Goal: Task Accomplishment & Management: Manage account settings

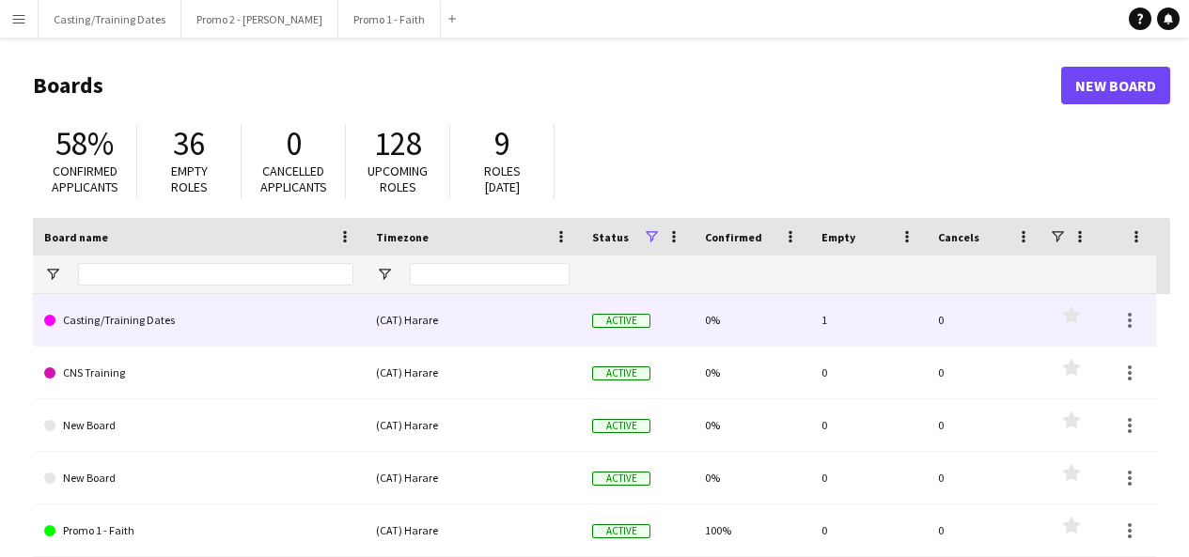
click at [138, 320] on link "Casting/Training Dates" at bounding box center [198, 320] width 309 height 53
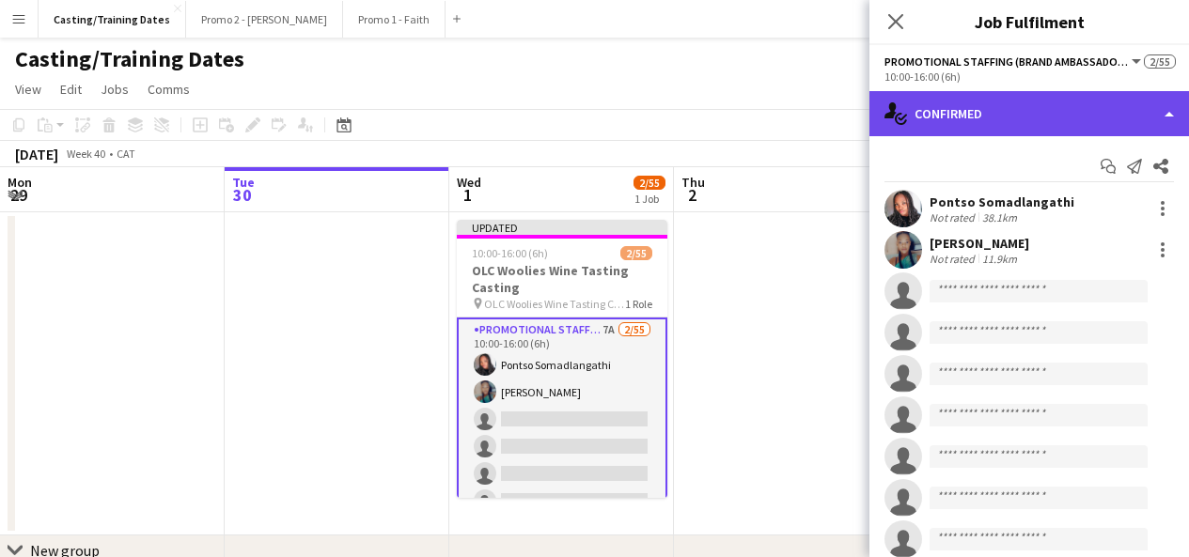
click at [1041, 96] on div "single-neutral-actions-check-2 Confirmed" at bounding box center [1028, 113] width 319 height 45
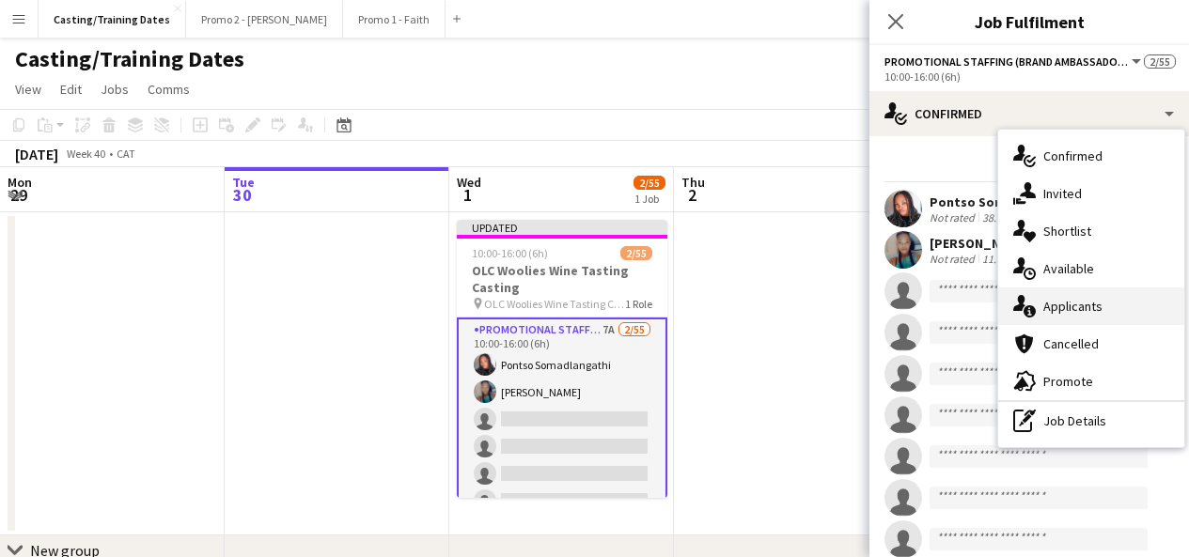
click at [1100, 303] on span "Applicants" at bounding box center [1072, 306] width 59 height 17
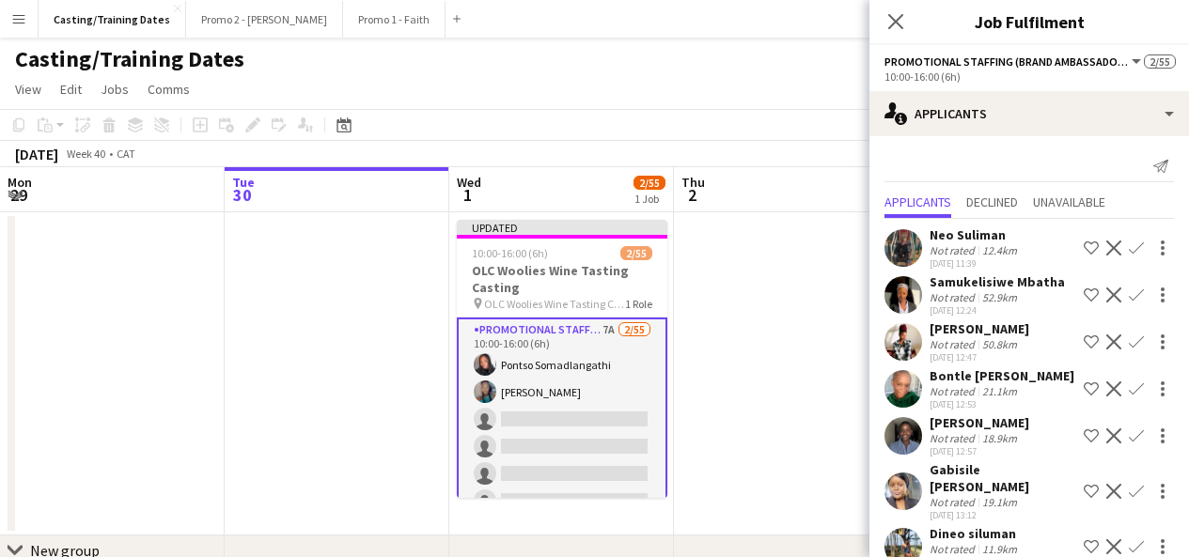
click at [1128, 298] on app-icon "Confirm" at bounding box center [1135, 295] width 15 height 15
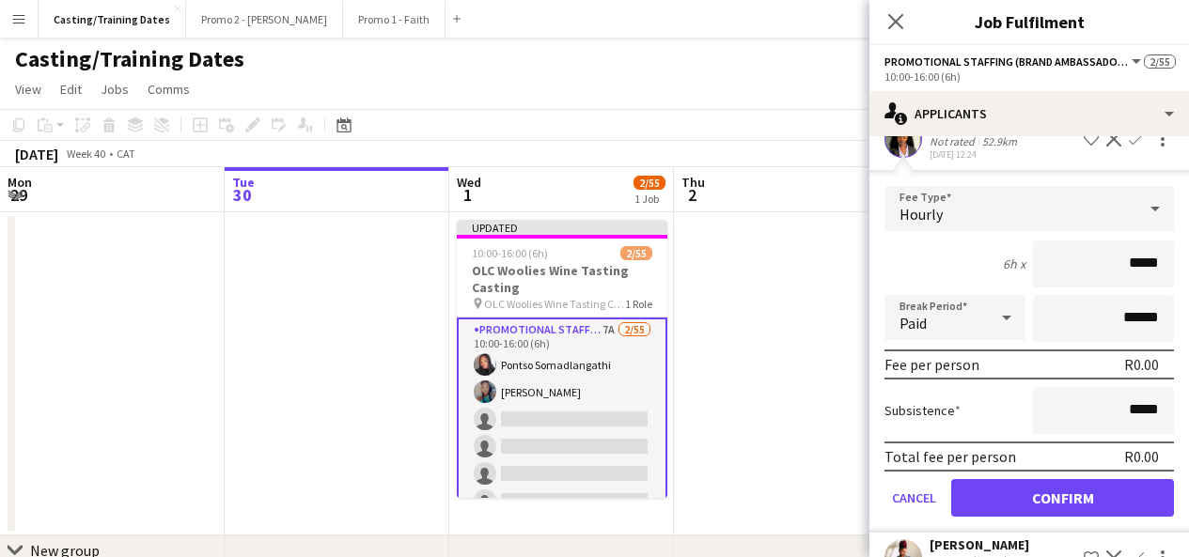
scroll to position [157, 0]
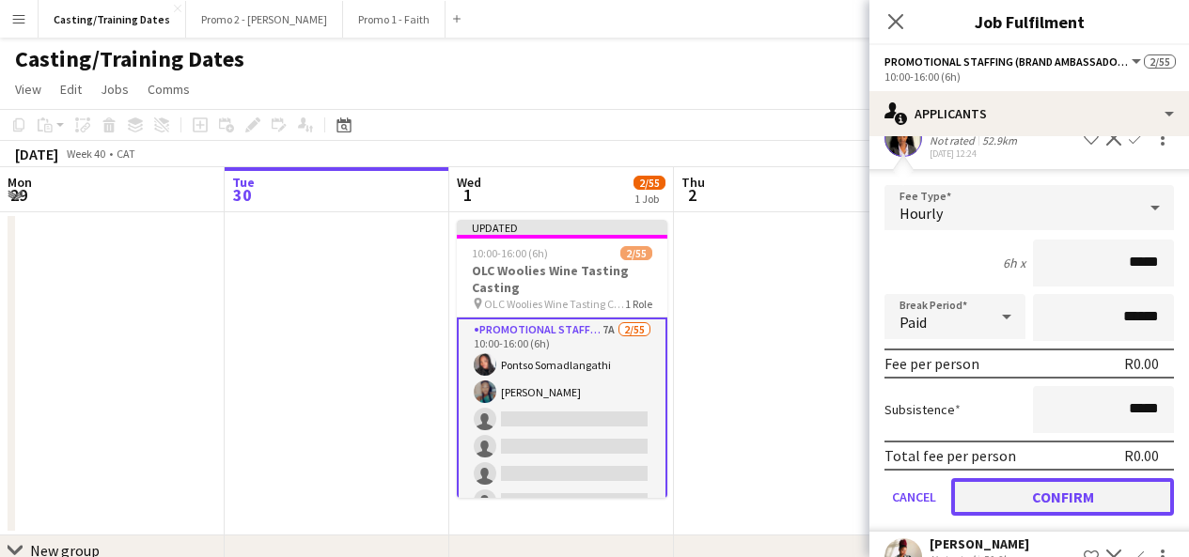
click at [1103, 490] on button "Confirm" at bounding box center [1062, 497] width 223 height 38
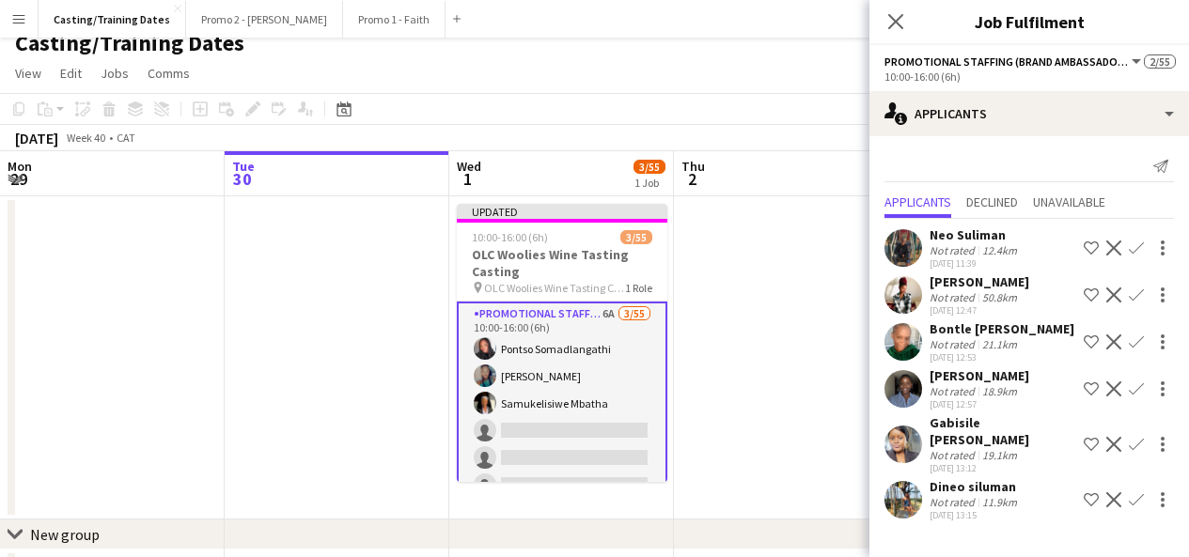
scroll to position [20, 0]
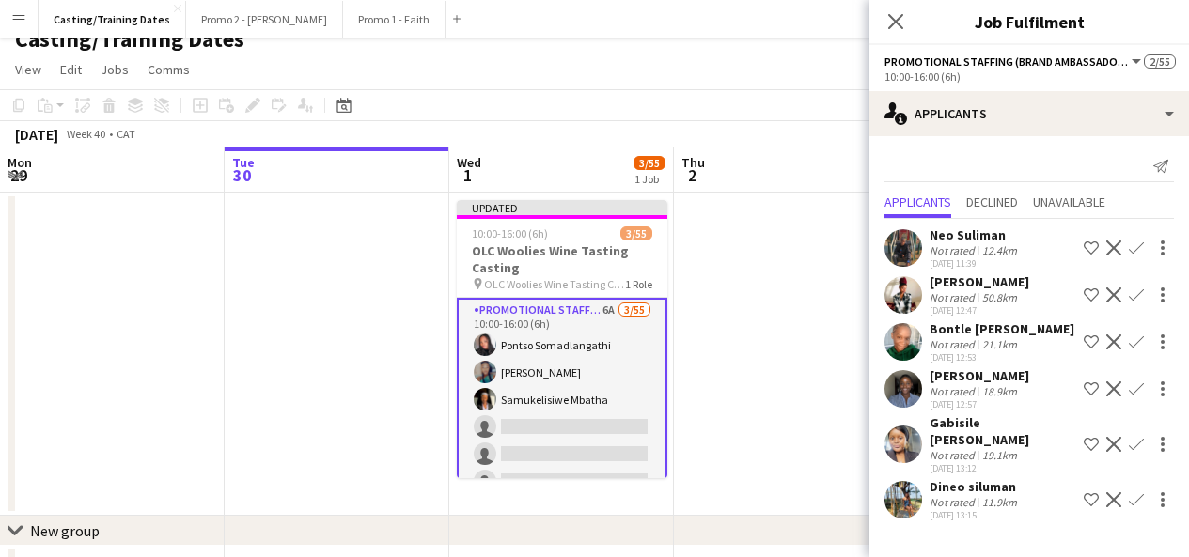
click at [1137, 448] on app-icon "Confirm" at bounding box center [1135, 444] width 15 height 15
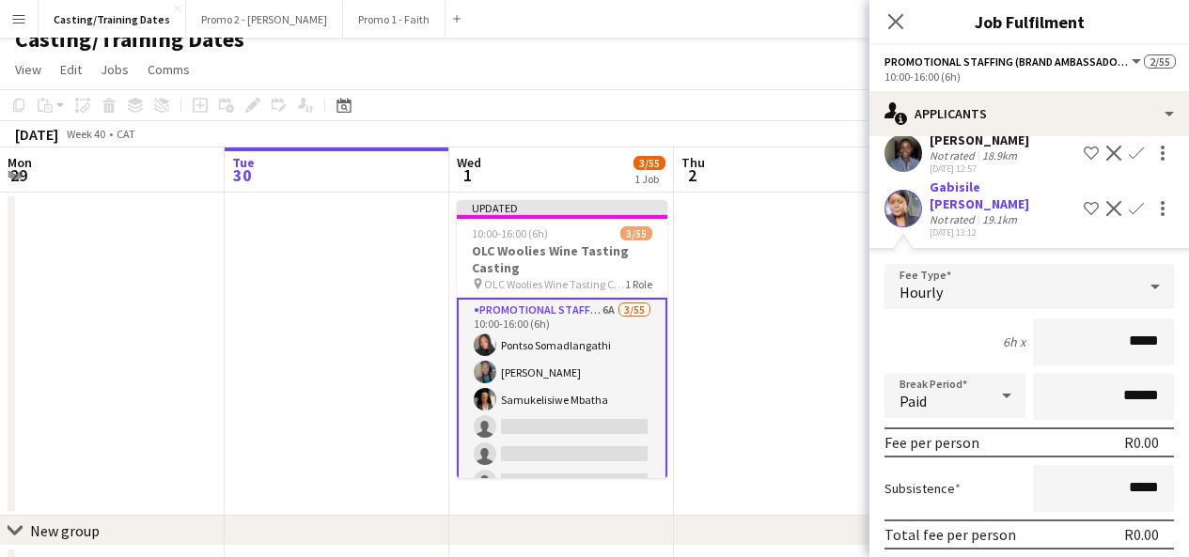
scroll to position [355, 0]
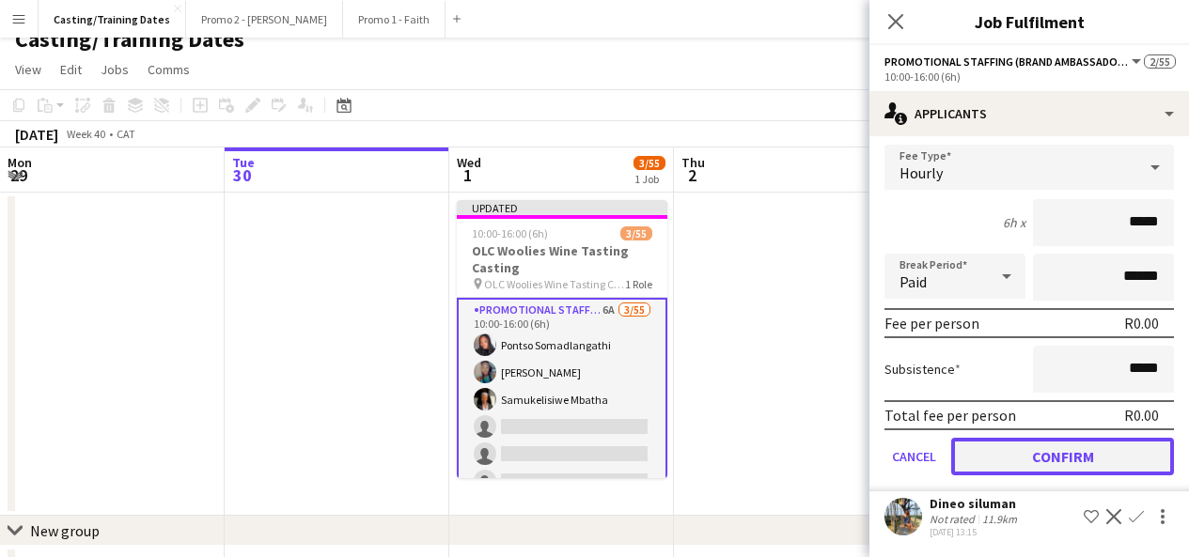
click at [1082, 465] on button "Confirm" at bounding box center [1062, 457] width 223 height 38
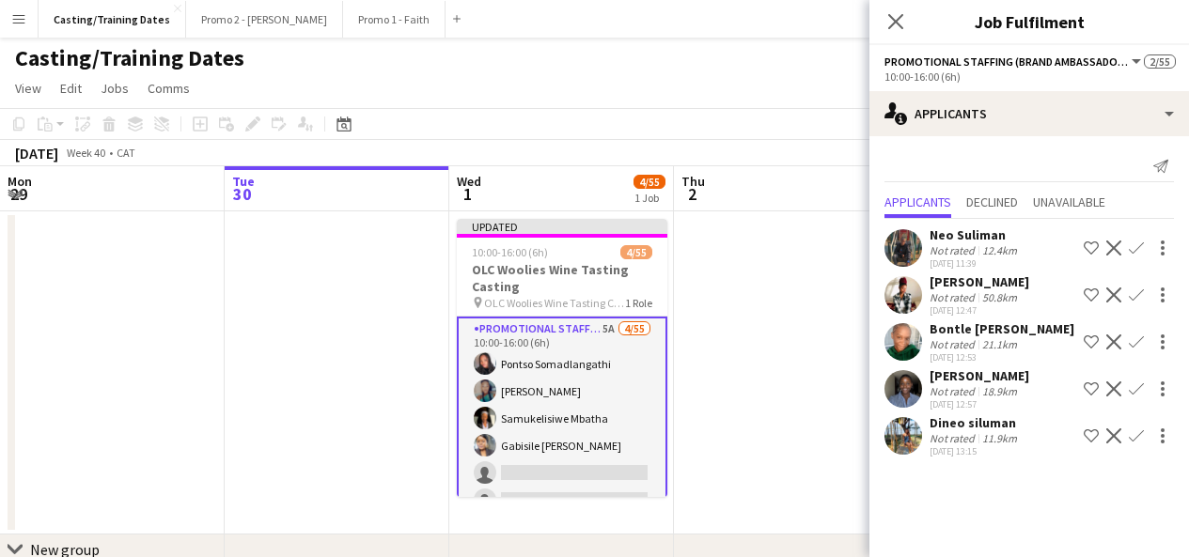
scroll to position [0, 0]
click at [1133, 384] on app-icon "Confirm" at bounding box center [1135, 388] width 15 height 15
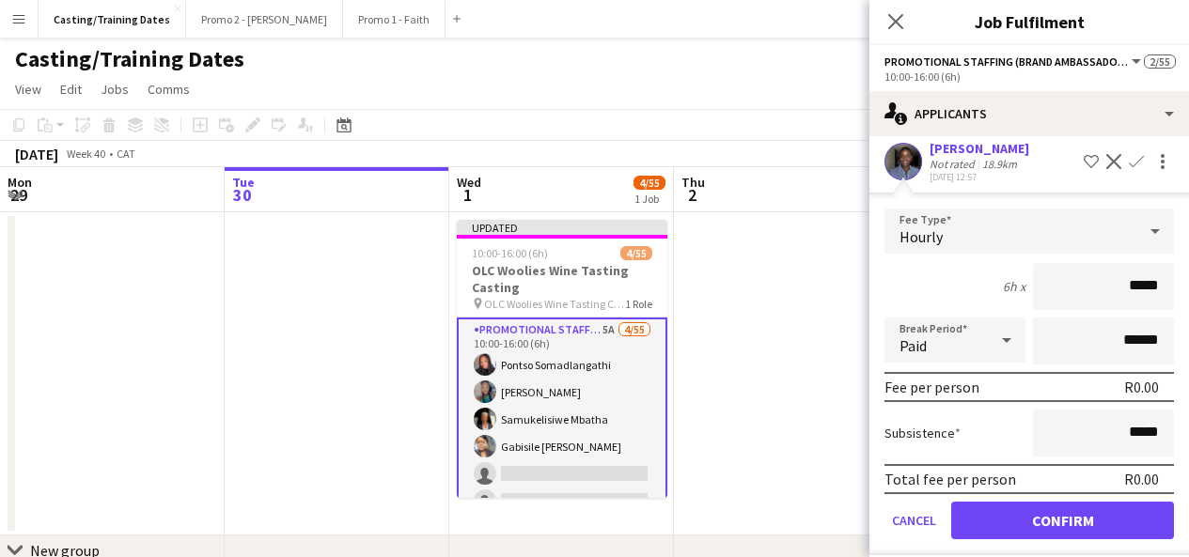
scroll to position [233, 0]
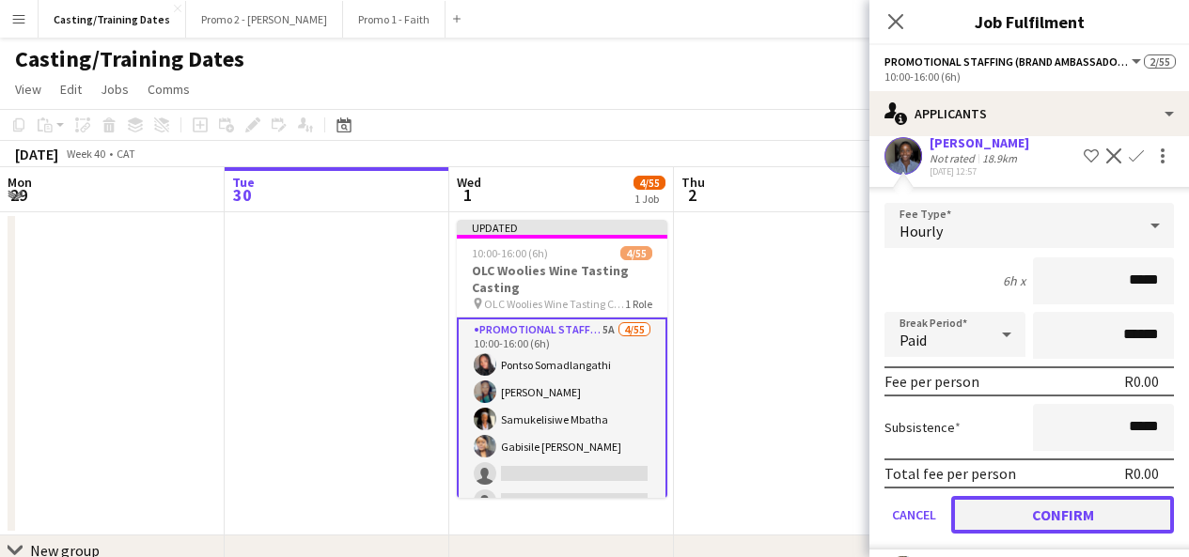
click at [1092, 515] on button "Confirm" at bounding box center [1062, 515] width 223 height 38
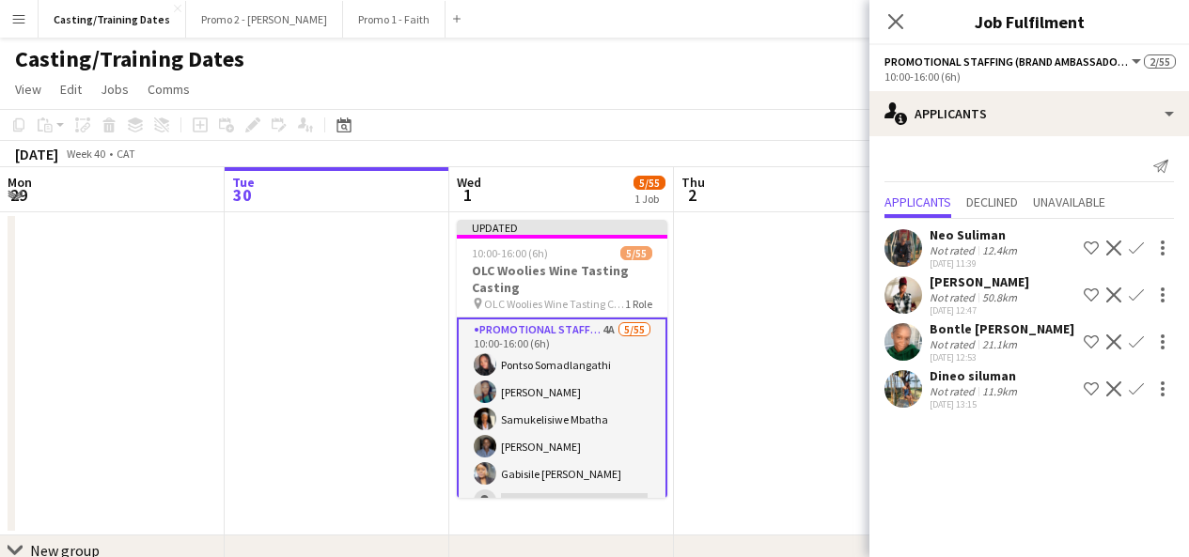
scroll to position [0, 0]
click at [1029, 306] on div "[DATE] 12:47" at bounding box center [979, 310] width 100 height 12
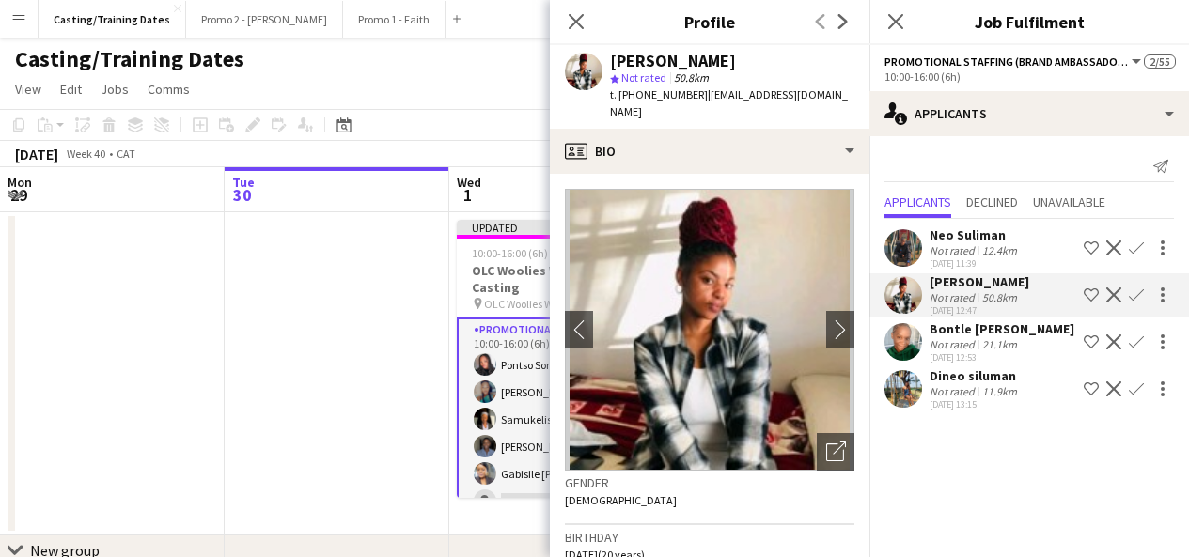
scroll to position [65, 0]
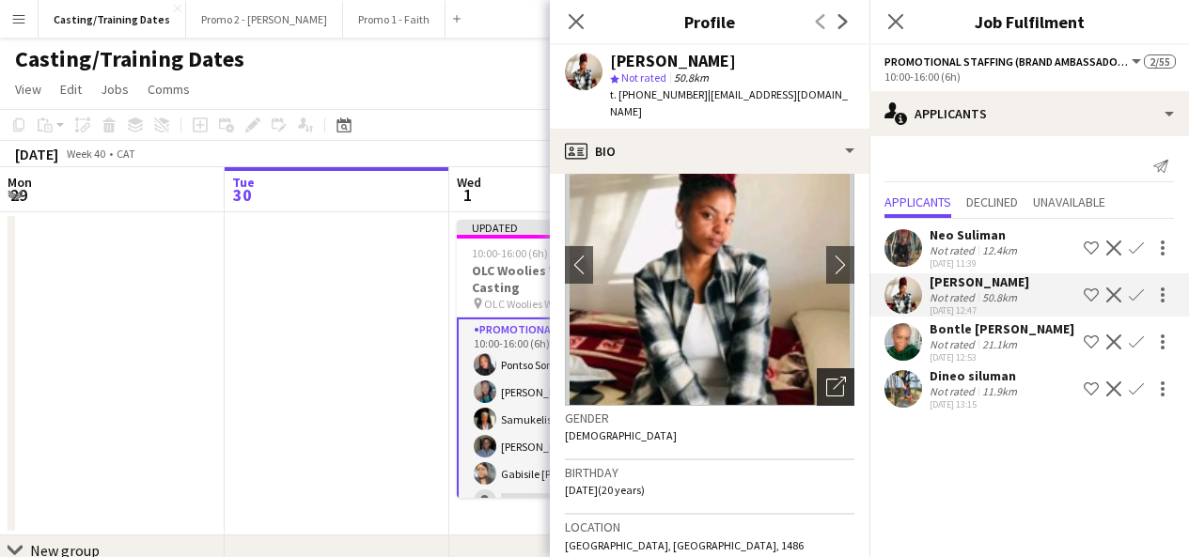
click at [826, 382] on icon "Open photos pop-in" at bounding box center [836, 387] width 20 height 20
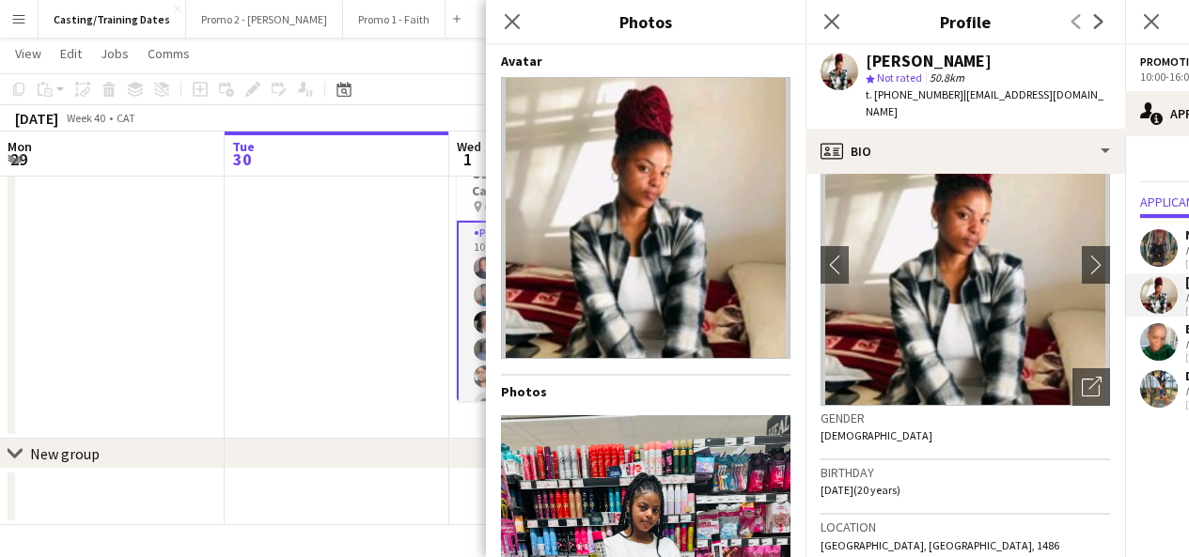
scroll to position [260, 0]
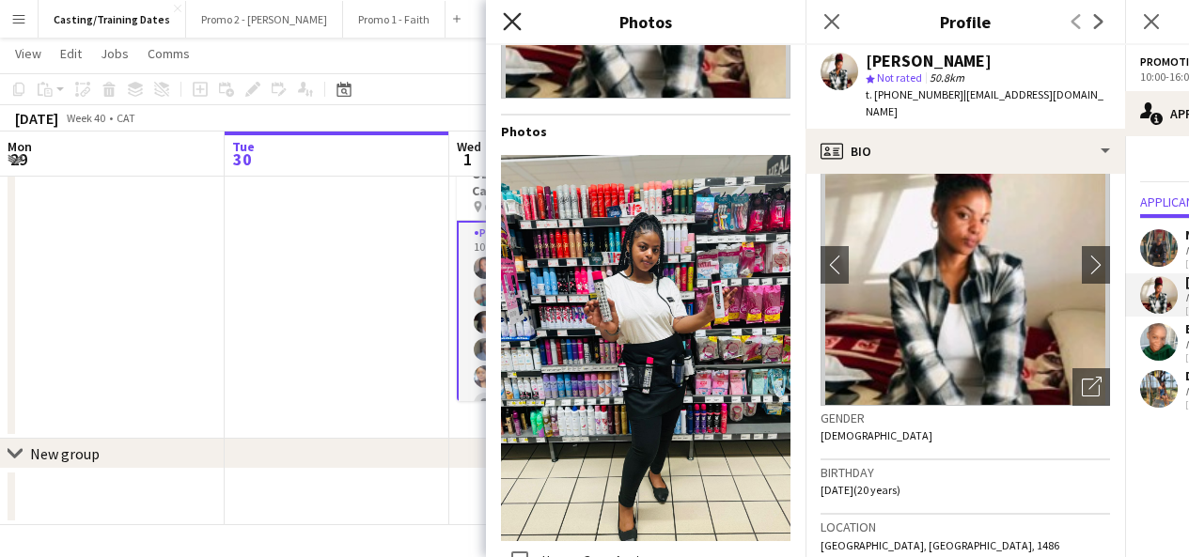
click at [518, 23] on icon "Close pop-in" at bounding box center [512, 21] width 18 height 18
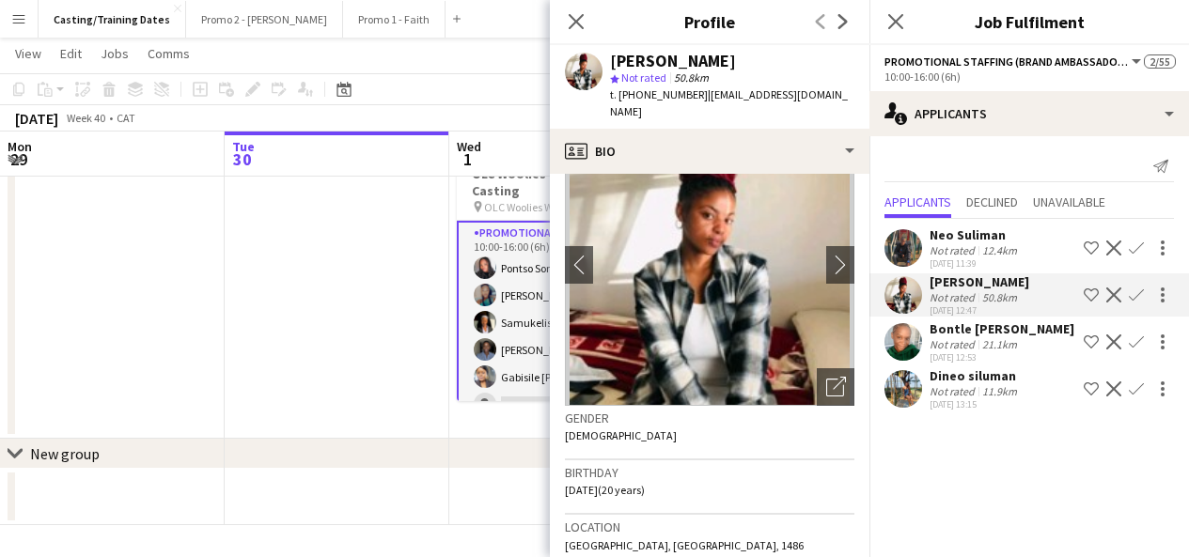
click at [1141, 295] on app-icon "Confirm" at bounding box center [1135, 295] width 15 height 15
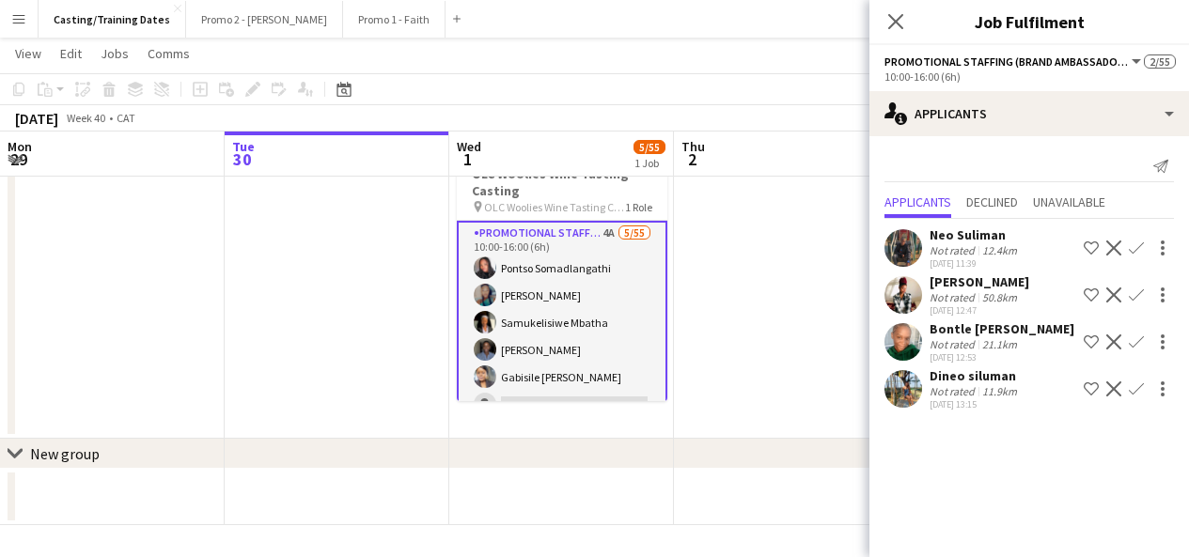
click at [1137, 291] on app-icon "Confirm" at bounding box center [1135, 295] width 15 height 15
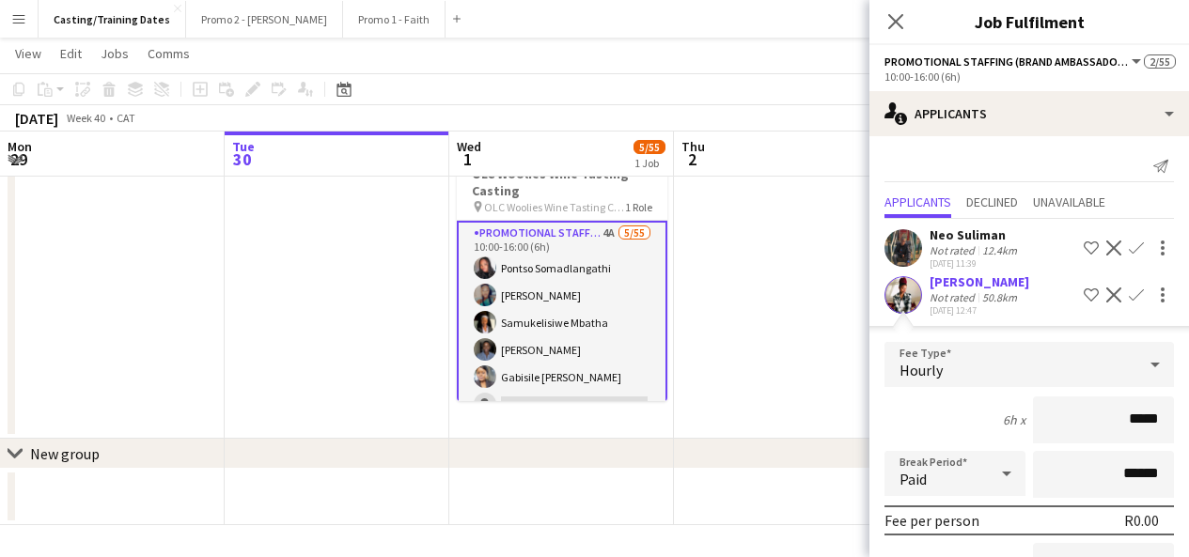
scroll to position [244, 0]
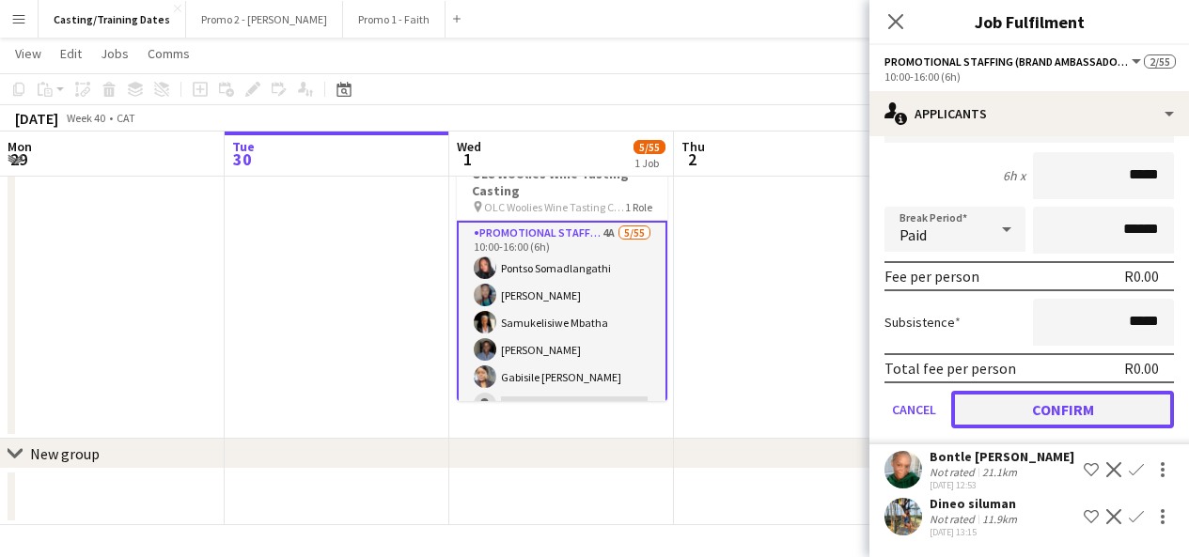
click at [1076, 408] on button "Confirm" at bounding box center [1062, 410] width 223 height 38
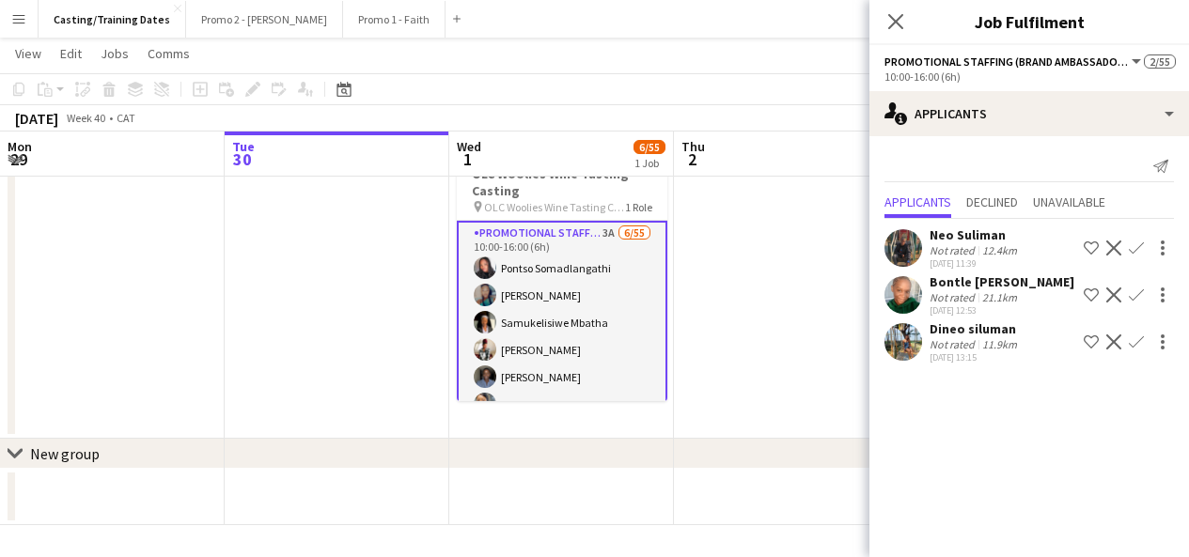
scroll to position [0, 0]
click at [1136, 290] on app-icon "Confirm" at bounding box center [1135, 295] width 15 height 15
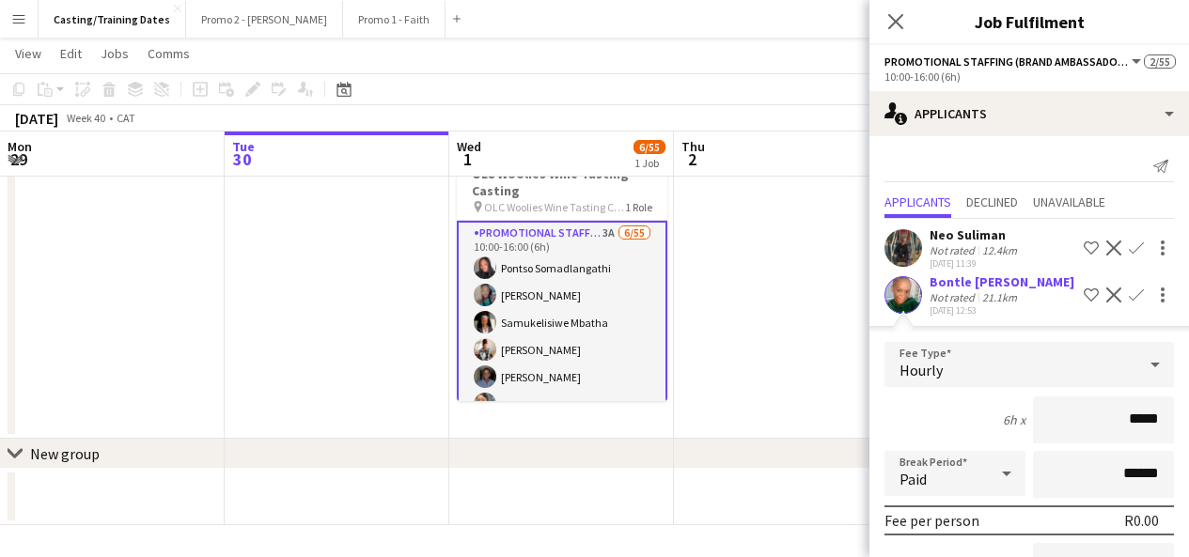
click at [909, 278] on app-user-avatar at bounding box center [903, 295] width 38 height 38
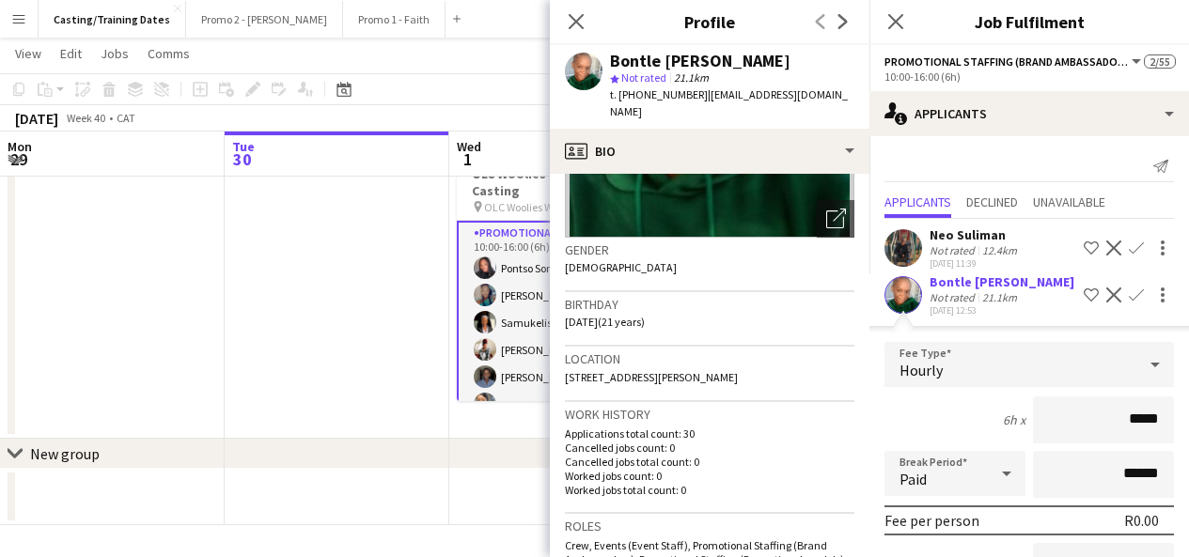
scroll to position [237, 0]
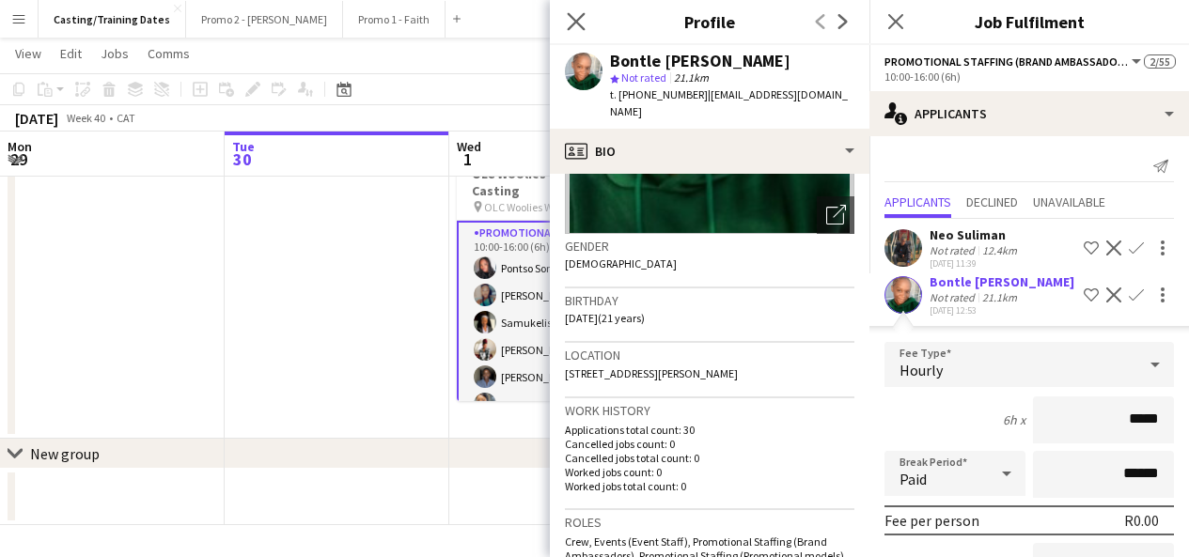
click at [586, 23] on app-icon "Close pop-in" at bounding box center [576, 21] width 27 height 27
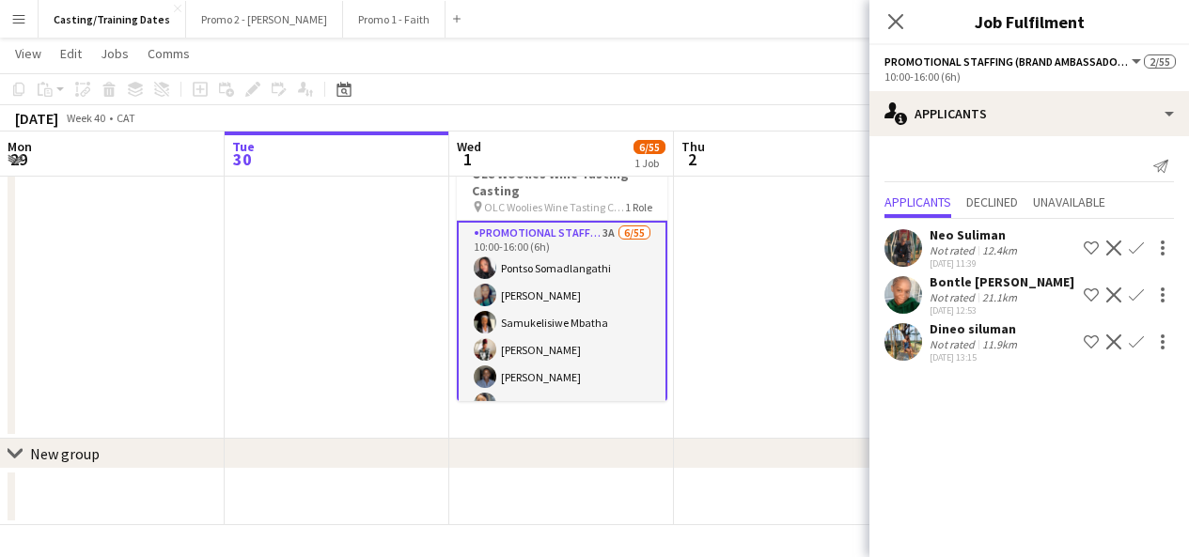
click at [1137, 296] on app-icon "Confirm" at bounding box center [1135, 295] width 15 height 15
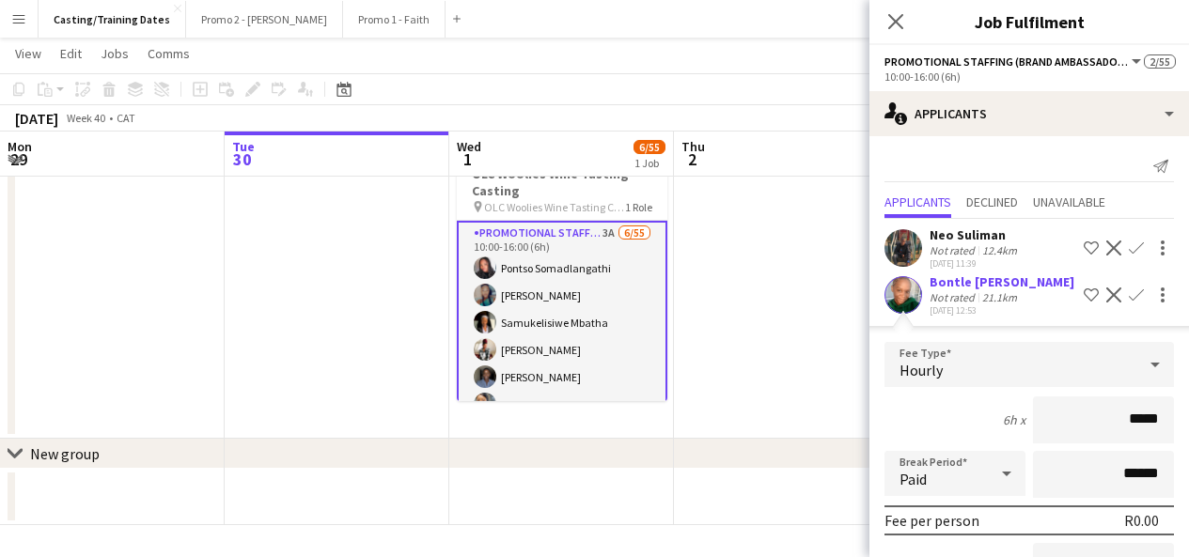
scroll to position [197, 0]
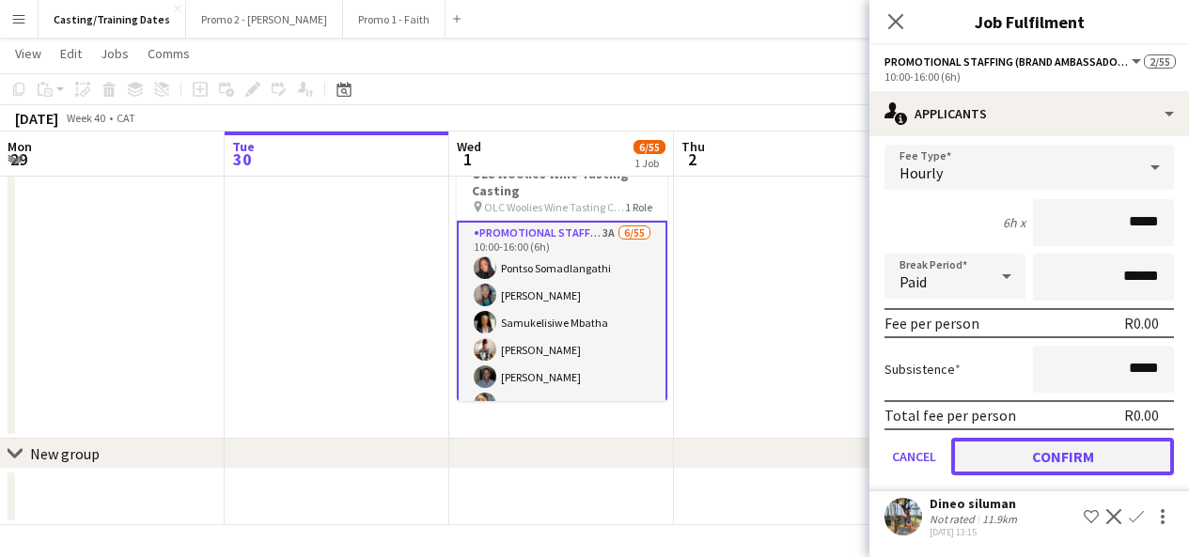
click at [1074, 456] on button "Confirm" at bounding box center [1062, 457] width 223 height 38
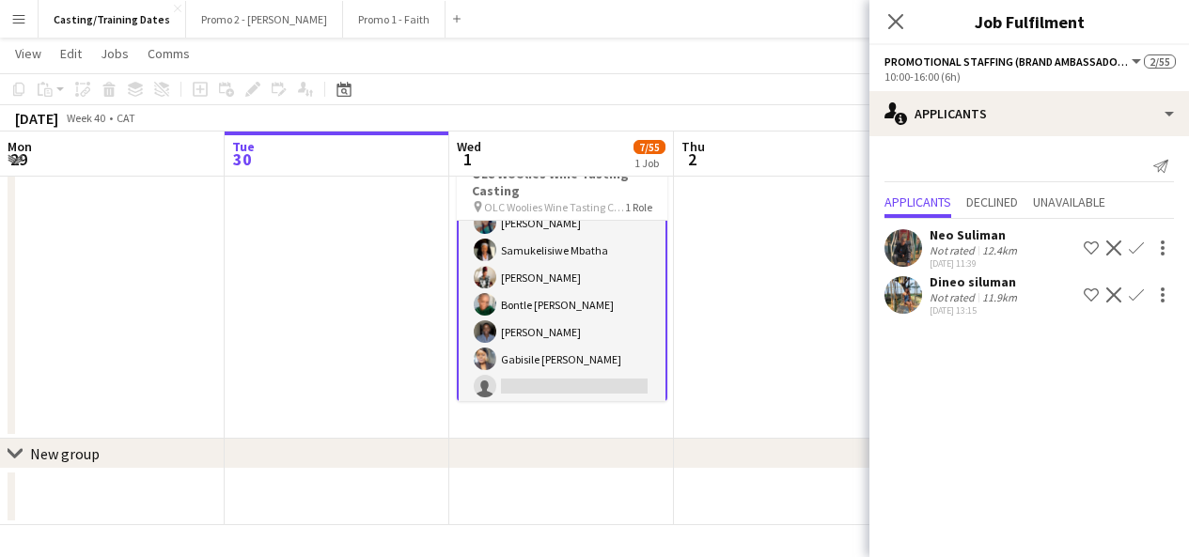
scroll to position [0, 0]
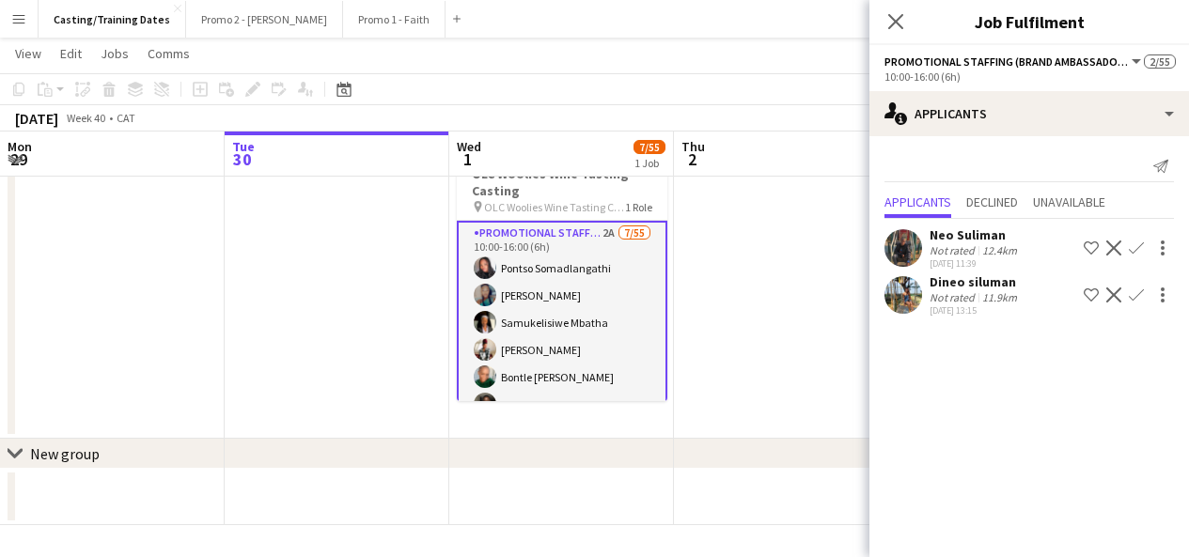
click at [898, 257] on app-user-avatar at bounding box center [903, 248] width 38 height 38
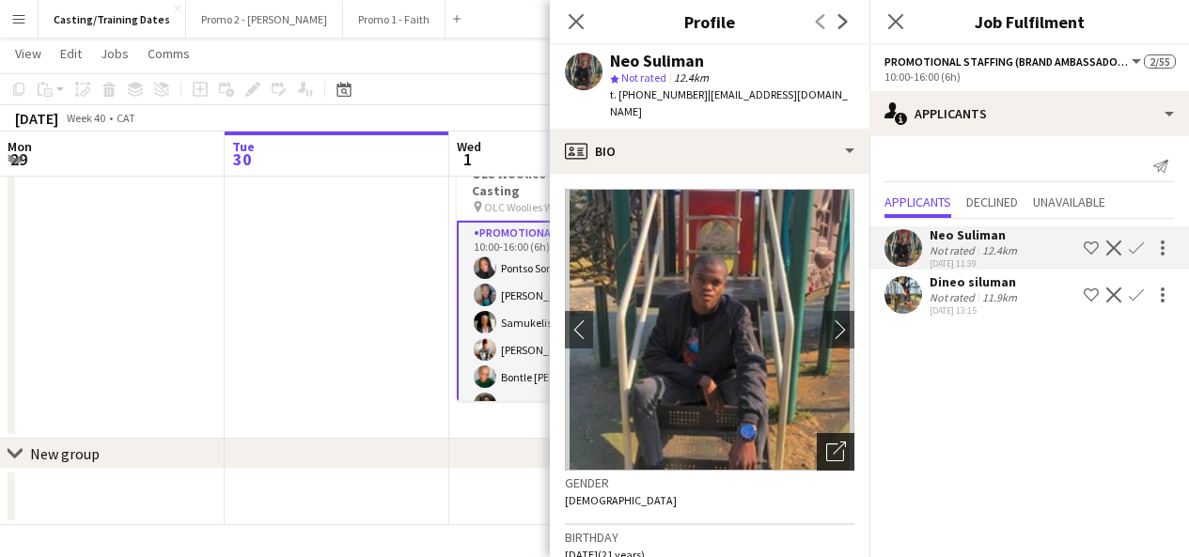
click at [826, 442] on icon "Open photos pop-in" at bounding box center [836, 452] width 20 height 20
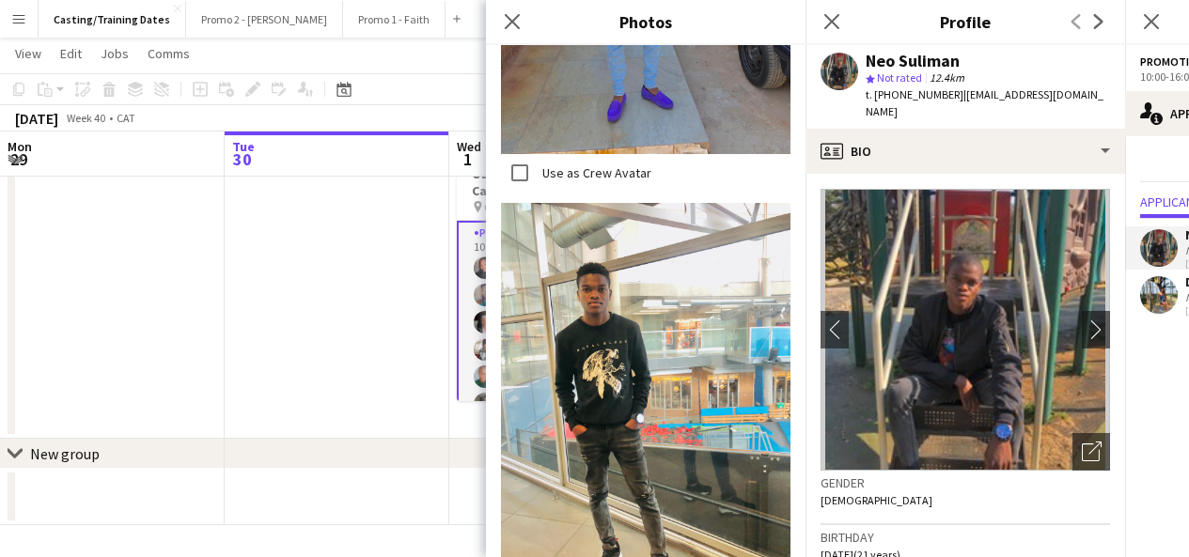
scroll to position [1093, 0]
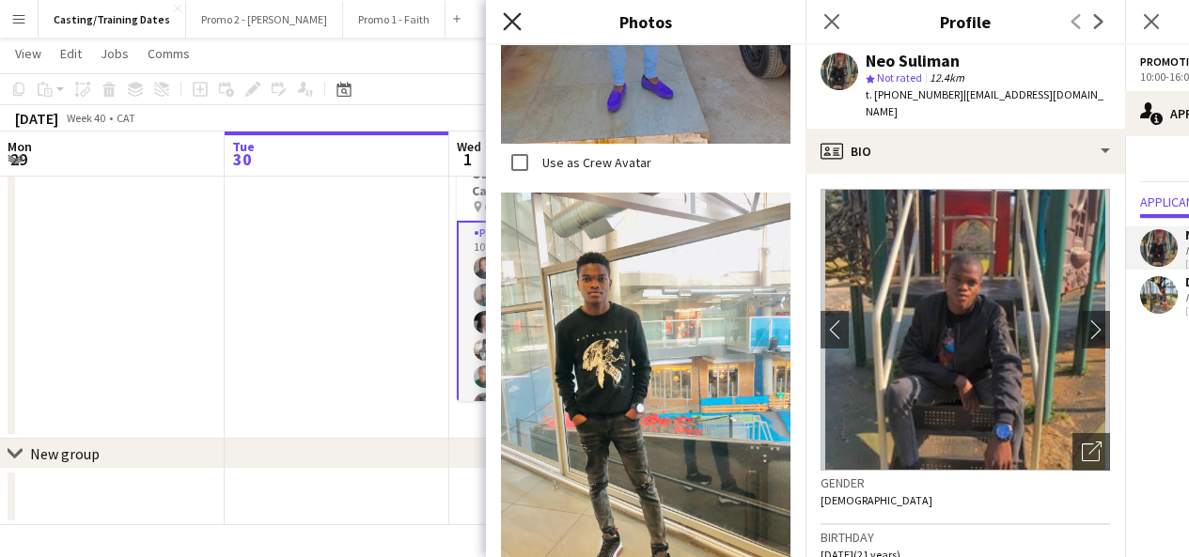
click at [508, 25] on icon at bounding box center [512, 21] width 18 height 18
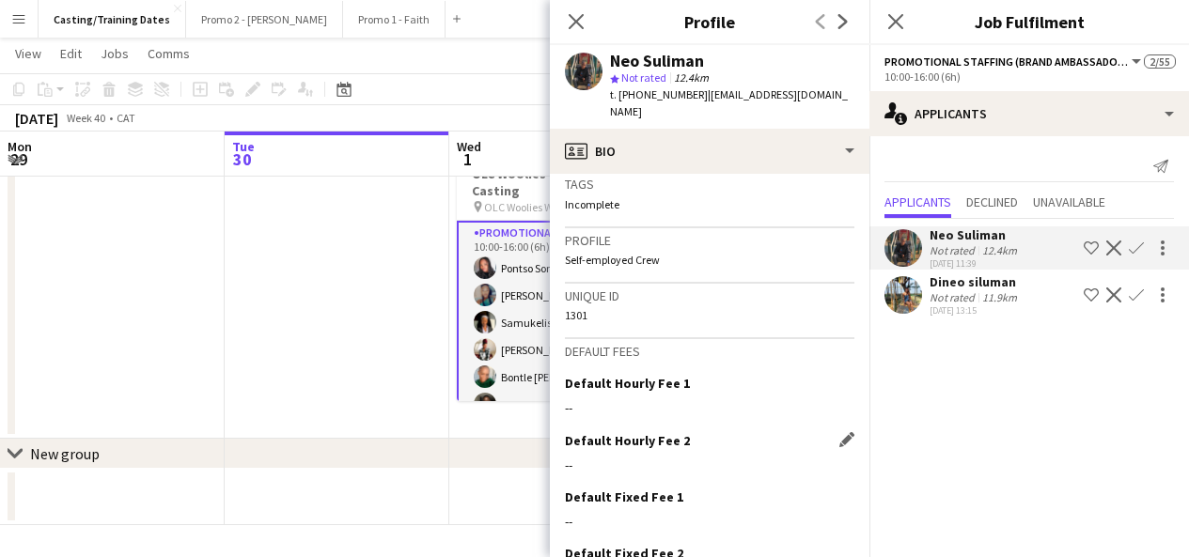
scroll to position [884, 0]
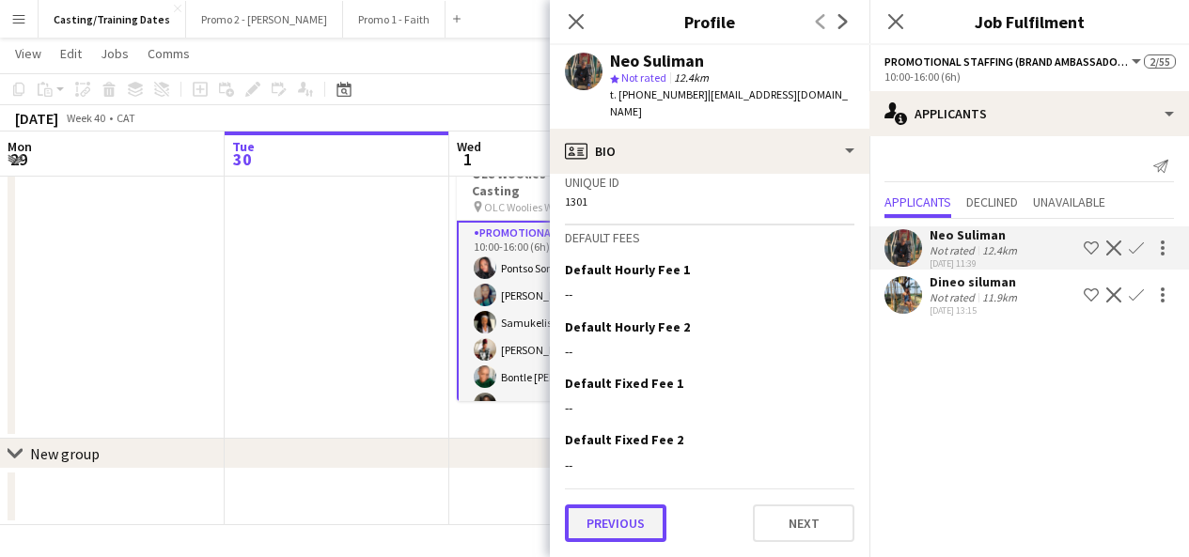
click at [637, 530] on button "Previous" at bounding box center [615, 524] width 101 height 38
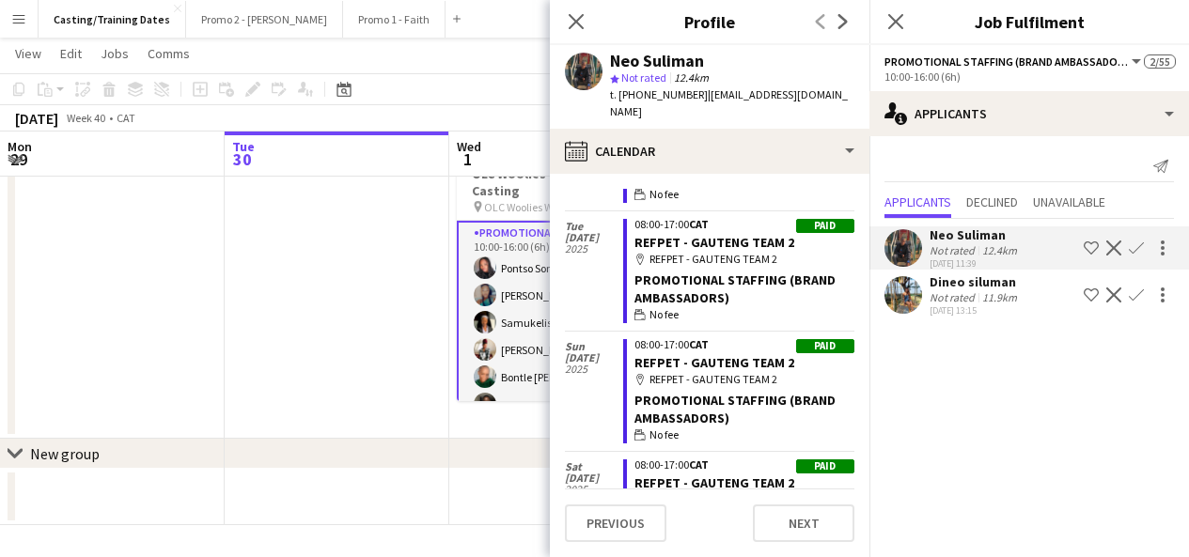
scroll to position [9098, 0]
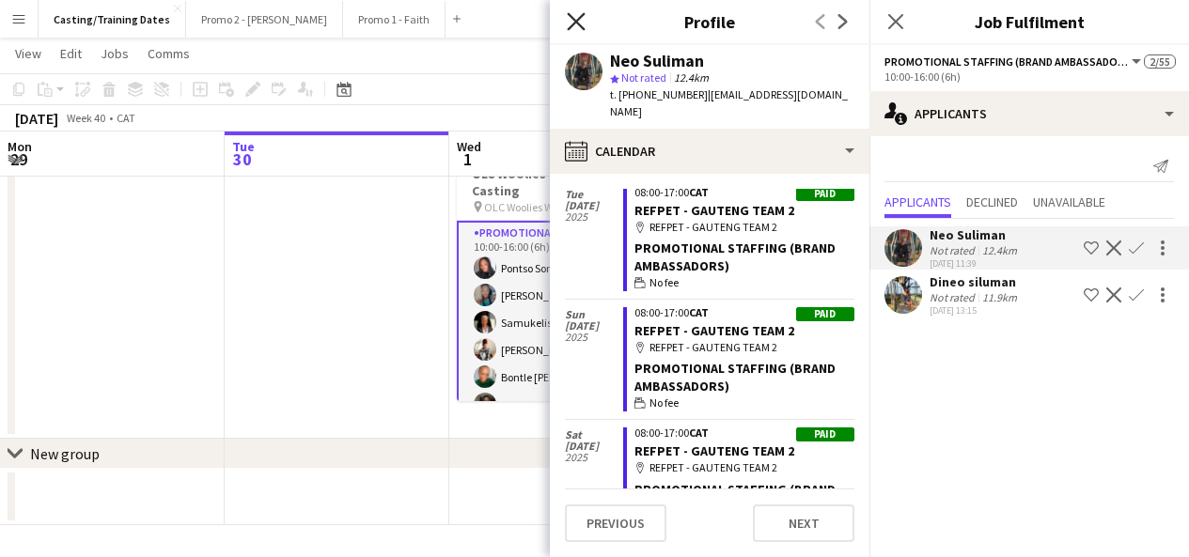
click at [574, 17] on icon "Close pop-in" at bounding box center [576, 21] width 18 height 18
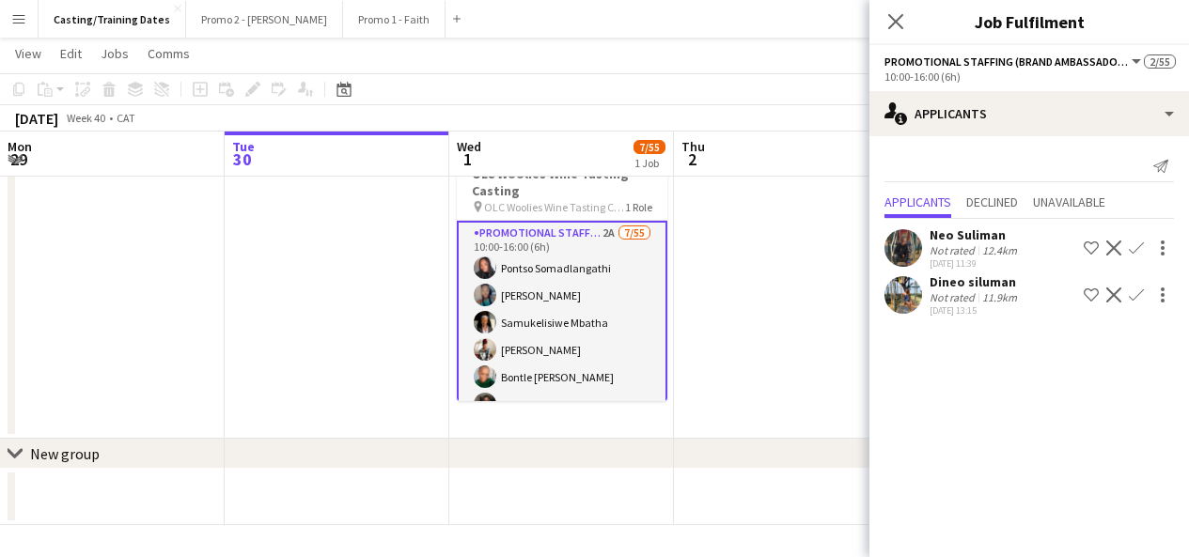
click at [891, 302] on app-user-avatar at bounding box center [903, 295] width 38 height 38
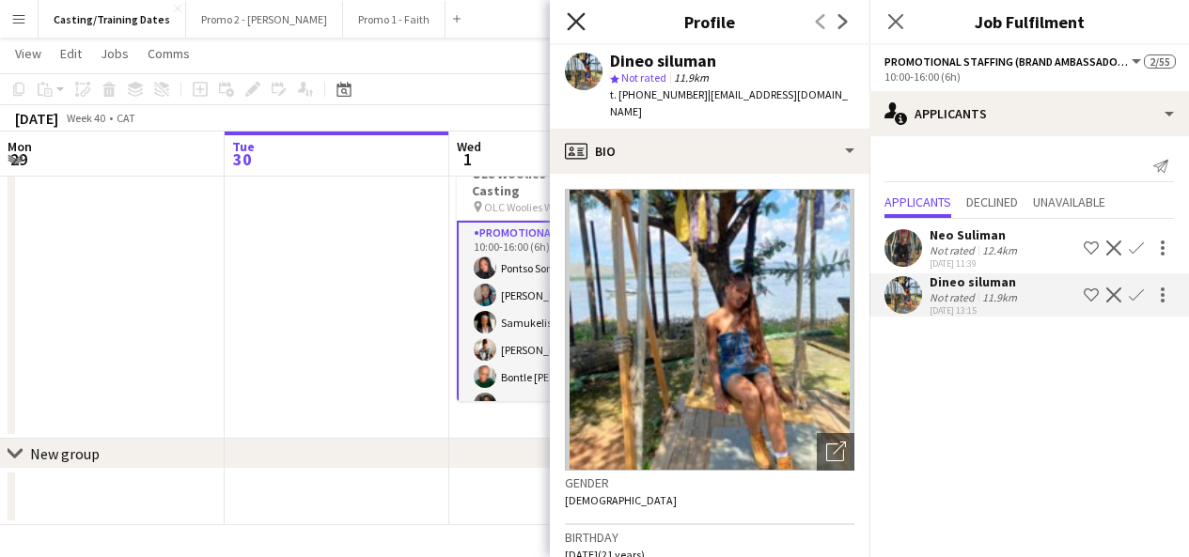
click at [571, 19] on icon "Close pop-in" at bounding box center [576, 21] width 18 height 18
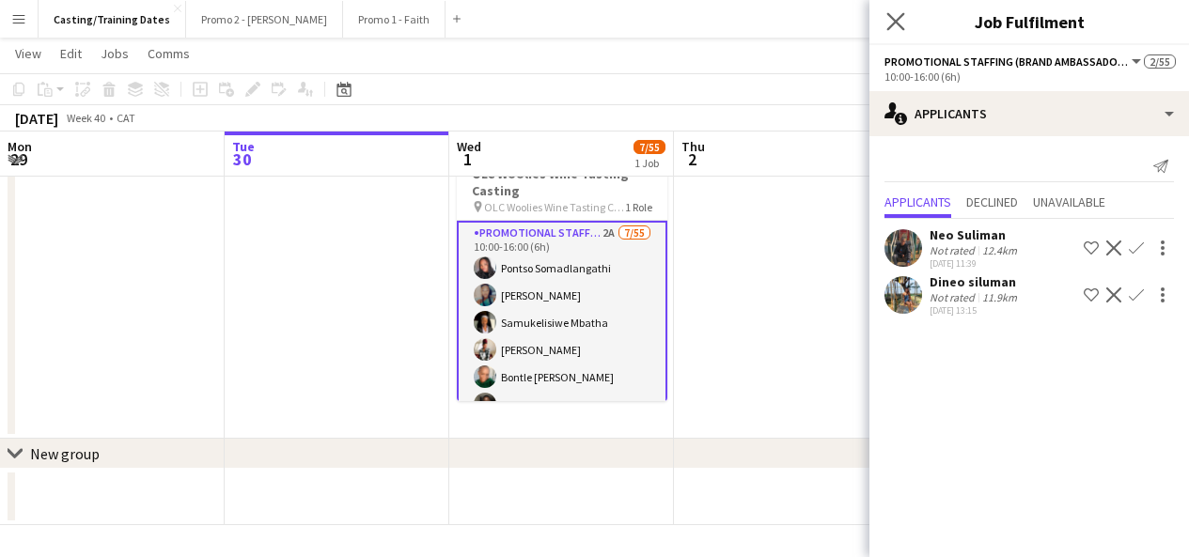
click at [904, 29] on icon at bounding box center [895, 21] width 18 height 18
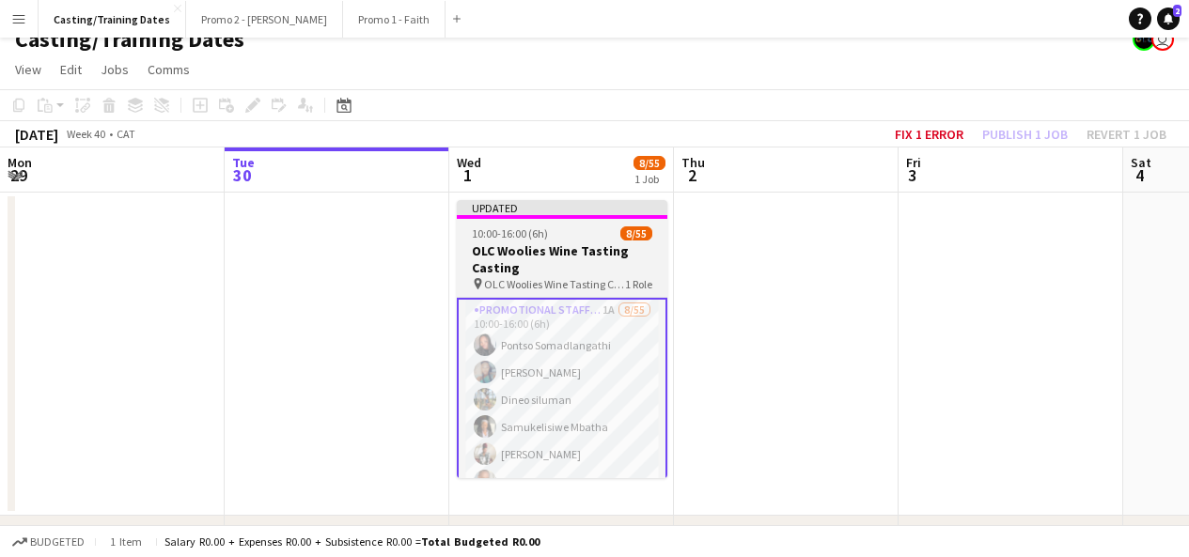
scroll to position [18, 0]
click at [584, 254] on h3 "OLC Woolies Wine Tasting Casting" at bounding box center [562, 261] width 210 height 34
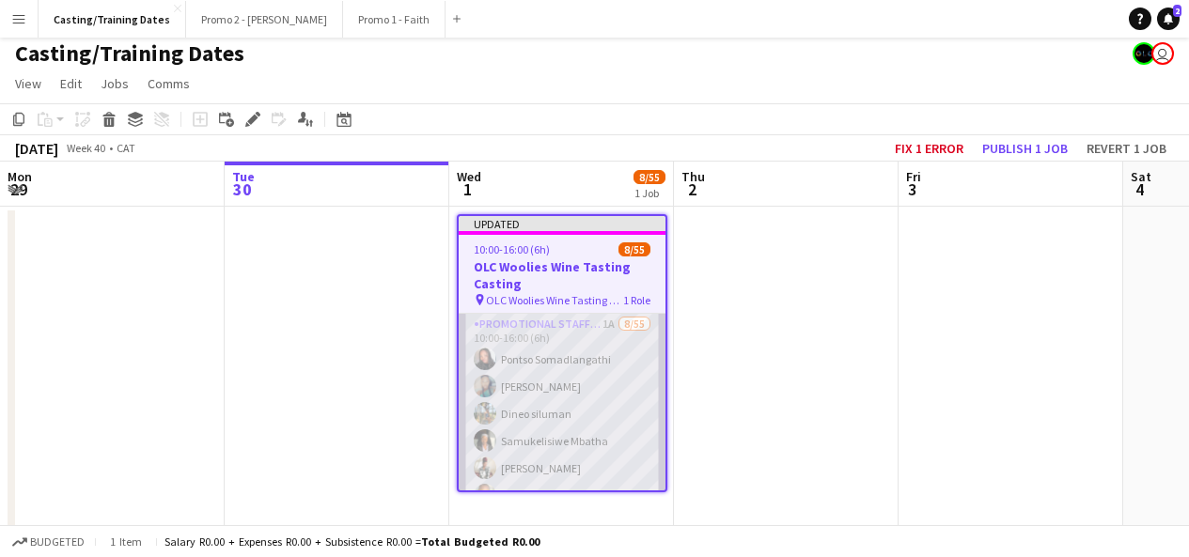
scroll to position [3, 0]
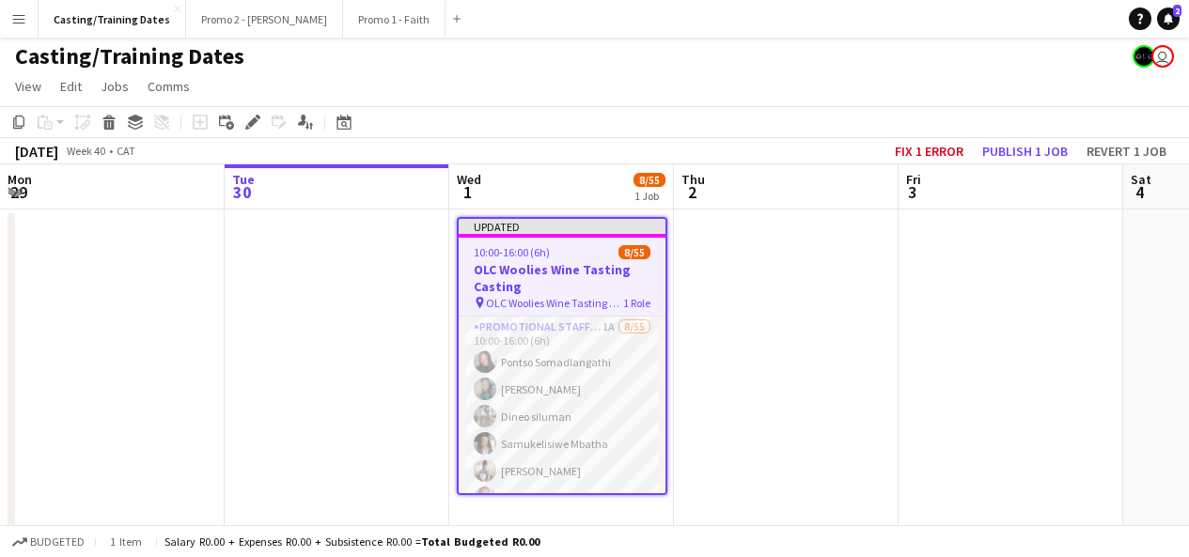
click at [18, 25] on app-icon "Menu" at bounding box center [18, 18] width 15 height 15
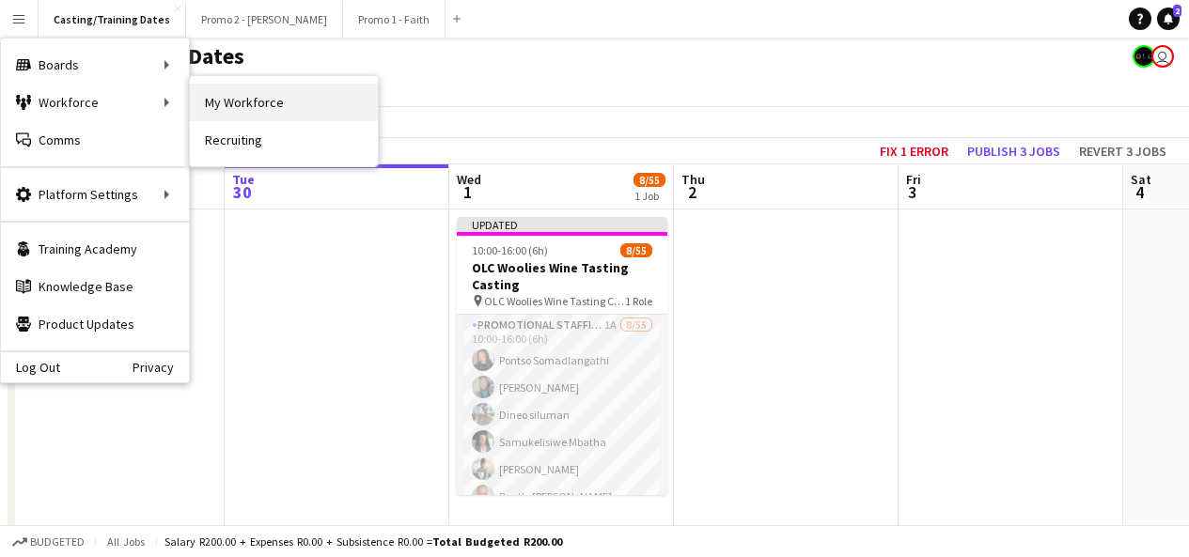
click at [241, 104] on link "My Workforce" at bounding box center [284, 103] width 188 height 38
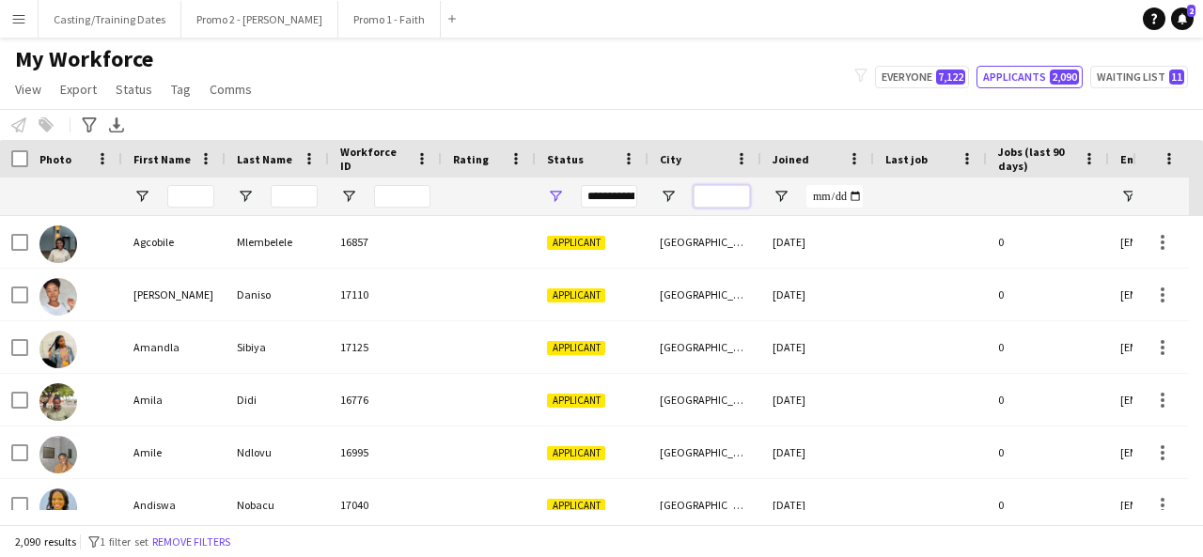
click at [739, 200] on input "City Filter Input" at bounding box center [721, 196] width 56 height 23
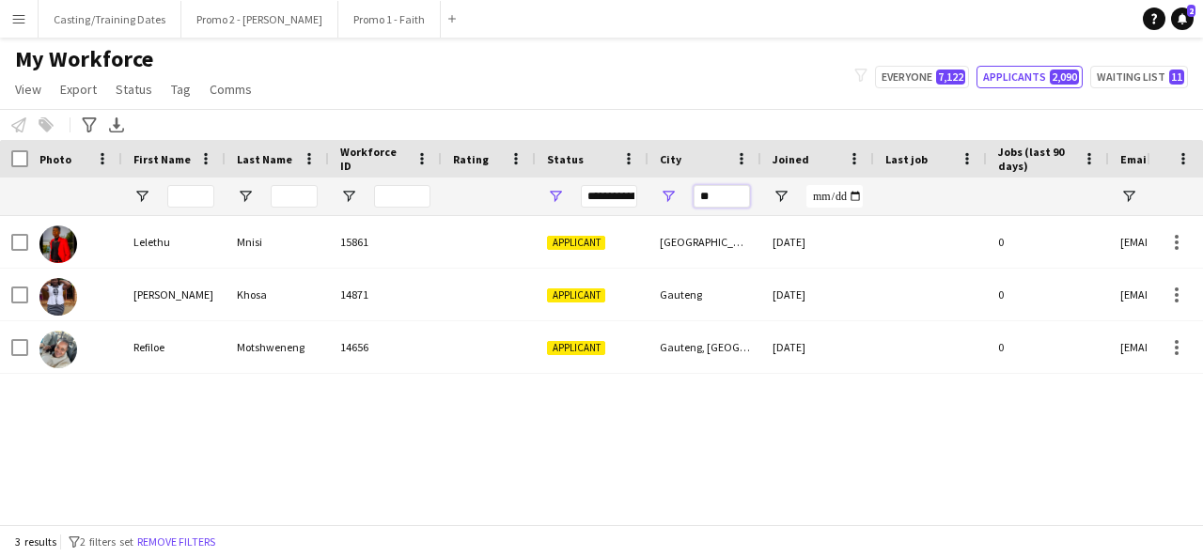
type input "*"
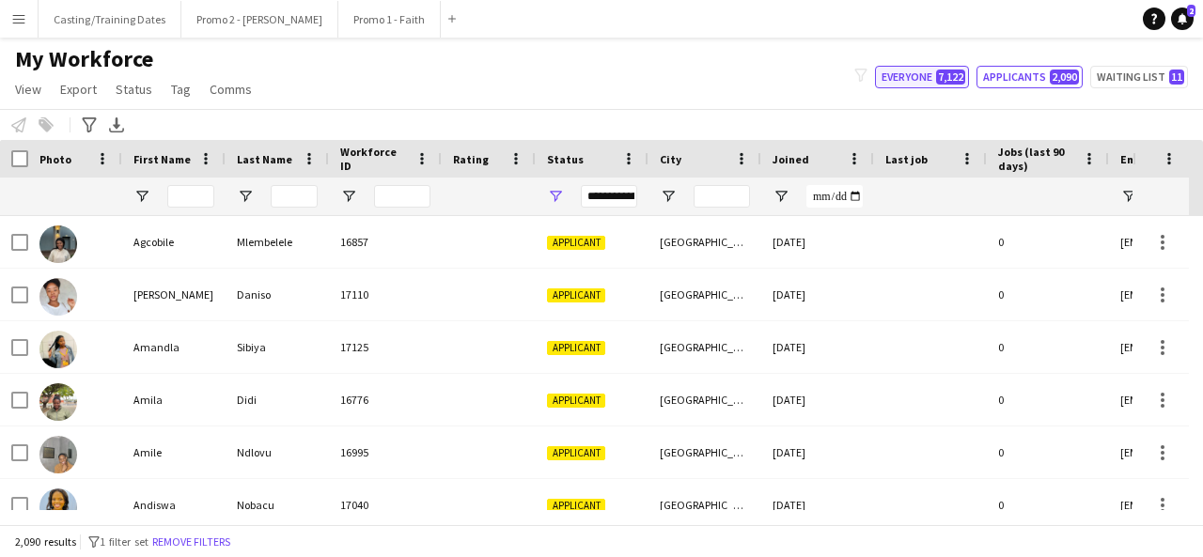
click at [892, 79] on button "Everyone 7,122" at bounding box center [922, 77] width 94 height 23
type input "**********"
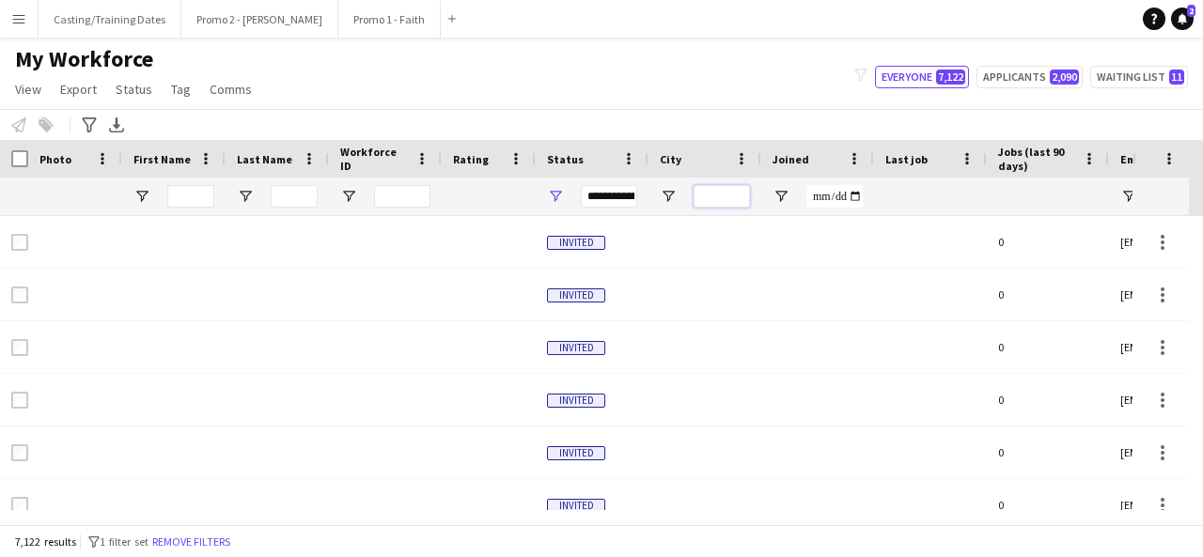
click at [729, 201] on input "City Filter Input" at bounding box center [721, 196] width 56 height 23
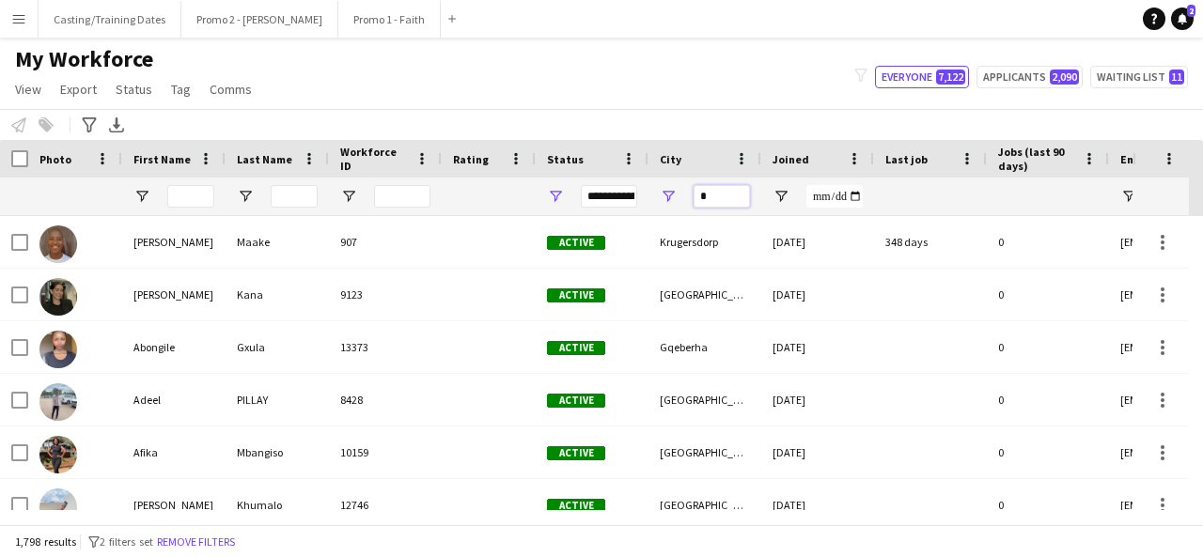
type input "*"
click at [671, 153] on span "City" at bounding box center [671, 159] width 22 height 14
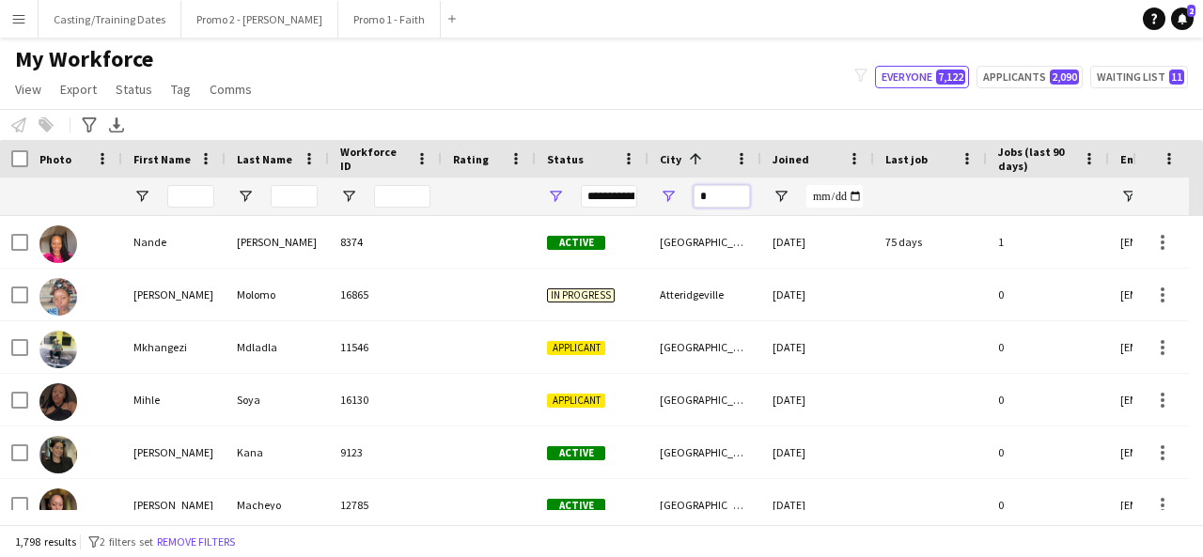
click at [728, 194] on input "*" at bounding box center [721, 196] width 56 height 23
click at [711, 193] on input "*" at bounding box center [721, 196] width 56 height 23
click at [612, 192] on div "**********" at bounding box center [609, 196] width 56 height 23
click at [611, 194] on div "**********" at bounding box center [609, 196] width 56 height 23
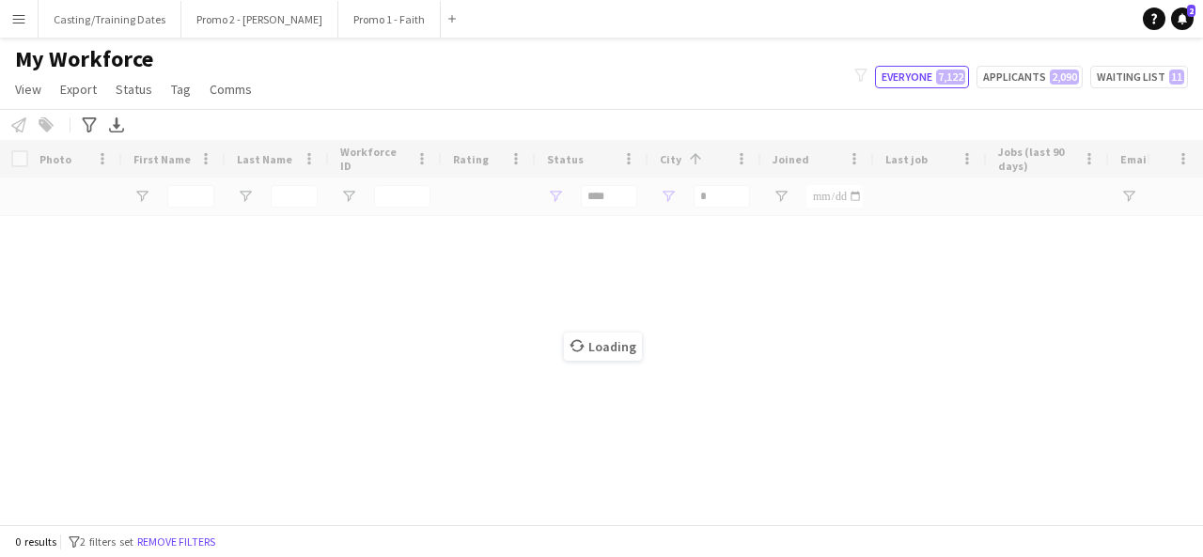
click at [832, 367] on div "Loading" at bounding box center [601, 332] width 1203 height 384
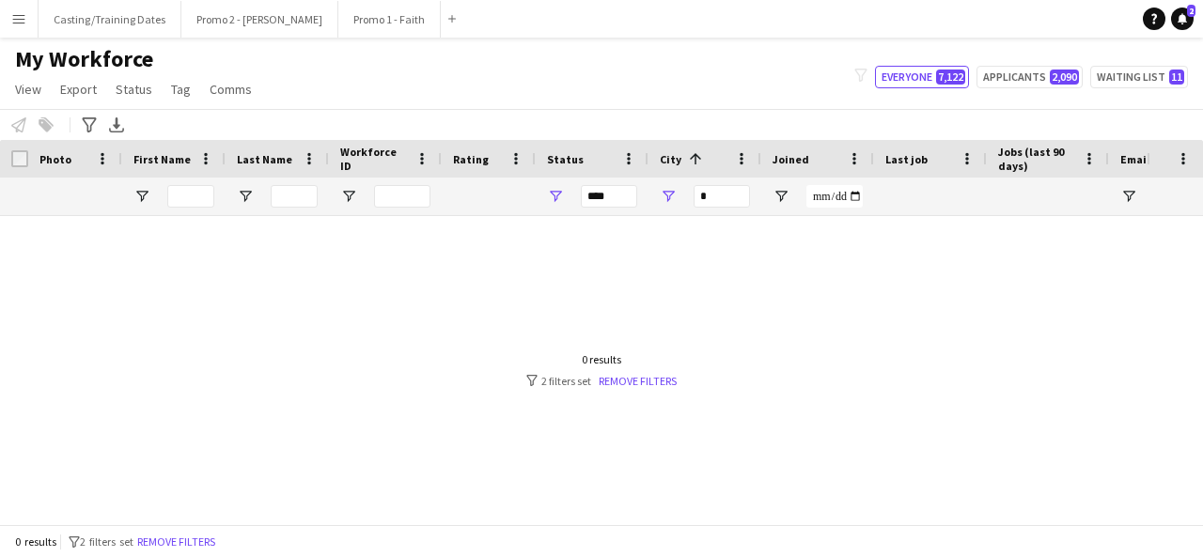
click at [602, 200] on div "***" at bounding box center [609, 196] width 56 height 23
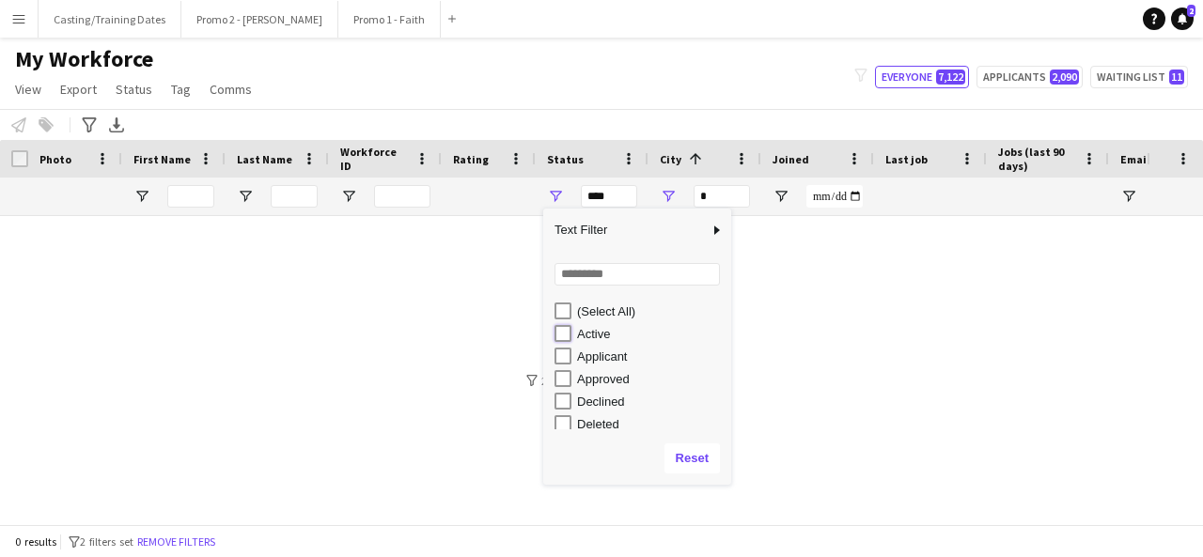
type input "**********"
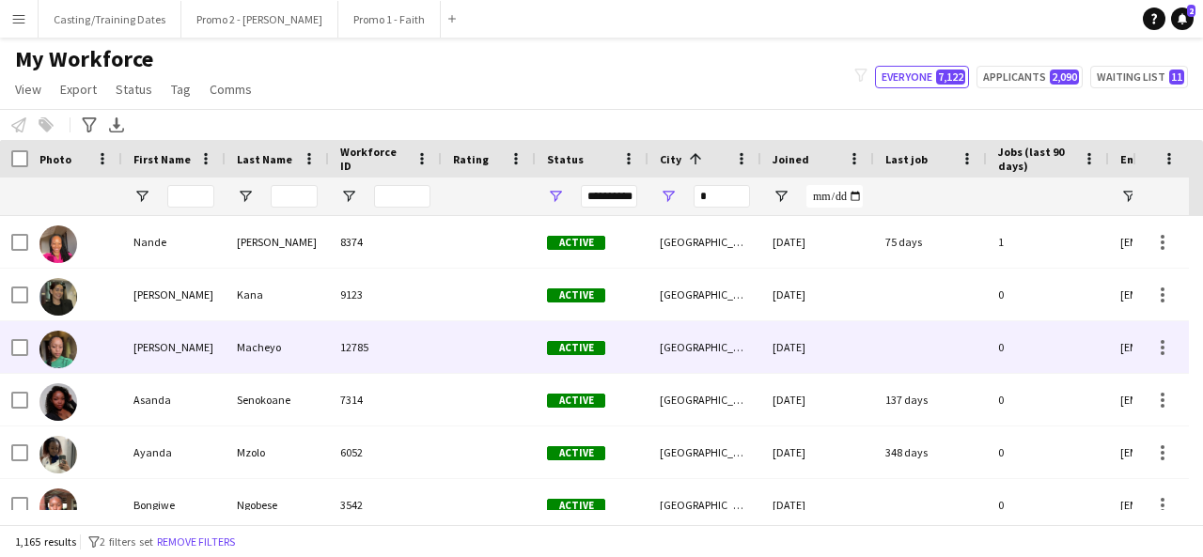
click at [842, 333] on div "[DATE]" at bounding box center [817, 347] width 113 height 52
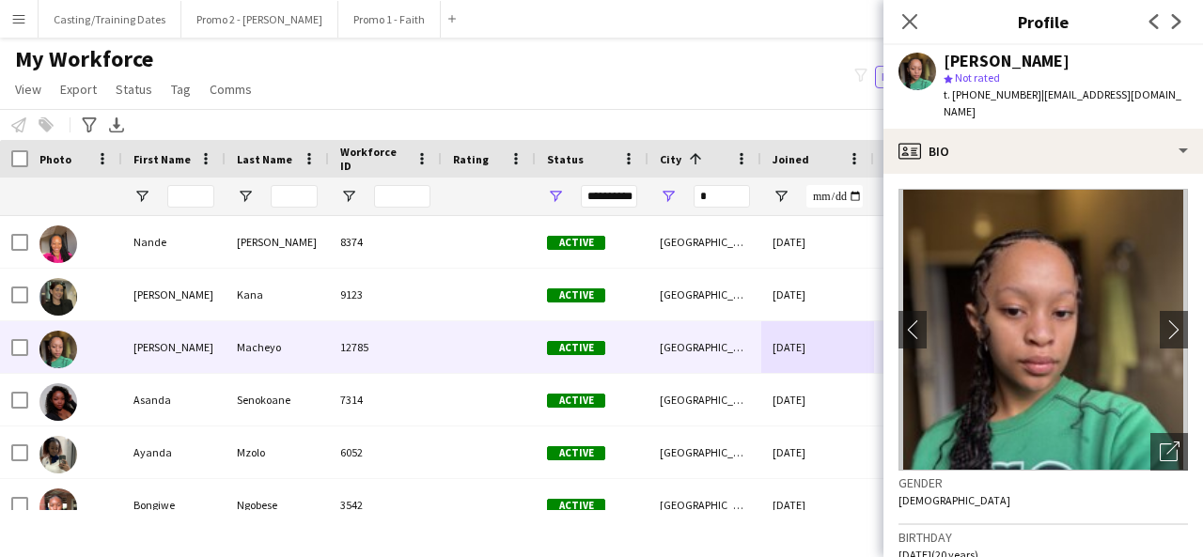
click at [617, 201] on div "**********" at bounding box center [609, 196] width 56 height 23
click at [735, 197] on input "*" at bounding box center [721, 196] width 56 height 23
click at [904, 27] on icon at bounding box center [909, 21] width 18 height 18
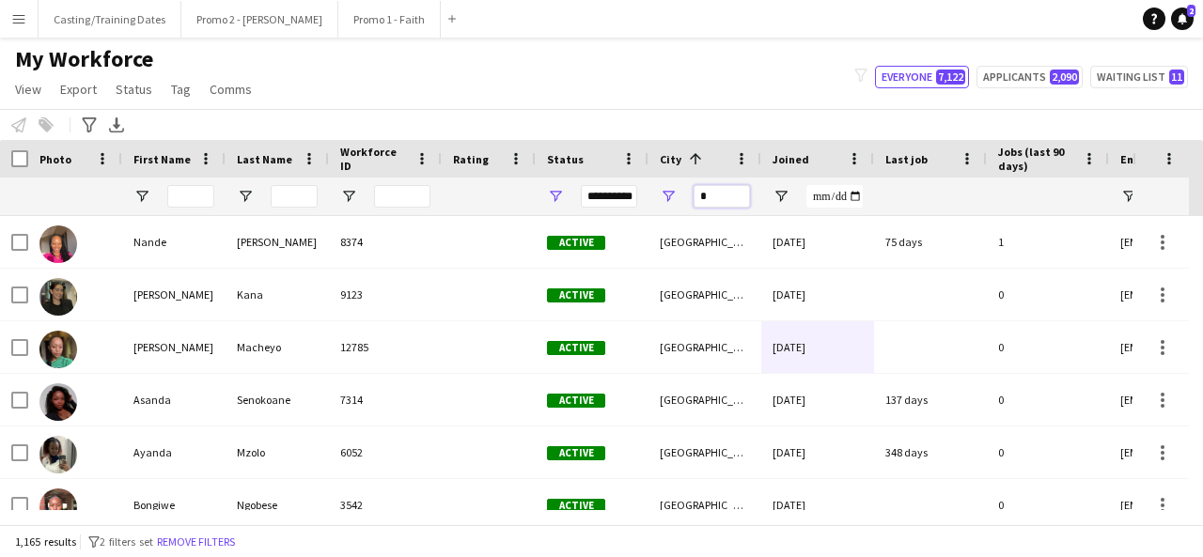
click at [721, 193] on input "*" at bounding box center [721, 196] width 56 height 23
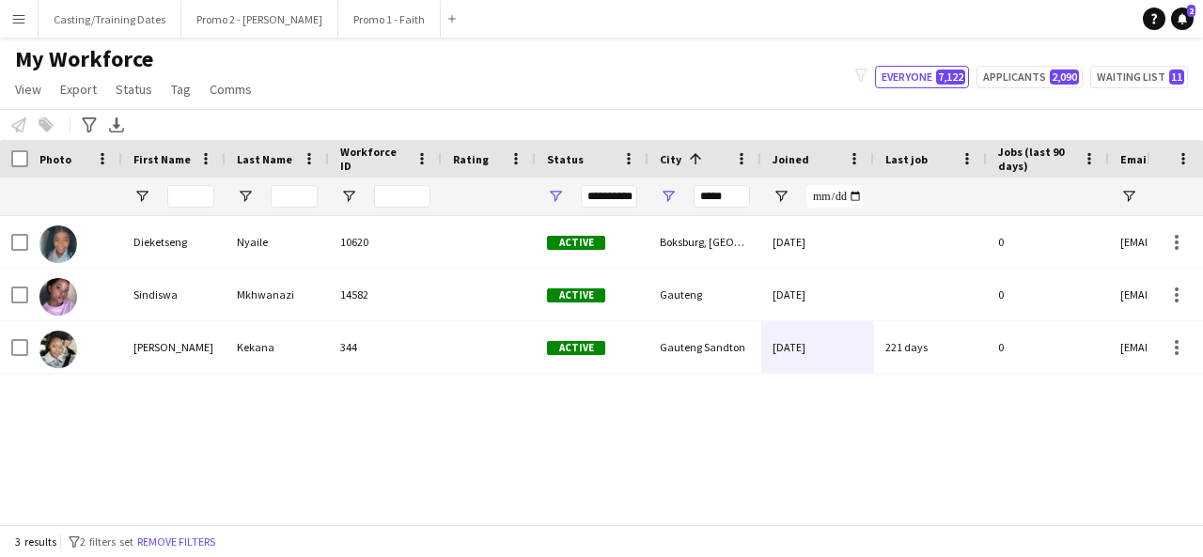
click at [624, 198] on div "**********" at bounding box center [609, 196] width 56 height 23
click at [802, 454] on div "Dieketseng Nyaile 10620 Active [GEOGRAPHIC_DATA] [DATE] 0 [EMAIL_ADDRESS][DOMAI…" at bounding box center [573, 363] width 1146 height 294
click at [743, 202] on input "*****" at bounding box center [721, 196] width 56 height 23
type input "*"
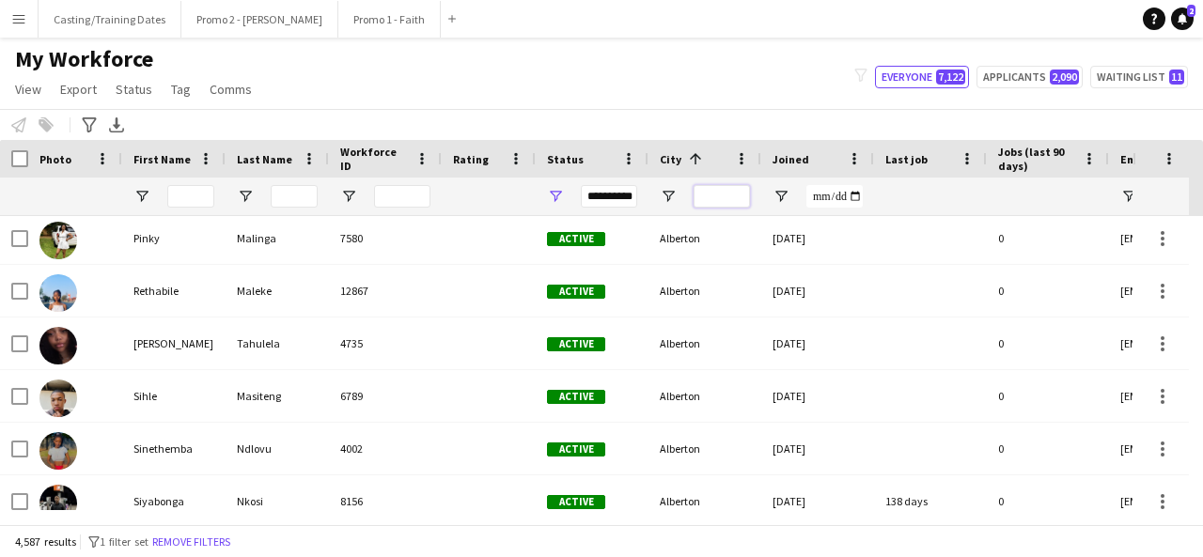
scroll to position [2124, 0]
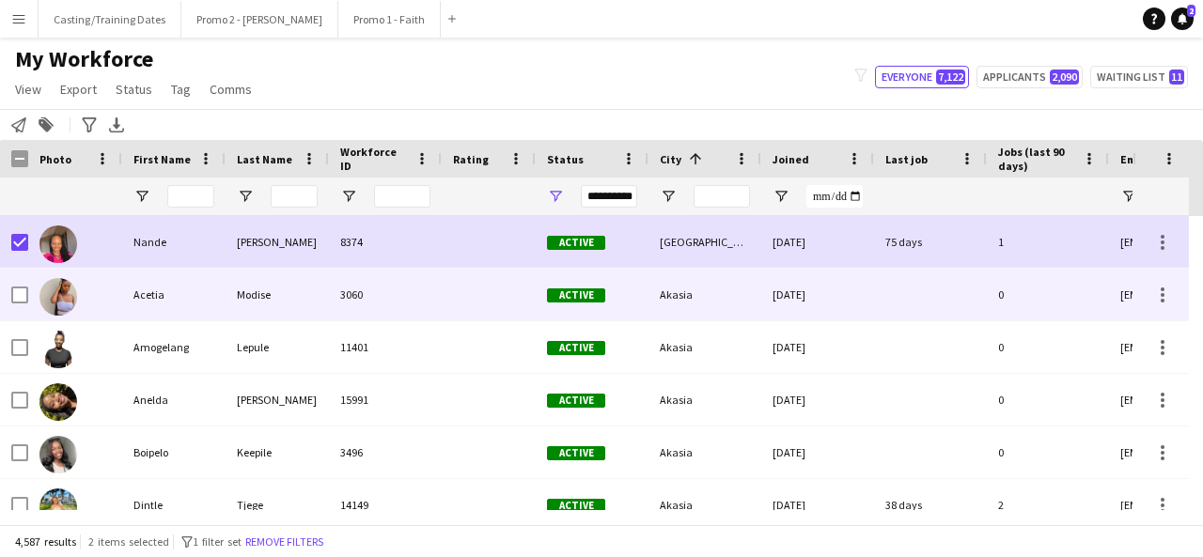
click at [34, 290] on div at bounding box center [75, 295] width 94 height 52
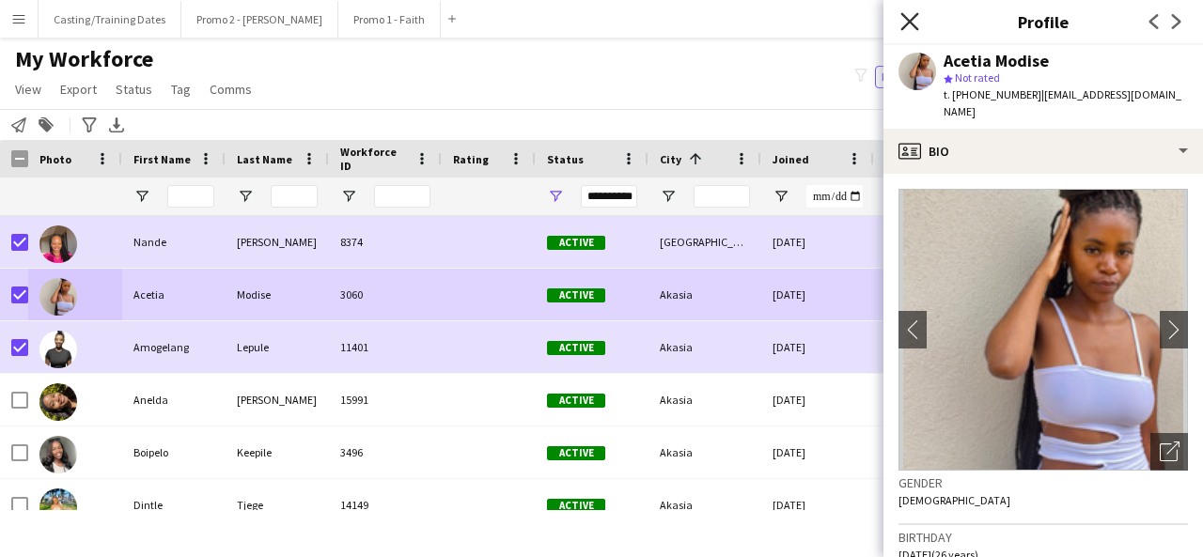
click at [914, 21] on icon "Close pop-in" at bounding box center [909, 21] width 18 height 18
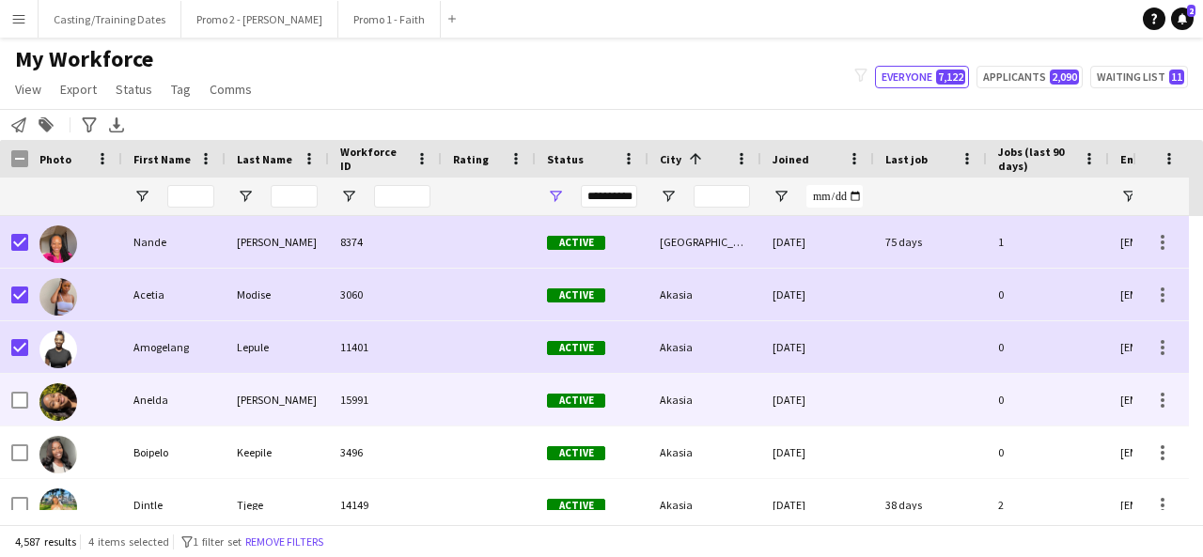
click at [30, 395] on div at bounding box center [75, 400] width 94 height 52
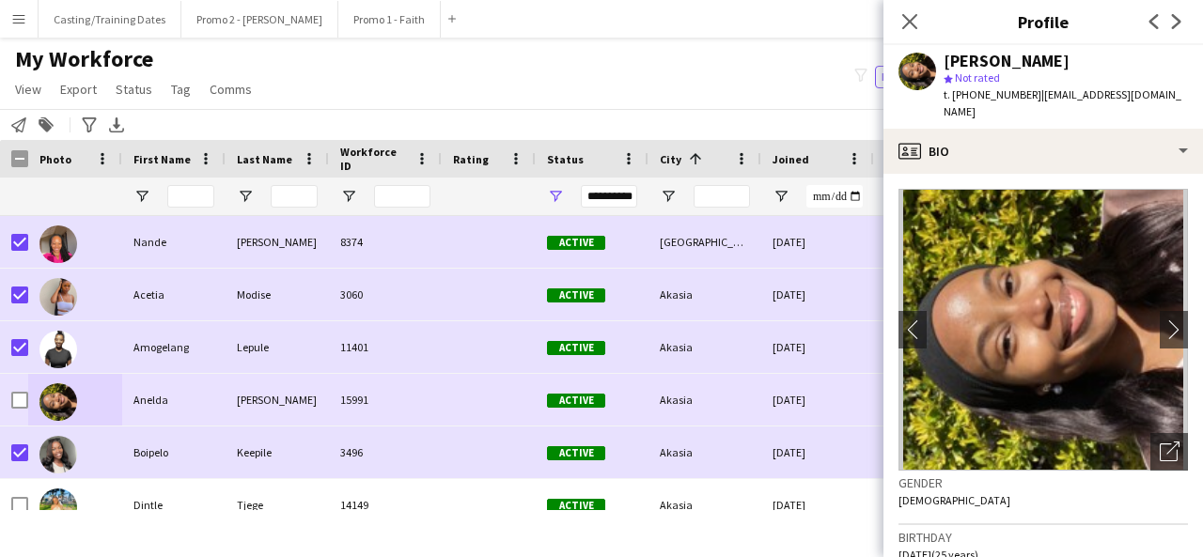
click at [13, 389] on div at bounding box center [19, 400] width 17 height 53
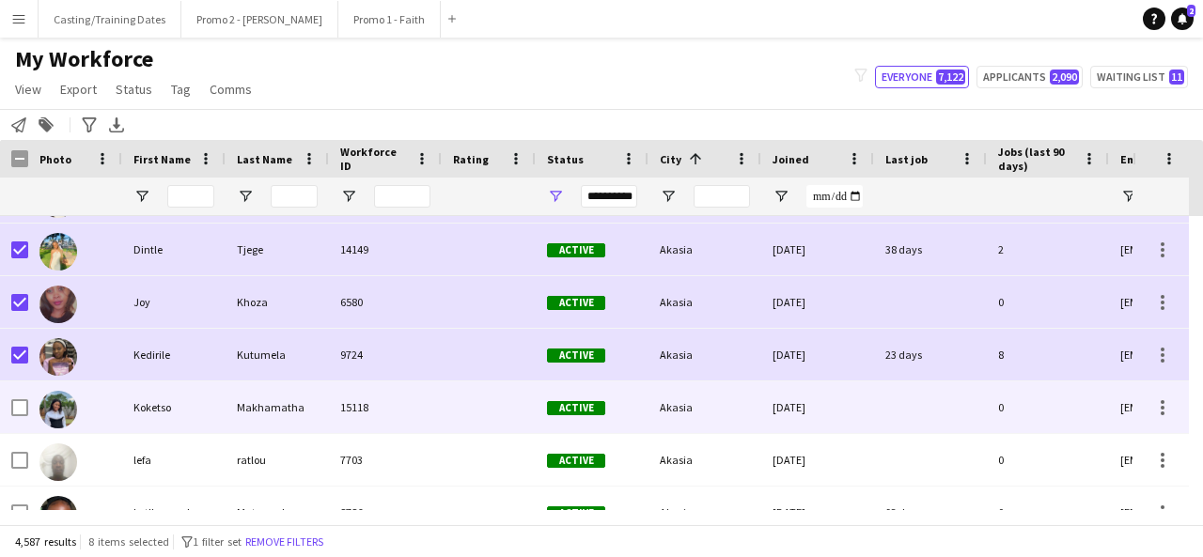
click at [23, 396] on div at bounding box center [19, 407] width 17 height 53
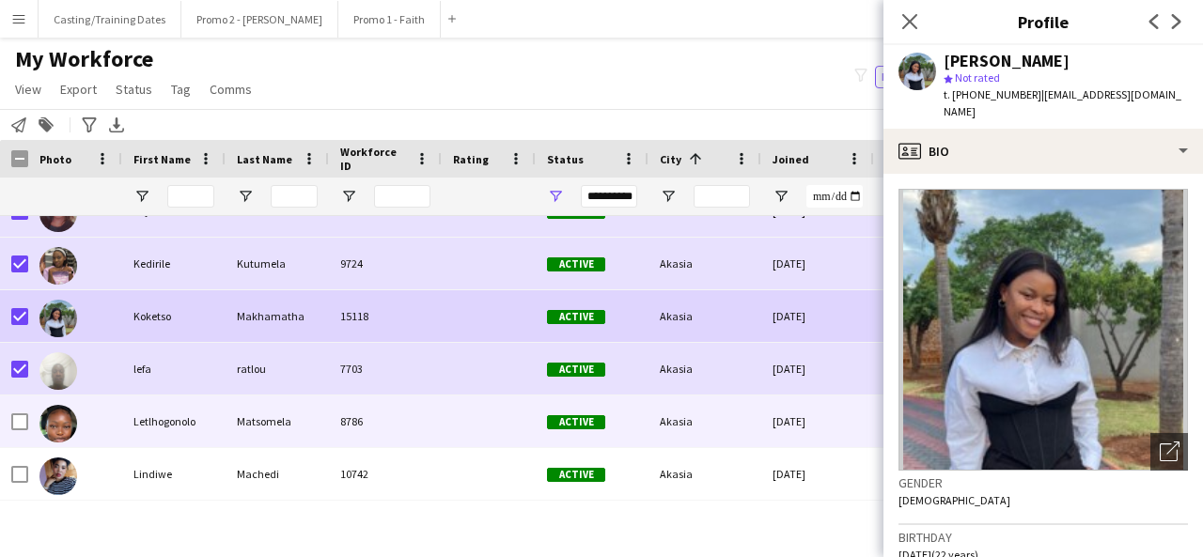
click at [36, 428] on div at bounding box center [75, 422] width 94 height 52
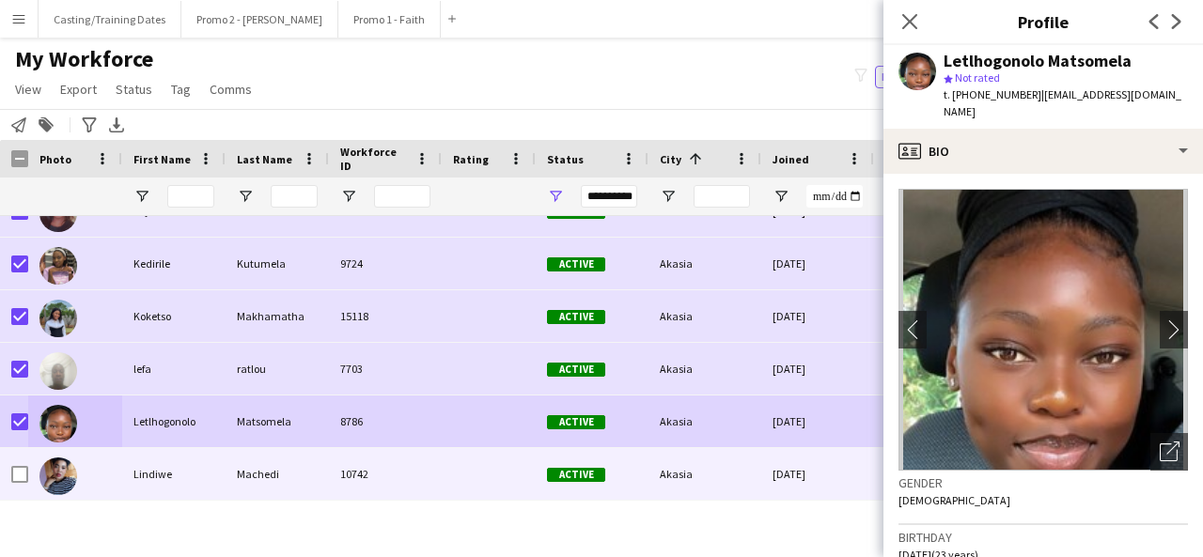
click at [17, 484] on div at bounding box center [19, 474] width 17 height 53
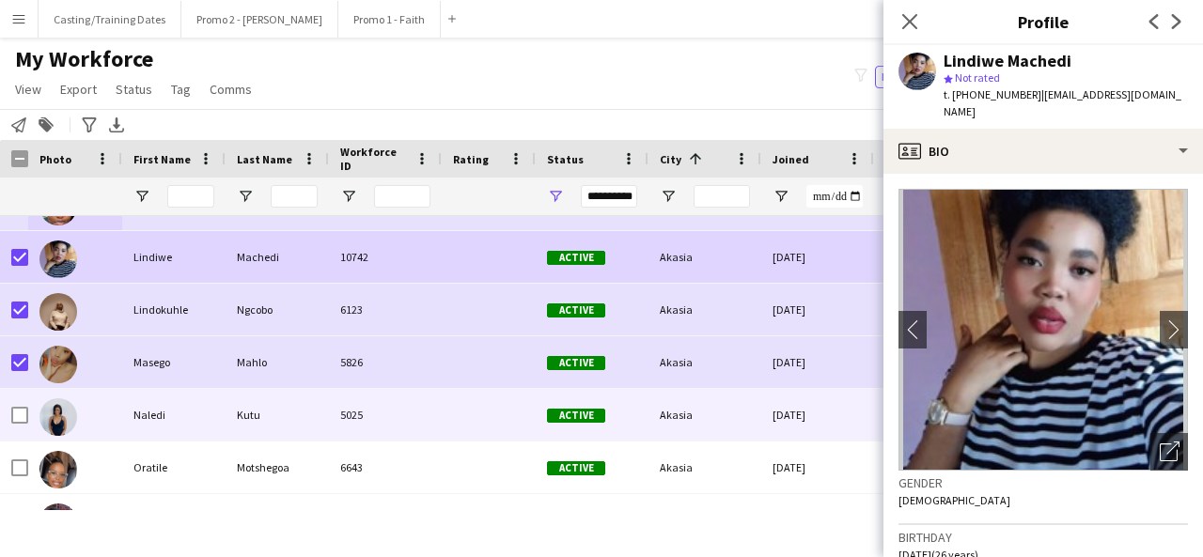
click at [20, 405] on div at bounding box center [19, 415] width 17 height 53
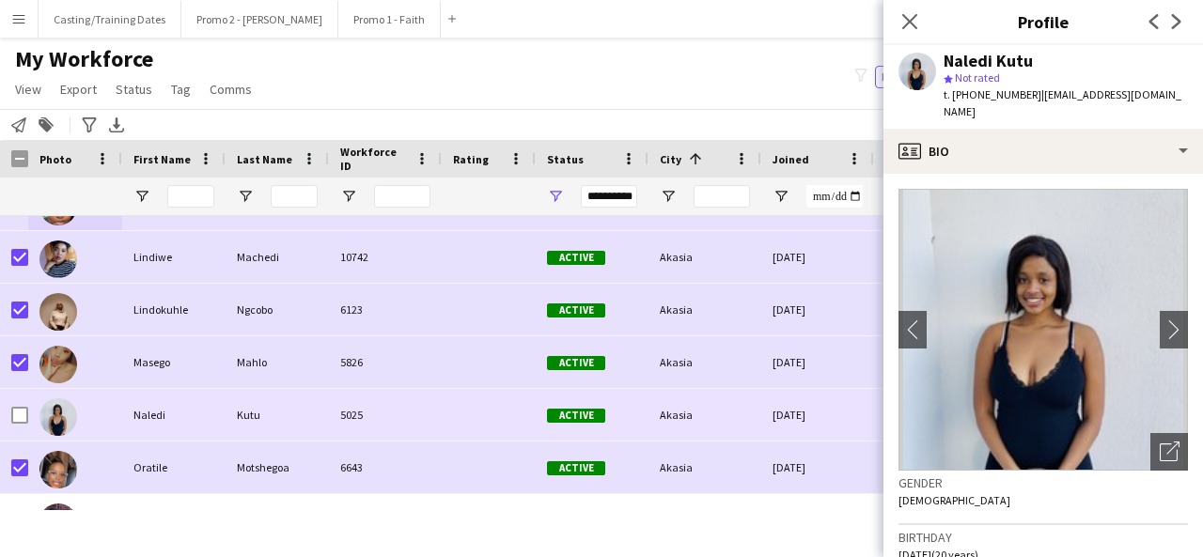
click at [21, 424] on div at bounding box center [19, 415] width 17 height 53
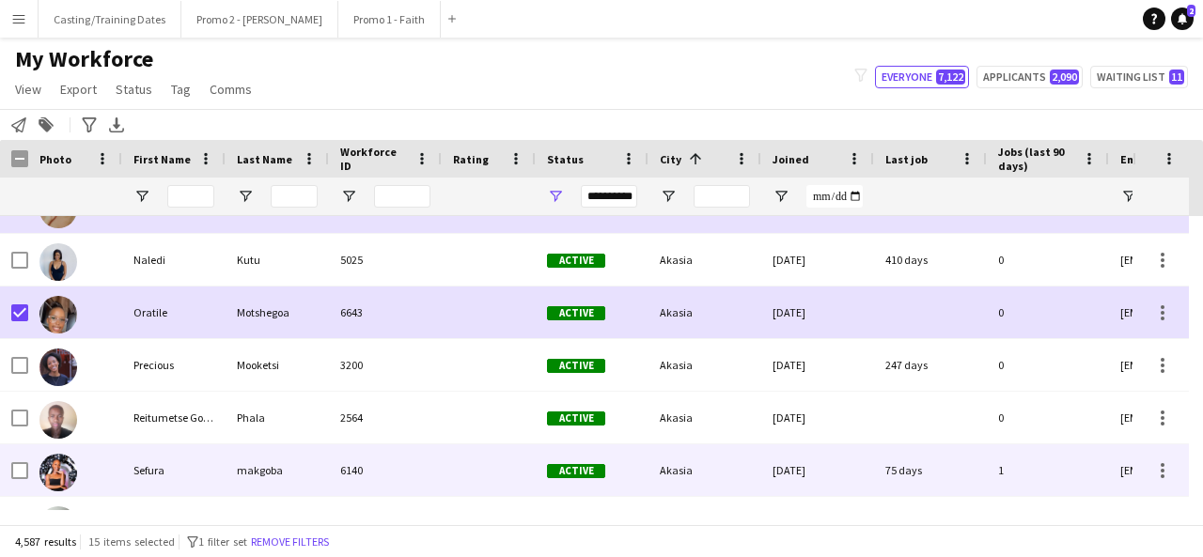
click at [30, 469] on div at bounding box center [75, 470] width 94 height 52
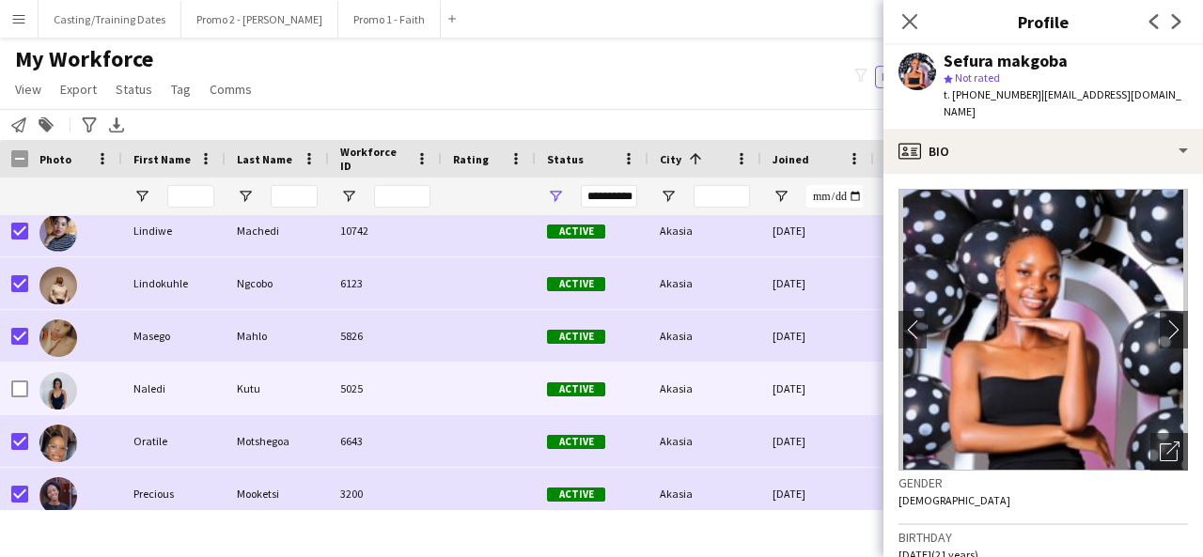
click at [18, 380] on div at bounding box center [19, 389] width 17 height 53
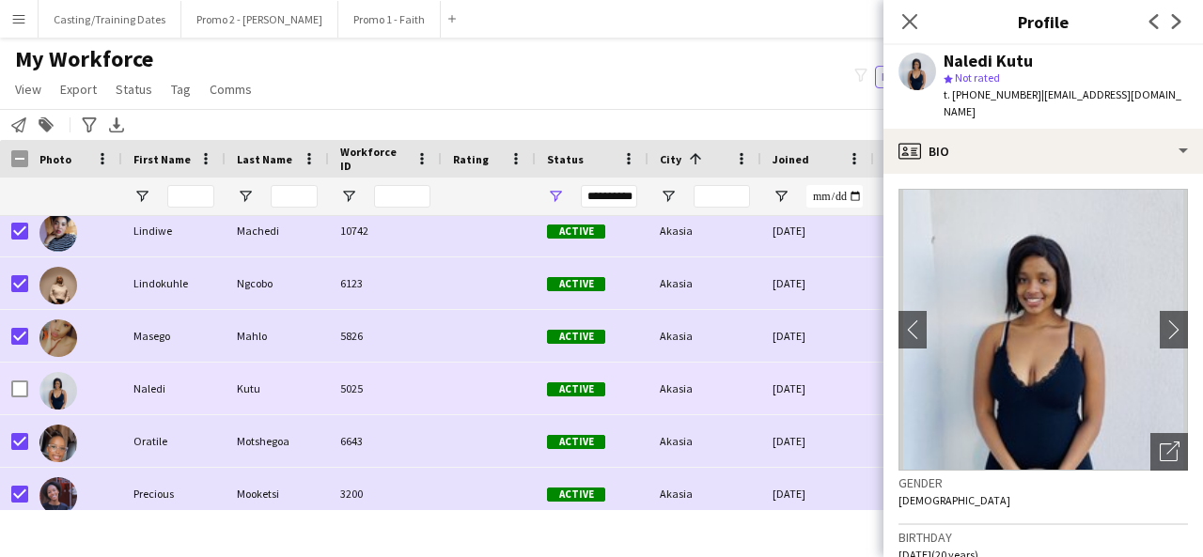
click at [28, 386] on div at bounding box center [75, 389] width 94 height 52
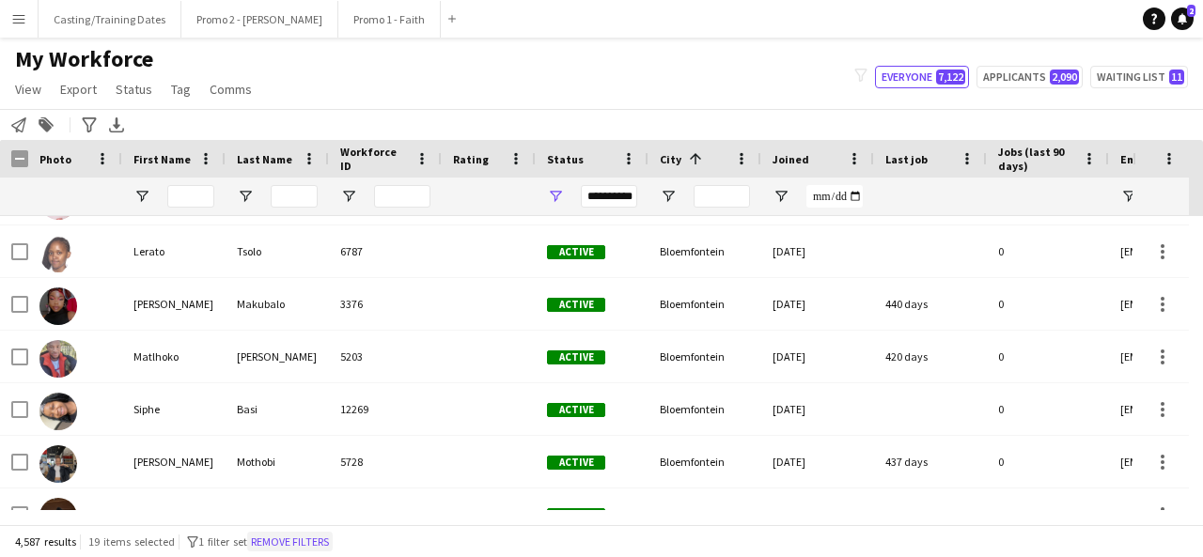
click at [333, 543] on button "Remove filters" at bounding box center [290, 542] width 86 height 21
click at [335, 543] on div "4,587 results 19 items selected filter-1 1 filter set Remove filters" at bounding box center [601, 541] width 1203 height 32
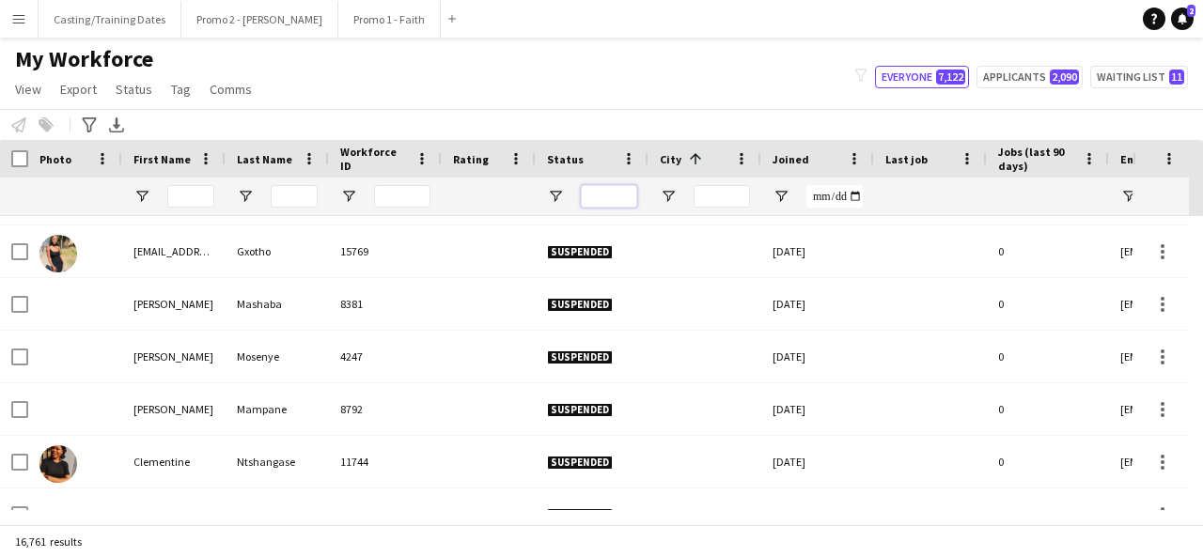
click at [598, 195] on input "Status Filter Input" at bounding box center [609, 196] width 56 height 23
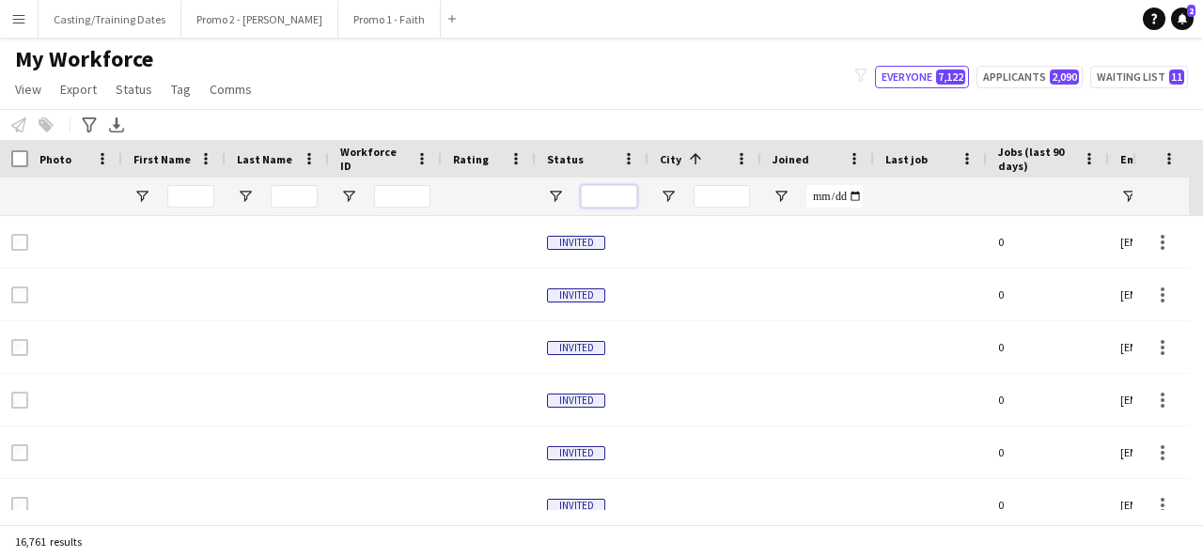
click at [596, 195] on input "Status Filter Input" at bounding box center [609, 196] width 56 height 23
click at [550, 197] on span "Open Filter Menu" at bounding box center [555, 196] width 17 height 17
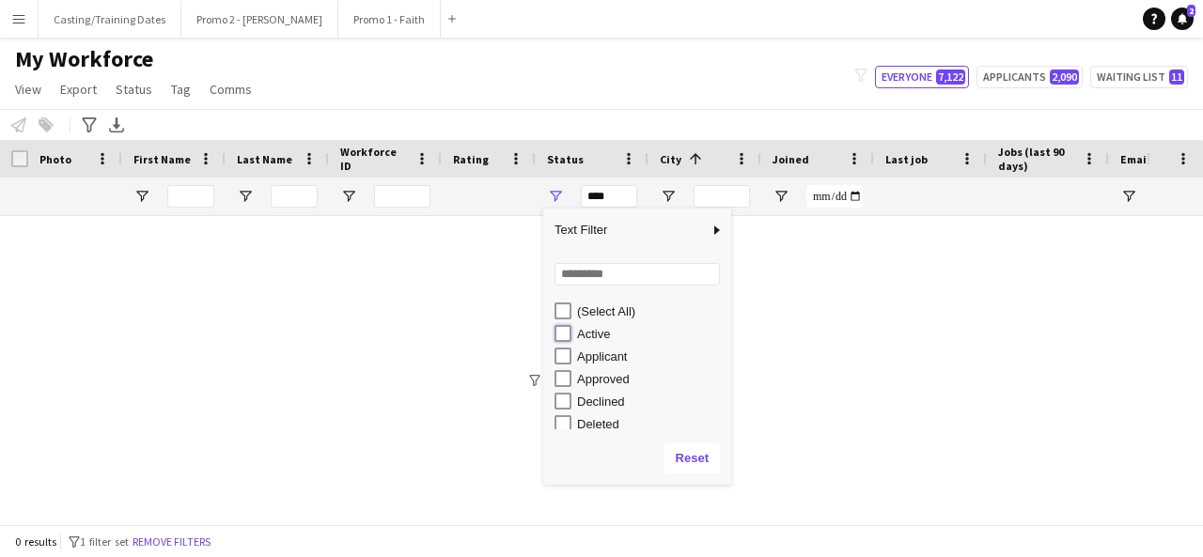
type input "**********"
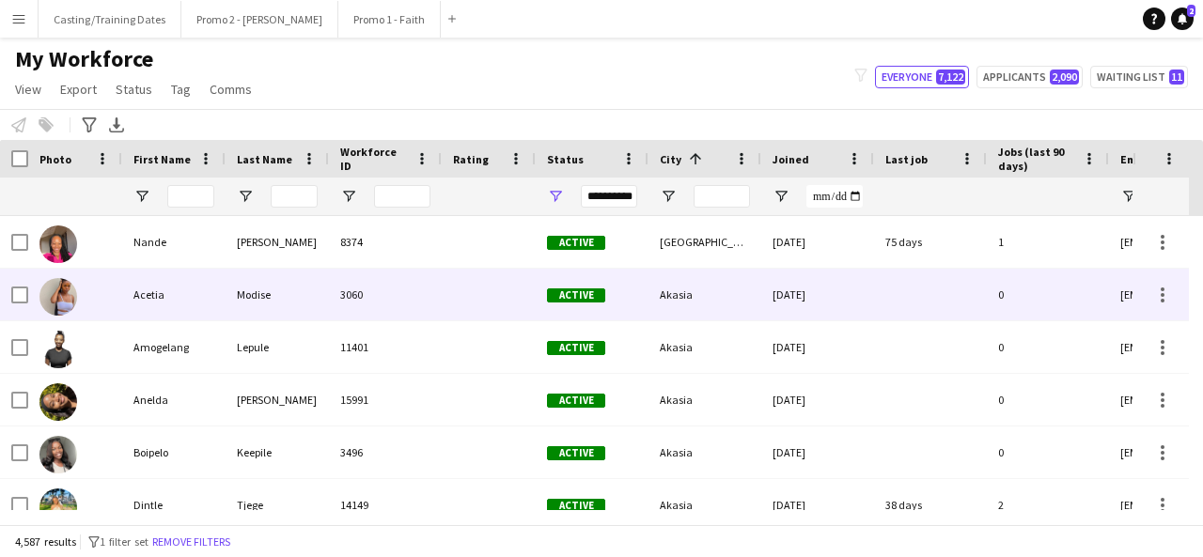
click at [802, 288] on div "[DATE]" at bounding box center [817, 295] width 113 height 52
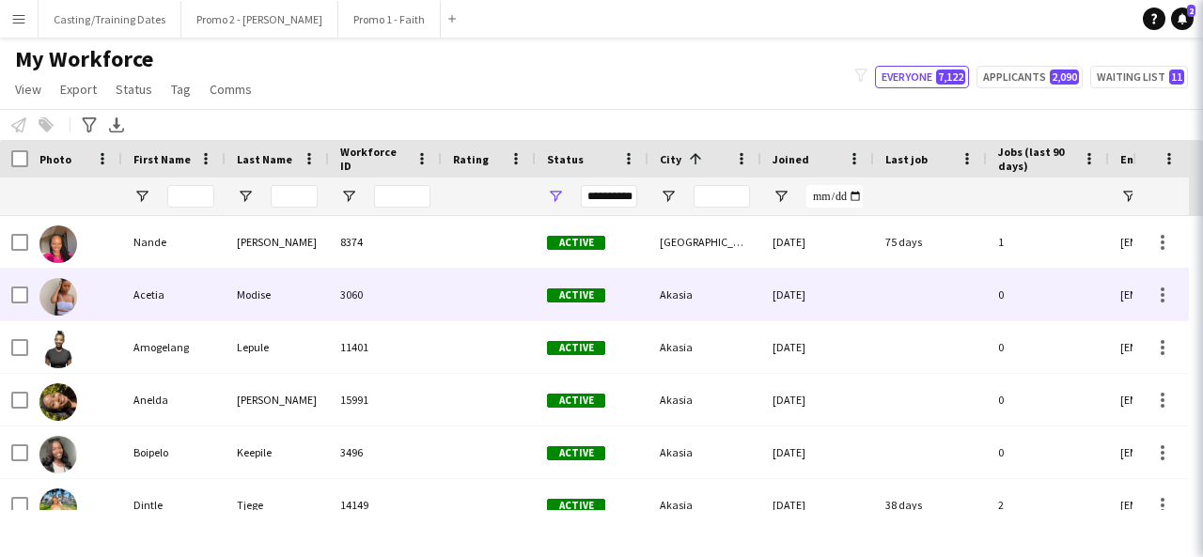
click at [718, 199] on input "City Filter Input" at bounding box center [721, 196] width 56 height 23
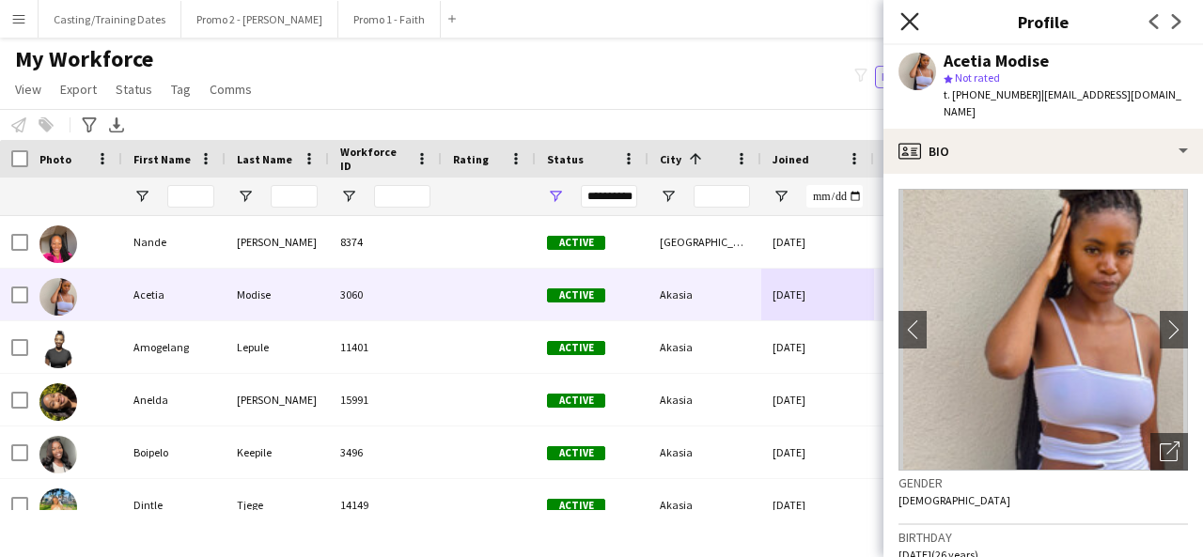
click at [912, 24] on icon at bounding box center [909, 21] width 18 height 18
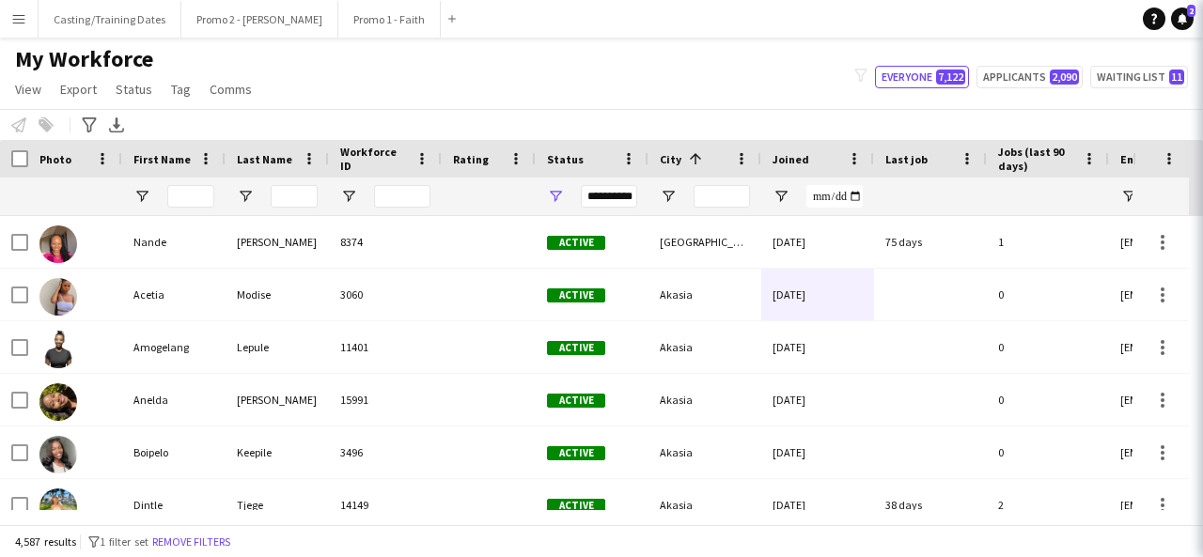
click at [910, 23] on body "Menu Boards Boards Boards All jobs Status Workforce Workforce My Workforce Recr…" at bounding box center [601, 278] width 1203 height 557
click at [729, 198] on input "City Filter Input" at bounding box center [721, 196] width 56 height 23
click at [776, 193] on span "Open Filter Menu" at bounding box center [780, 196] width 17 height 17
click at [677, 199] on div at bounding box center [704, 197] width 113 height 38
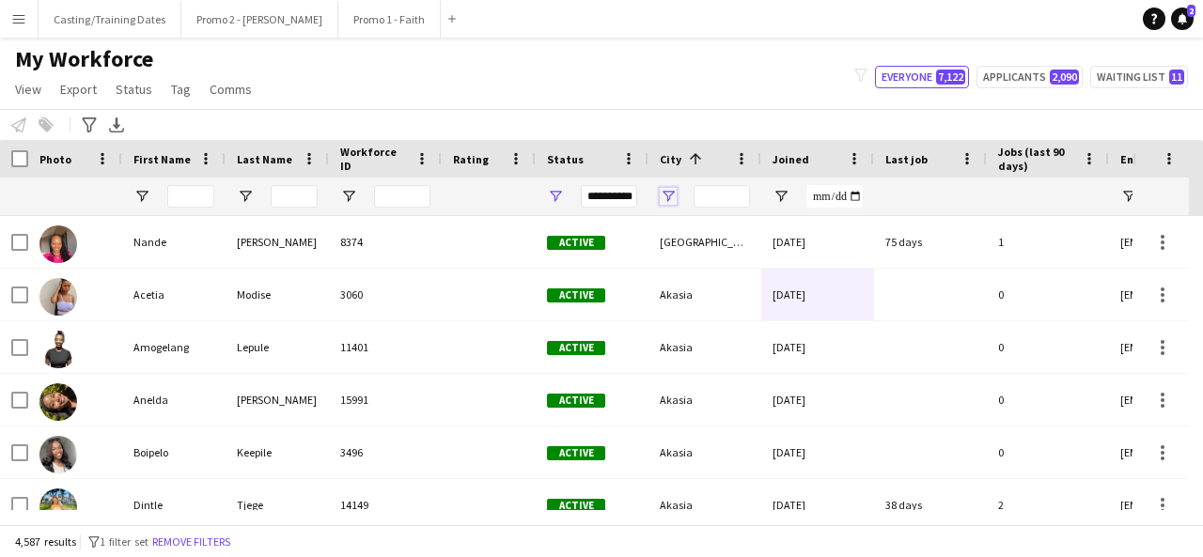
click at [670, 197] on span "Open Filter Menu" at bounding box center [668, 196] width 17 height 17
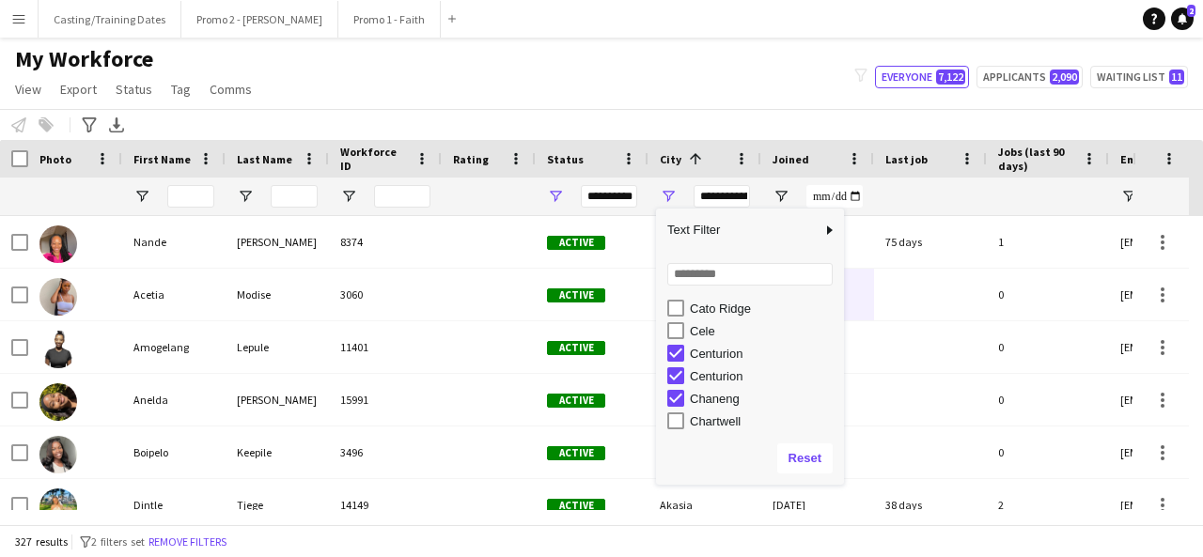
scroll to position [1236, 0]
drag, startPoint x: 711, startPoint y: 398, endPoint x: 711, endPoint y: 377, distance: 21.6
click at [684, 385] on div "Despatch" at bounding box center [755, 392] width 177 height 23
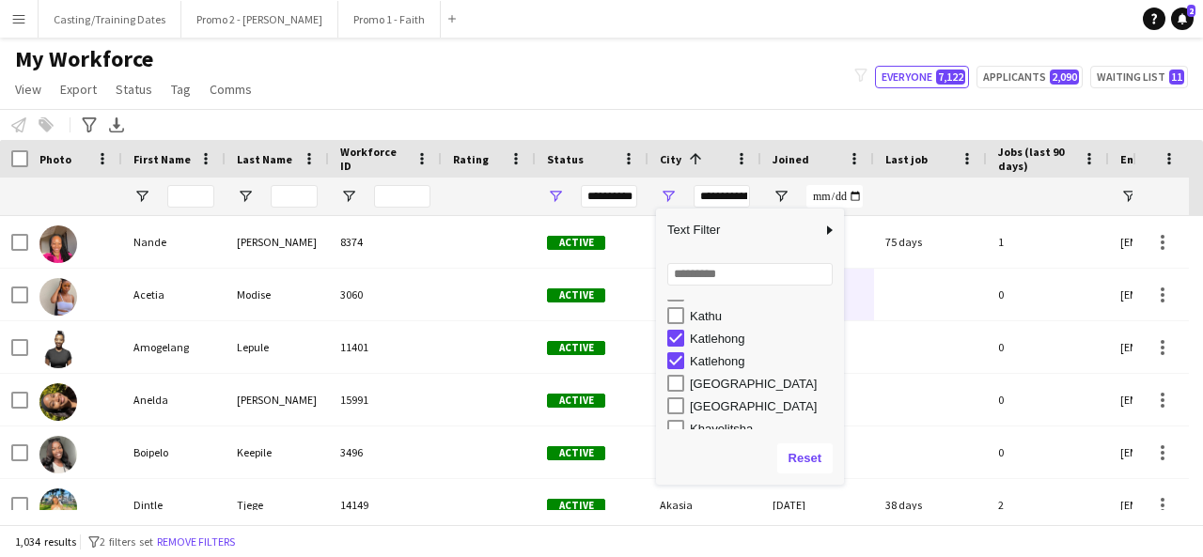
scroll to position [3899, 0]
click at [677, 391] on div "[GEOGRAPHIC_DATA]" at bounding box center [755, 381] width 177 height 23
click at [684, 341] on div "Midrand" at bounding box center [755, 345] width 177 height 23
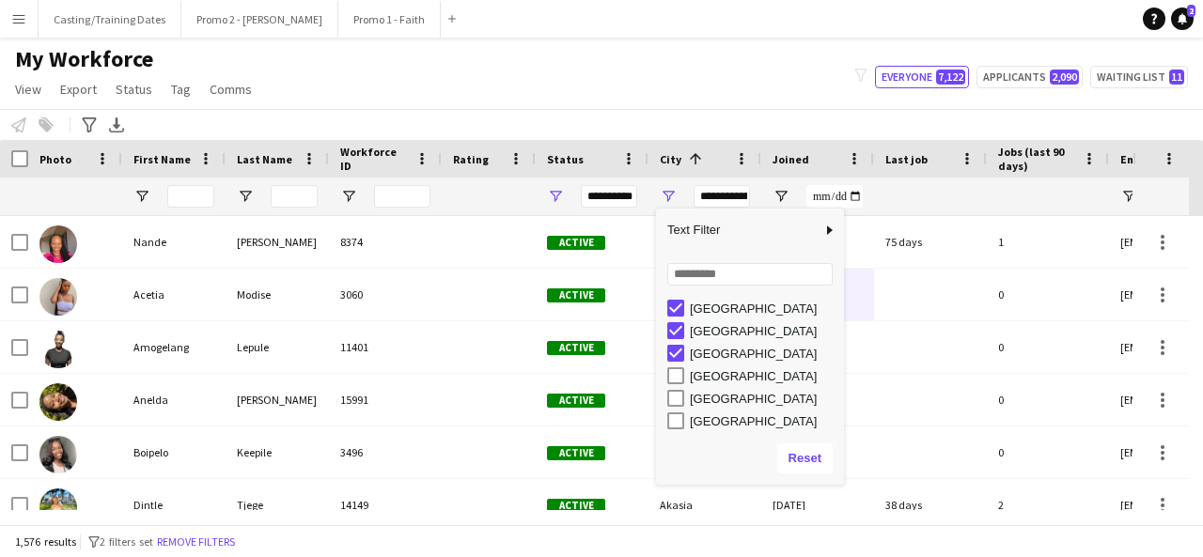
scroll to position [7988, 0]
click at [672, 387] on div "[GEOGRAPHIC_DATA]" at bounding box center [755, 396] width 177 height 23
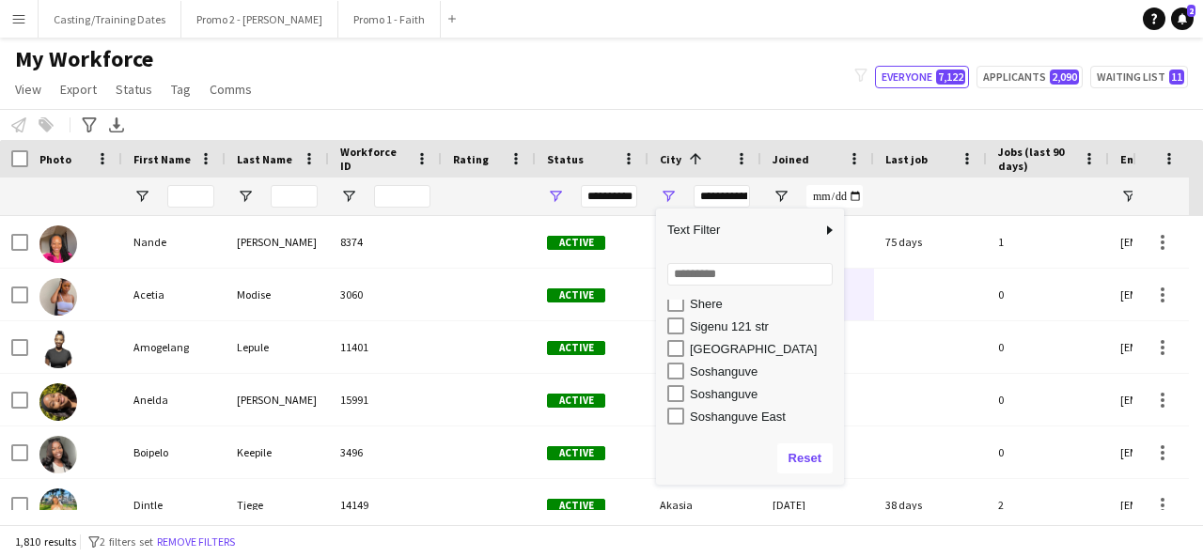
scroll to position [8929, 0]
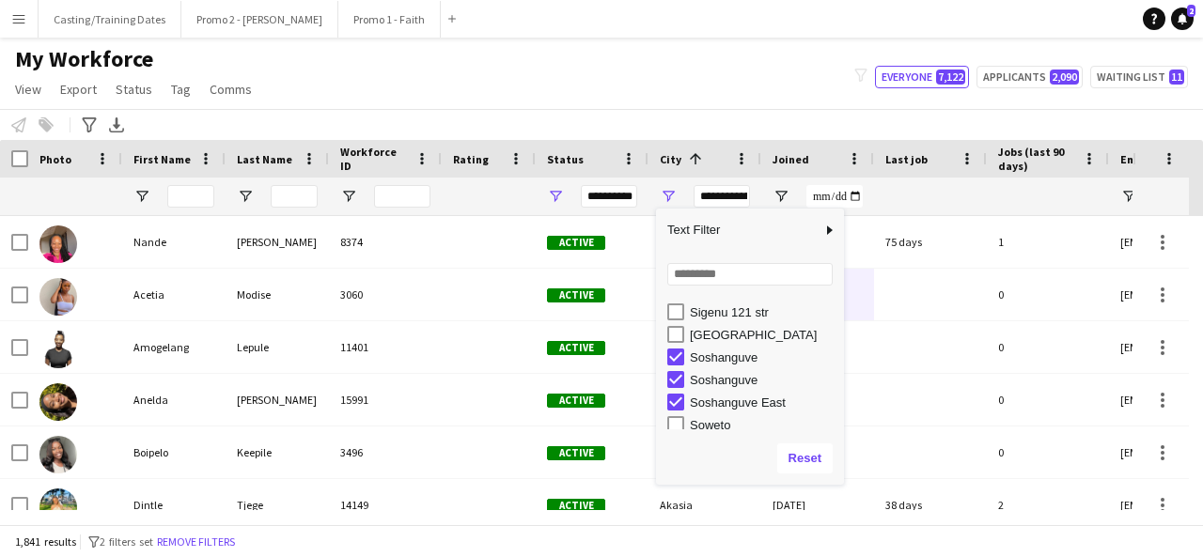
click at [679, 415] on div "Soweto" at bounding box center [755, 424] width 177 height 23
drag, startPoint x: 755, startPoint y: 384, endPoint x: 739, endPoint y: 451, distance: 68.4
click at [739, 451] on div "Reset" at bounding box center [750, 458] width 188 height 53
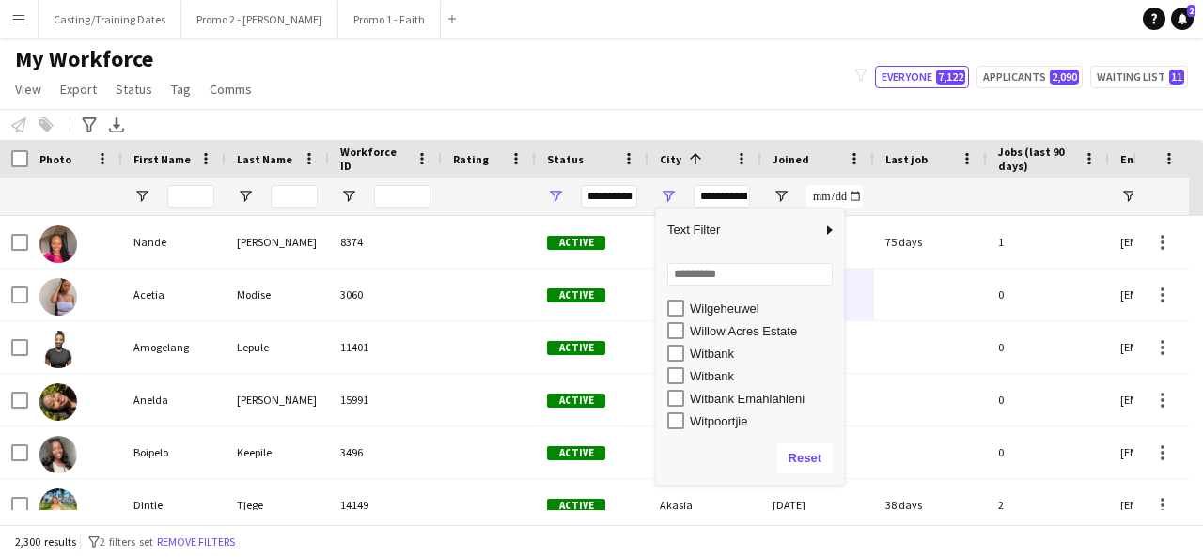
click at [748, 365] on div "Witbank" at bounding box center [755, 376] width 177 height 23
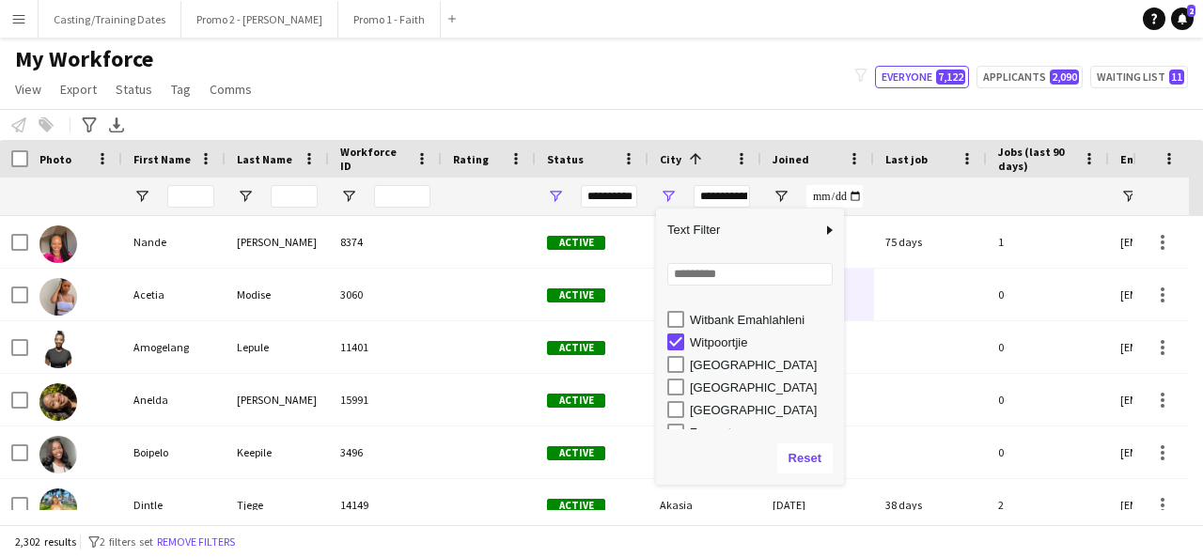
scroll to position [10695, 0]
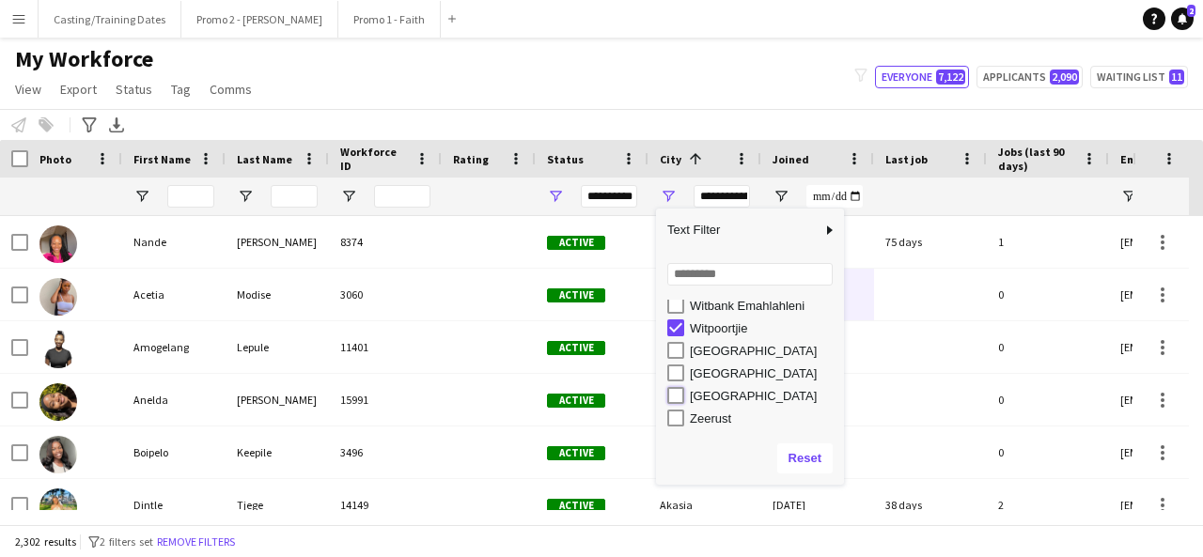
type input "**********"
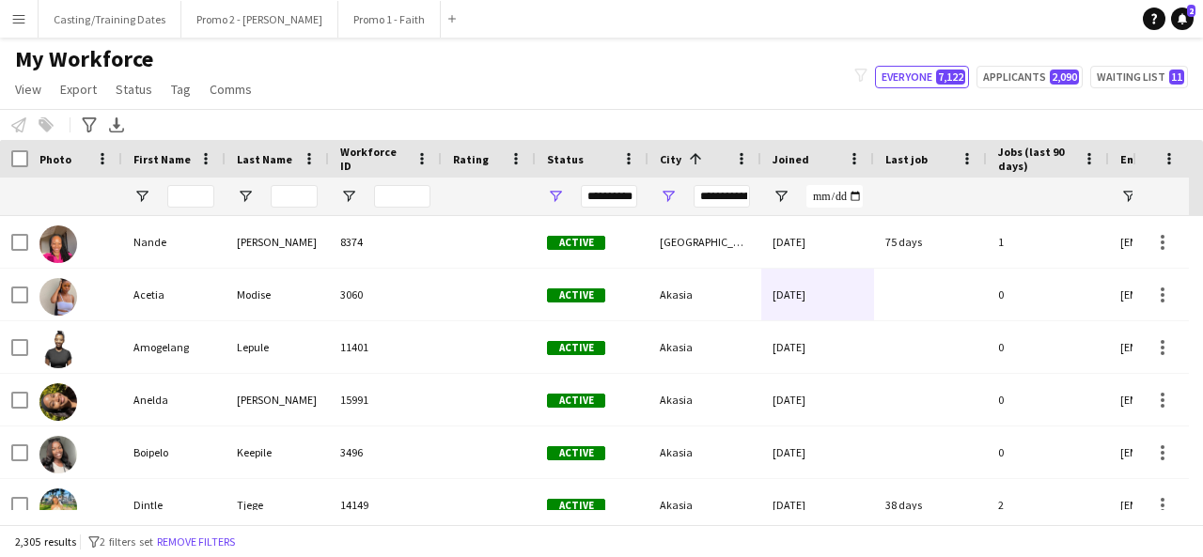
click at [931, 190] on div at bounding box center [930, 197] width 90 height 38
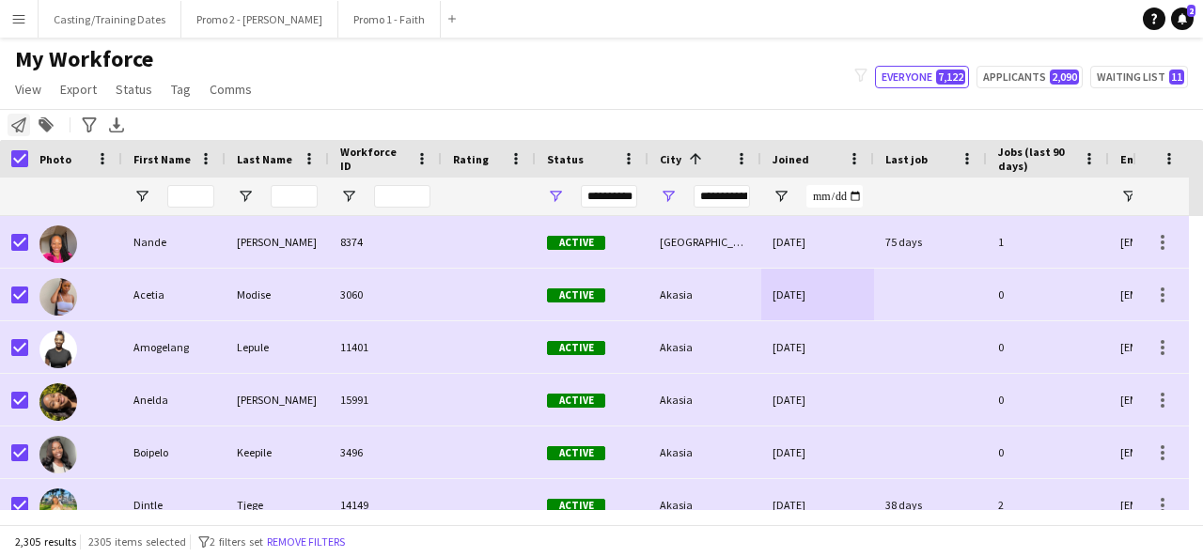
click at [23, 127] on icon at bounding box center [18, 124] width 15 height 15
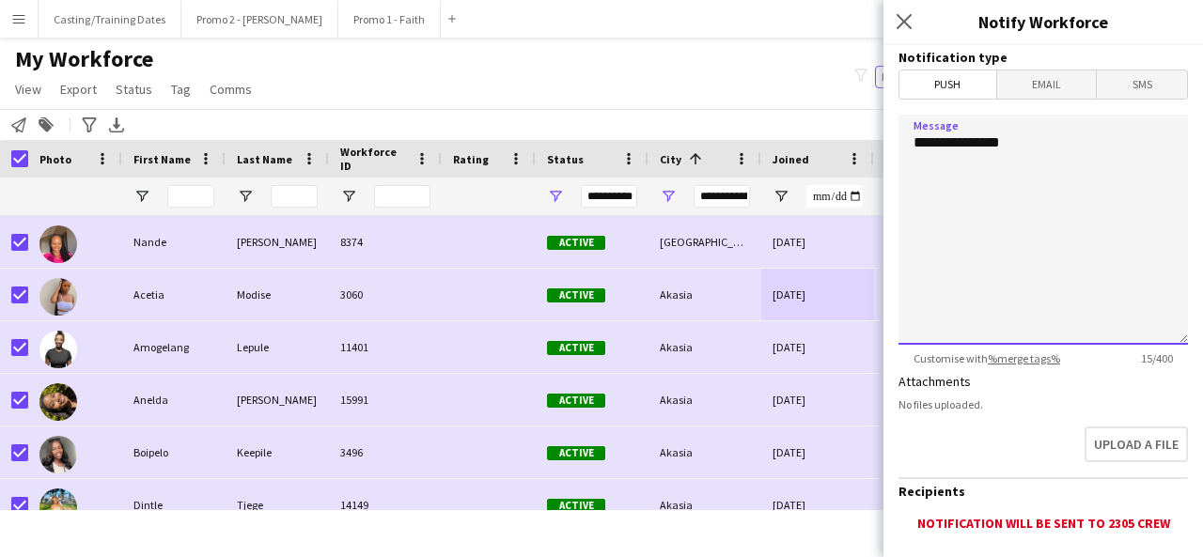
click at [1076, 155] on textarea "**********" at bounding box center [1042, 230] width 289 height 230
paste textarea "**********"
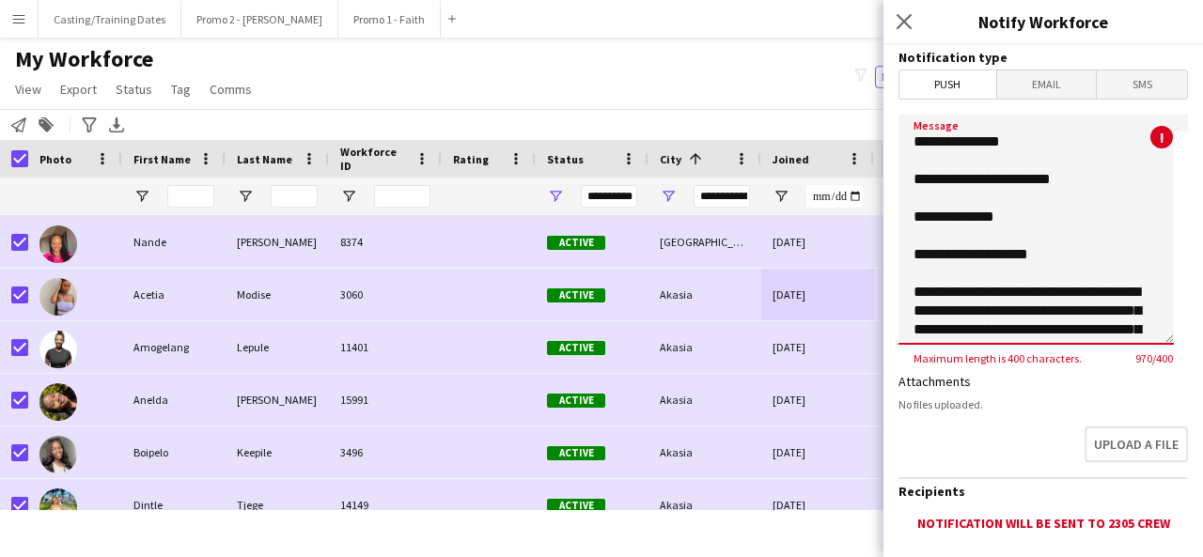
scroll to position [0, 0]
drag, startPoint x: 919, startPoint y: 176, endPoint x: 1024, endPoint y: 216, distance: 112.7
click at [1024, 216] on textarea "**********" at bounding box center [1035, 230] width 275 height 230
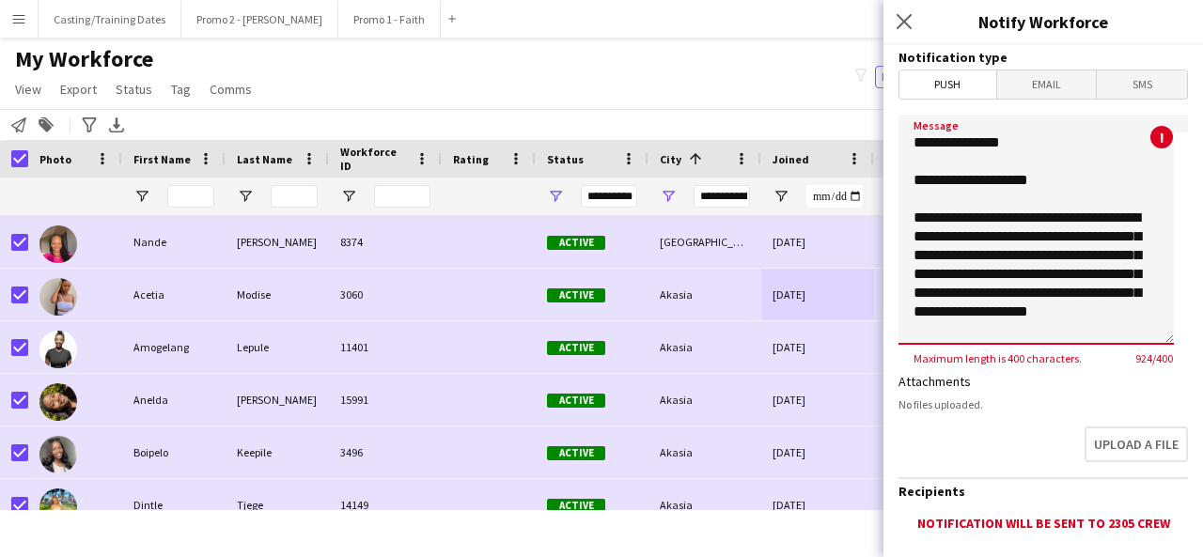
type textarea "**********"
click at [1065, 84] on span "Email" at bounding box center [1047, 84] width 100 height 28
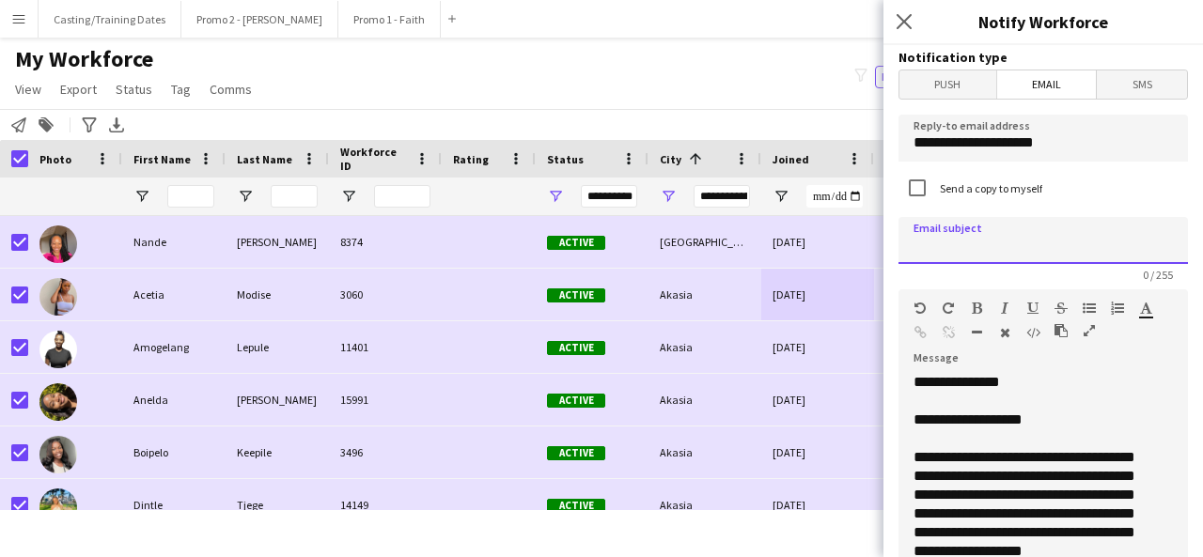
click at [991, 235] on input at bounding box center [1042, 240] width 289 height 47
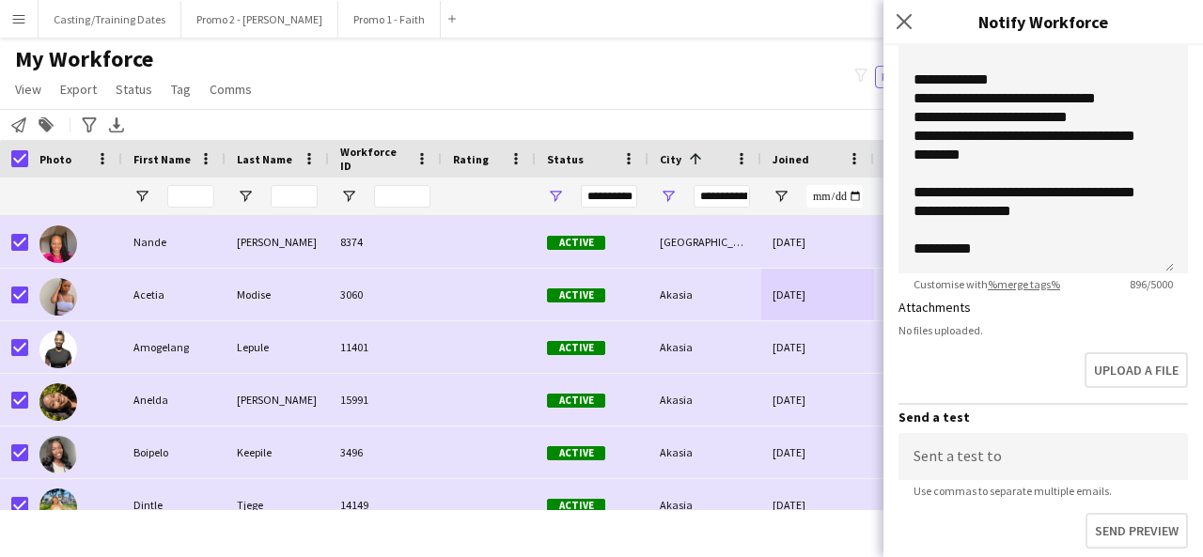
scroll to position [541, 0]
type input "**********"
click at [1015, 454] on input at bounding box center [1042, 456] width 289 height 47
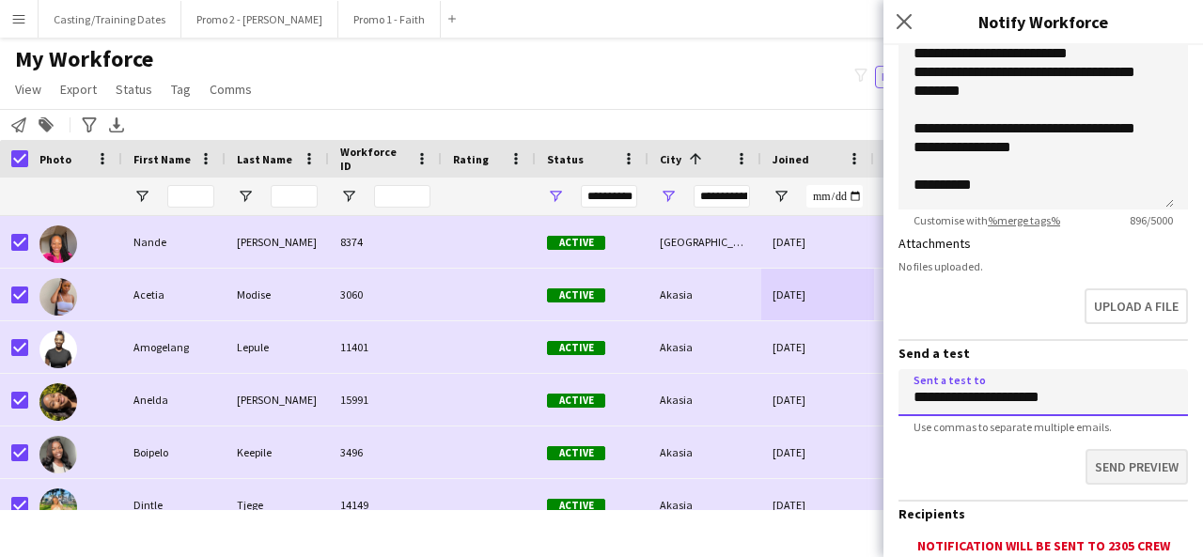
scroll to position [392, 0]
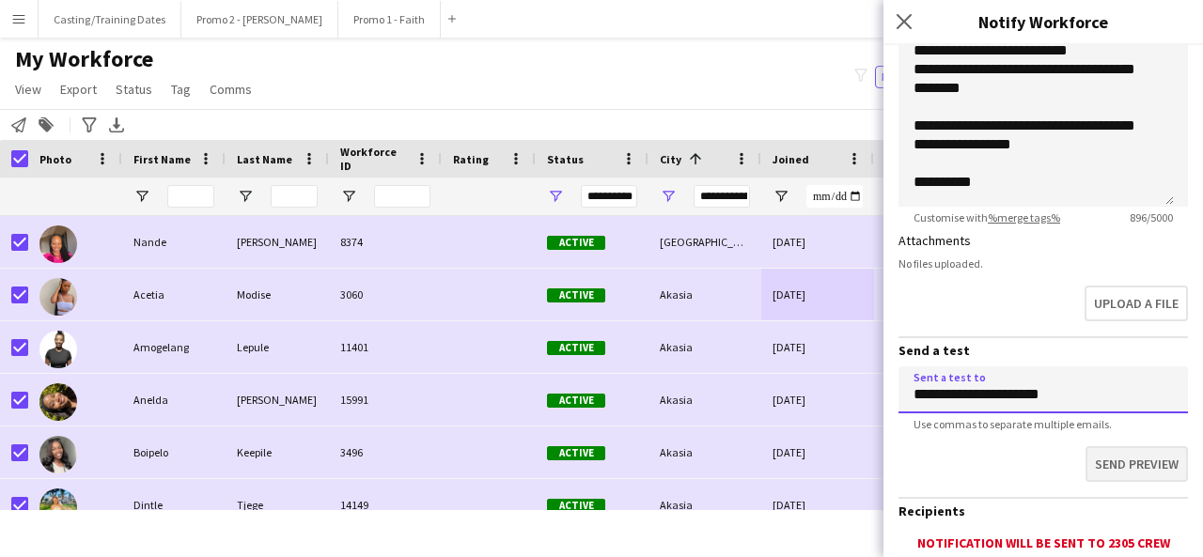
type input "**********"
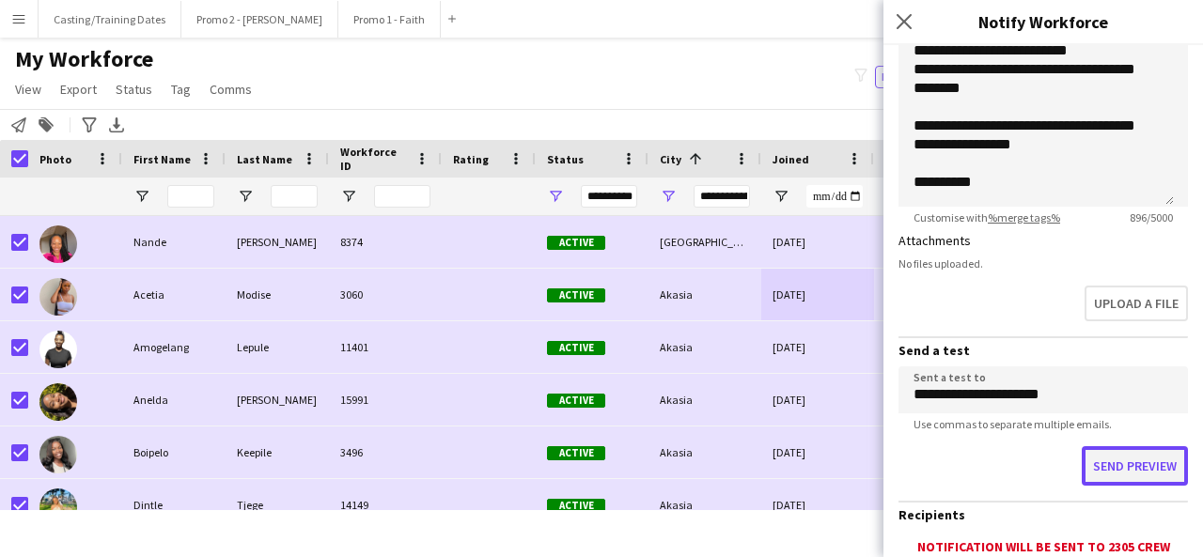
click at [1090, 471] on button "Send preview" at bounding box center [1135, 465] width 106 height 39
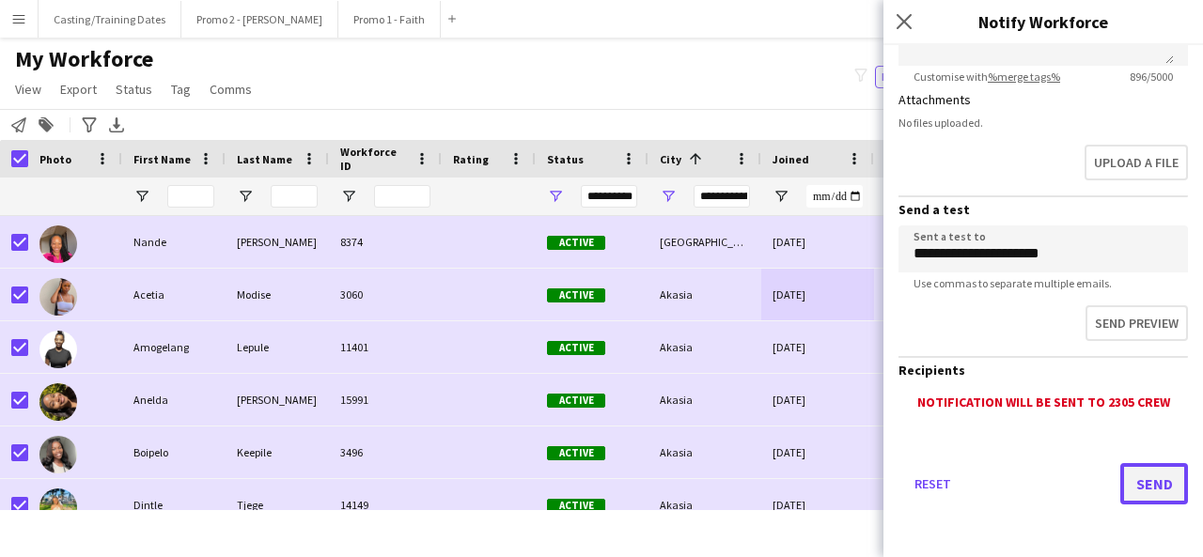
scroll to position [533, 0]
click at [1145, 489] on button "Send" at bounding box center [1154, 483] width 68 height 41
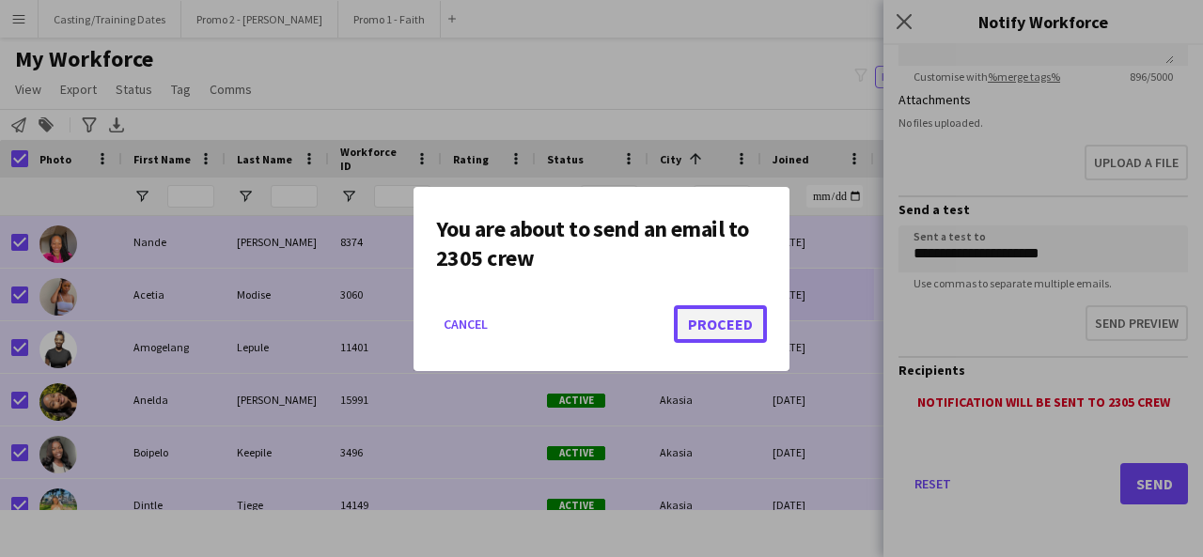
click at [736, 322] on button "Proceed" at bounding box center [720, 324] width 93 height 38
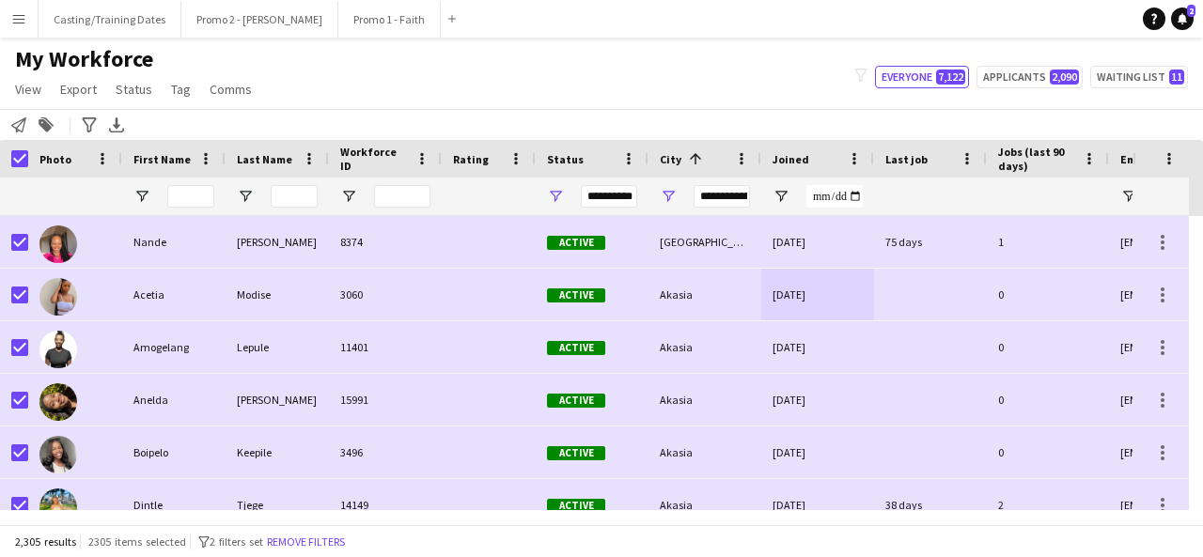
click at [14, 3] on button "Menu" at bounding box center [19, 19] width 38 height 38
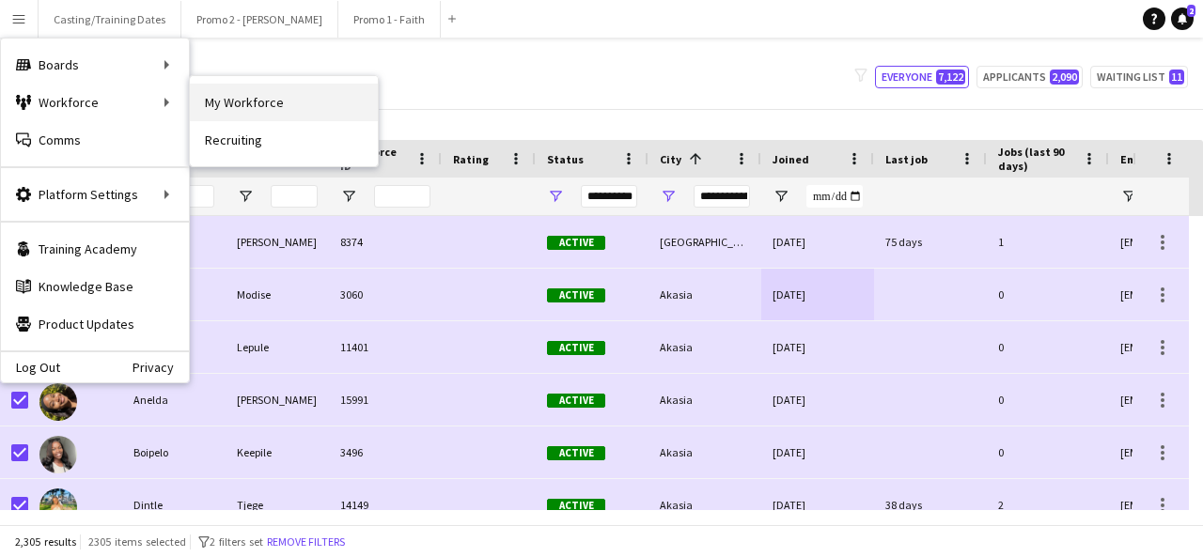
click at [221, 101] on link "My Workforce" at bounding box center [284, 103] width 188 height 38
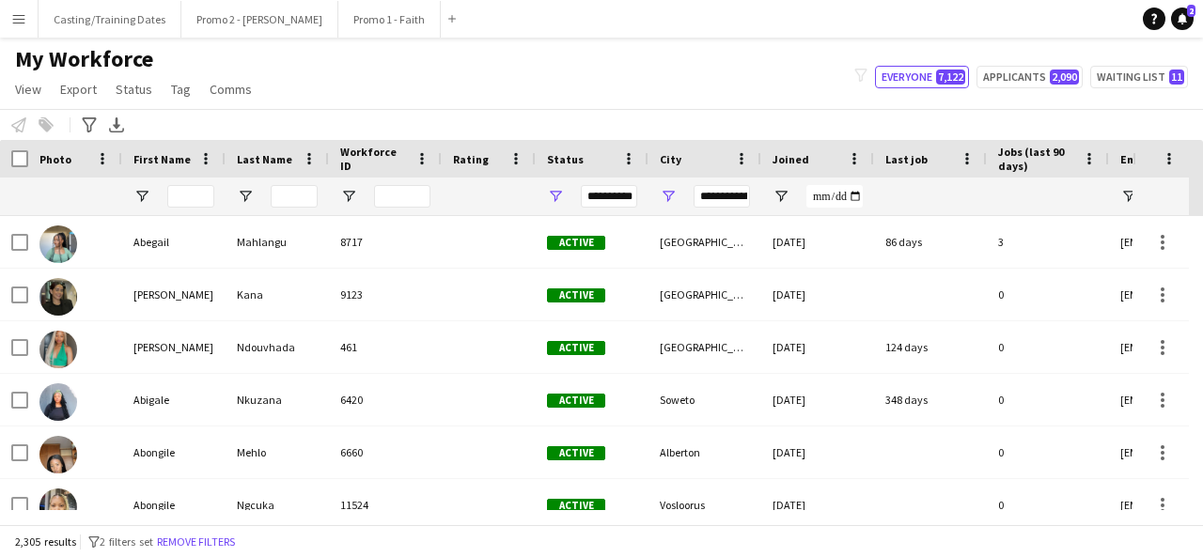
click at [16, 13] on app-icon "Menu" at bounding box center [18, 18] width 15 height 15
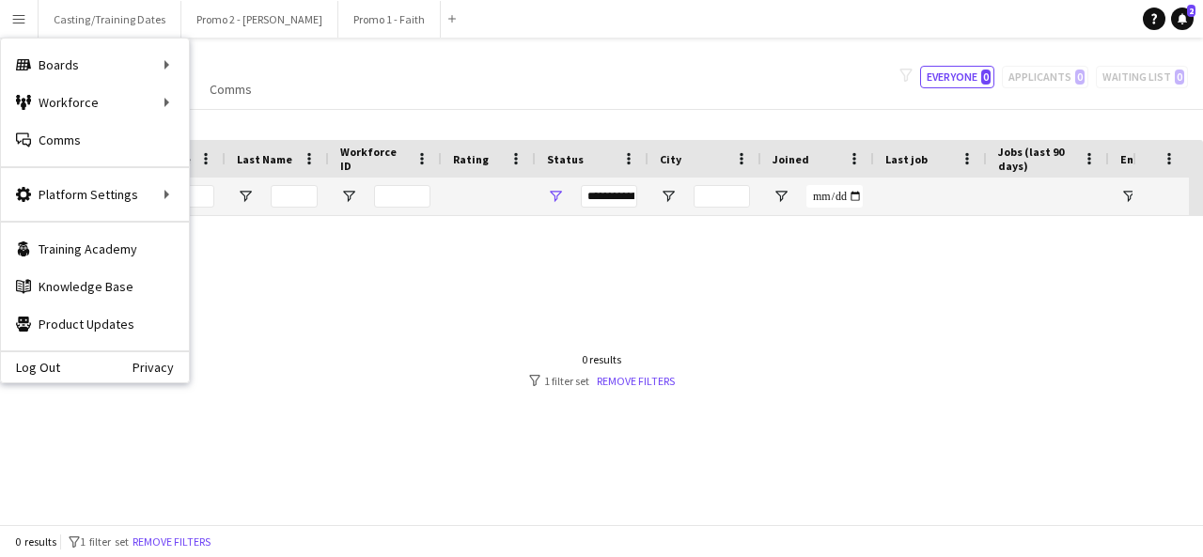
type input "**********"
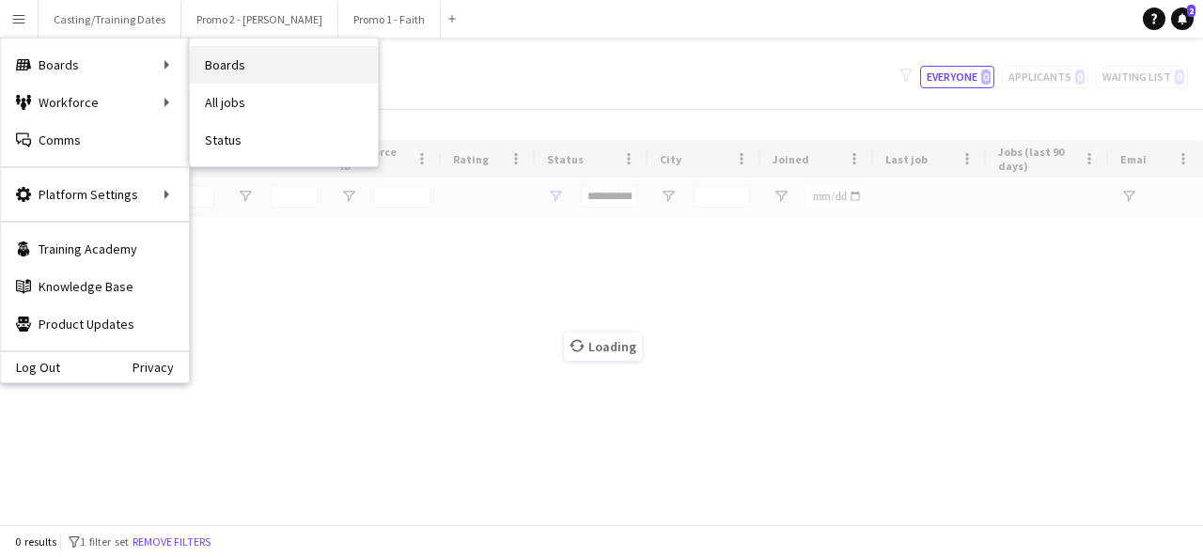
click at [223, 62] on link "Boards" at bounding box center [284, 65] width 188 height 38
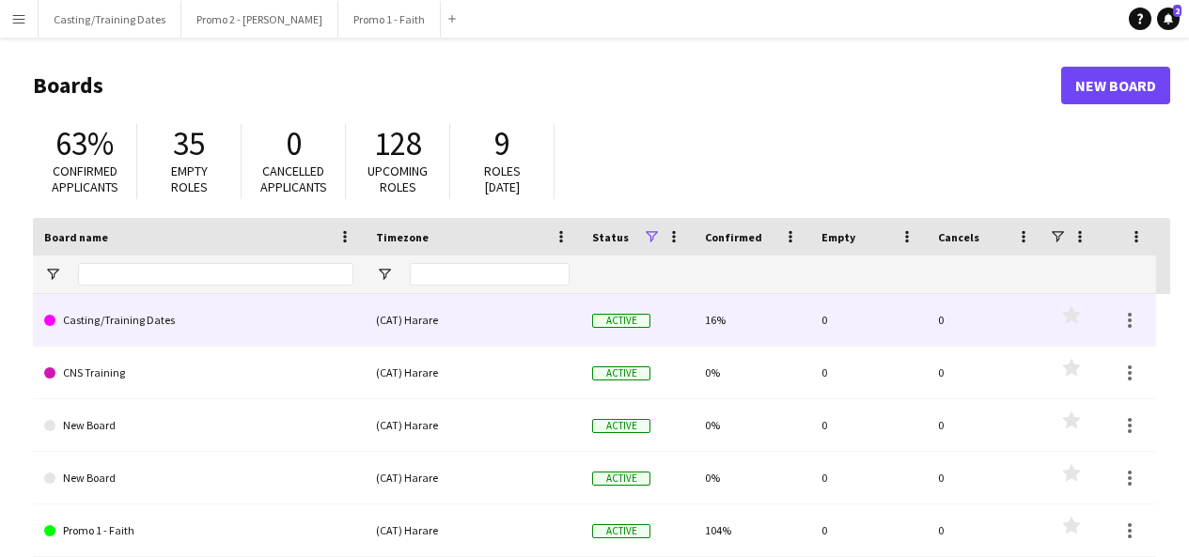
click at [124, 328] on link "Casting/Training Dates" at bounding box center [198, 320] width 309 height 53
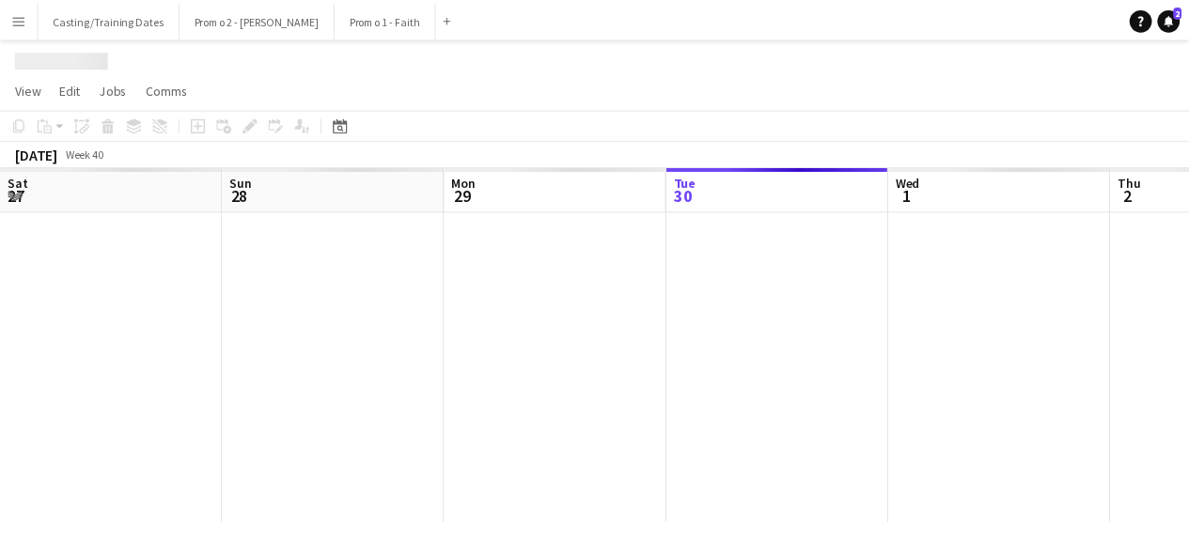
scroll to position [0, 449]
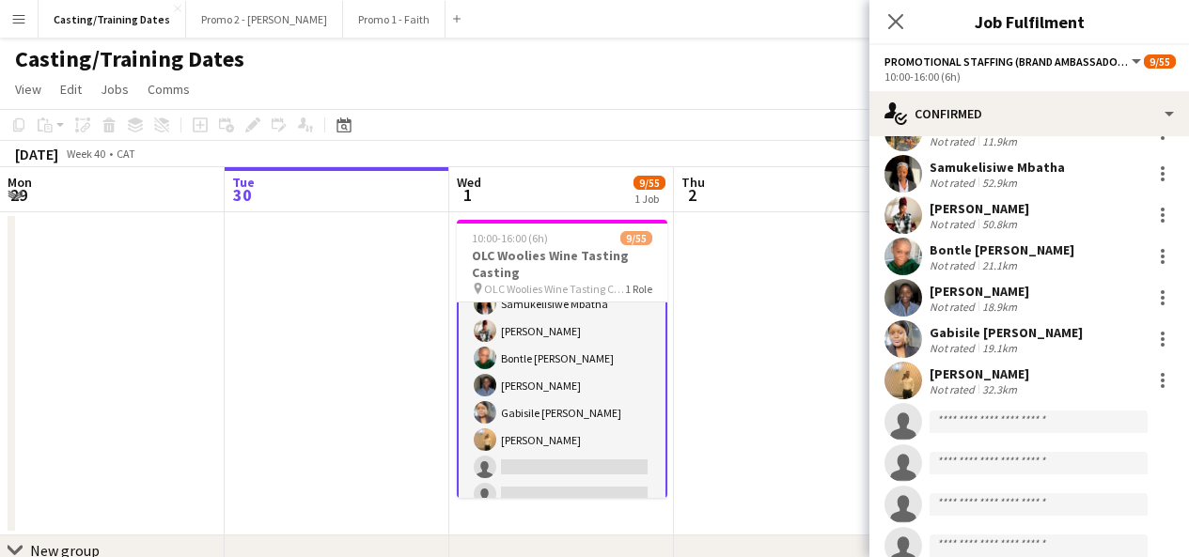
scroll to position [164, 0]
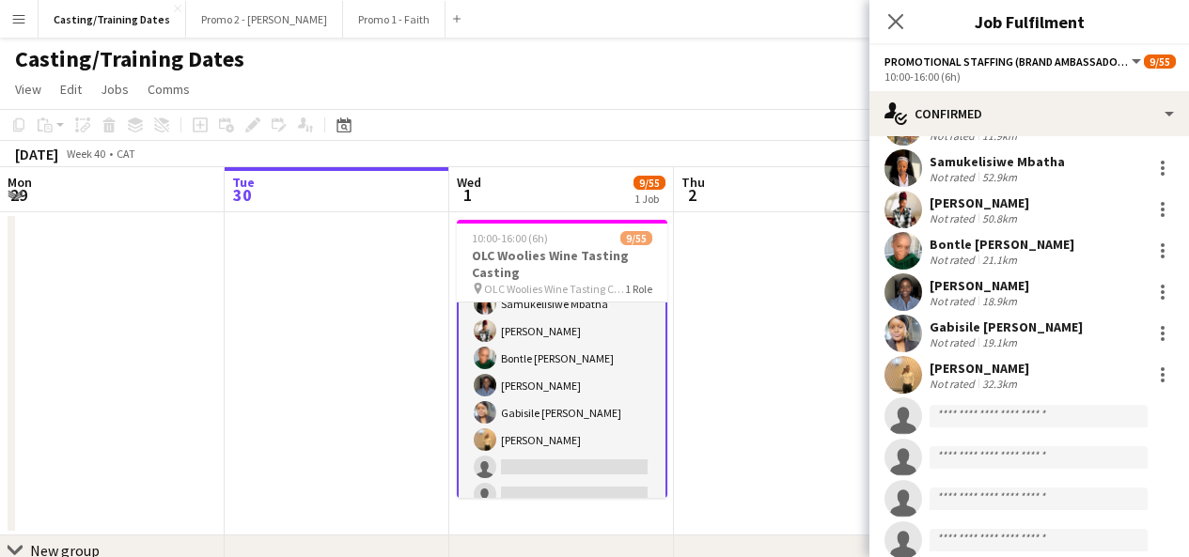
click at [910, 381] on app-user-avatar at bounding box center [903, 375] width 38 height 38
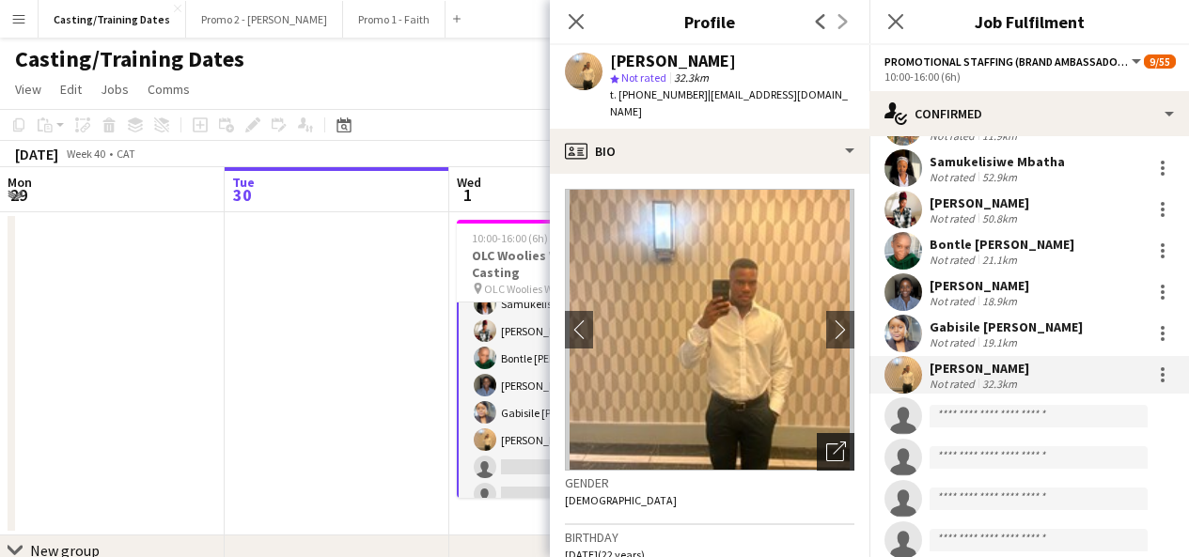
click at [826, 442] on icon "Open photos pop-in" at bounding box center [836, 452] width 20 height 20
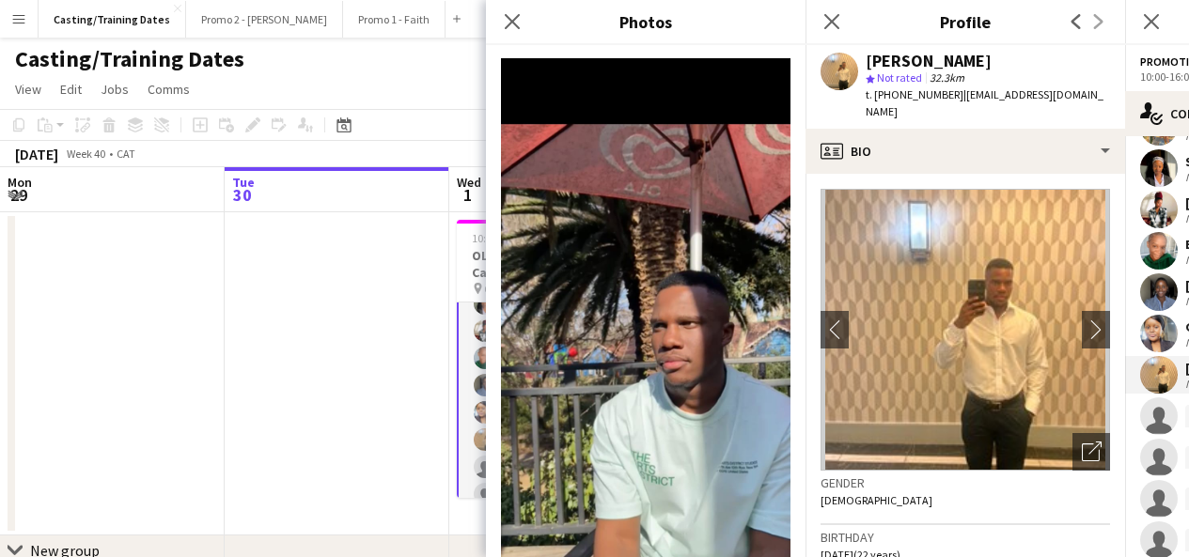
scroll to position [505, 0]
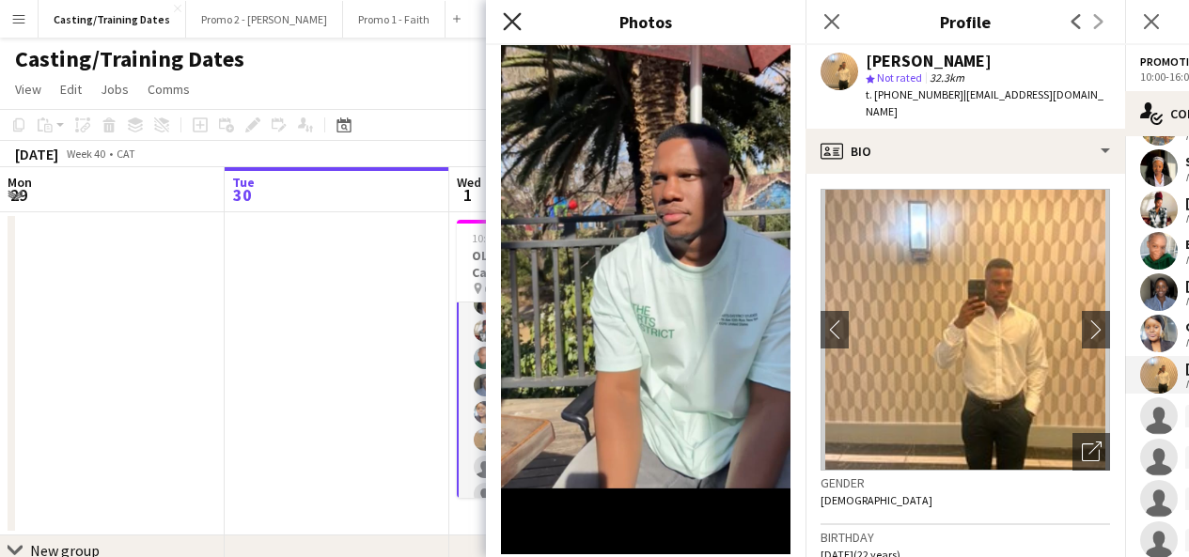
click at [514, 16] on icon "Close pop-in" at bounding box center [512, 21] width 18 height 18
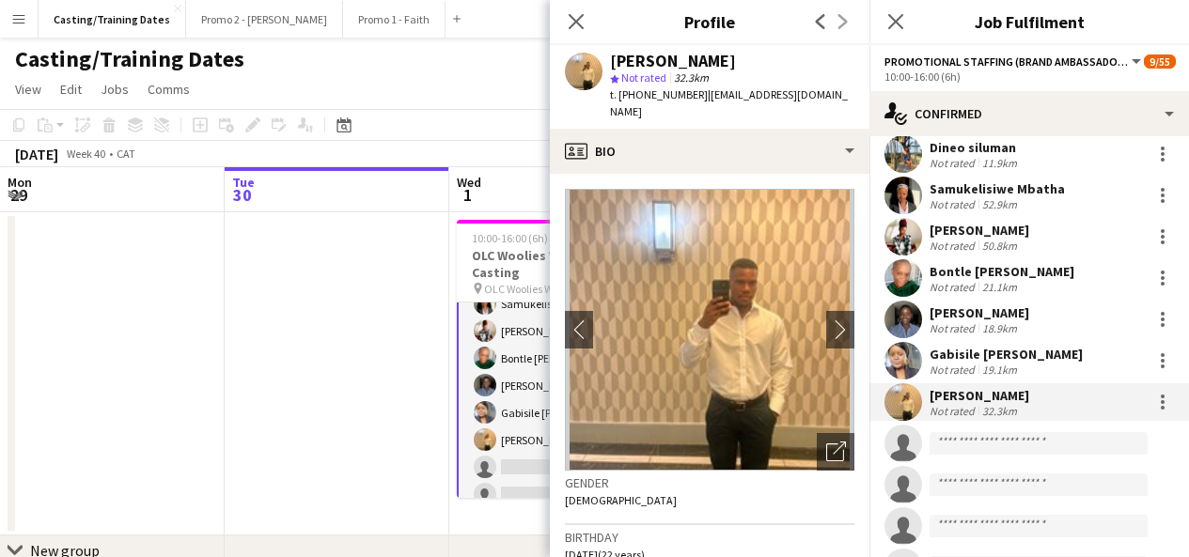
scroll to position [136, 0]
click at [910, 275] on app-user-avatar at bounding box center [903, 279] width 38 height 38
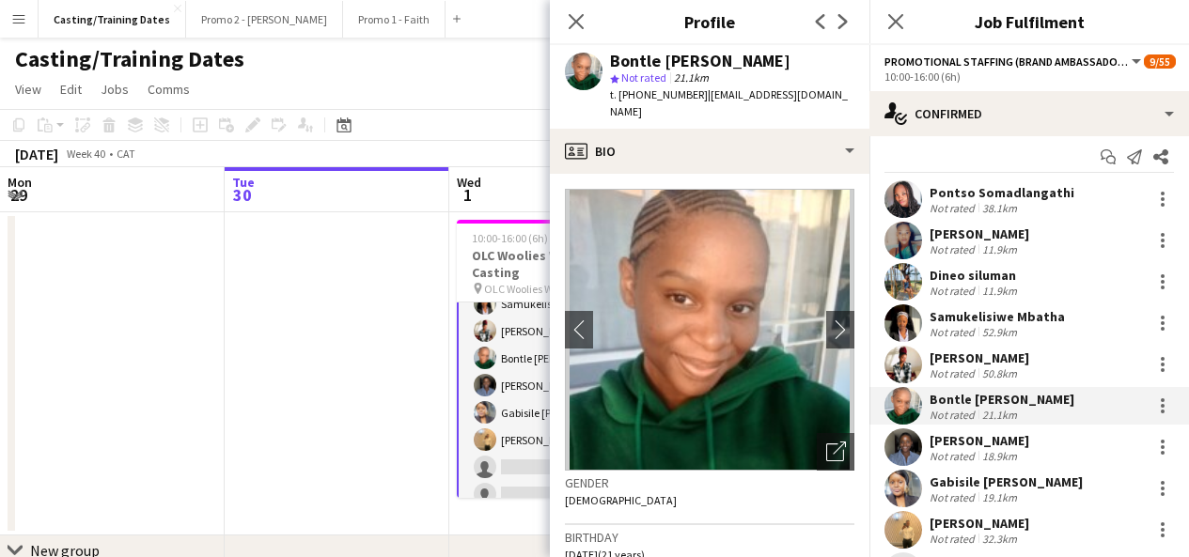
scroll to position [0, 0]
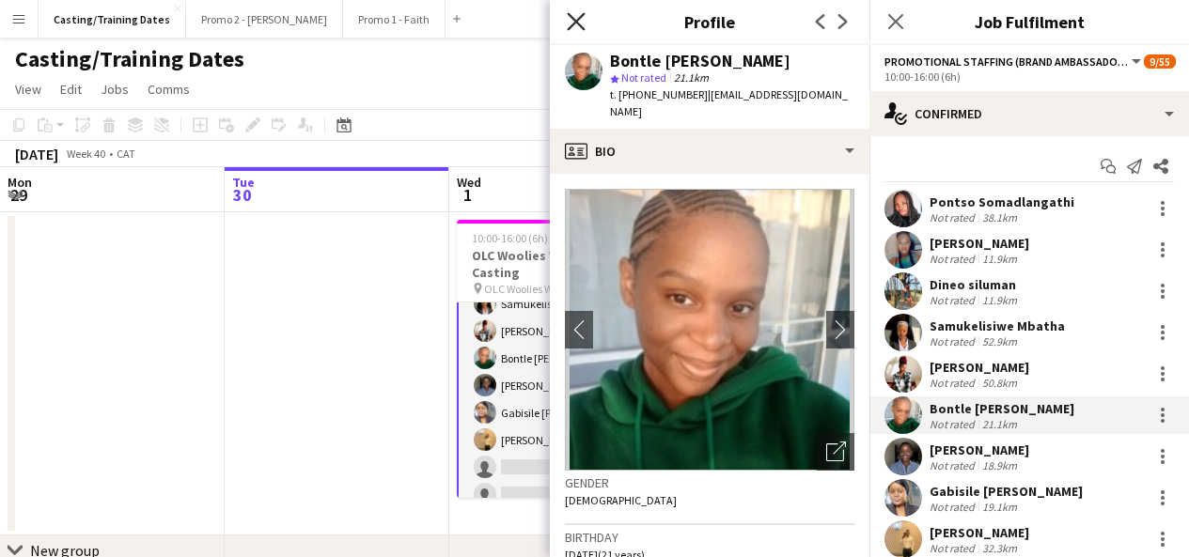
click at [575, 17] on icon "Close pop-in" at bounding box center [576, 21] width 18 height 18
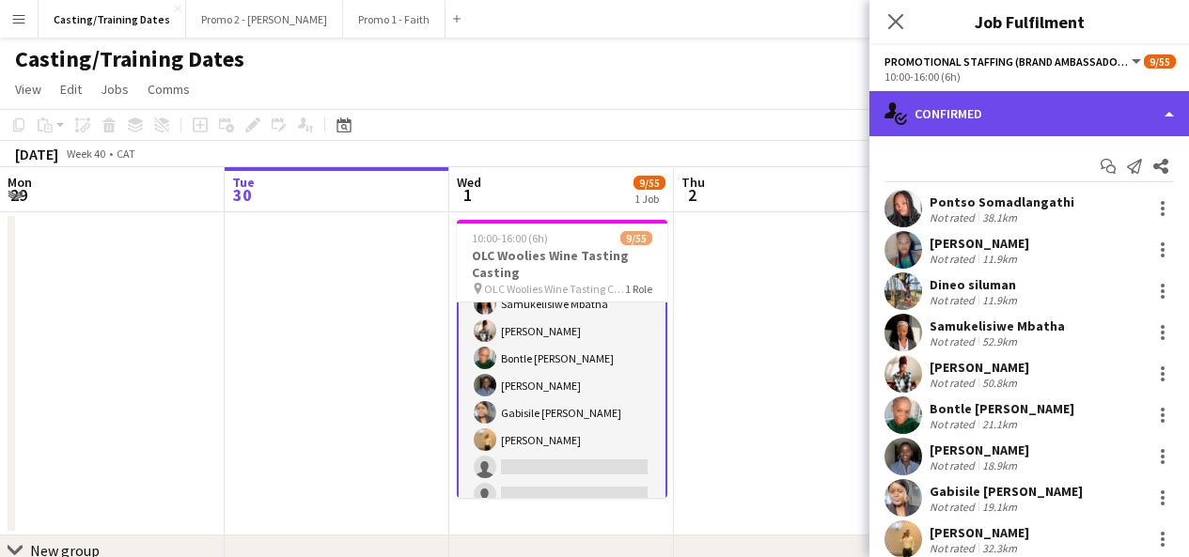
click at [986, 126] on div "single-neutral-actions-check-2 Confirmed" at bounding box center [1028, 113] width 319 height 45
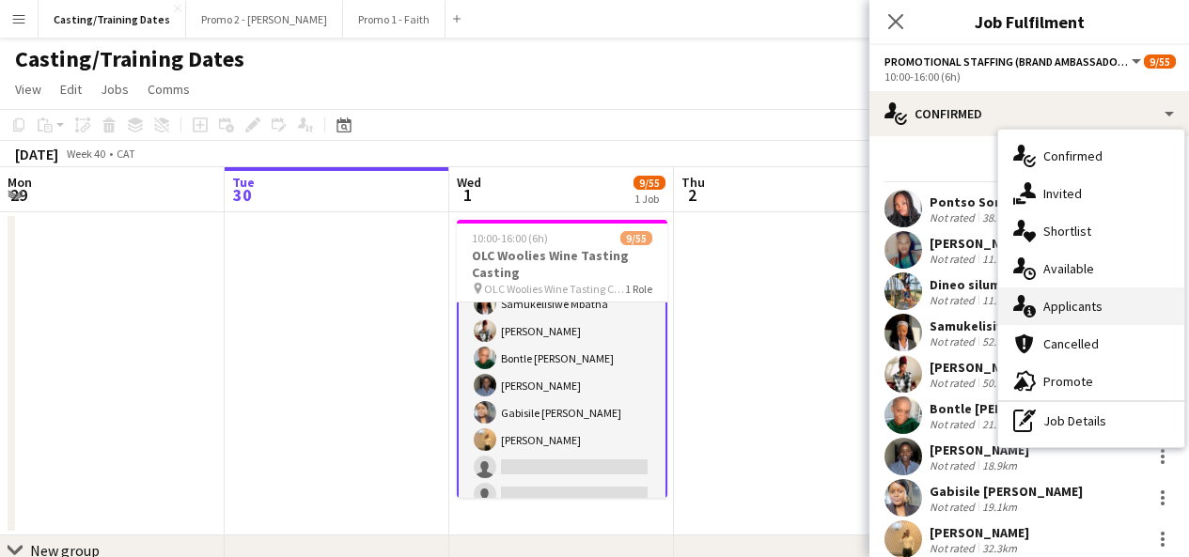
click at [1087, 312] on span "Applicants" at bounding box center [1072, 306] width 59 height 17
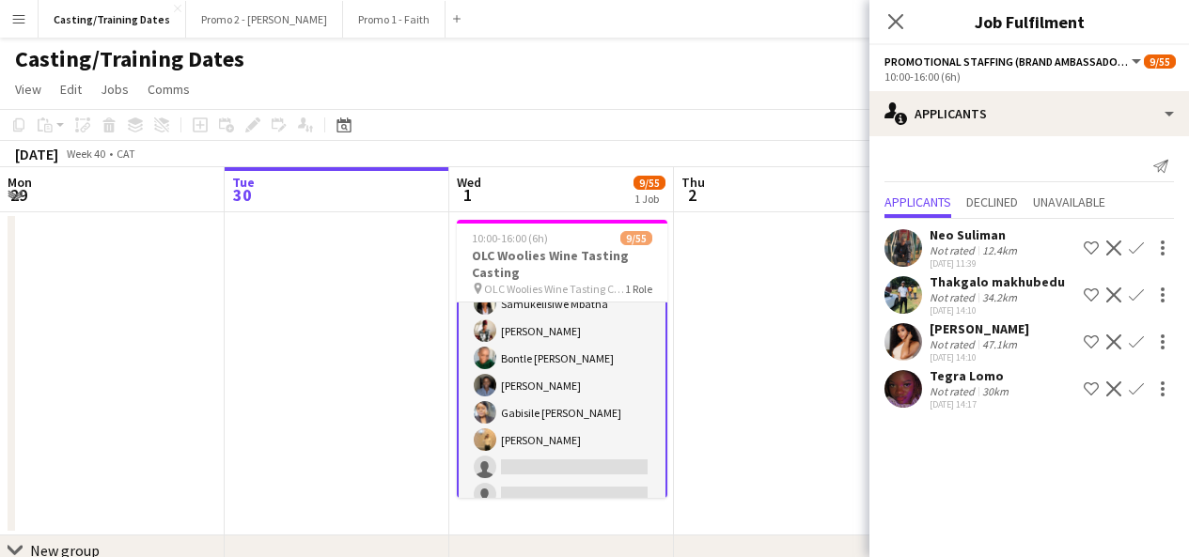
click at [1003, 290] on div "34.2km" at bounding box center [999, 297] width 42 height 14
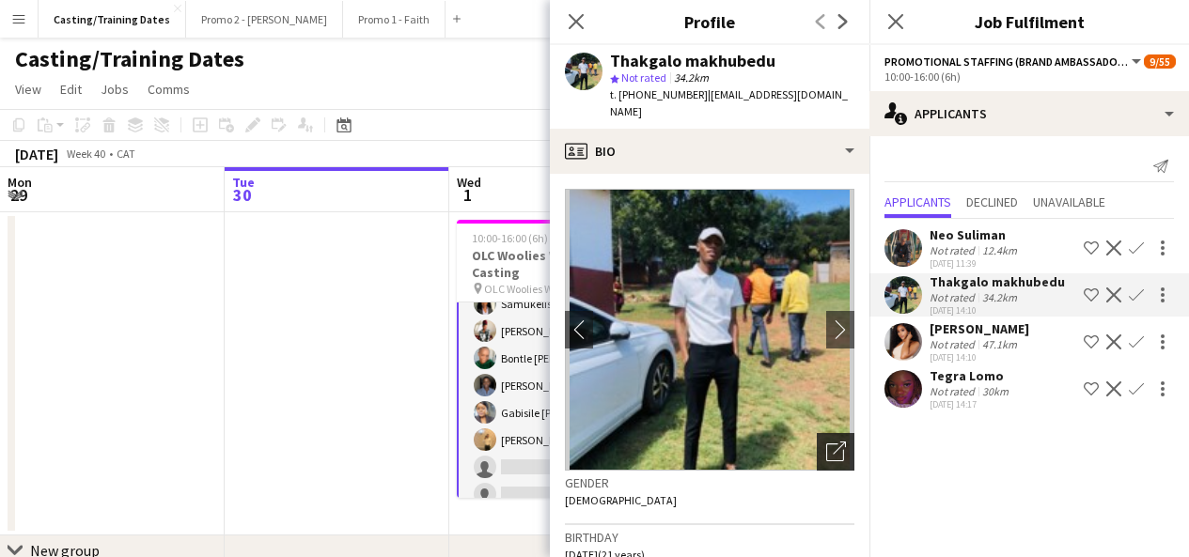
click at [827, 442] on icon "Open photos pop-in" at bounding box center [836, 452] width 20 height 20
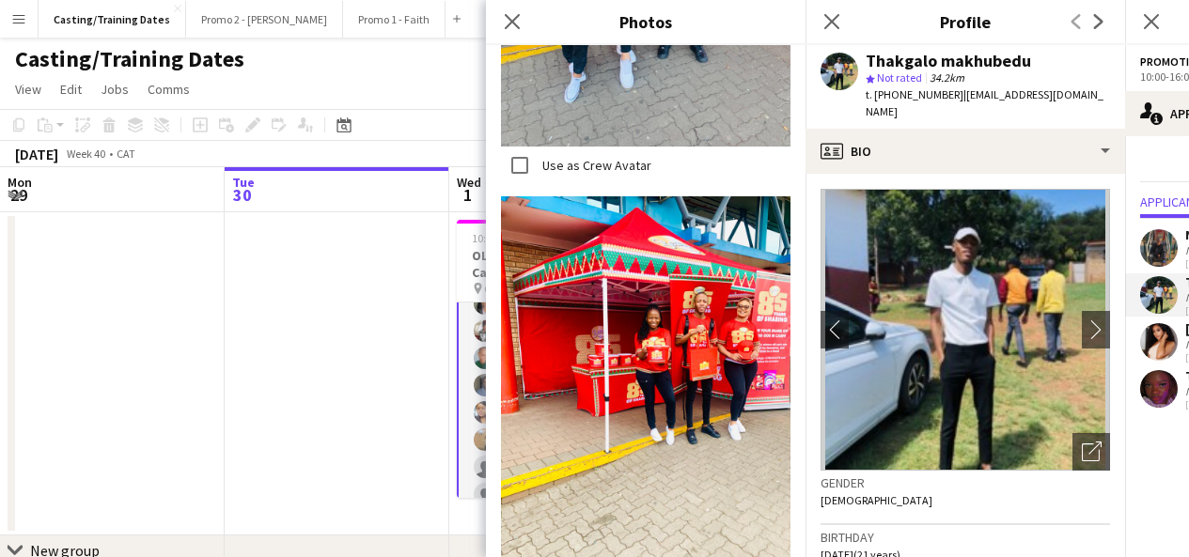
scroll to position [2880, 0]
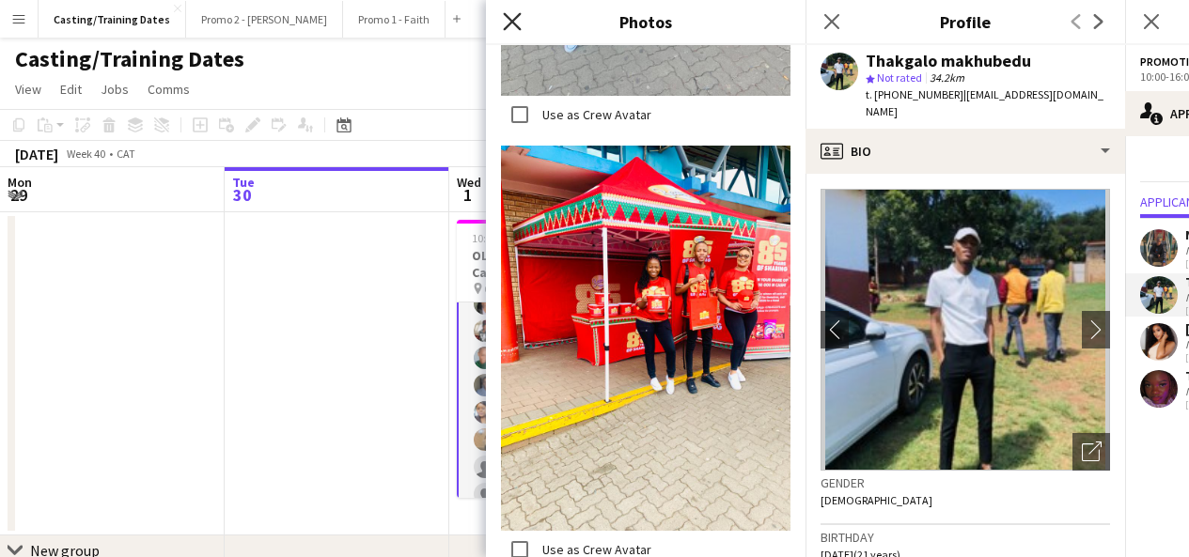
click at [512, 17] on icon "Close pop-in" at bounding box center [512, 21] width 18 height 18
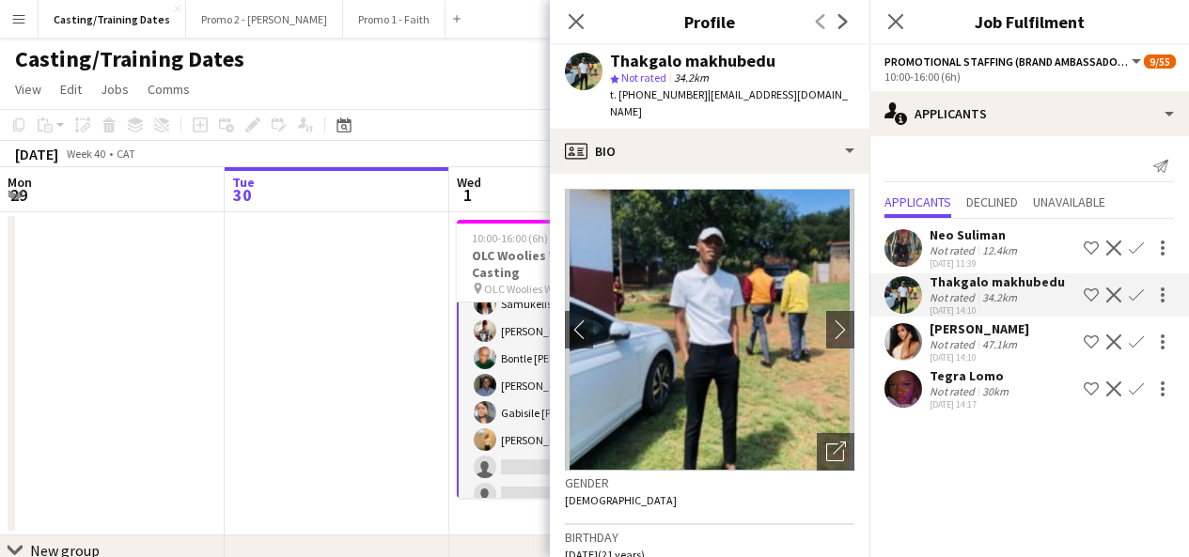
click at [913, 344] on app-user-avatar at bounding box center [903, 342] width 38 height 38
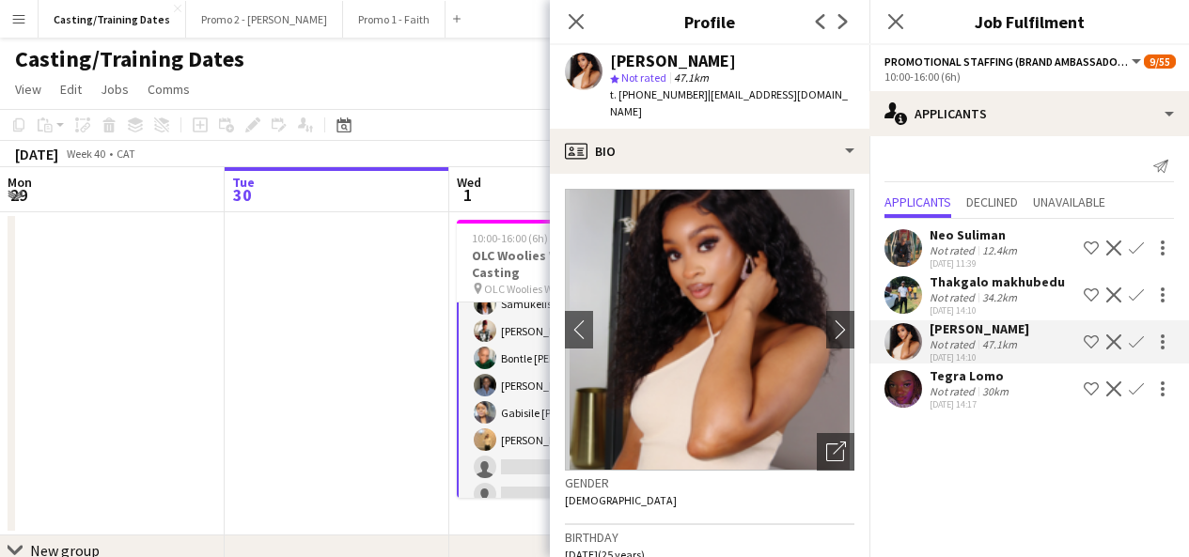
scroll to position [59, 0]
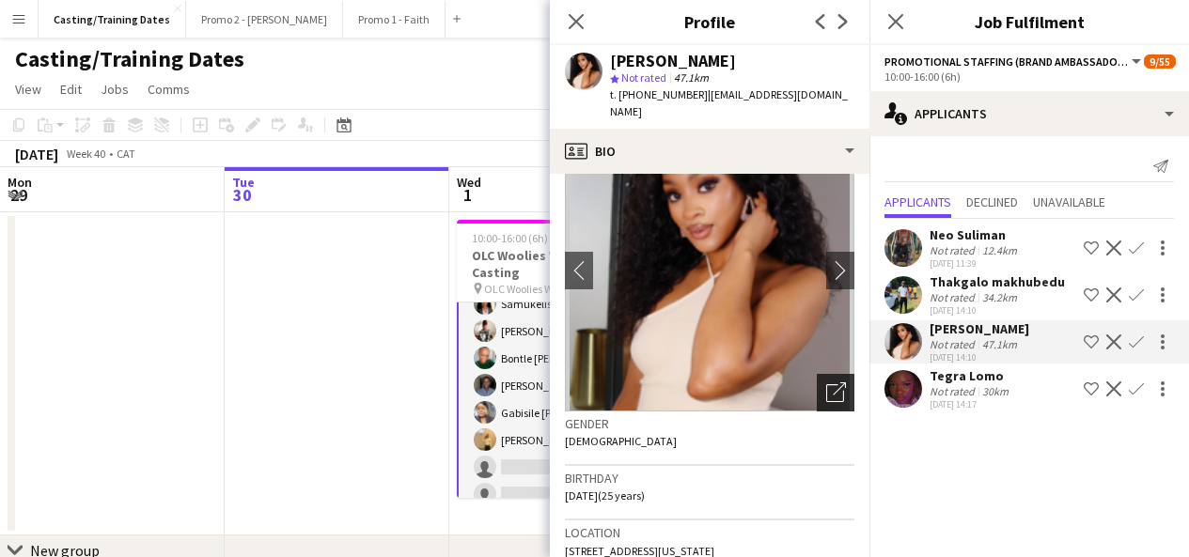
click at [833, 374] on div "Open photos pop-in" at bounding box center [836, 393] width 38 height 38
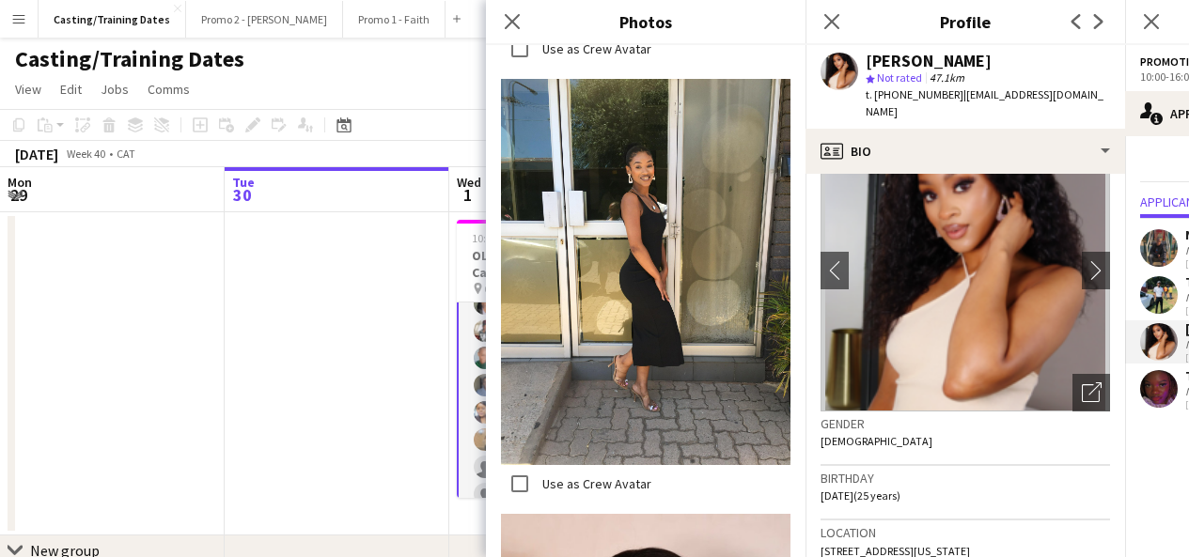
scroll to position [5675, 0]
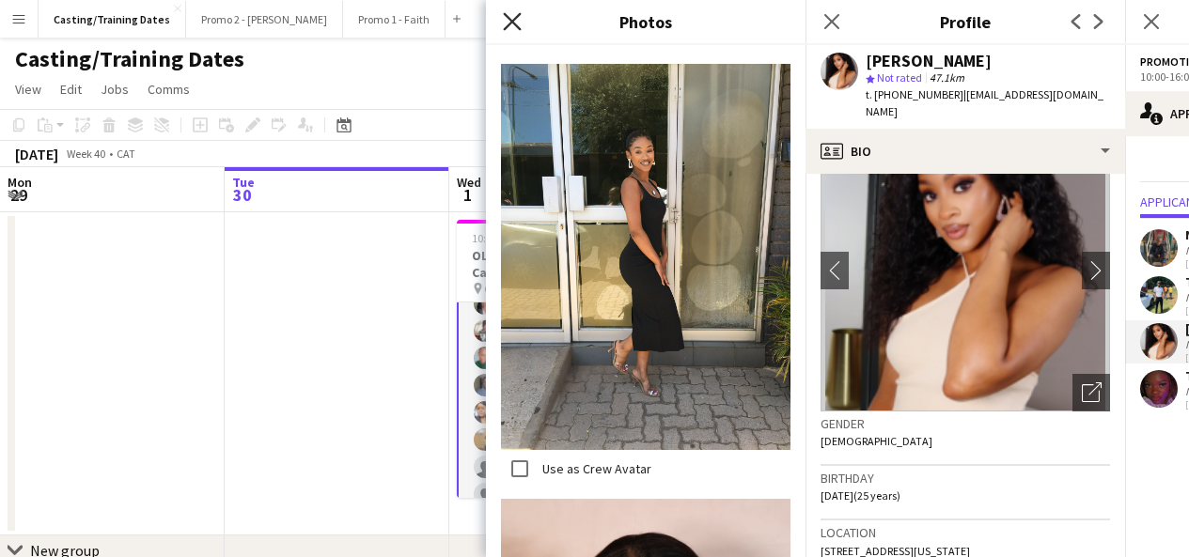
click at [506, 22] on icon "Close pop-in" at bounding box center [512, 21] width 18 height 18
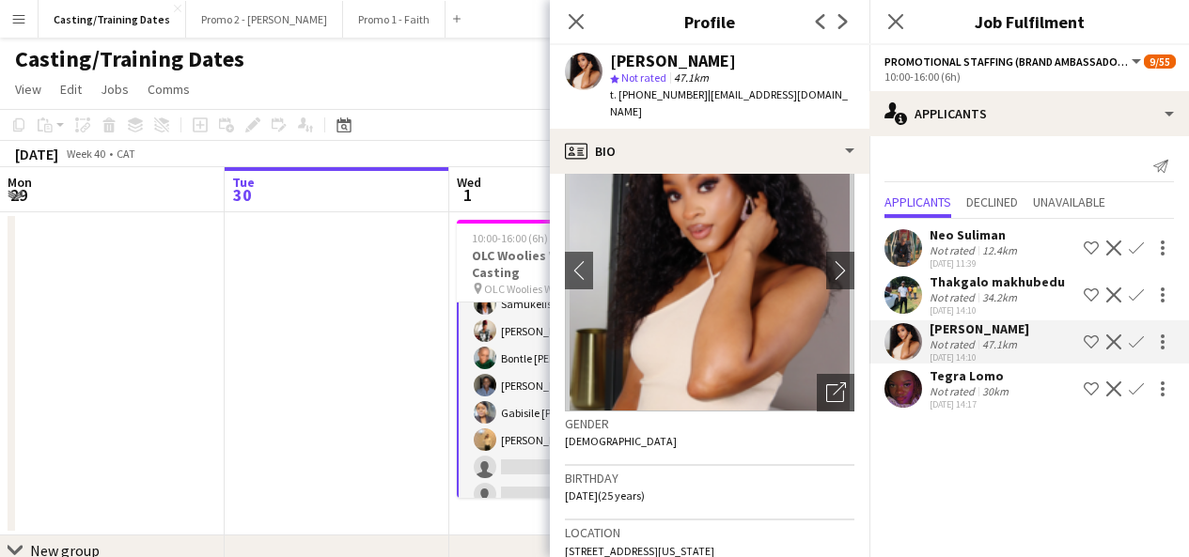
click at [1139, 340] on app-icon "Confirm" at bounding box center [1135, 342] width 15 height 15
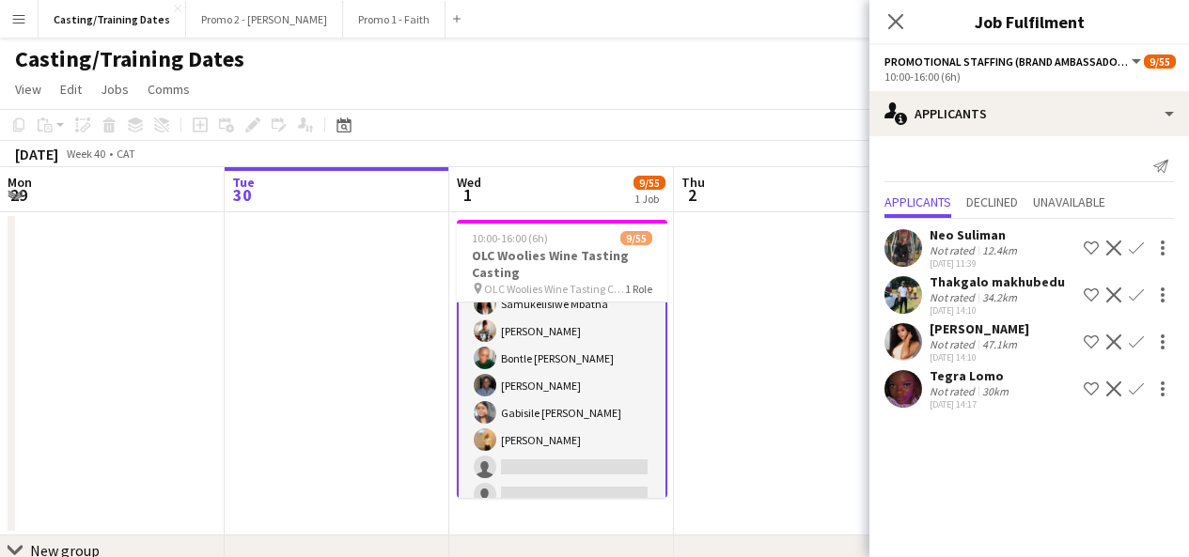
click at [1139, 340] on app-icon "Confirm" at bounding box center [1135, 342] width 15 height 15
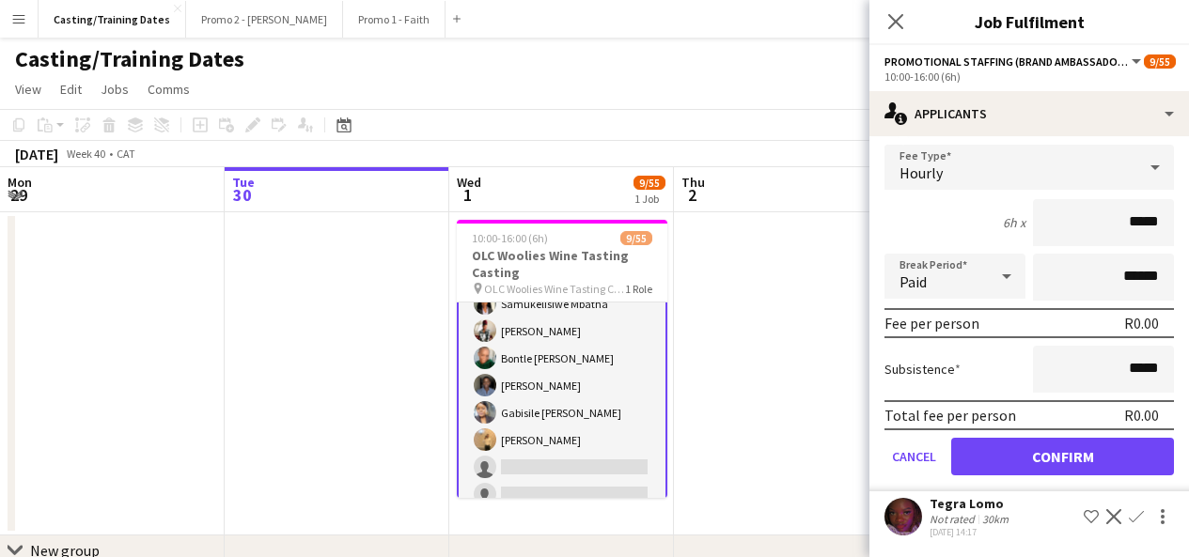
scroll to position [27, 0]
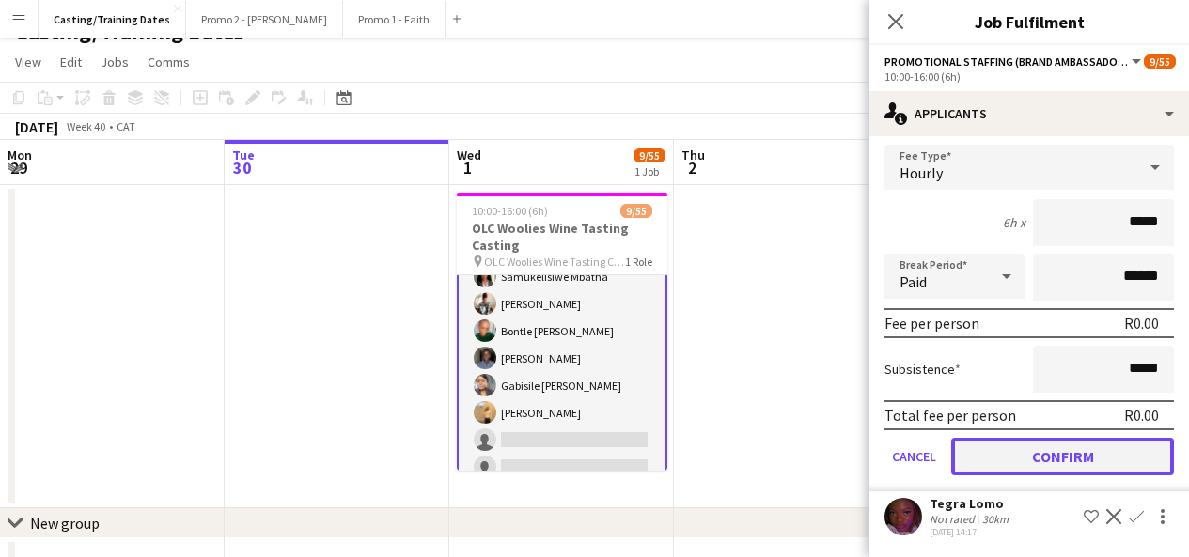
click at [1041, 461] on button "Confirm" at bounding box center [1062, 457] width 223 height 38
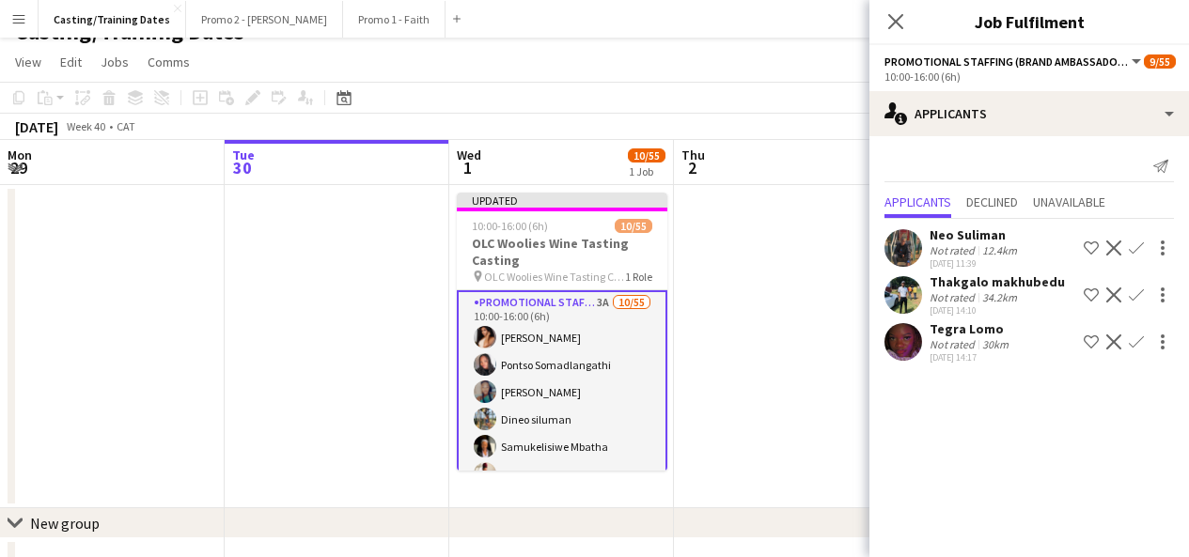
scroll to position [0, 0]
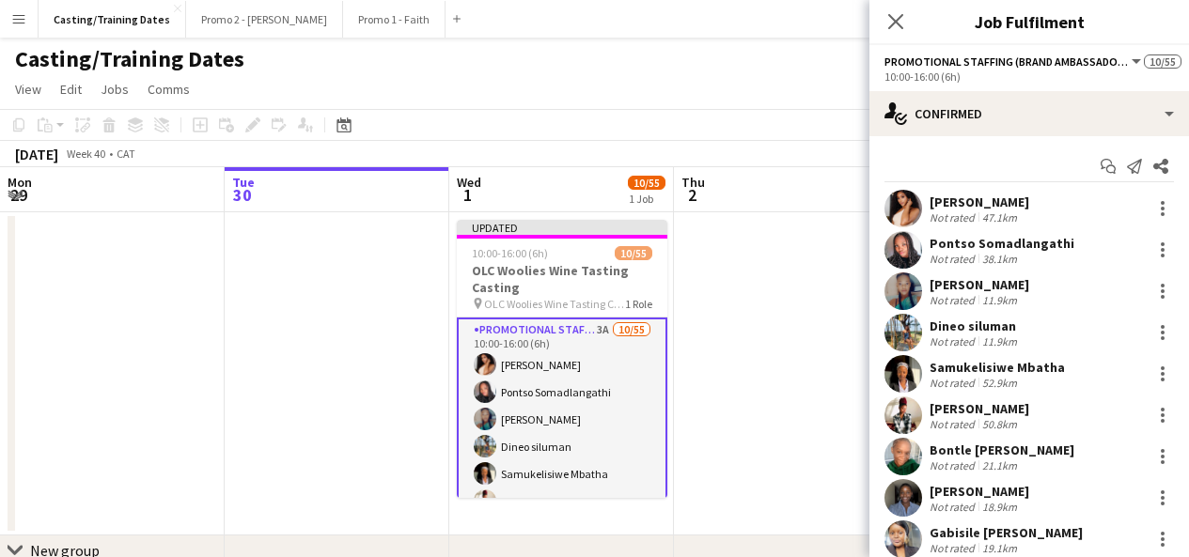
click at [888, 200] on app-user-avatar at bounding box center [903, 209] width 38 height 38
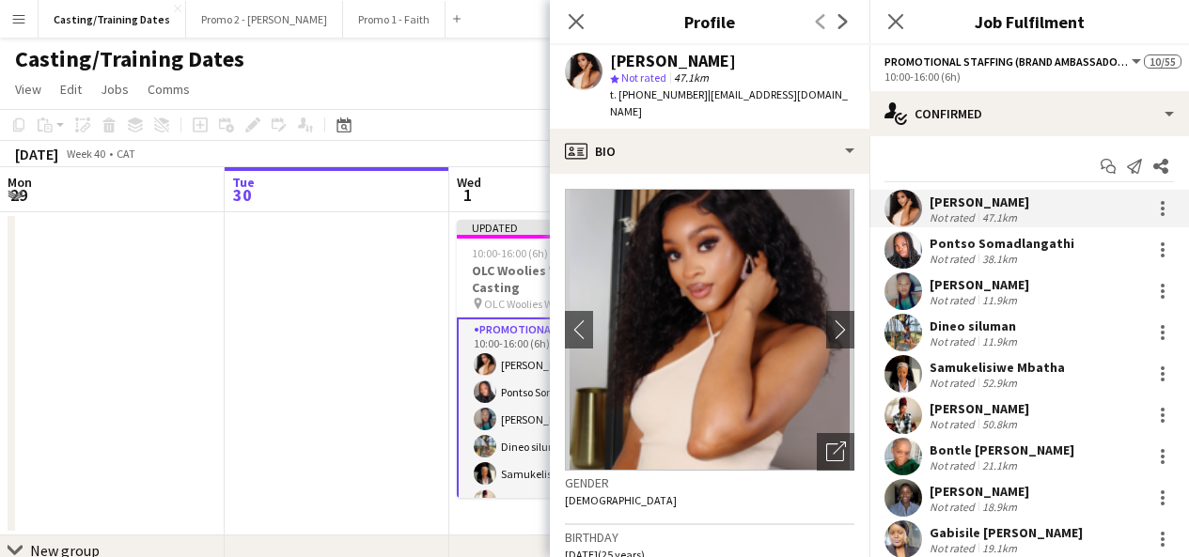
scroll to position [127, 0]
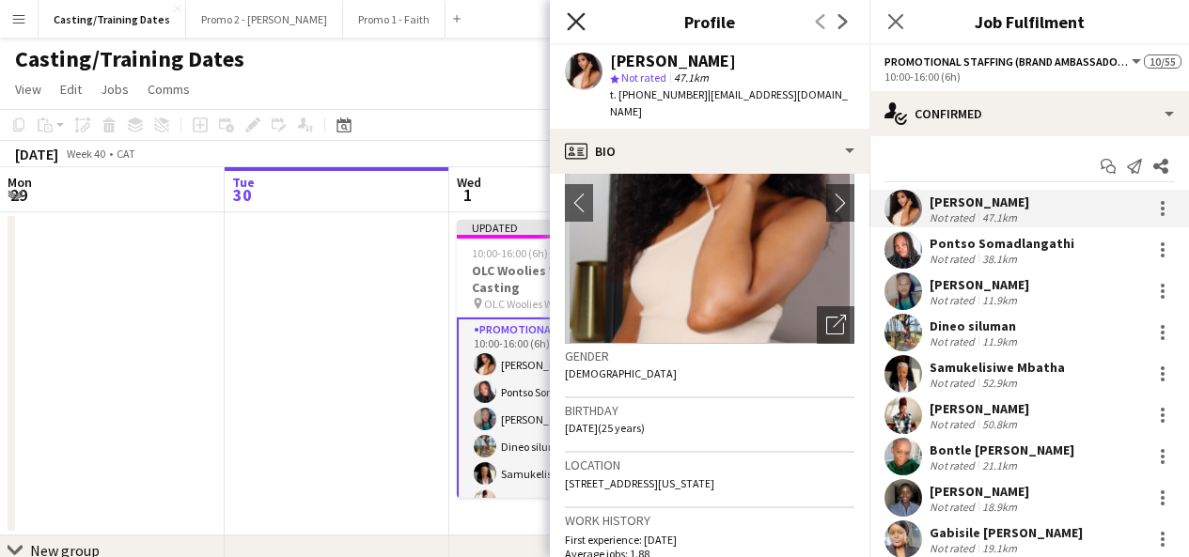
click at [582, 18] on icon "Close pop-in" at bounding box center [576, 21] width 18 height 18
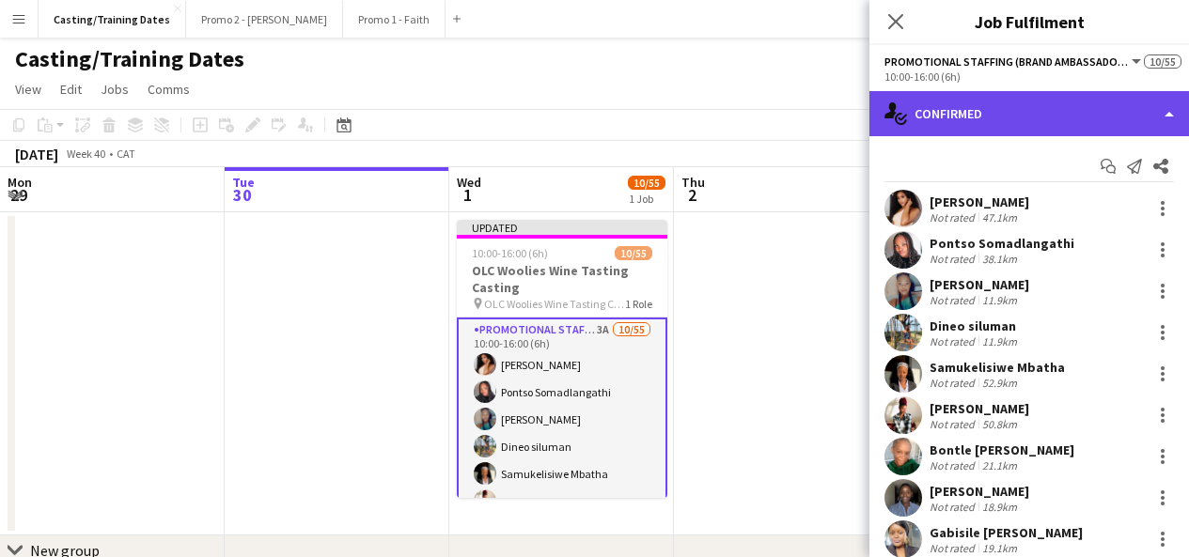
click at [942, 123] on div "single-neutral-actions-check-2 Confirmed" at bounding box center [1028, 113] width 319 height 45
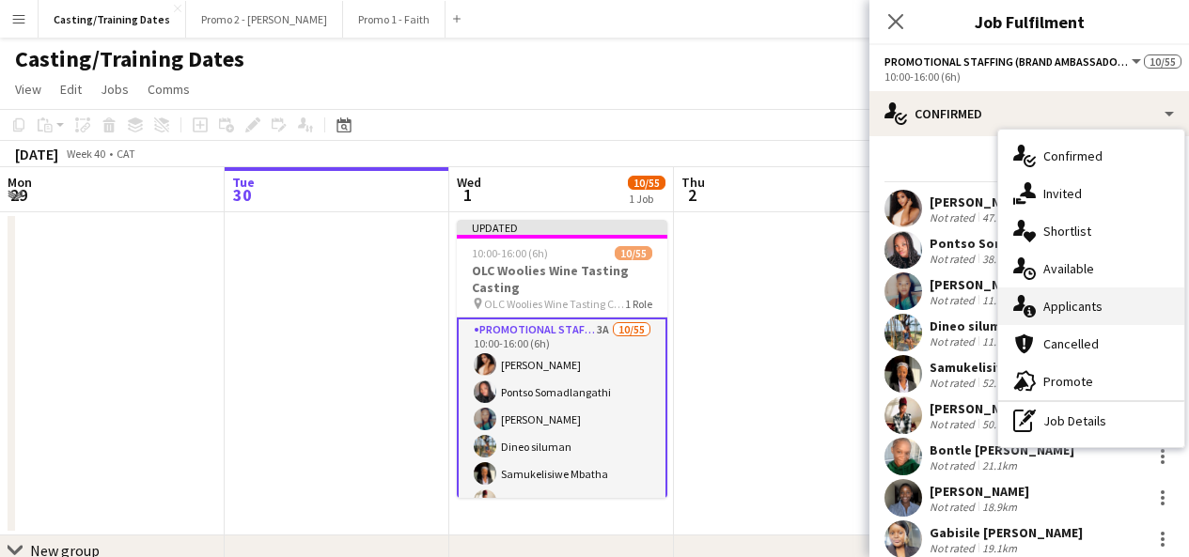
click at [1067, 316] on div "single-neutral-actions-information Applicants" at bounding box center [1091, 307] width 186 height 38
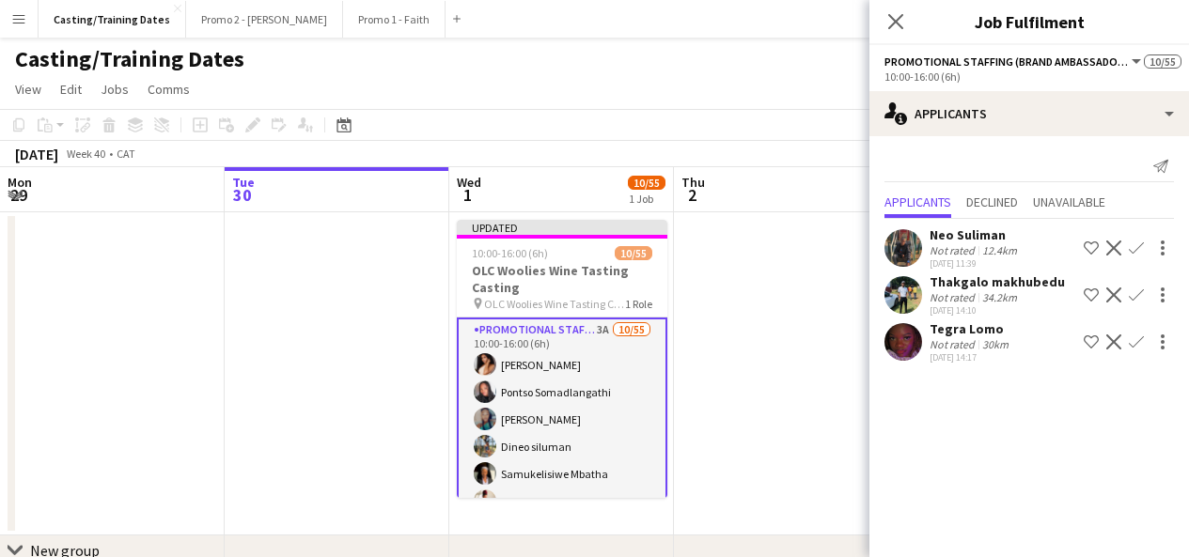
click at [1013, 346] on div "Tegra Lomo Not rated 30km [DATE] 14:17 Shortlist crew Decline Confirm" at bounding box center [1028, 341] width 319 height 43
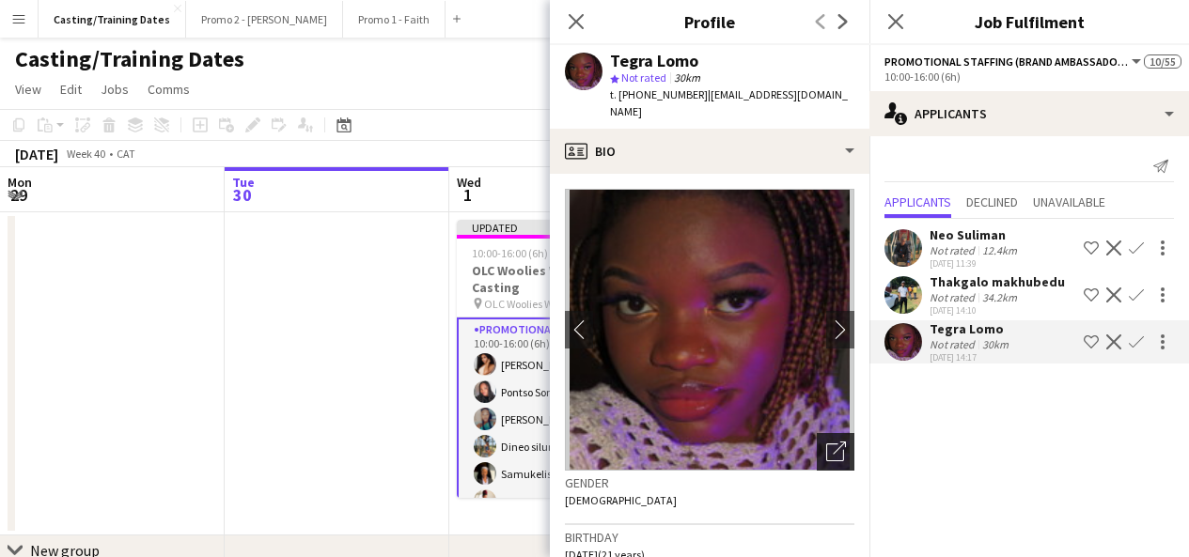
click at [827, 442] on icon "Open photos pop-in" at bounding box center [836, 452] width 20 height 20
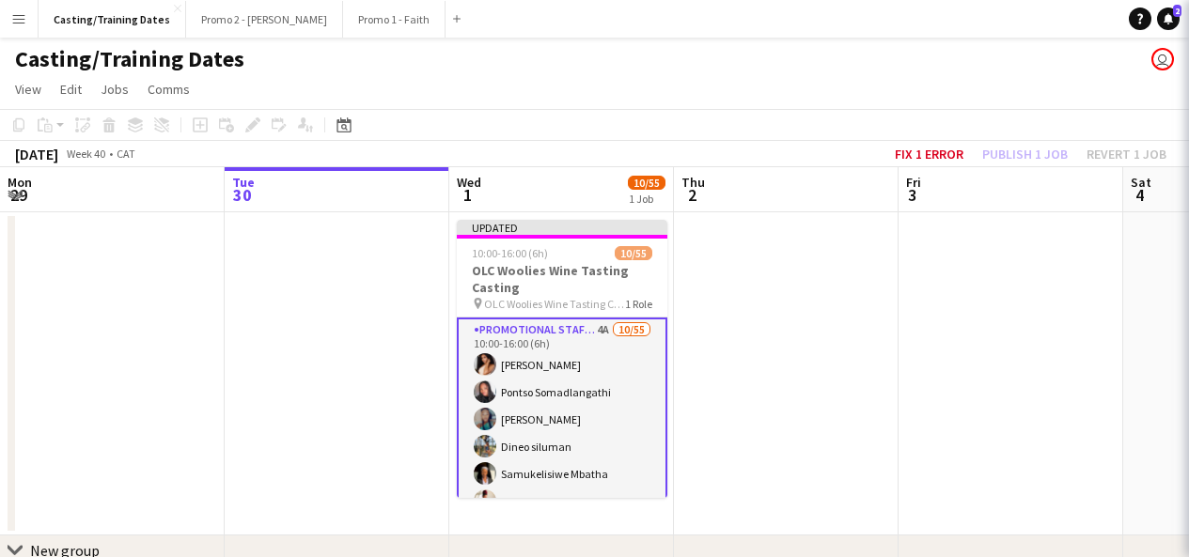
scroll to position [95, 0]
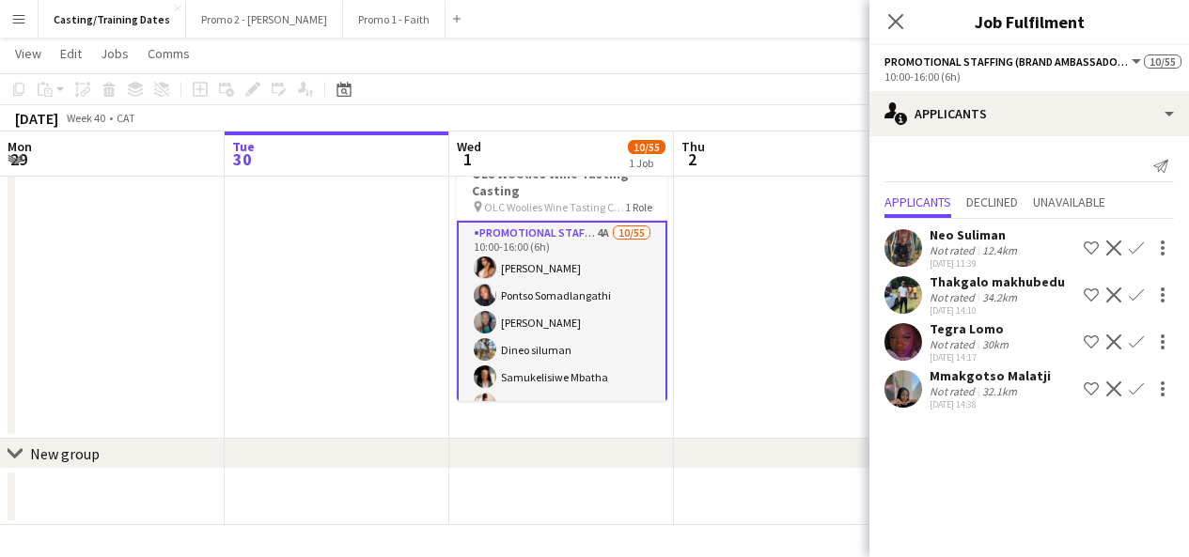
click at [893, 403] on app-user-avatar at bounding box center [903, 389] width 38 height 38
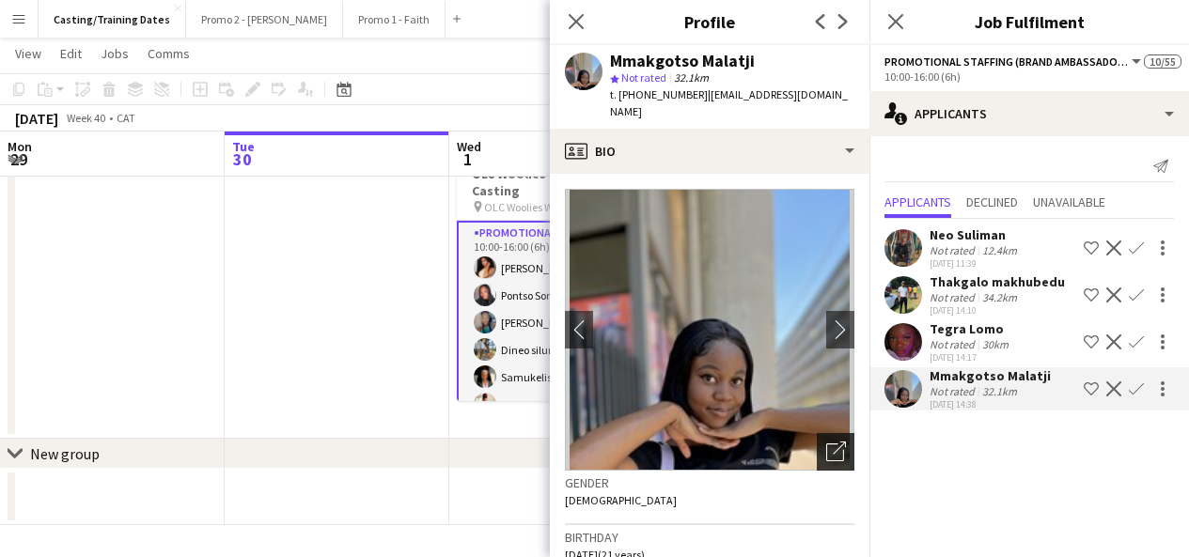
click at [826, 442] on icon "Open photos pop-in" at bounding box center [836, 452] width 20 height 20
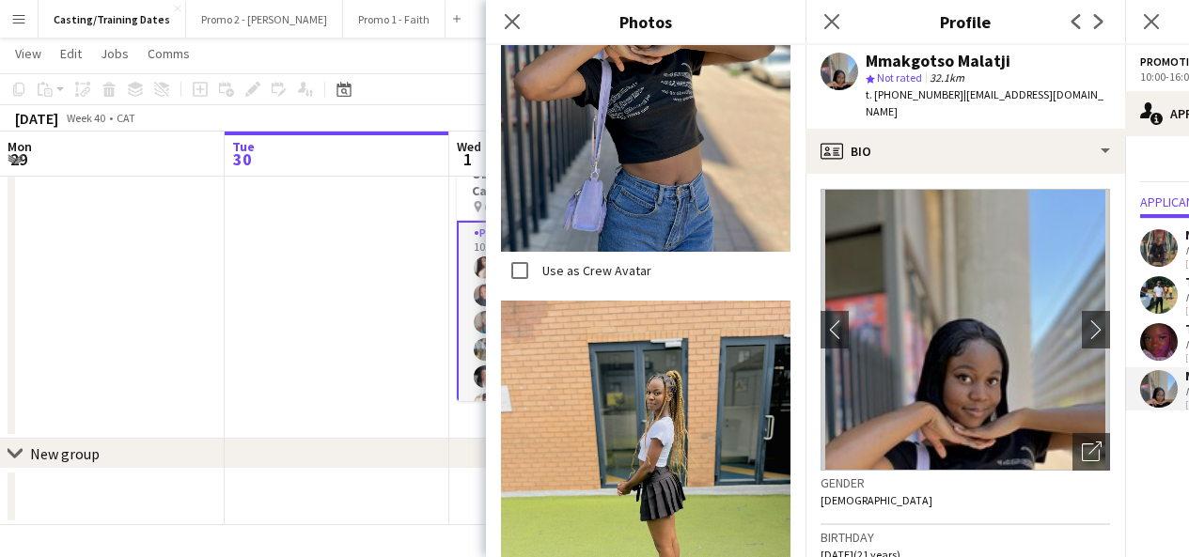
scroll to position [2454, 0]
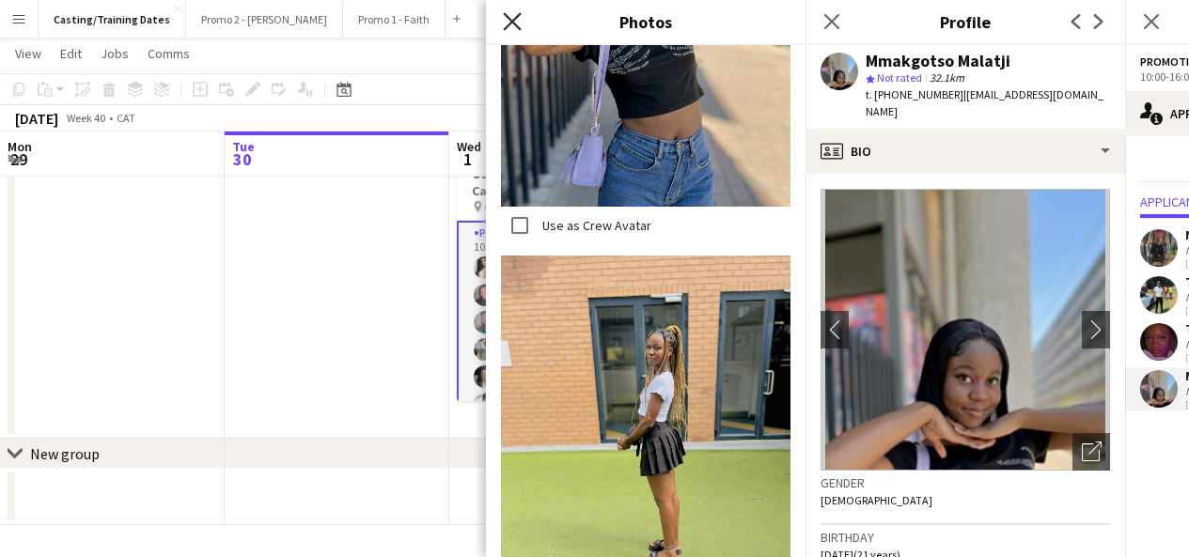
click at [511, 22] on icon at bounding box center [512, 21] width 18 height 18
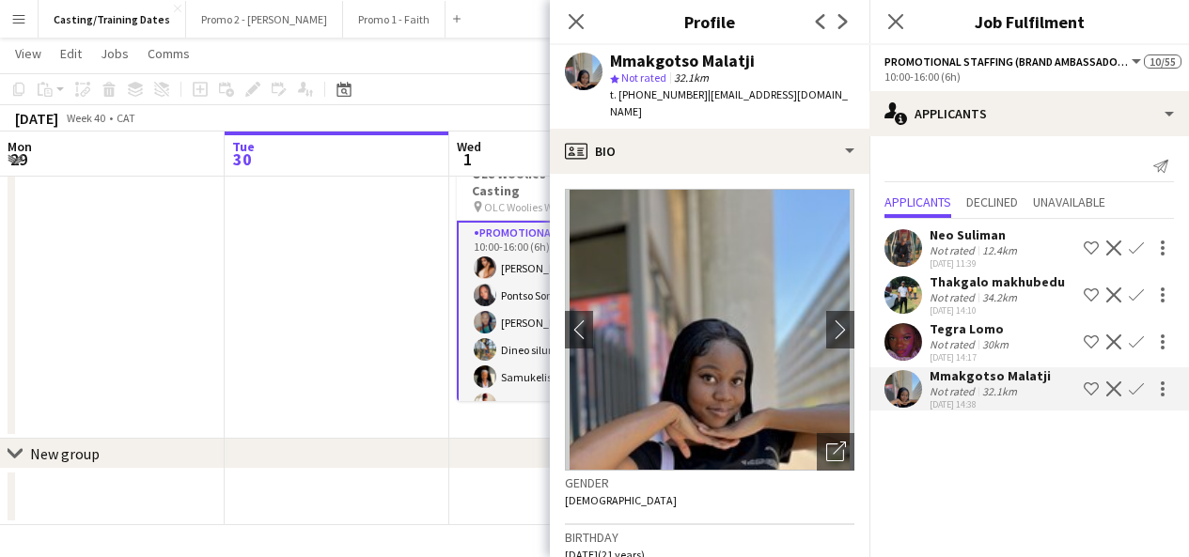
click at [903, 349] on app-user-avatar at bounding box center [903, 342] width 38 height 38
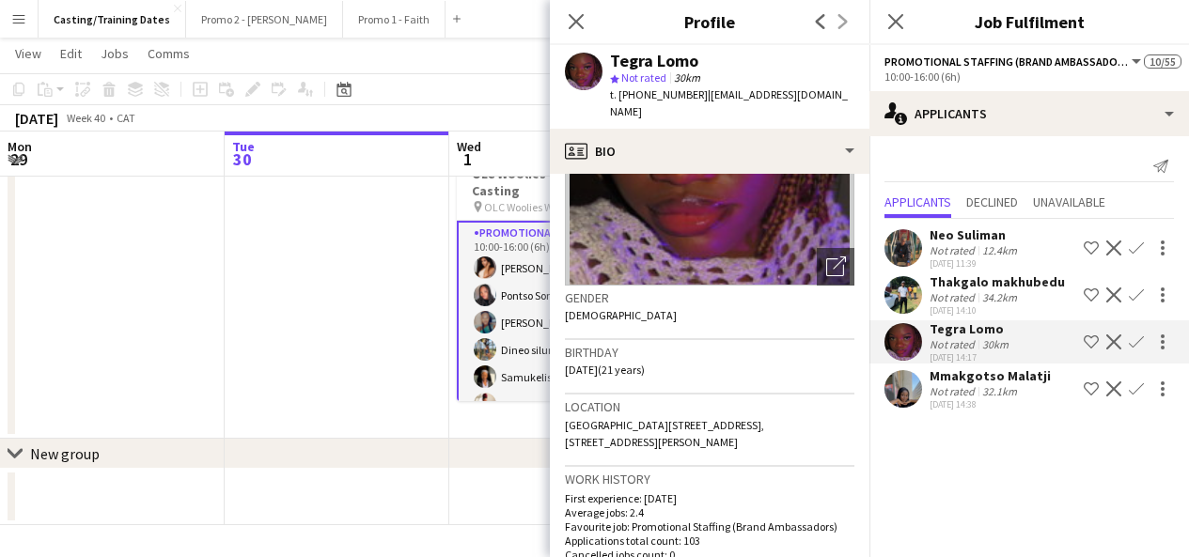
scroll to position [186, 0]
click at [826, 257] on icon "Open photos pop-in" at bounding box center [836, 266] width 20 height 20
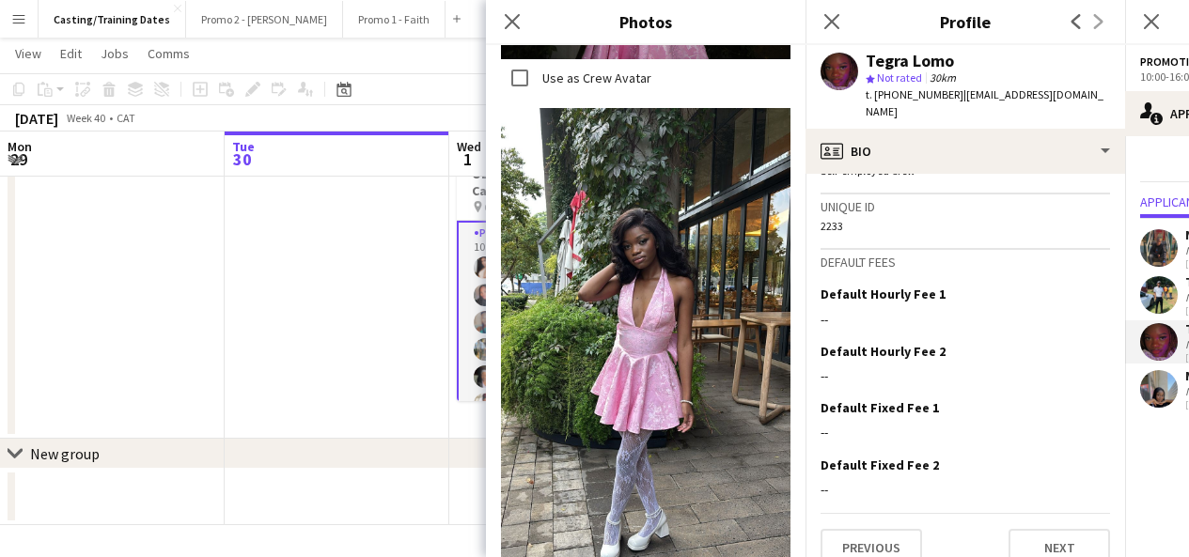
scroll to position [884, 0]
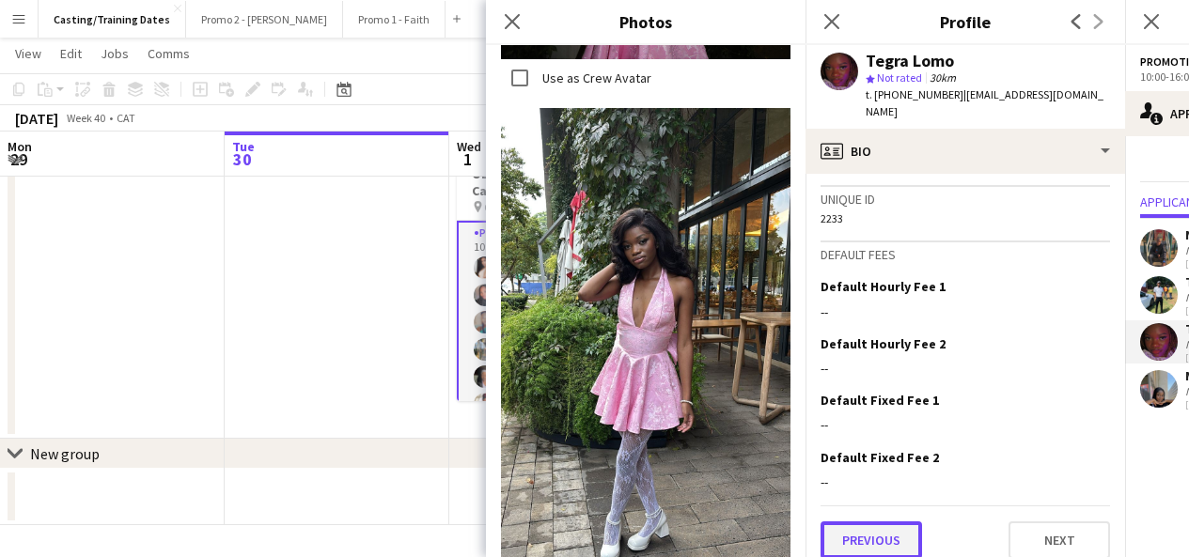
click at [859, 531] on button "Previous" at bounding box center [870, 540] width 101 height 38
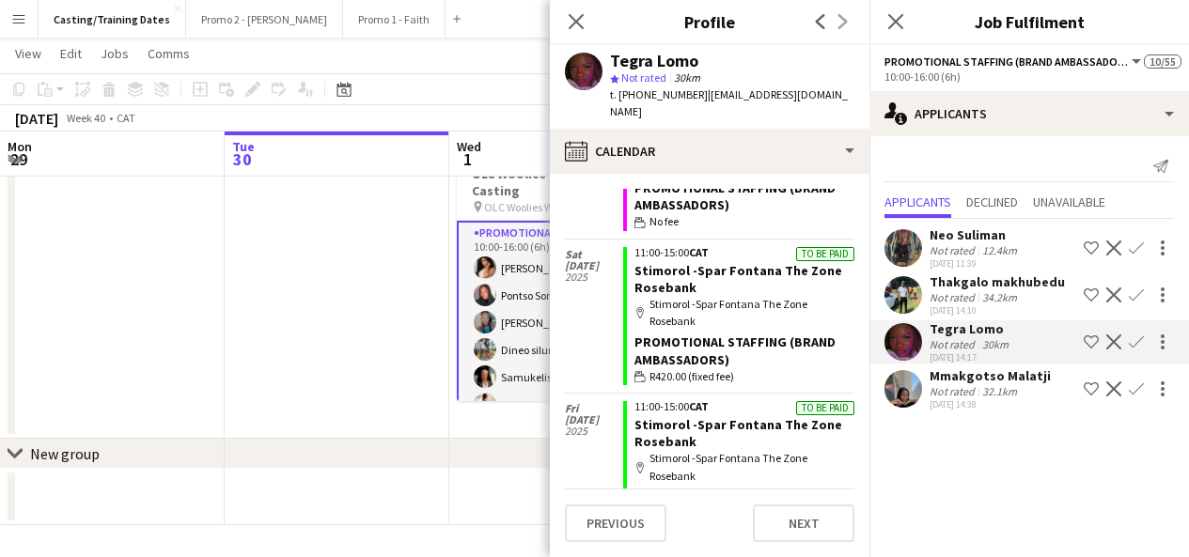
scroll to position [261, 0]
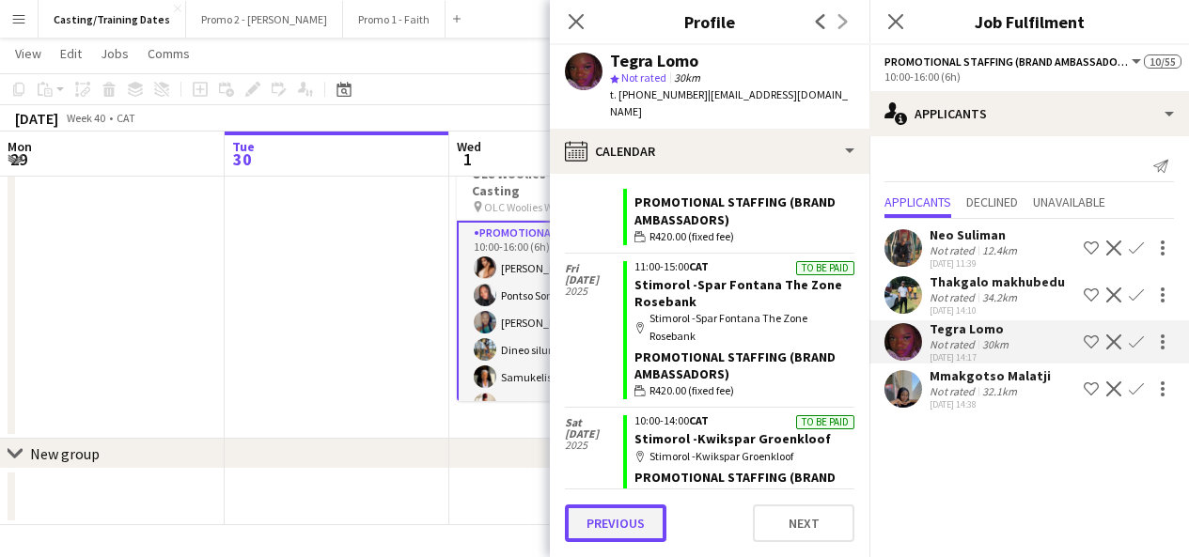
click at [625, 528] on button "Previous" at bounding box center [615, 524] width 101 height 38
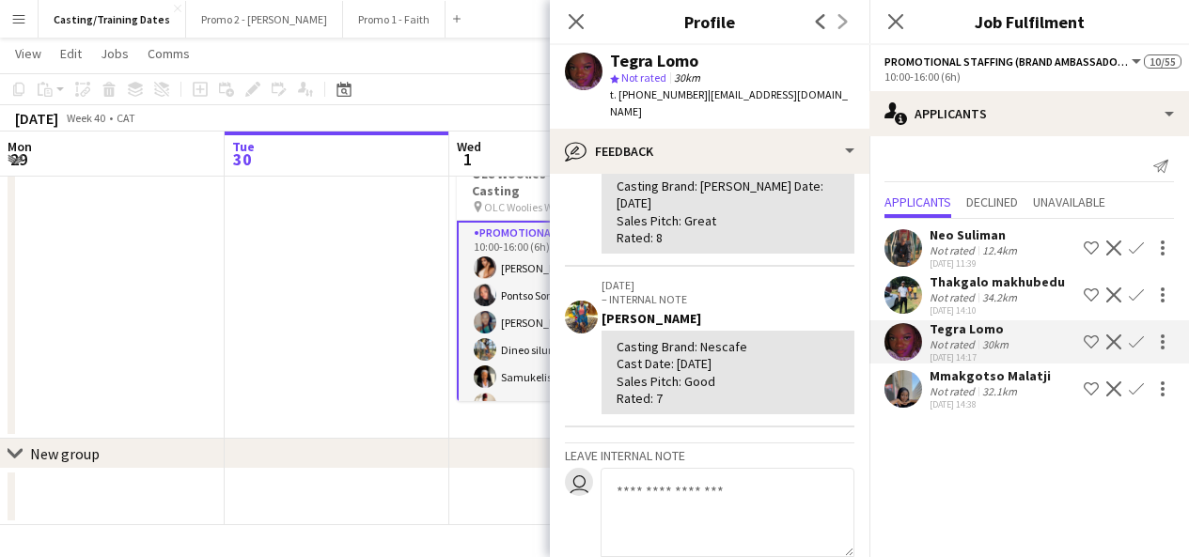
scroll to position [537, 0]
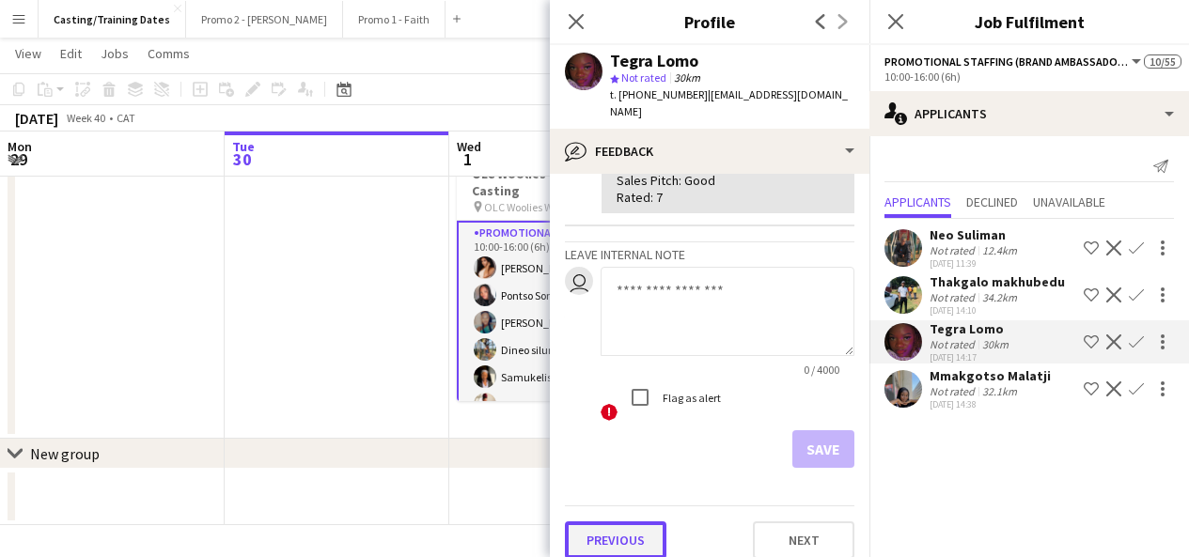
click at [630, 528] on button "Previous" at bounding box center [615, 540] width 101 height 38
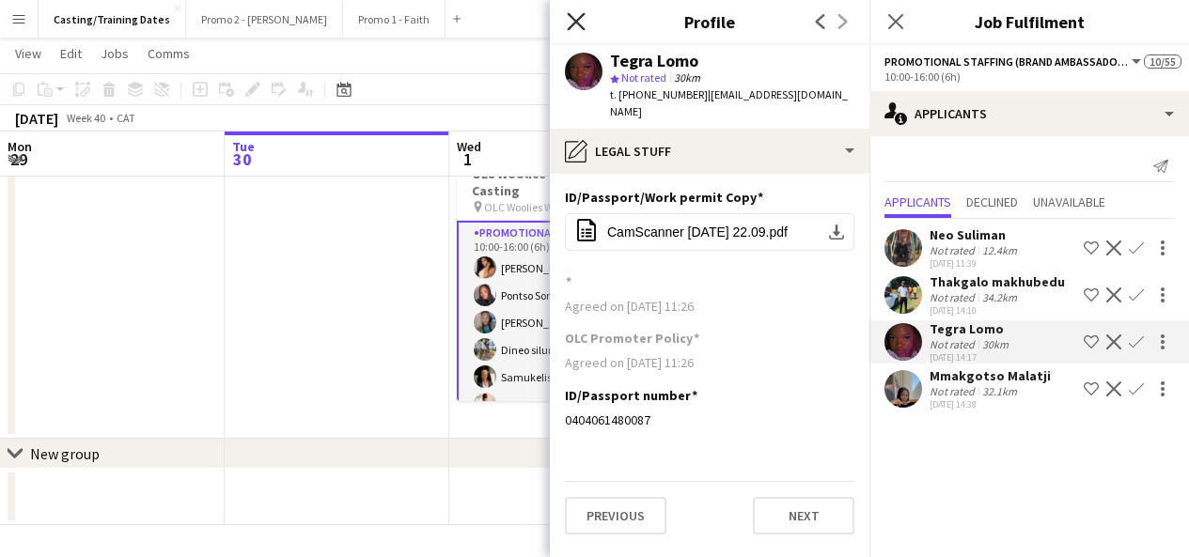
click at [577, 17] on icon "Close pop-in" at bounding box center [576, 21] width 18 height 18
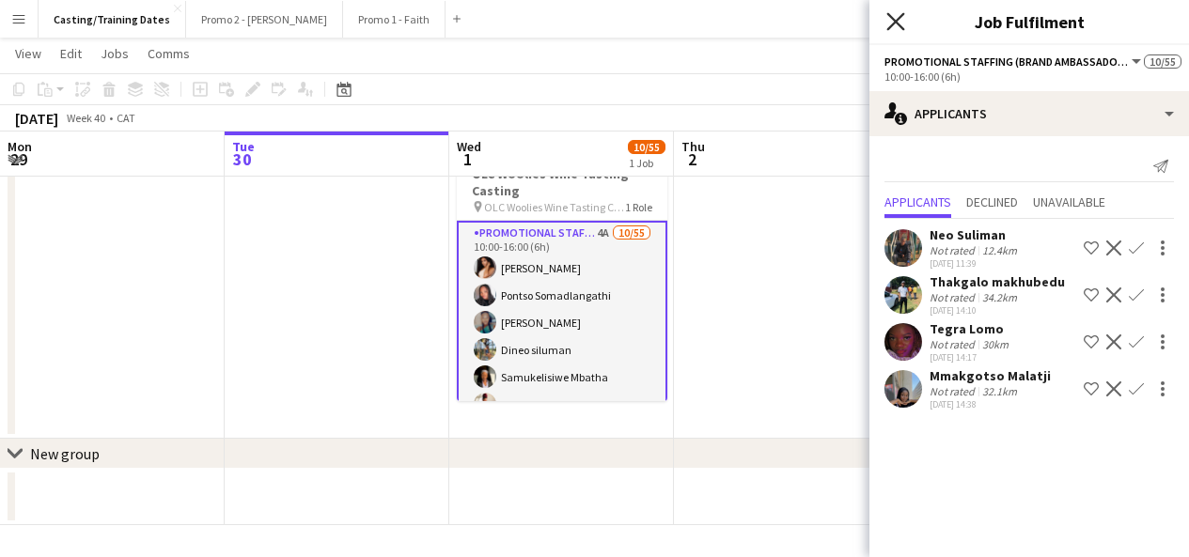
click at [901, 24] on icon "Close pop-in" at bounding box center [895, 21] width 18 height 18
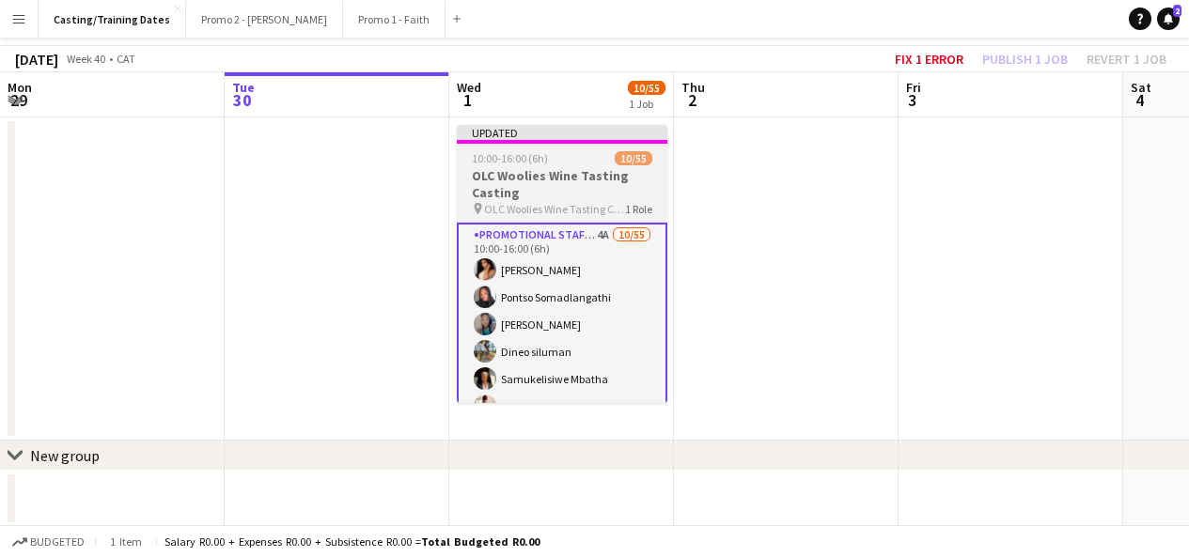
scroll to position [0, 0]
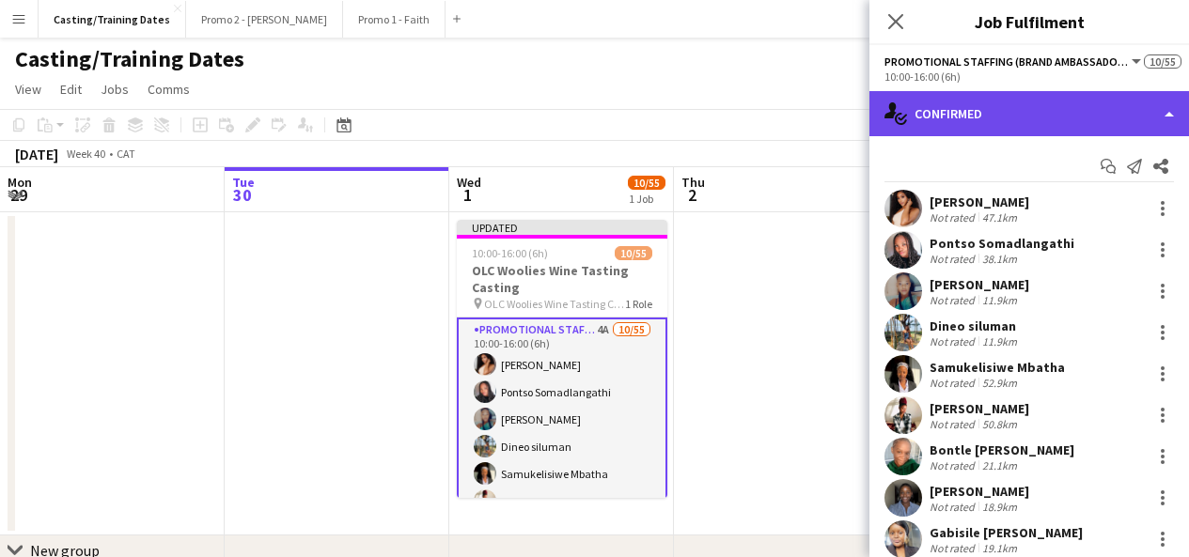
click at [949, 110] on div "single-neutral-actions-check-2 Confirmed" at bounding box center [1028, 113] width 319 height 45
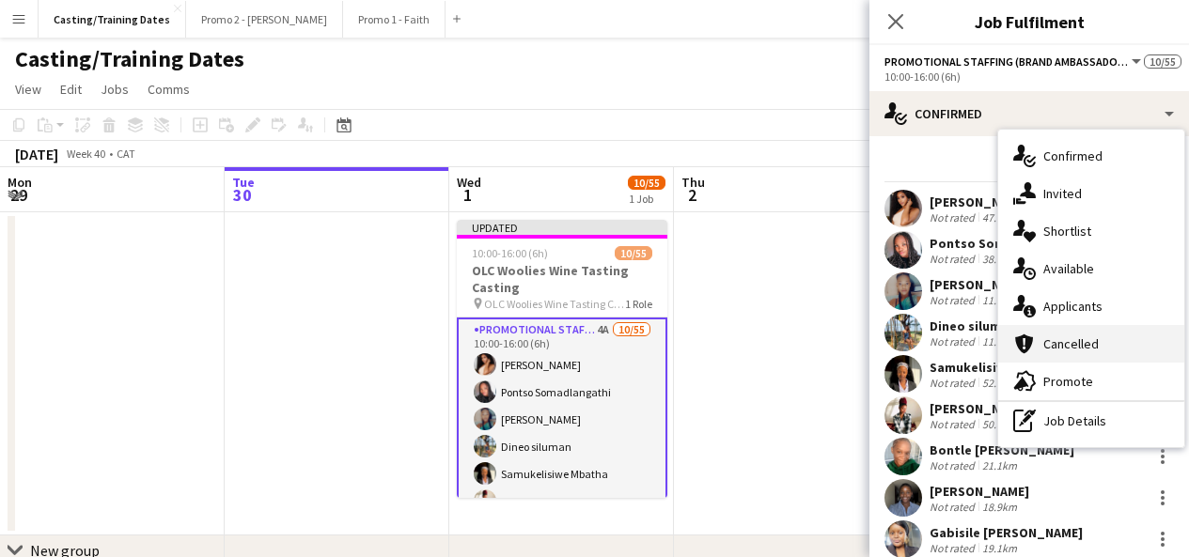
click at [1084, 341] on span "Cancelled" at bounding box center [1070, 343] width 55 height 17
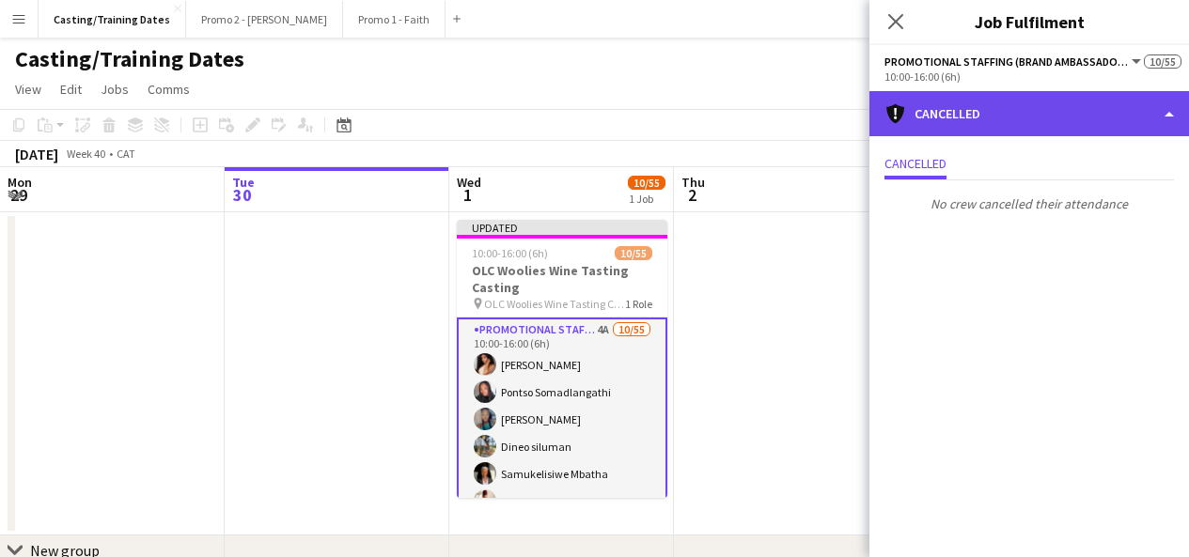
click at [956, 107] on div "cancellation Cancelled" at bounding box center [1028, 113] width 319 height 45
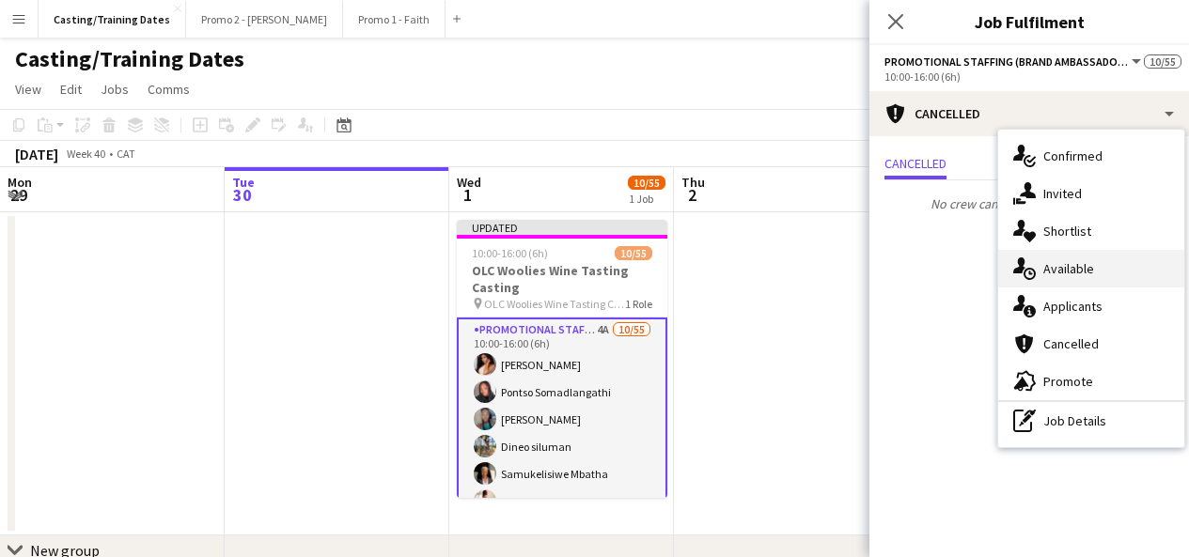
click at [1089, 284] on div "single-neutral-actions-upload Available" at bounding box center [1091, 269] width 186 height 38
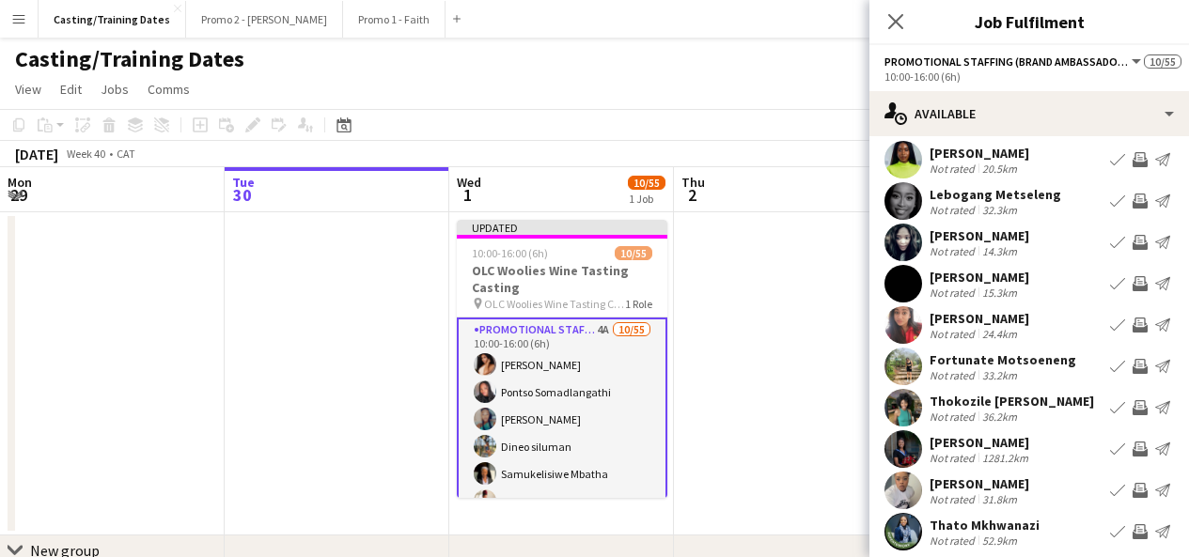
scroll to position [101, 0]
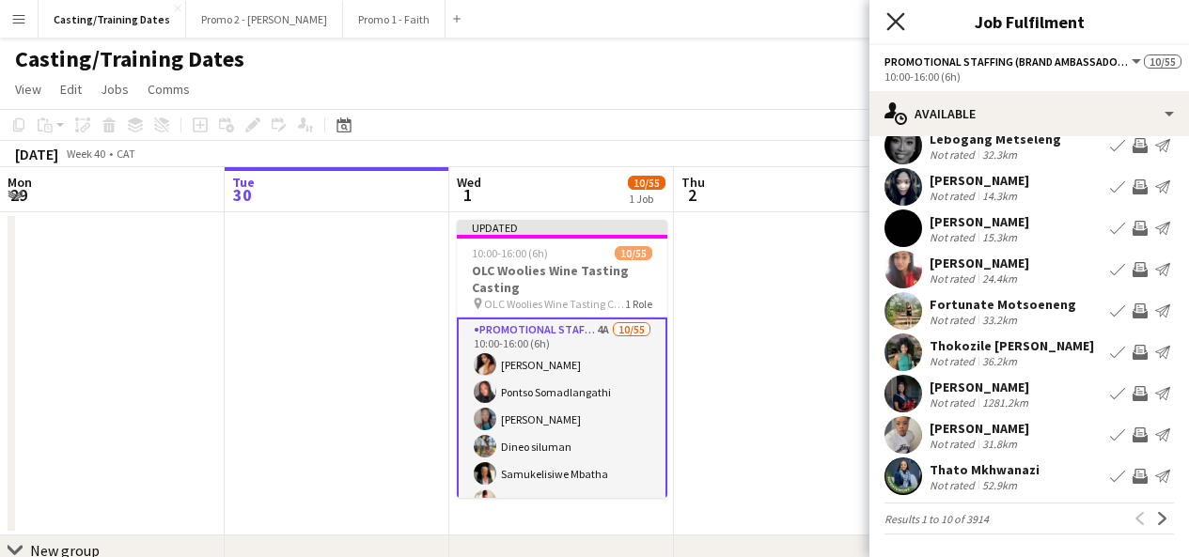
click at [889, 27] on icon at bounding box center [895, 21] width 18 height 18
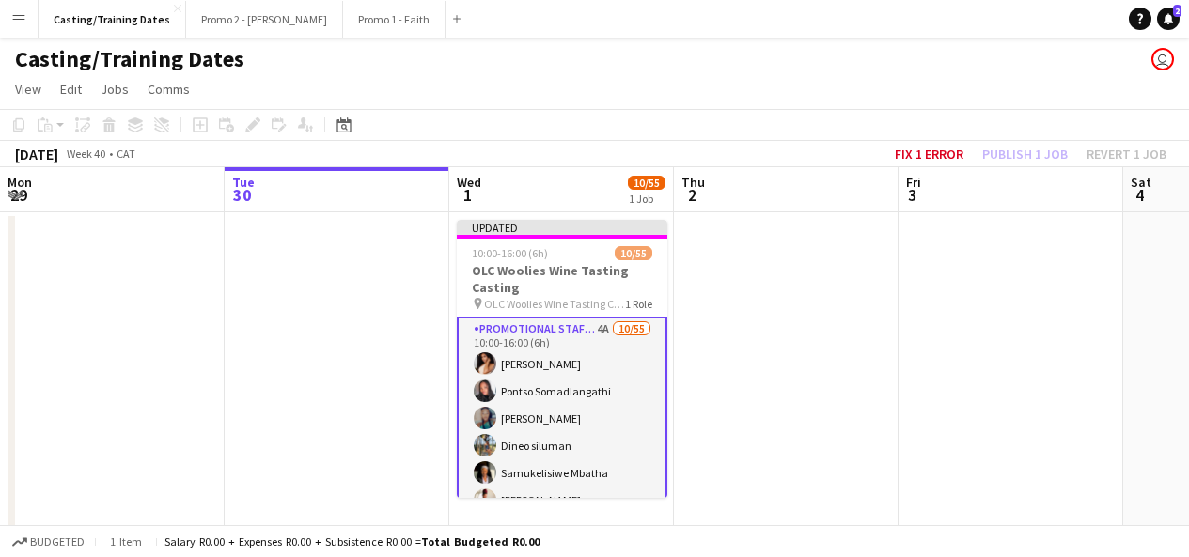
scroll to position [0, 0]
click at [1171, 30] on app-navbar "Menu Boards Boards Boards All jobs Status Workforce Workforce My Workforce Recr…" at bounding box center [594, 19] width 1189 height 38
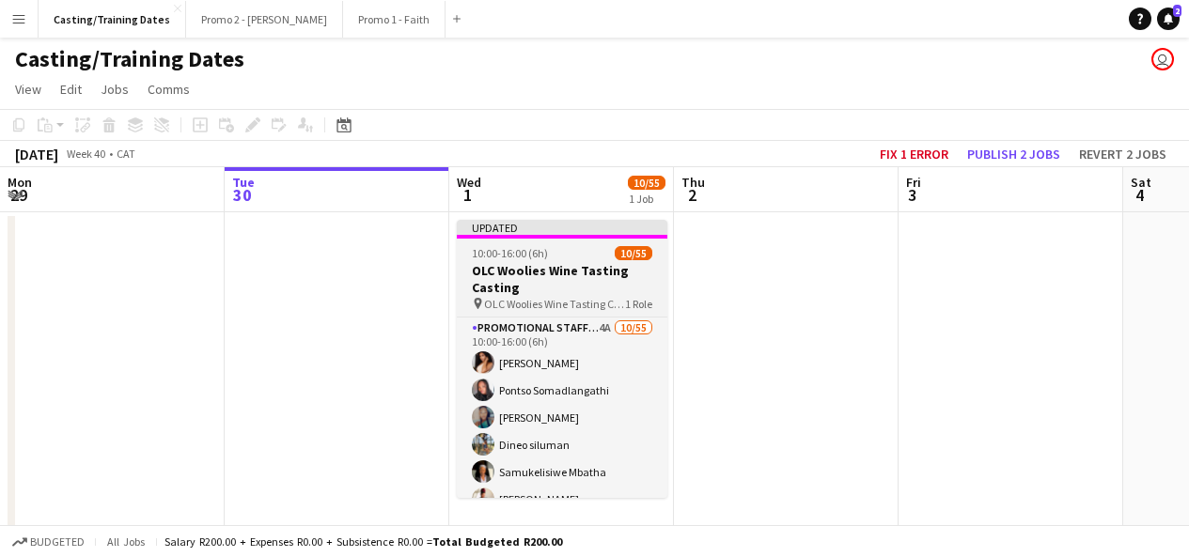
click at [529, 249] on span "10:00-16:00 (6h)" at bounding box center [510, 253] width 76 height 14
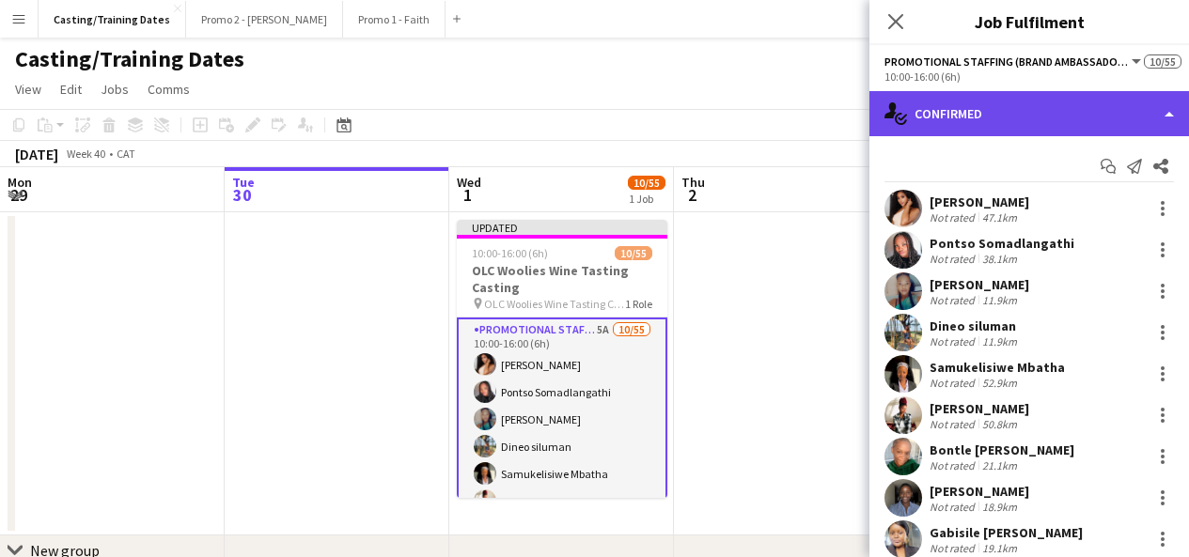
click at [973, 104] on div "single-neutral-actions-check-2 Confirmed" at bounding box center [1028, 113] width 319 height 45
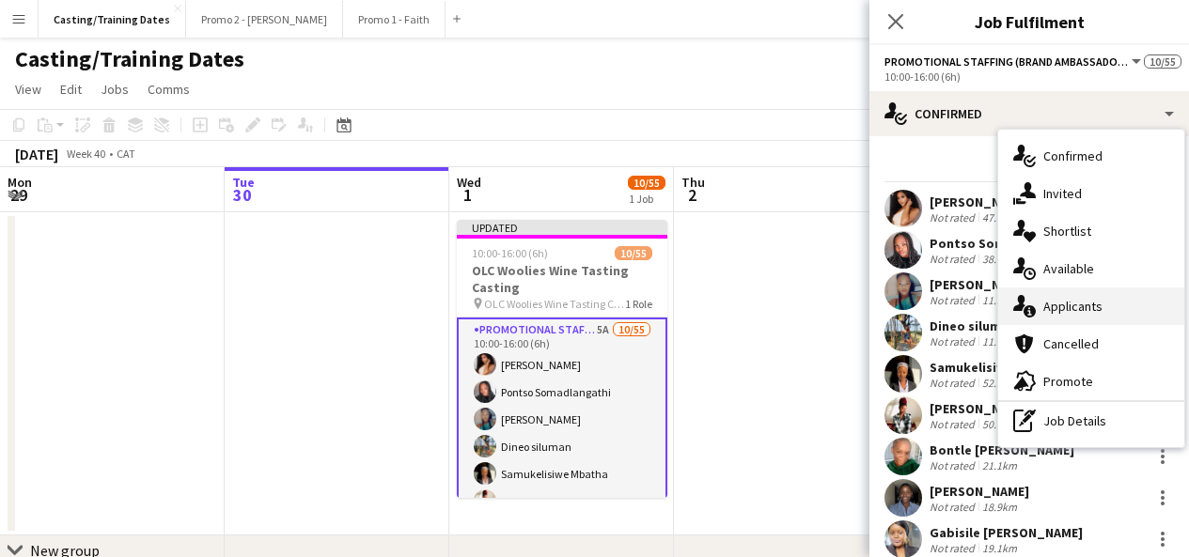
click at [1088, 314] on span "Applicants" at bounding box center [1072, 306] width 59 height 17
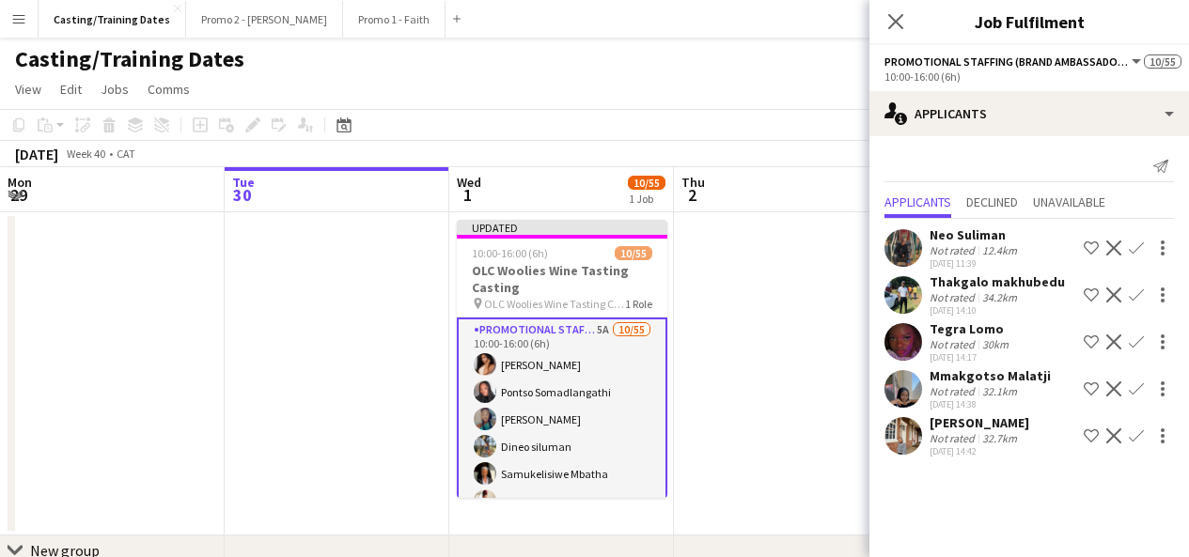
click at [911, 443] on app-user-avatar at bounding box center [903, 436] width 38 height 38
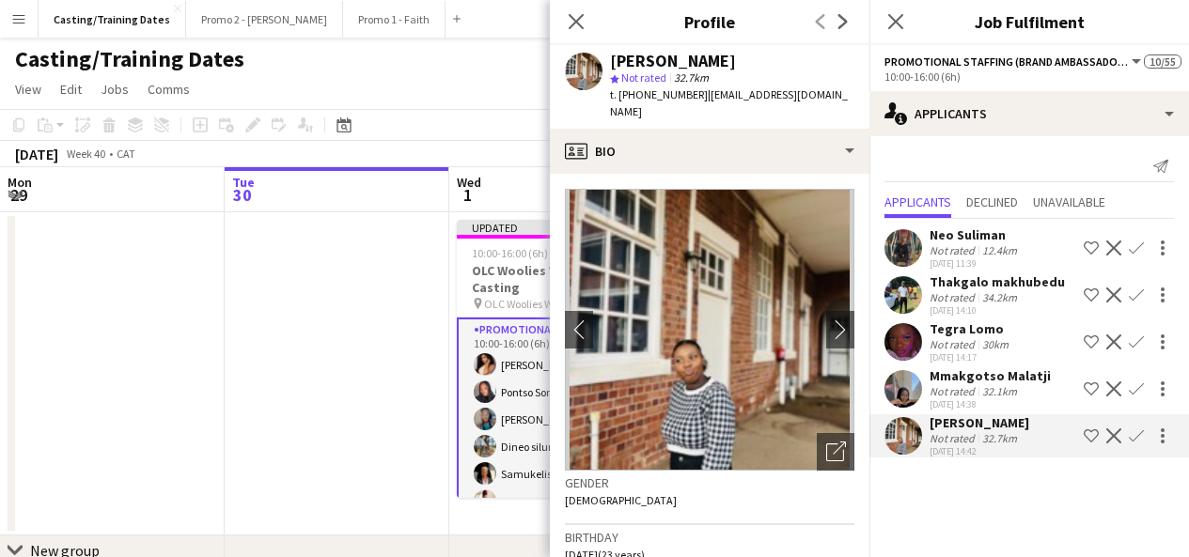
scroll to position [8, 0]
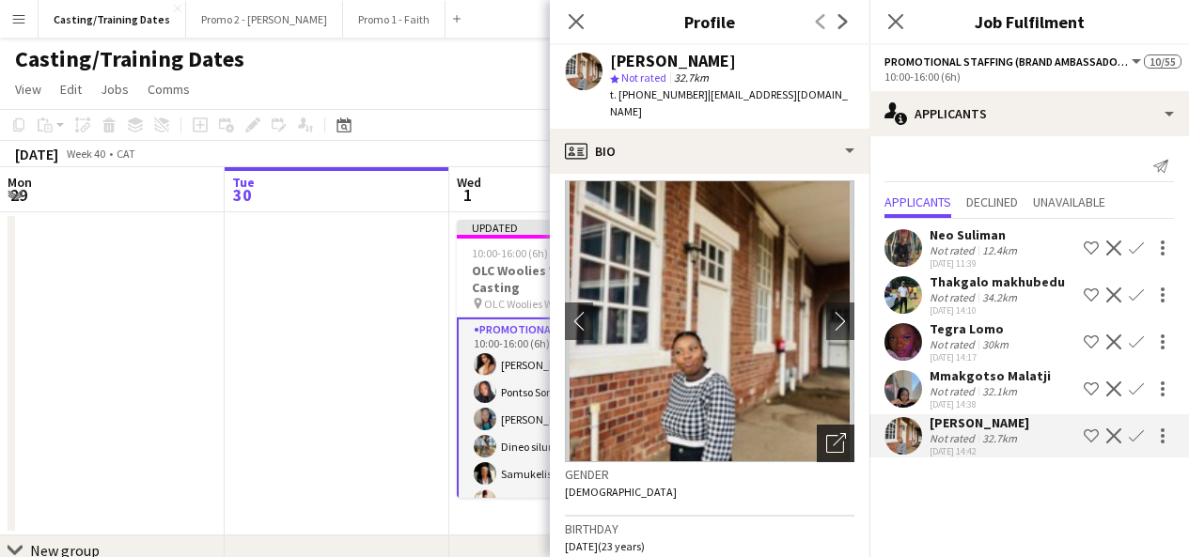
click at [826, 433] on icon "Open photos pop-in" at bounding box center [836, 443] width 20 height 20
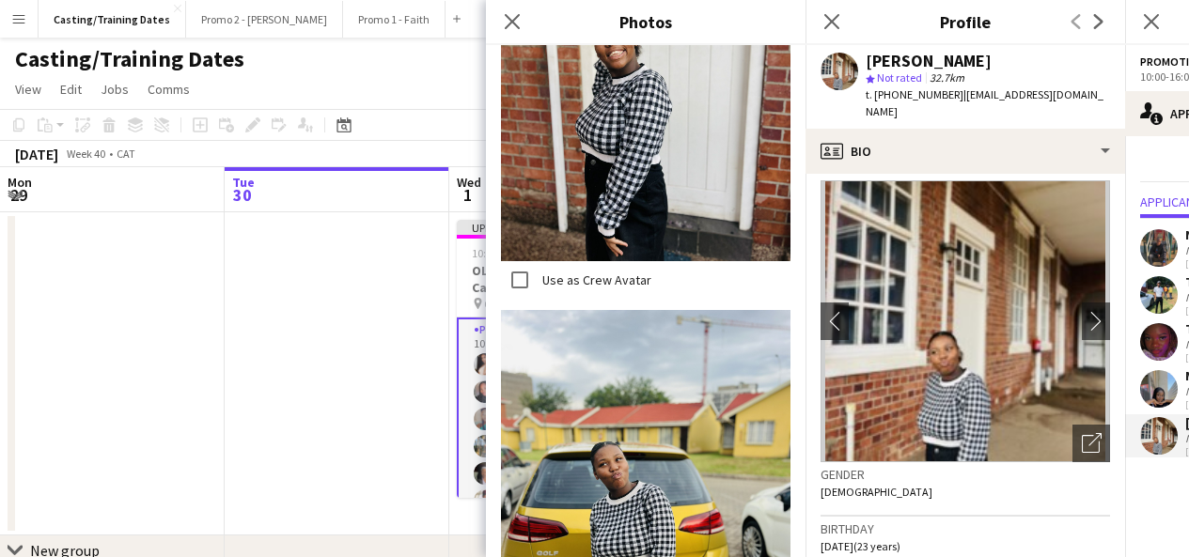
scroll to position [1924, 0]
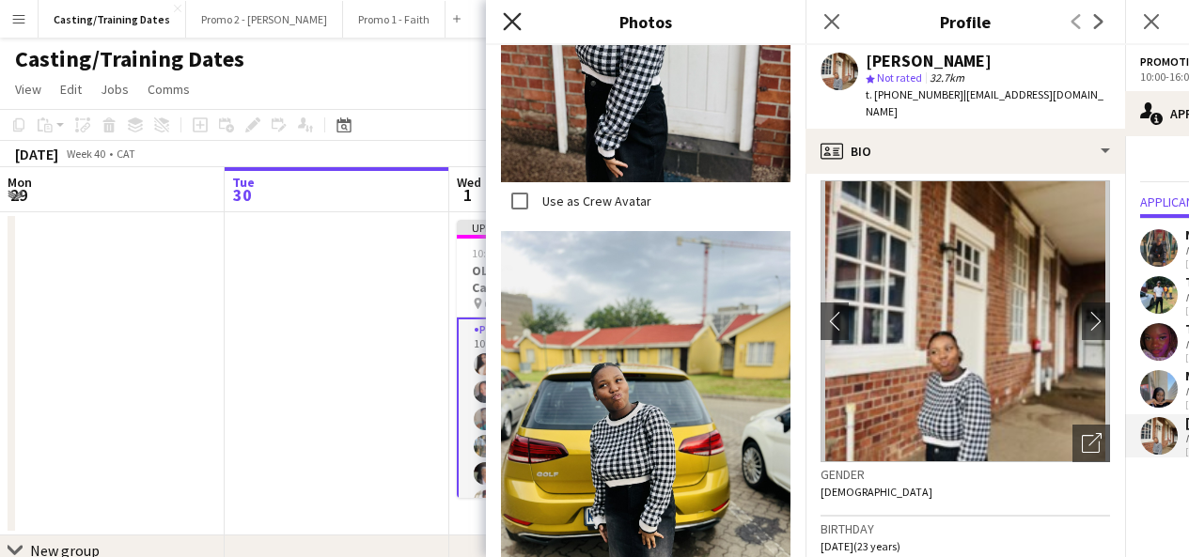
click at [517, 16] on icon at bounding box center [512, 21] width 18 height 18
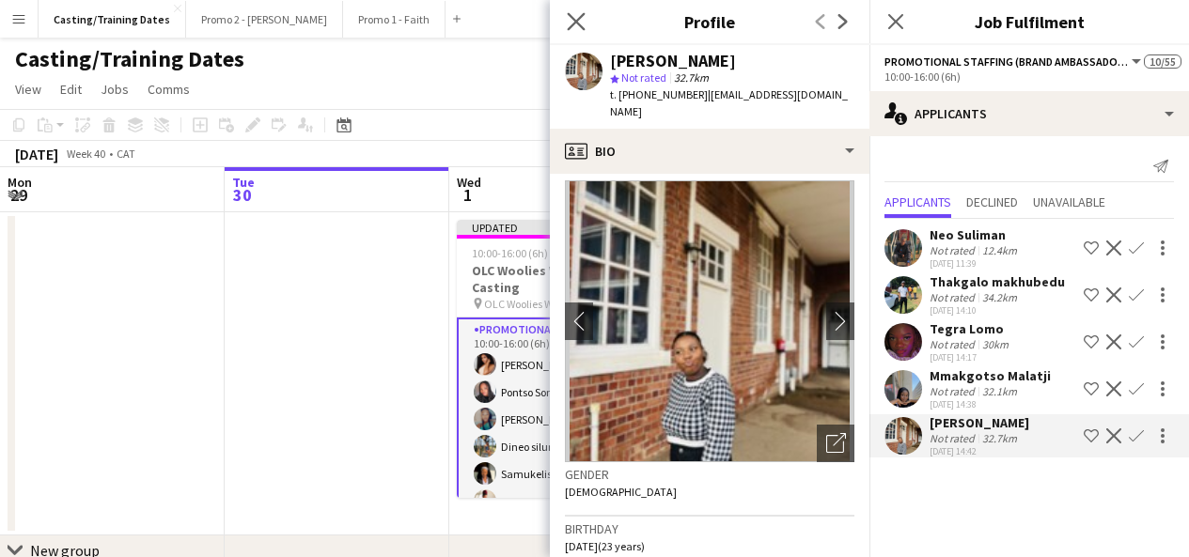
click at [563, 29] on app-icon "Close pop-in" at bounding box center [576, 21] width 27 height 27
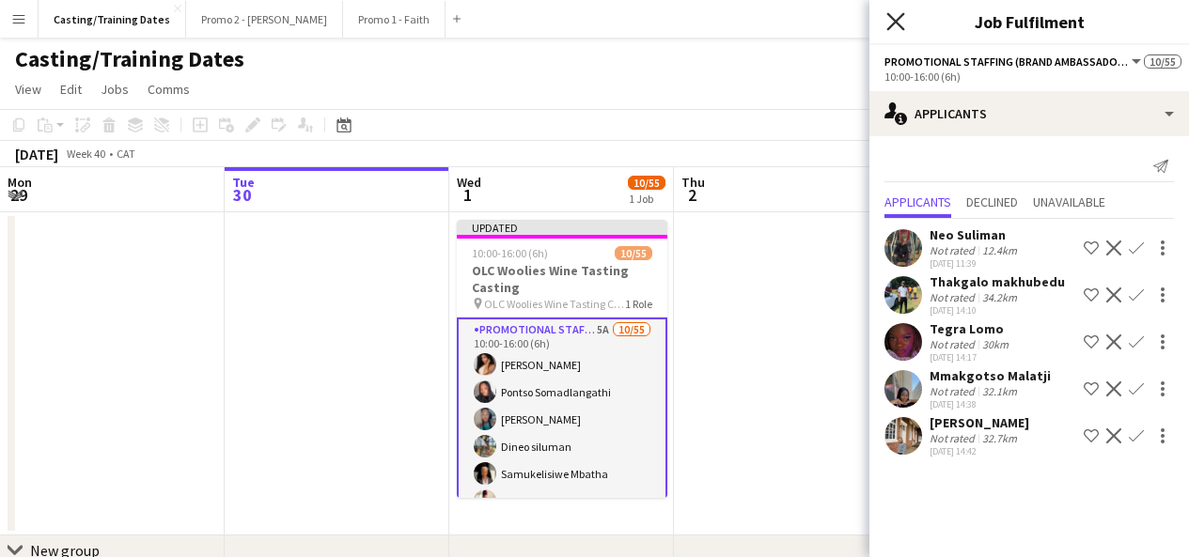
click at [889, 18] on icon "Close pop-in" at bounding box center [895, 21] width 18 height 18
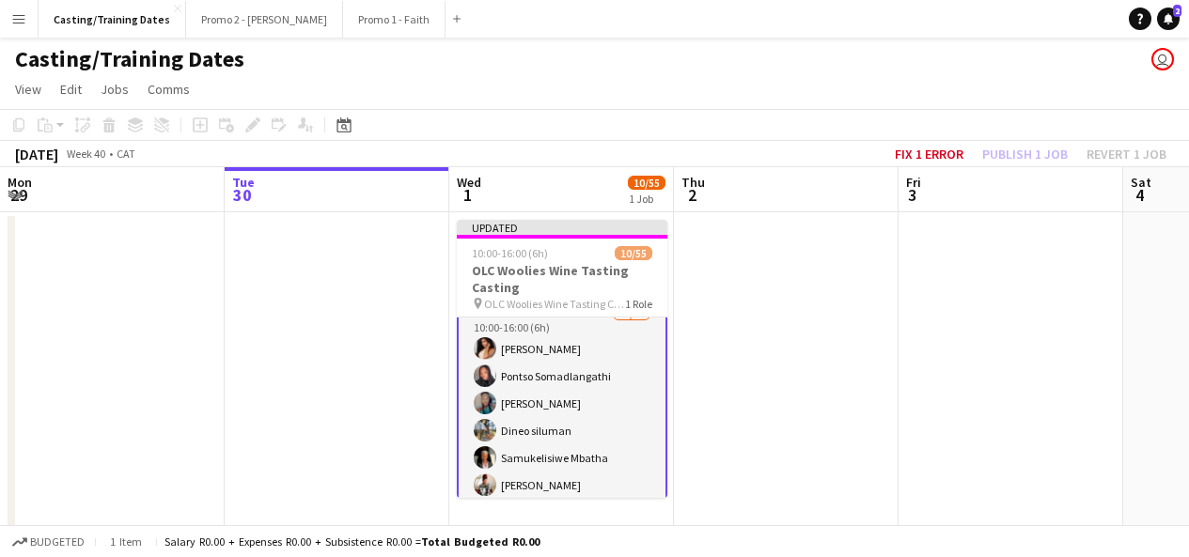
scroll to position [0, 0]
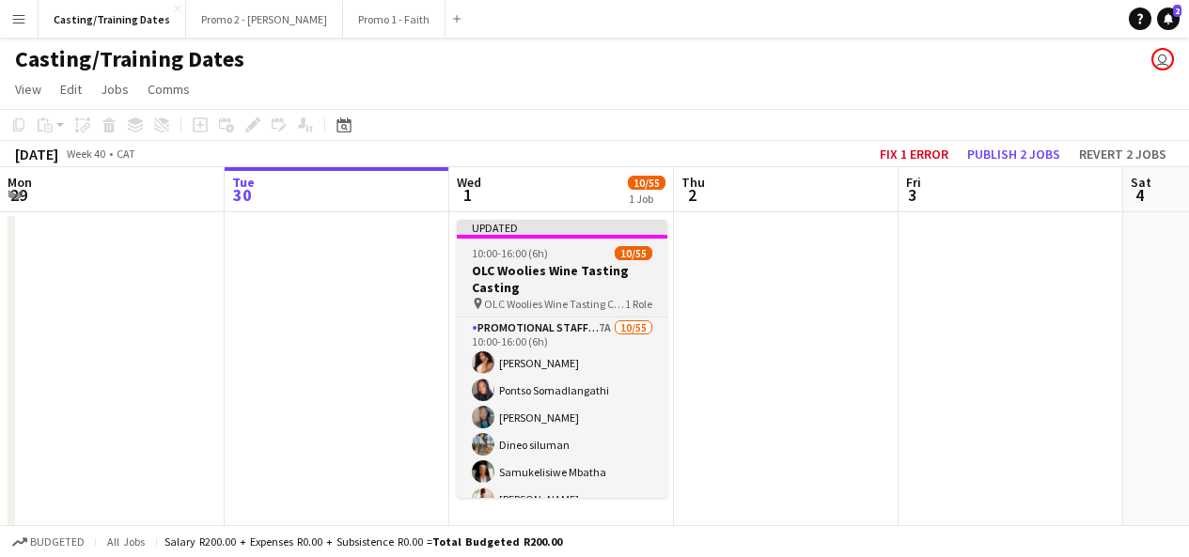
click at [615, 315] on app-job-card "Updated 10:00-16:00 (6h) 10/55 OLC Woolies Wine Tasting Casting pin OLC Woolies…" at bounding box center [562, 359] width 210 height 278
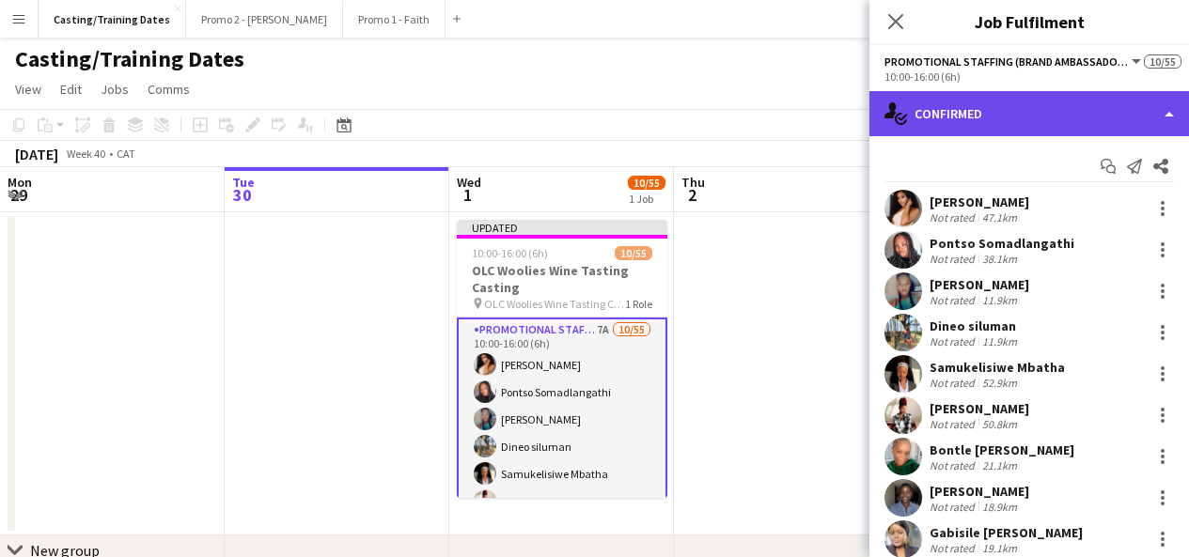
click at [1138, 107] on div "single-neutral-actions-check-2 Confirmed" at bounding box center [1028, 113] width 319 height 45
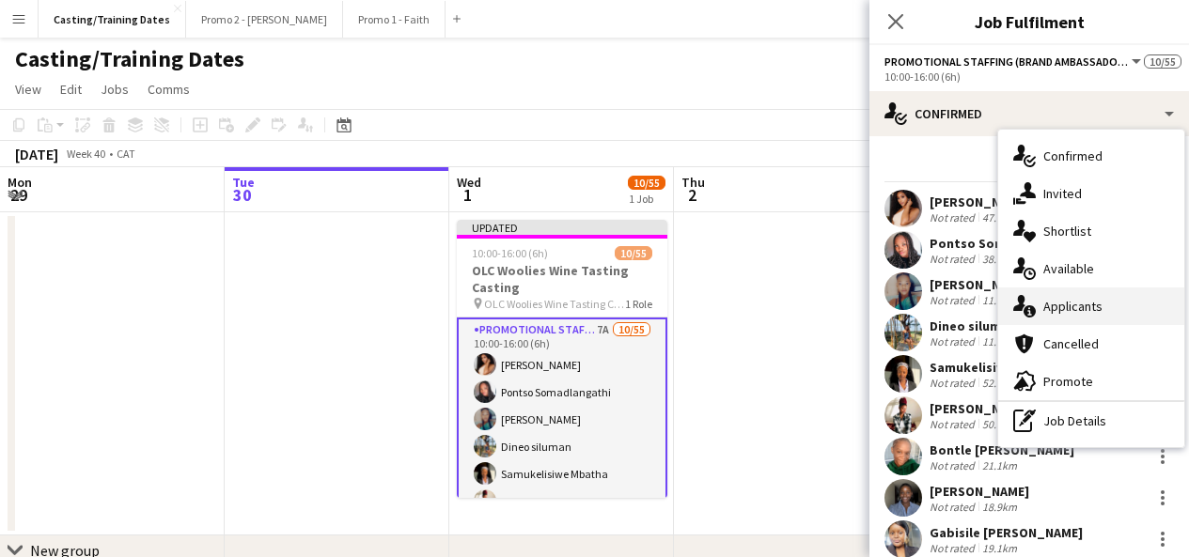
click at [1072, 296] on div "single-neutral-actions-information Applicants" at bounding box center [1091, 307] width 186 height 38
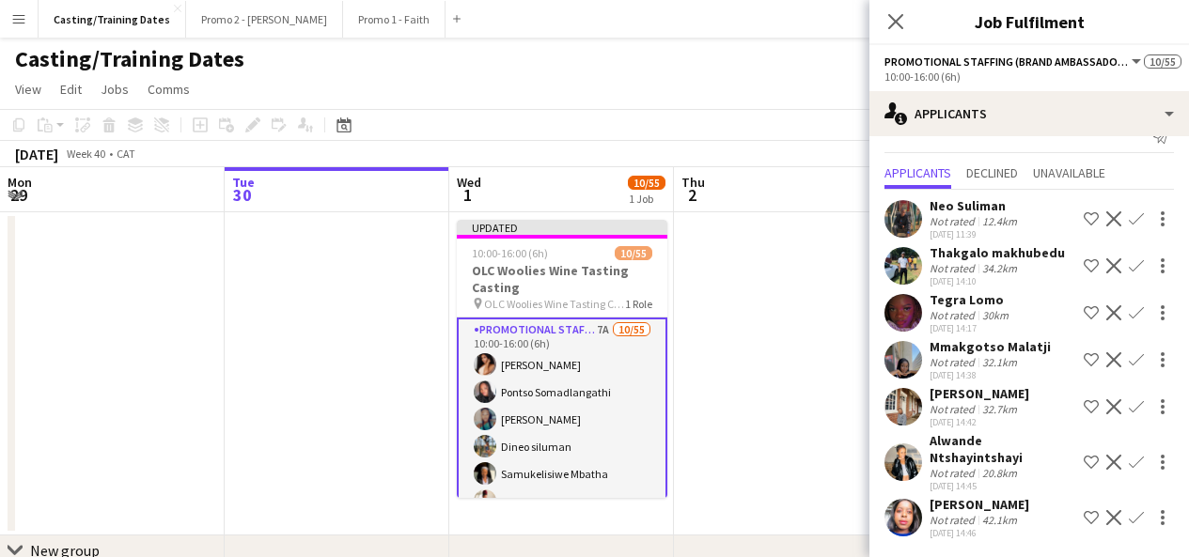
scroll to position [30, 0]
click at [910, 450] on app-user-avatar at bounding box center [903, 462] width 38 height 38
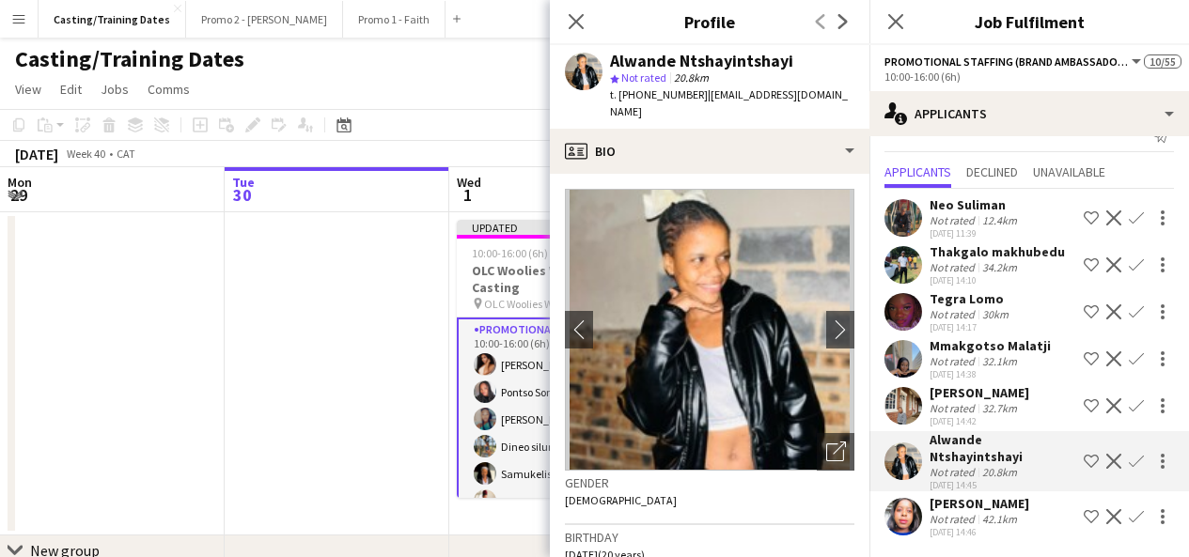
scroll to position [67, 0]
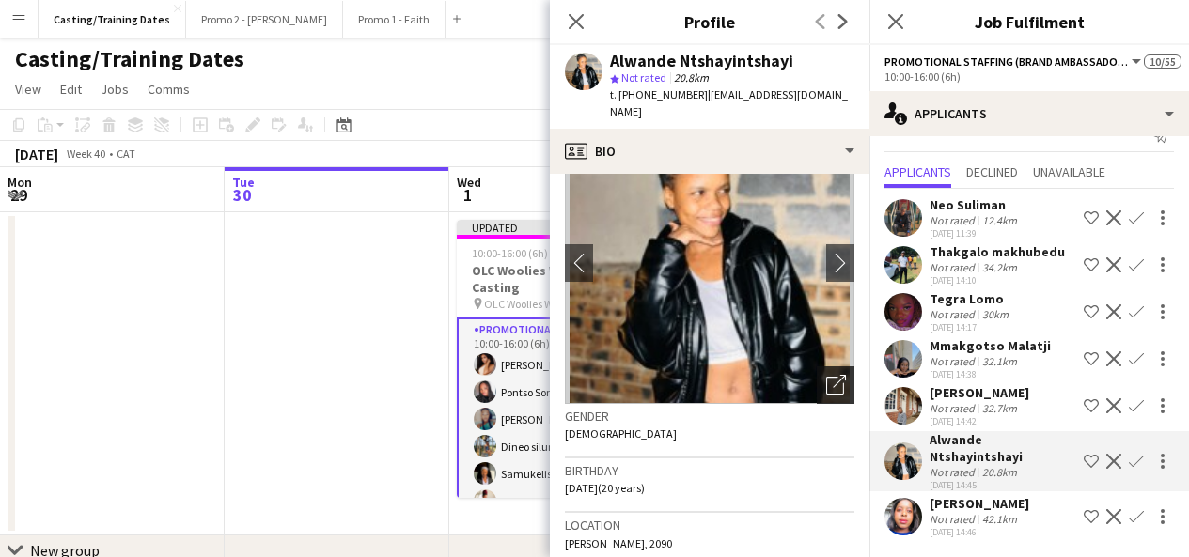
click at [826, 385] on icon "Open photos pop-in" at bounding box center [836, 385] width 20 height 20
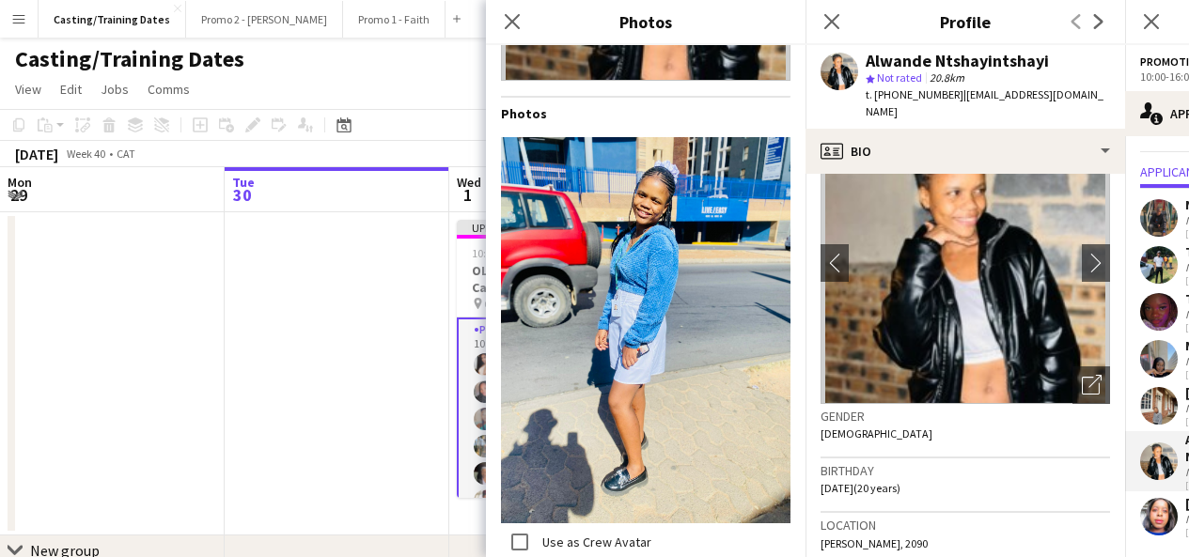
scroll to position [316, 0]
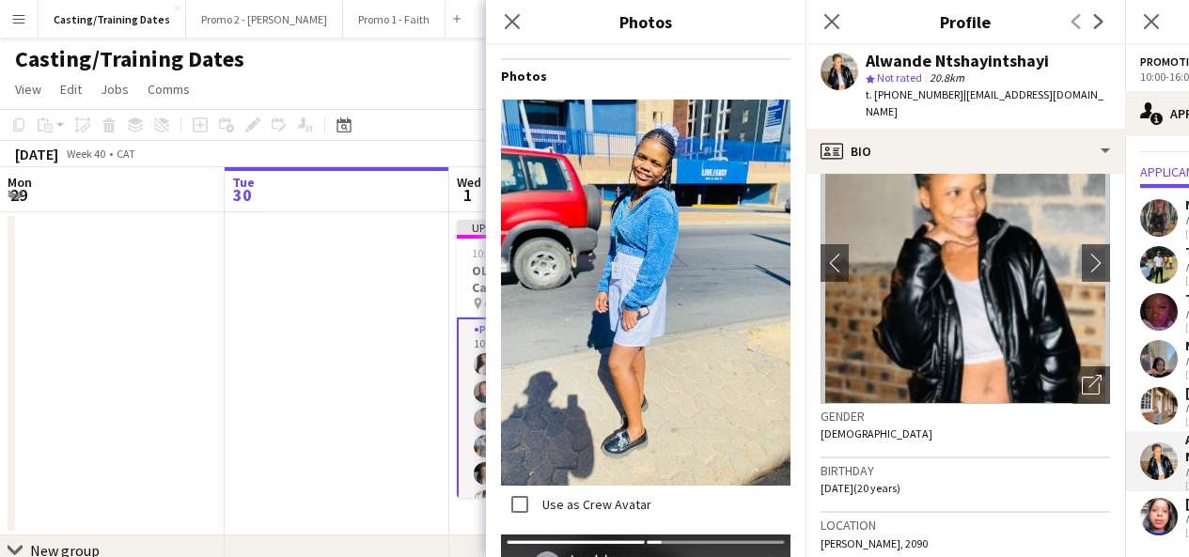
click at [523, 22] on div "Close pop-in" at bounding box center [512, 21] width 53 height 43
click at [517, 22] on icon "Close pop-in" at bounding box center [512, 21] width 18 height 18
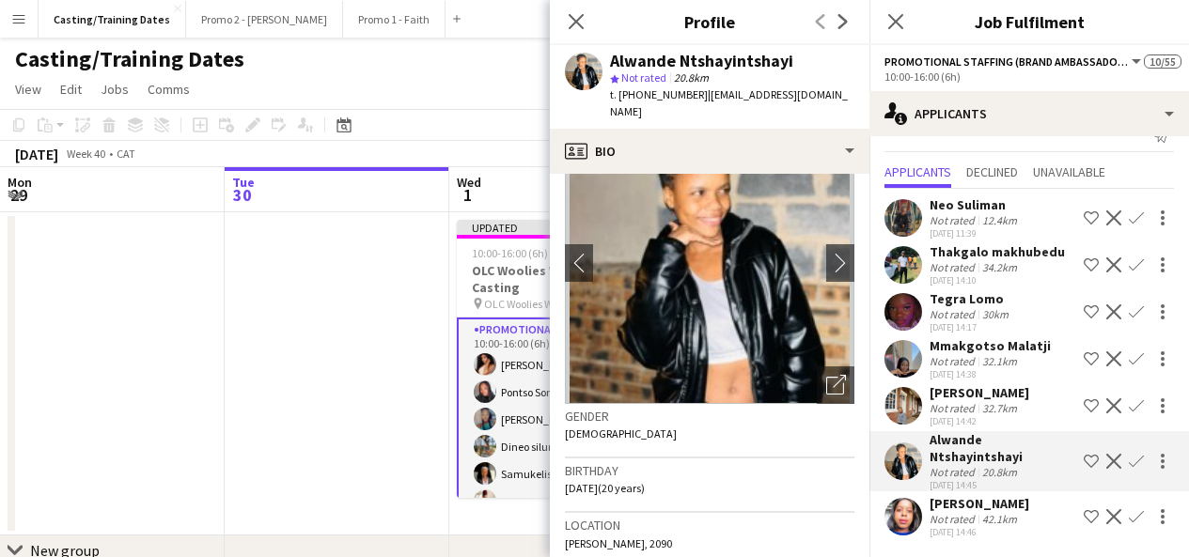
click at [915, 527] on app-user-avatar at bounding box center [903, 517] width 38 height 38
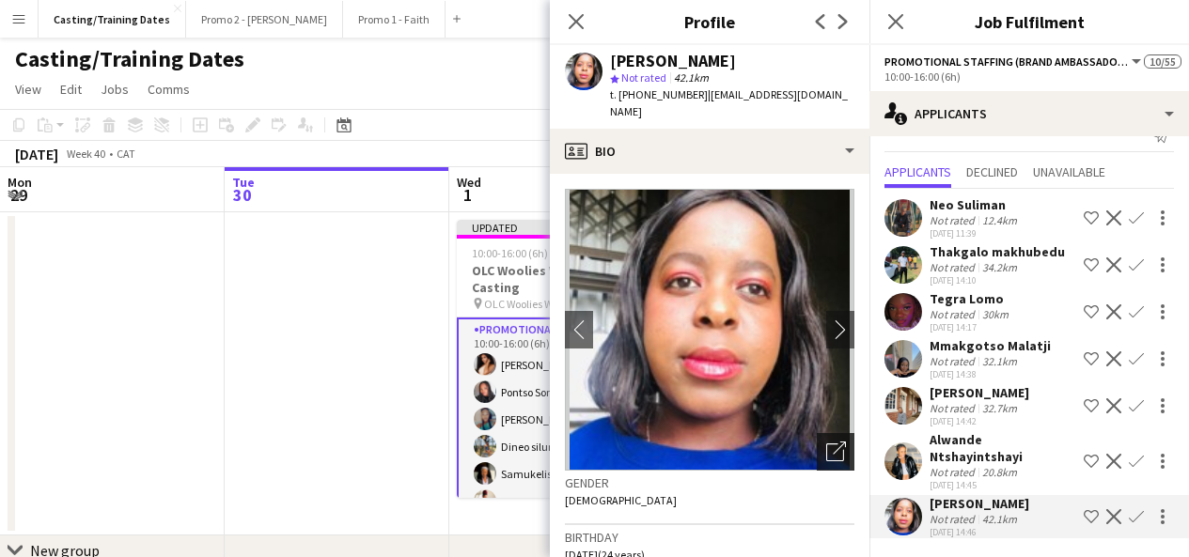
click at [833, 442] on icon at bounding box center [839, 448] width 13 height 13
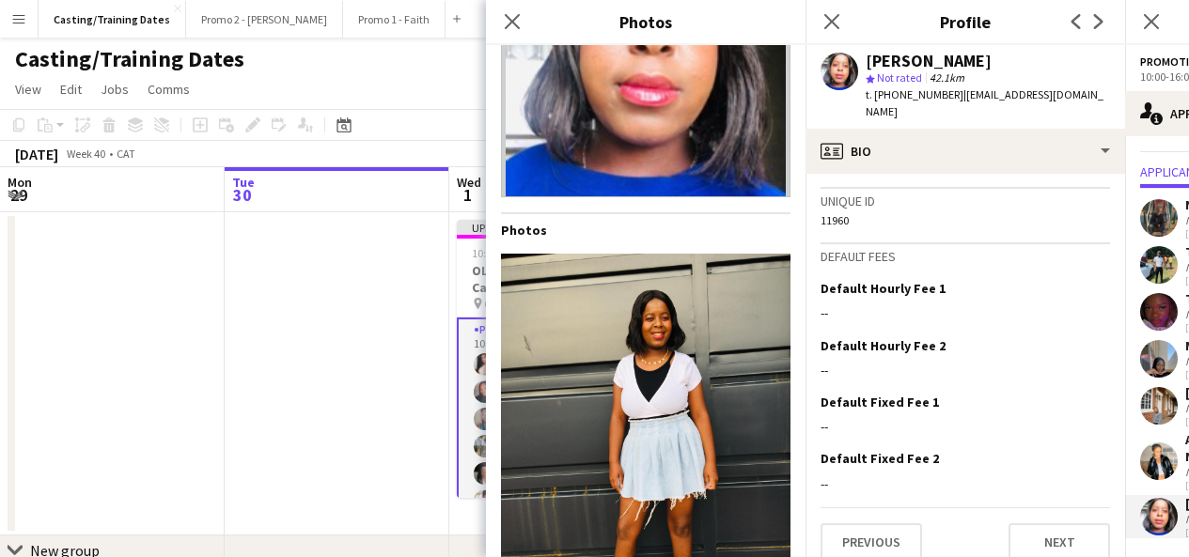
scroll to position [810, 0]
click at [508, 10] on app-icon "Close pop-in" at bounding box center [512, 21] width 27 height 27
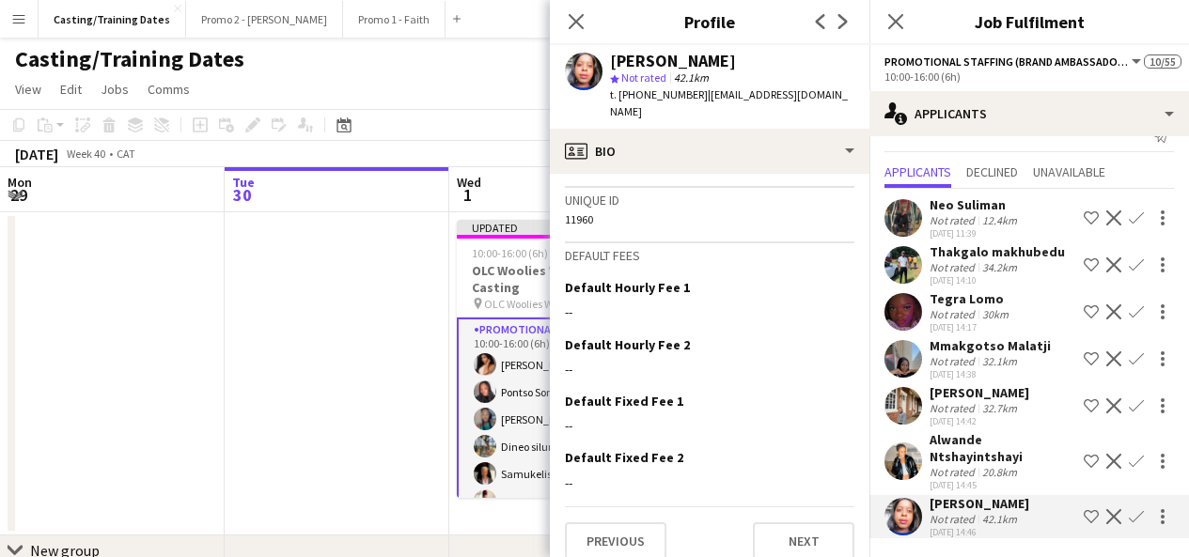
click at [1128, 512] on app-icon "Confirm" at bounding box center [1135, 516] width 15 height 15
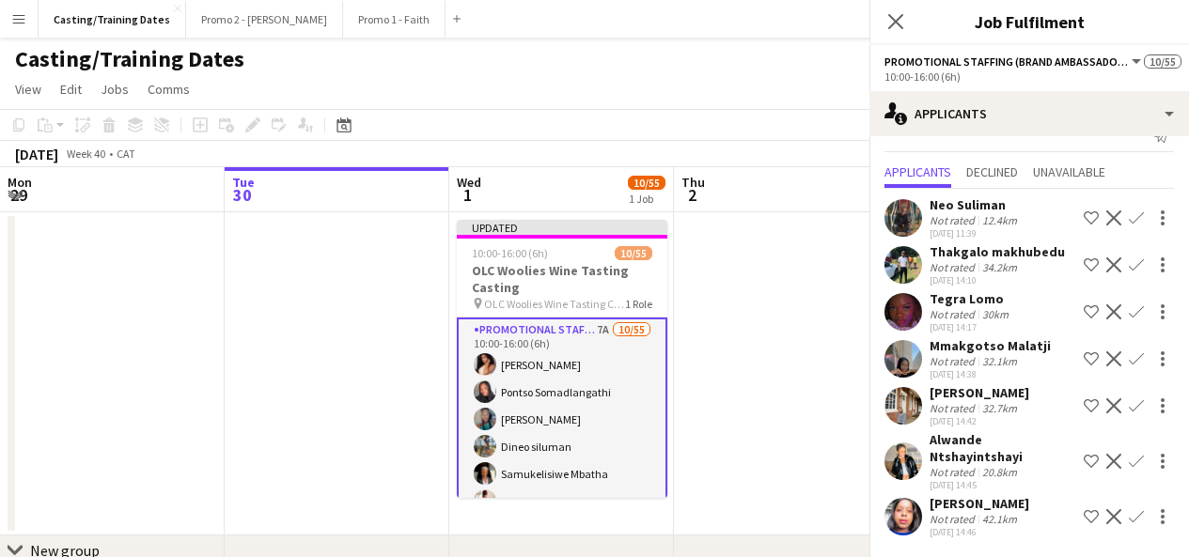
scroll to position [30, 0]
click at [1128, 516] on app-icon "Confirm" at bounding box center [1135, 516] width 15 height 15
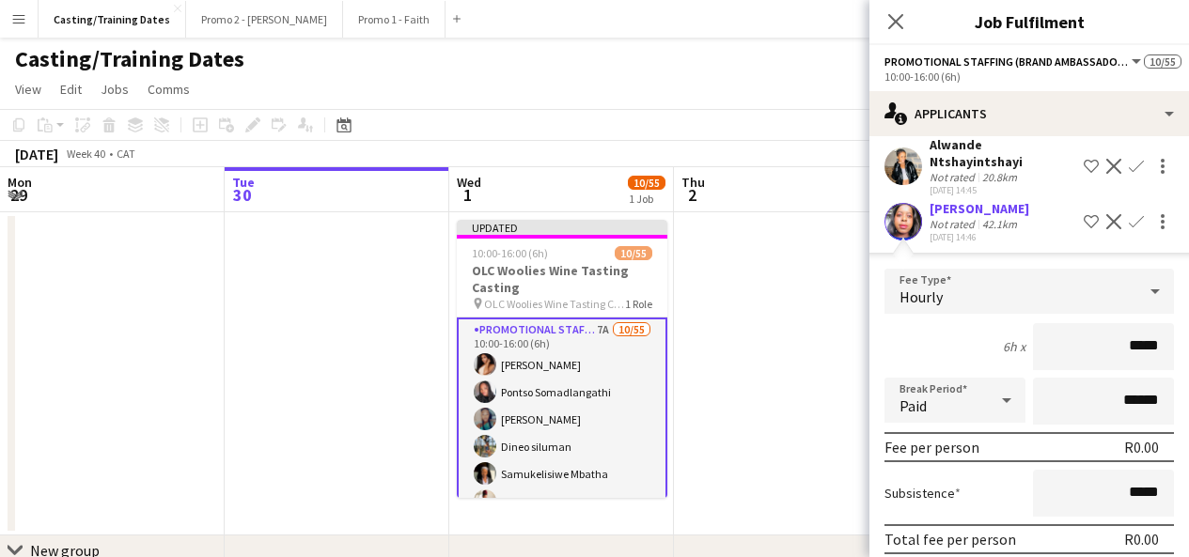
scroll to position [402, 0]
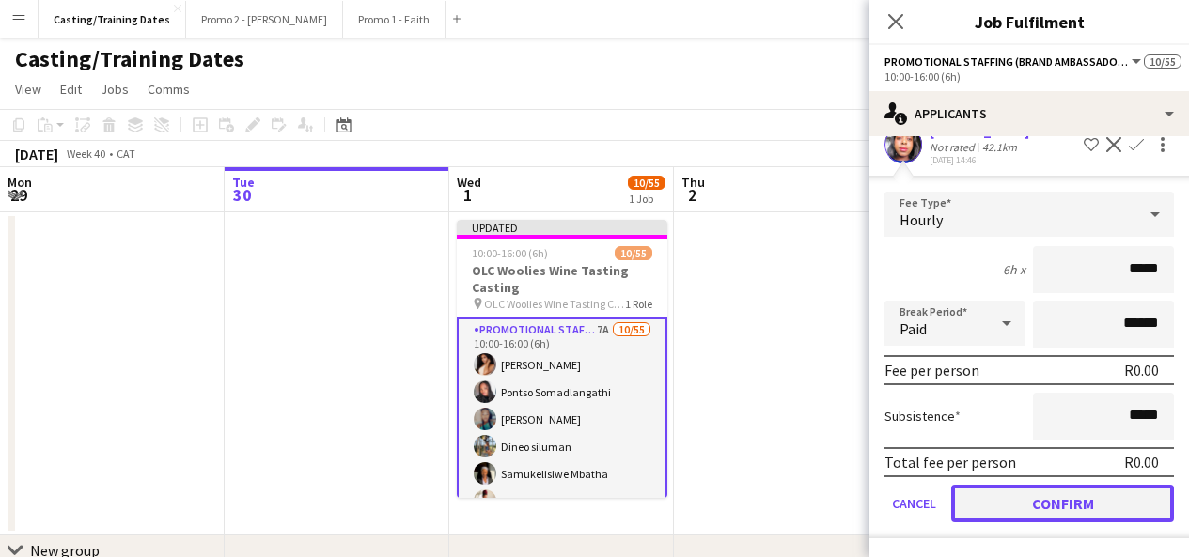
click at [1052, 508] on button "Confirm" at bounding box center [1062, 504] width 223 height 38
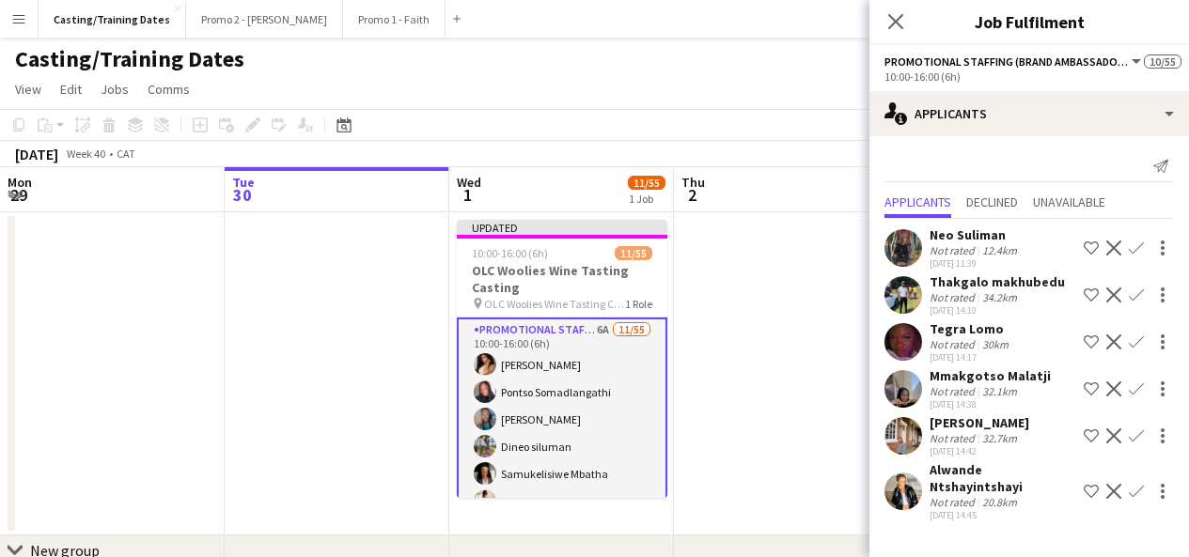
scroll to position [0, 0]
click at [899, 22] on icon "Close pop-in" at bounding box center [895, 21] width 18 height 18
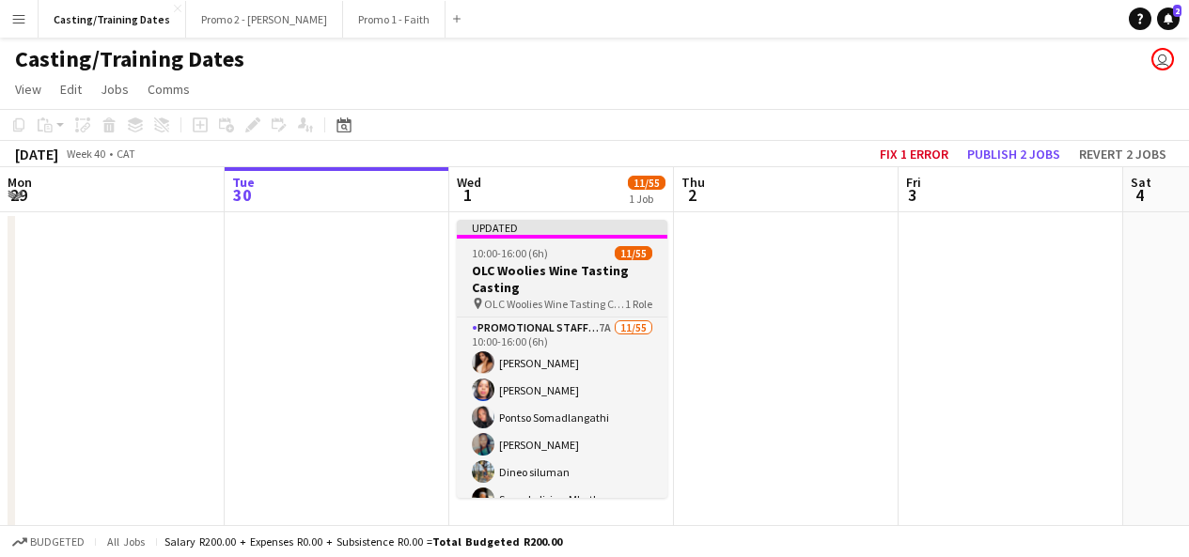
click at [600, 282] on h3 "OLC Woolies Wine Tasting Casting" at bounding box center [562, 279] width 210 height 34
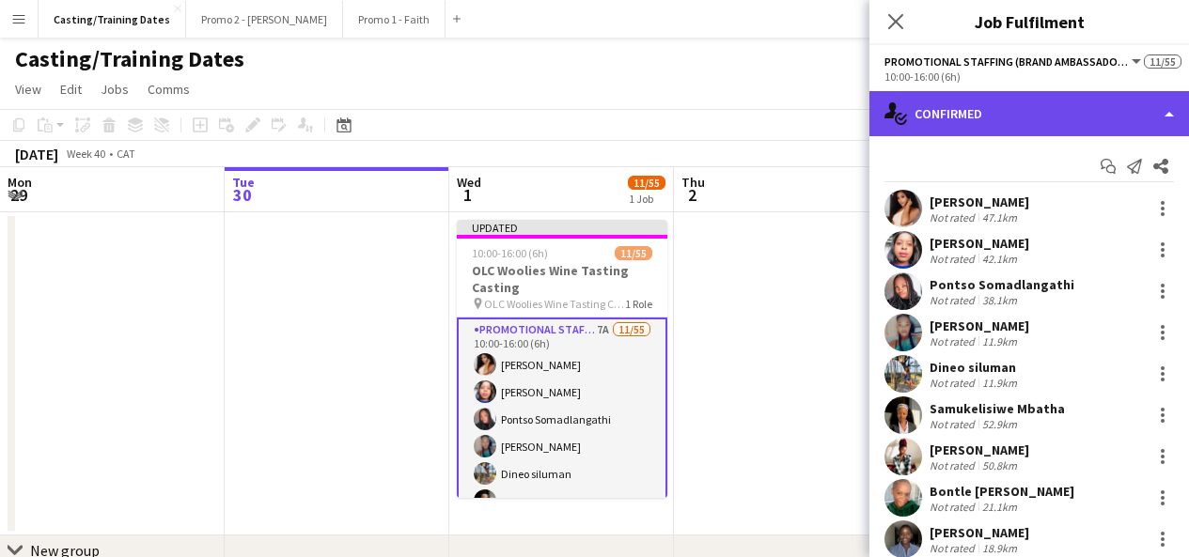
click at [1006, 124] on div "single-neutral-actions-check-2 Confirmed" at bounding box center [1028, 113] width 319 height 45
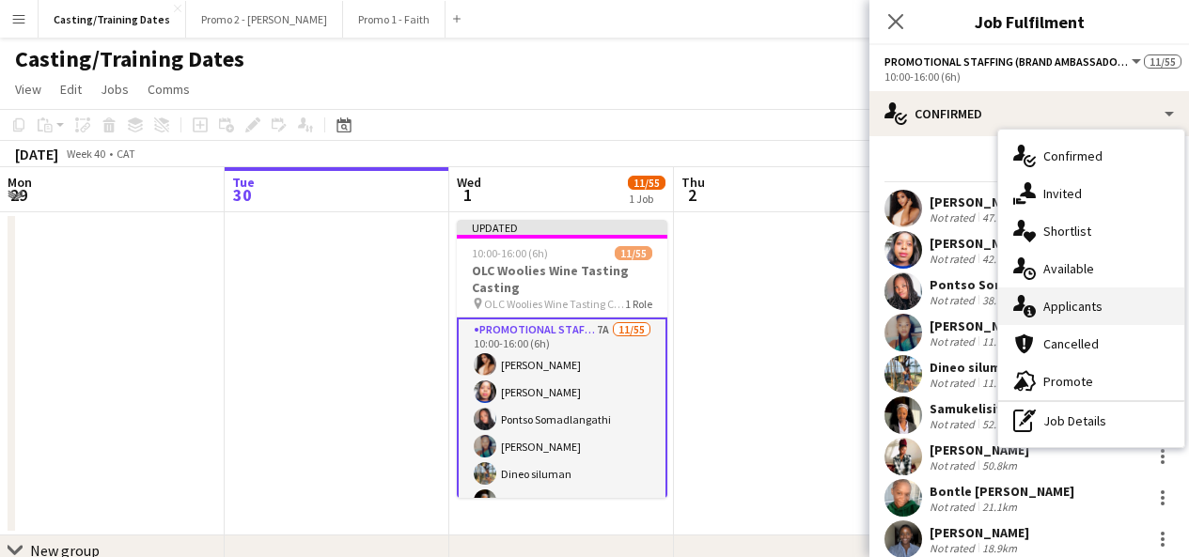
click at [1069, 303] on span "Applicants" at bounding box center [1072, 306] width 59 height 17
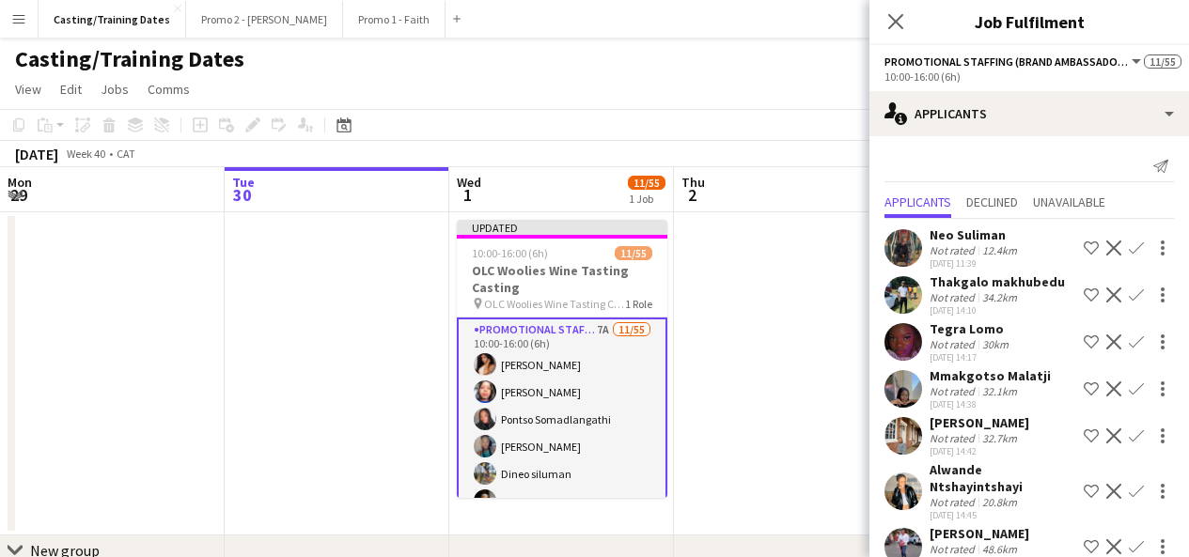
scroll to position [30, 0]
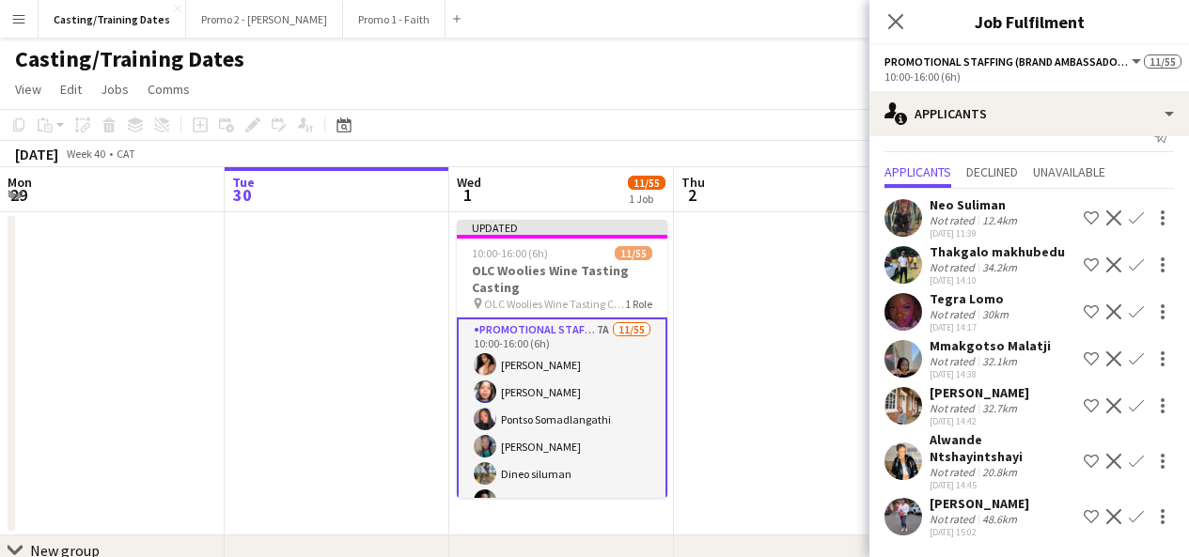
click at [902, 512] on app-user-avatar at bounding box center [903, 517] width 38 height 38
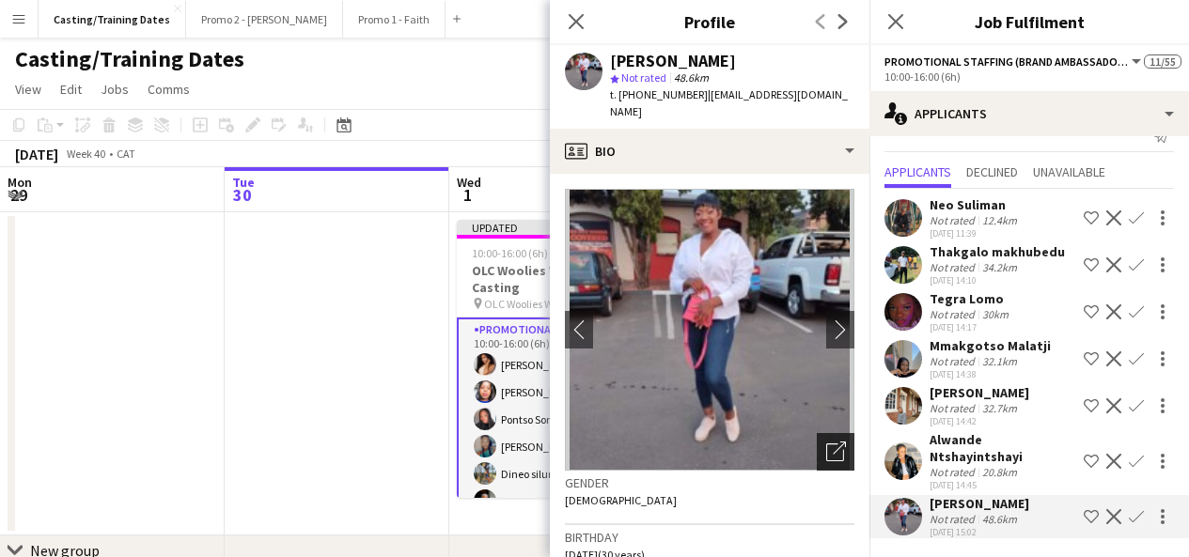
click at [826, 442] on icon "Open photos pop-in" at bounding box center [836, 452] width 20 height 20
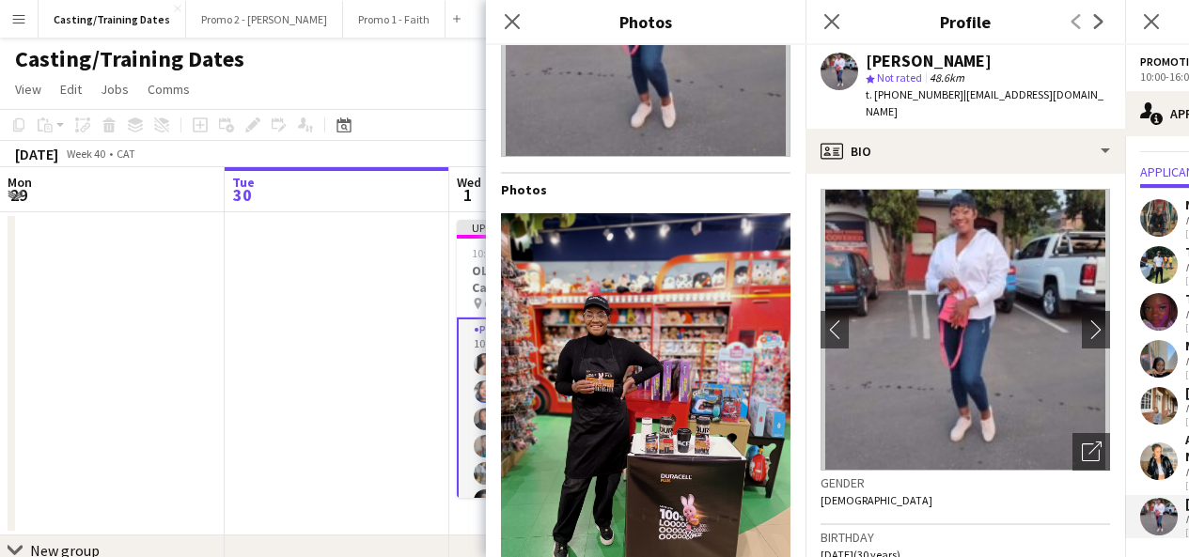
scroll to position [203, 0]
click at [518, 25] on icon "Close pop-in" at bounding box center [512, 21] width 18 height 18
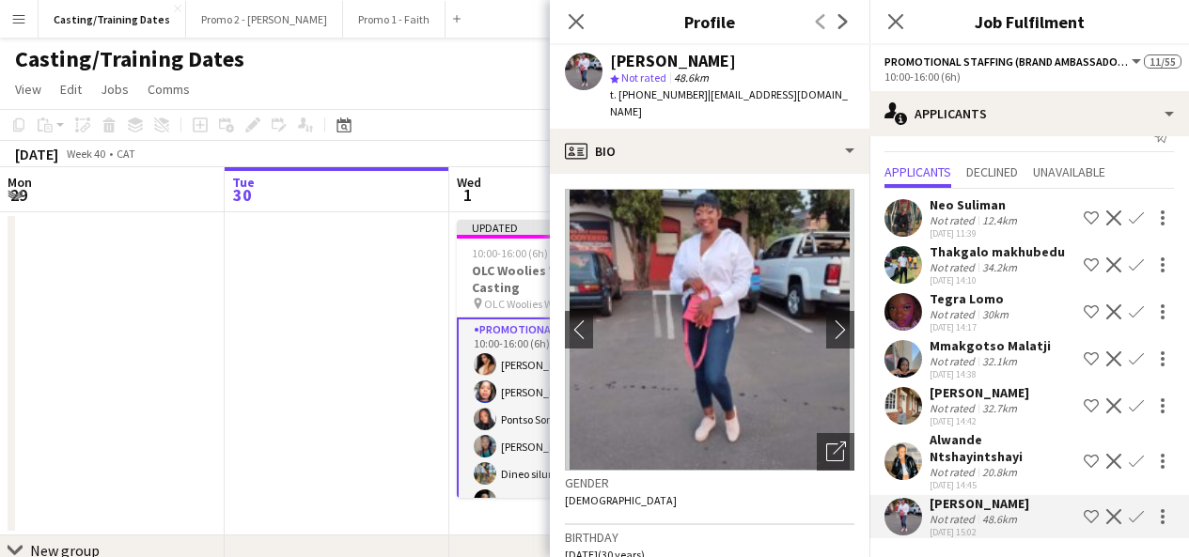
click at [1128, 514] on app-icon "Confirm" at bounding box center [1135, 516] width 15 height 15
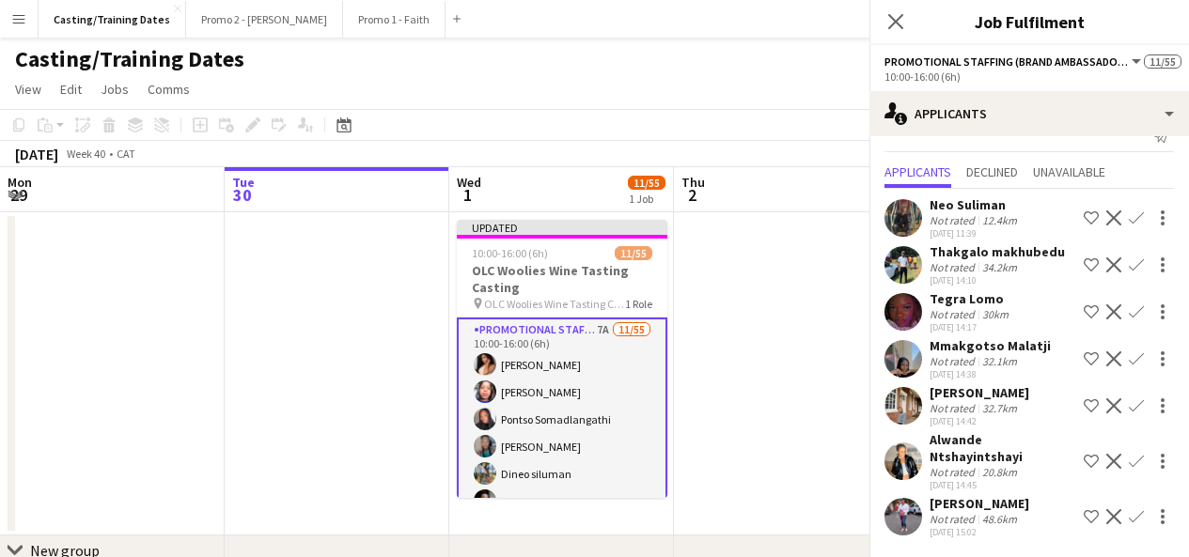
scroll to position [30, 0]
click at [1128, 514] on app-icon "Confirm" at bounding box center [1135, 516] width 15 height 15
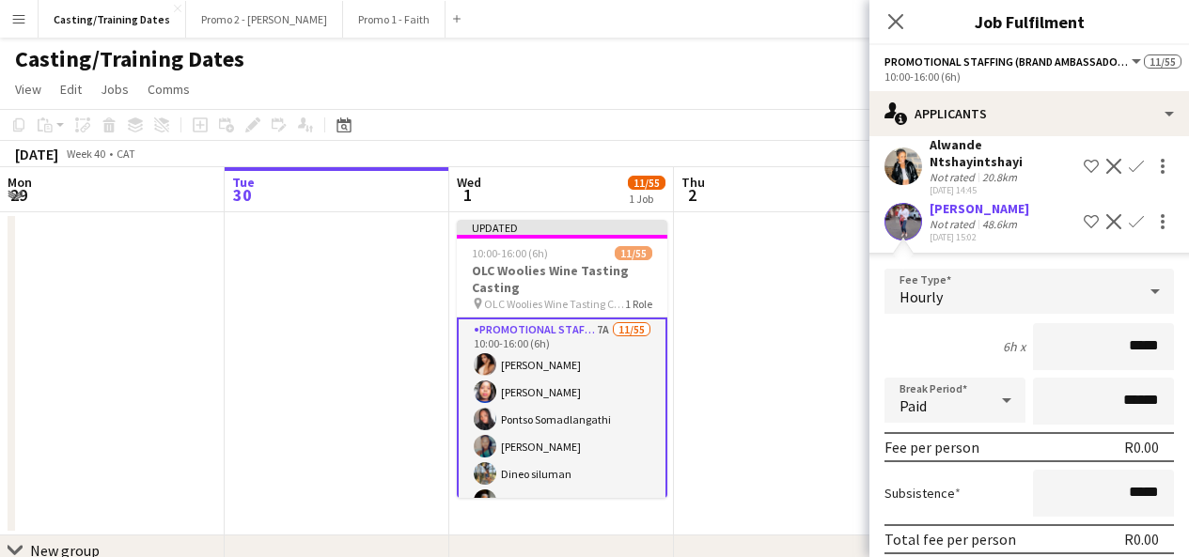
scroll to position [402, 0]
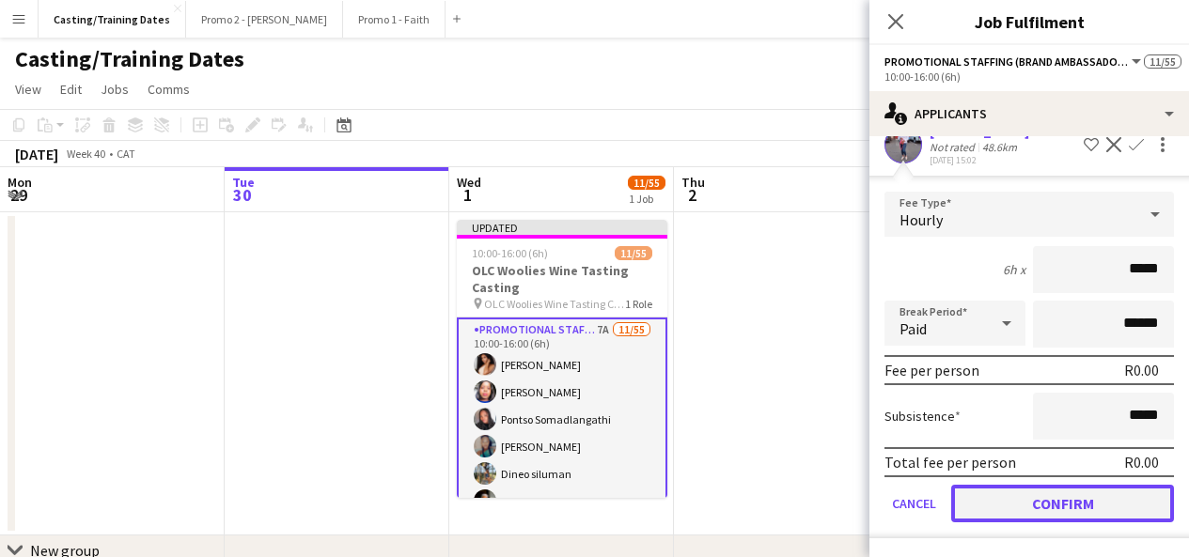
click at [1067, 497] on button "Confirm" at bounding box center [1062, 504] width 223 height 38
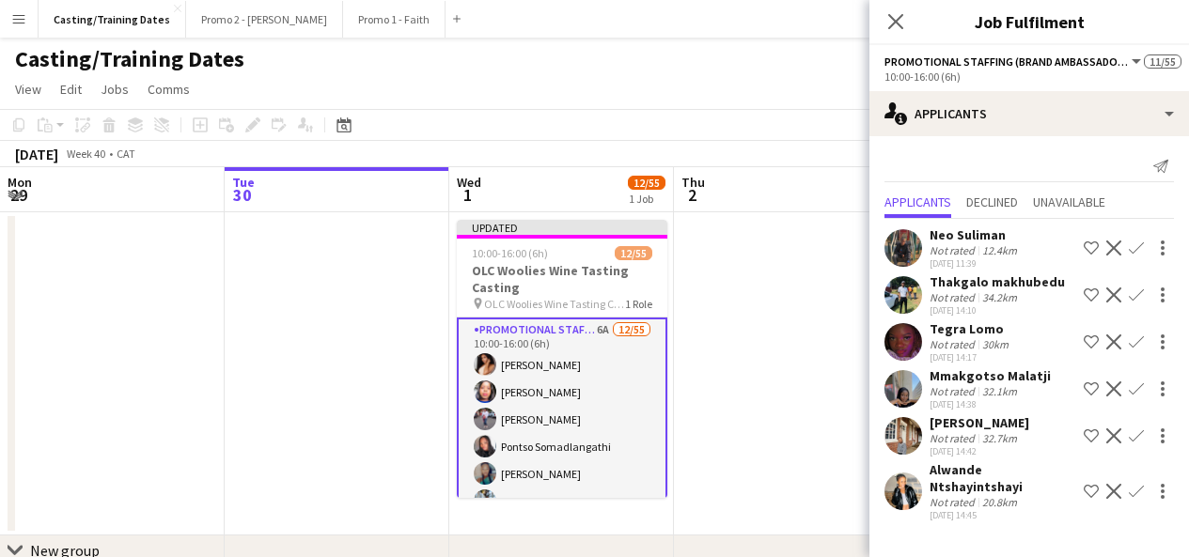
scroll to position [0, 0]
click at [910, 473] on app-user-avatar at bounding box center [903, 492] width 38 height 38
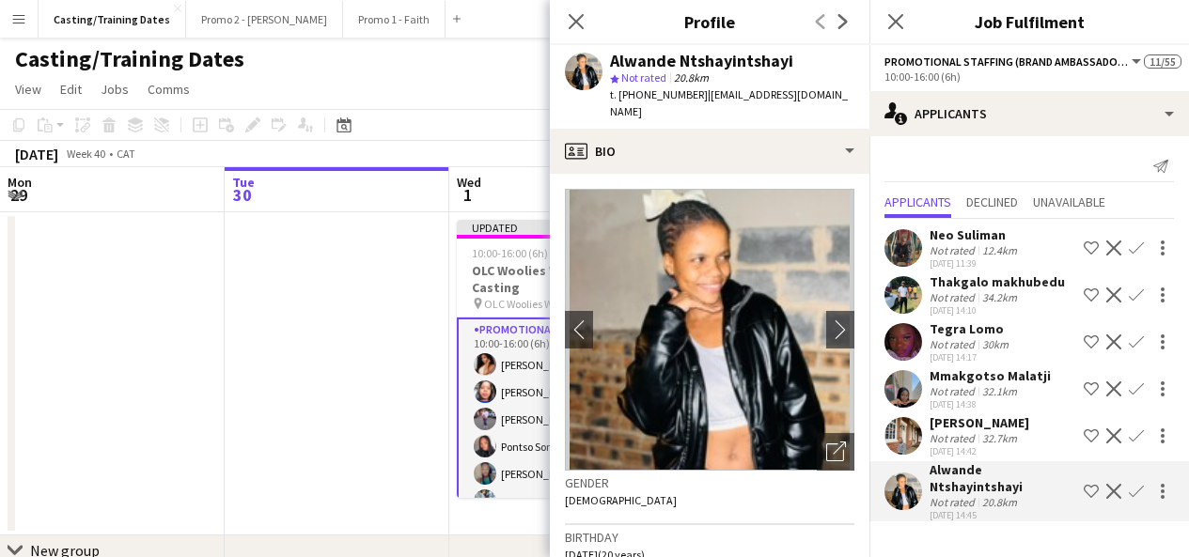
click at [909, 415] on div "Comfort Johnson Not rated 32.7km 30-09-2025 14:42 Shortlist crew Decline Confirm" at bounding box center [1028, 435] width 319 height 43
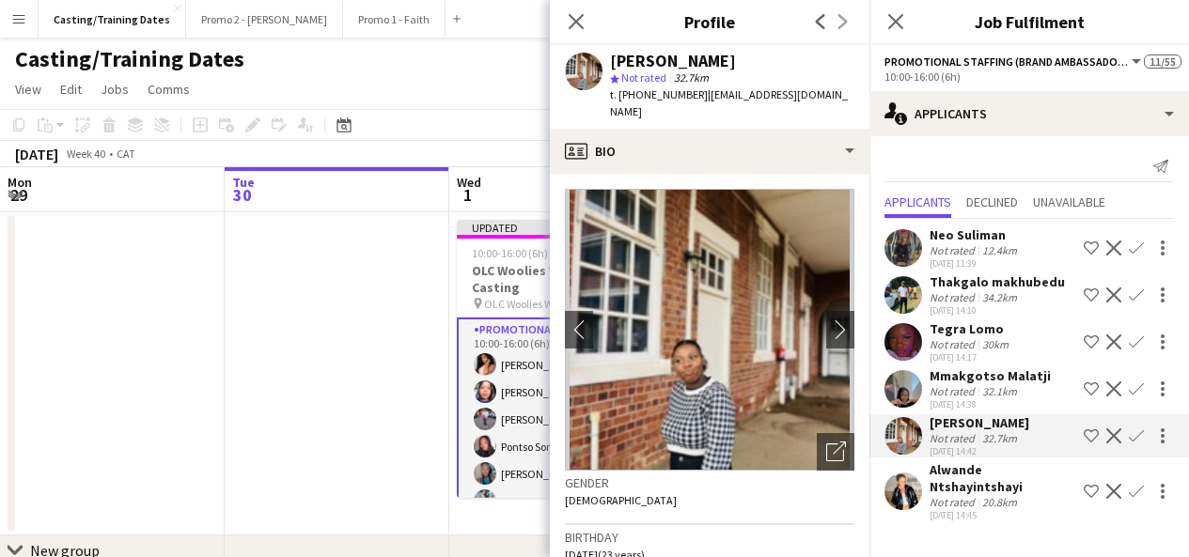
click at [897, 388] on app-user-avatar at bounding box center [903, 389] width 38 height 38
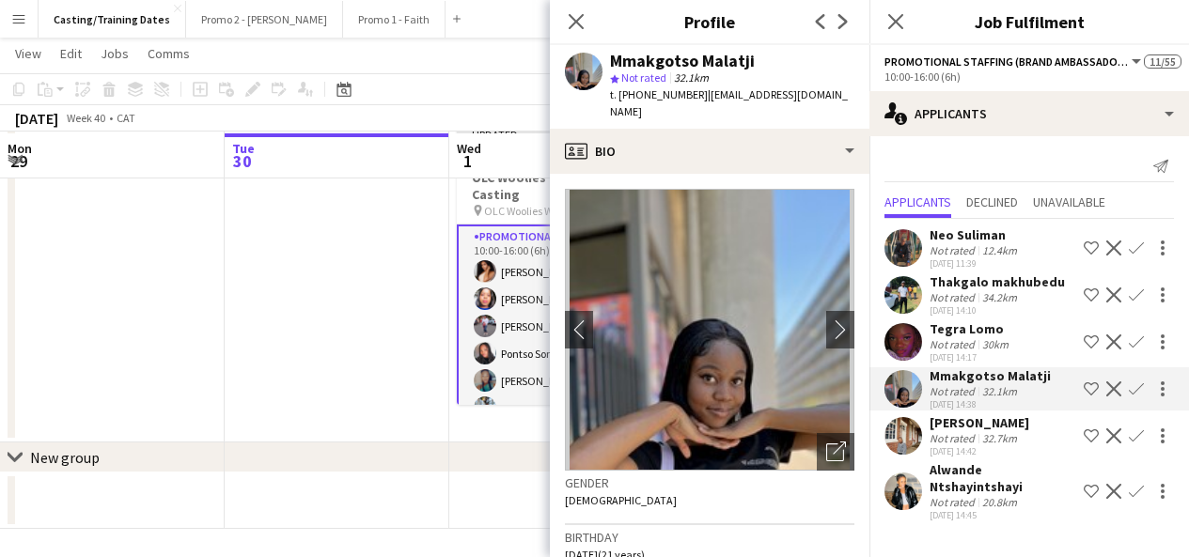
scroll to position [93, 0]
click at [571, 21] on icon "Close pop-in" at bounding box center [576, 21] width 18 height 18
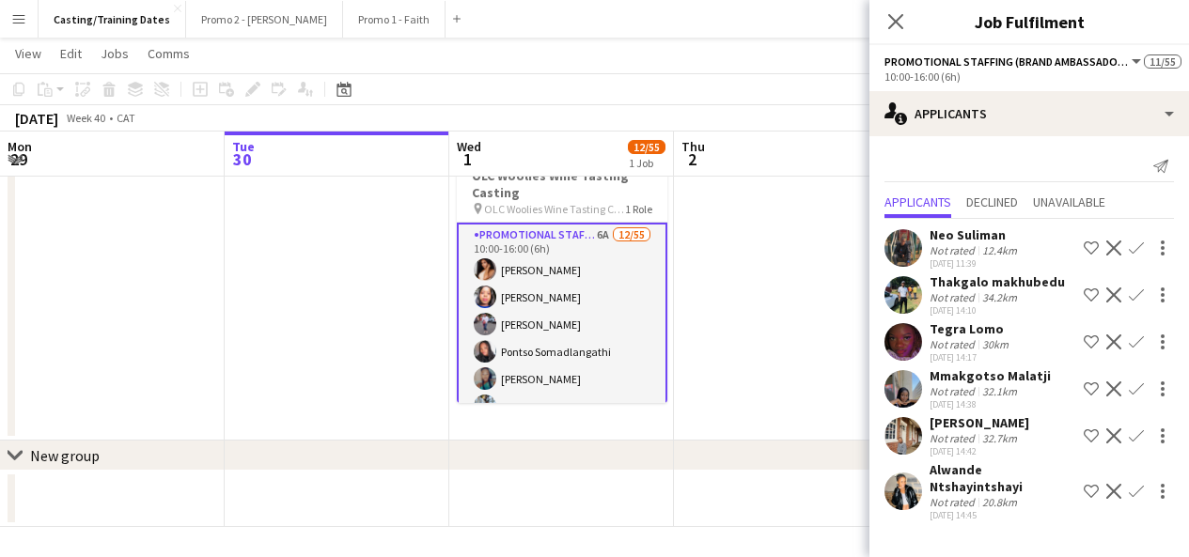
scroll to position [0, 0]
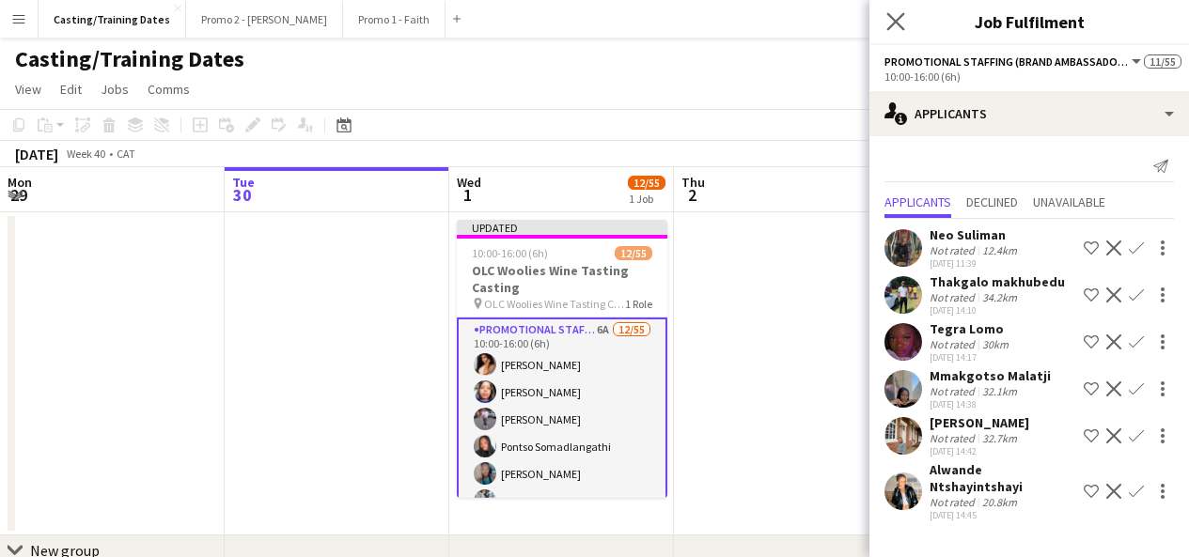
click at [890, 12] on icon "Close pop-in" at bounding box center [895, 21] width 18 height 18
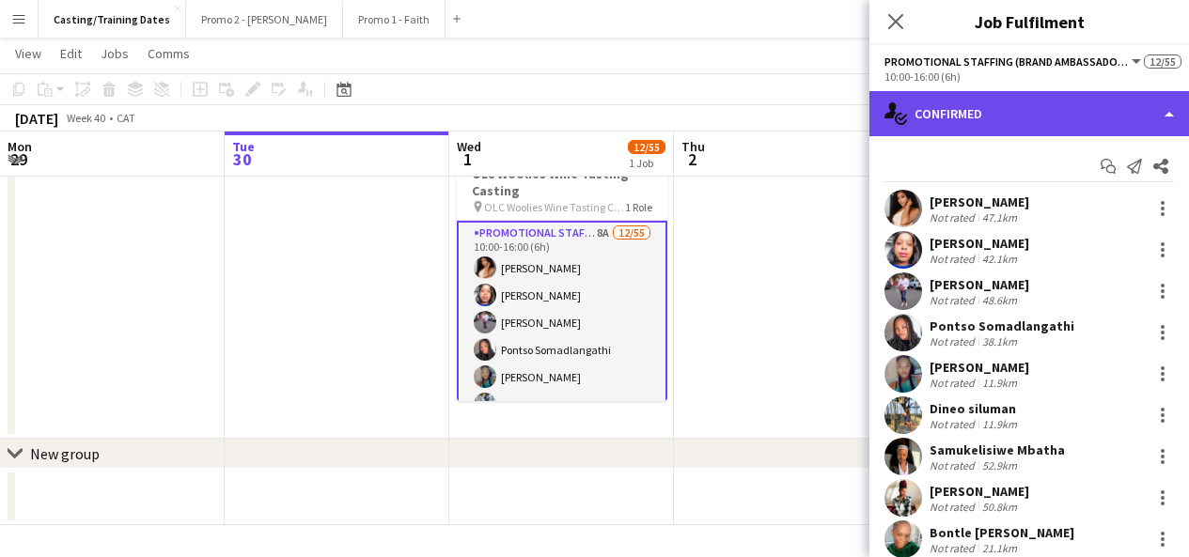
click at [926, 105] on div "single-neutral-actions-check-2 Confirmed" at bounding box center [1028, 113] width 319 height 45
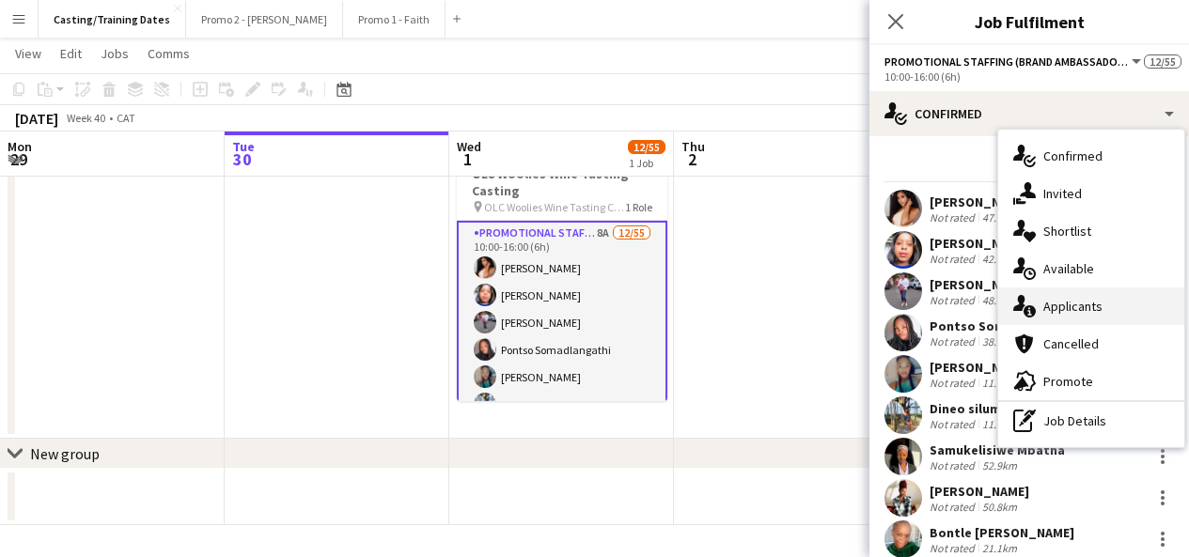
click at [1059, 302] on span "Applicants" at bounding box center [1072, 306] width 59 height 17
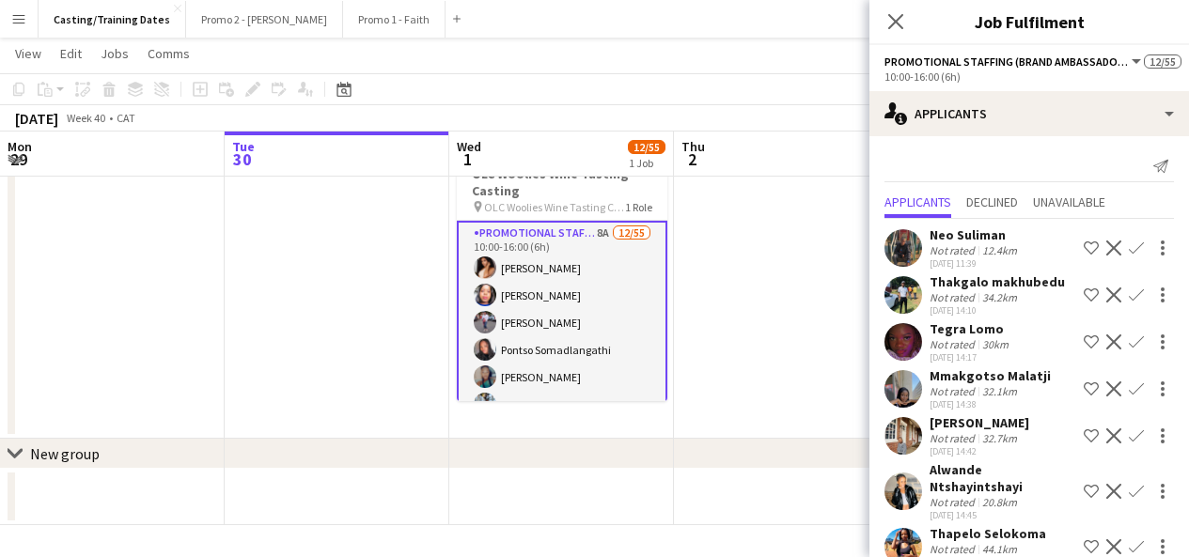
scroll to position [94, 0]
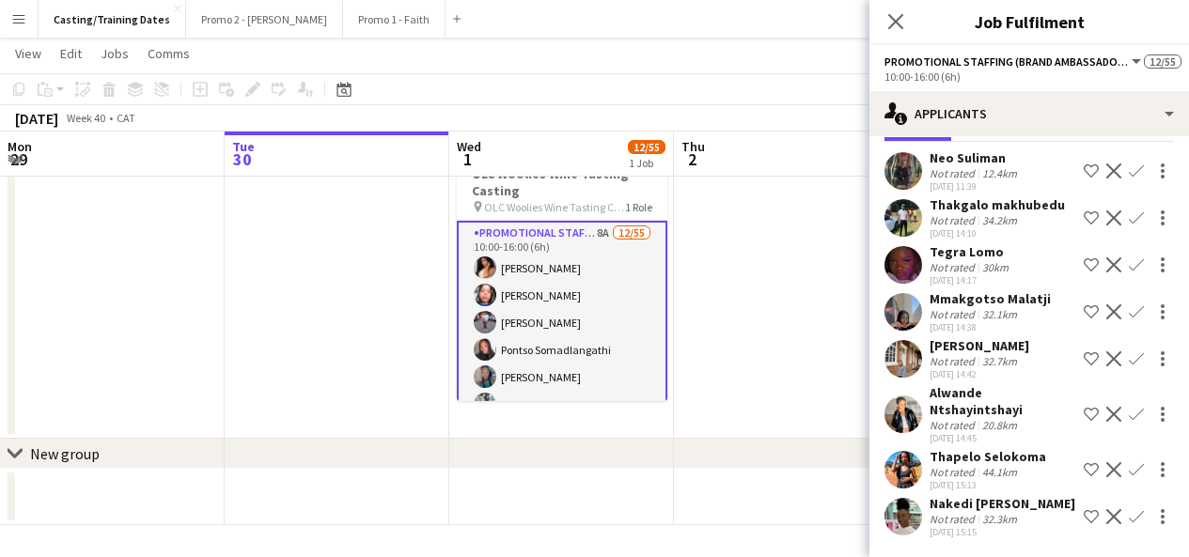
click at [901, 451] on app-user-avatar at bounding box center [903, 470] width 38 height 38
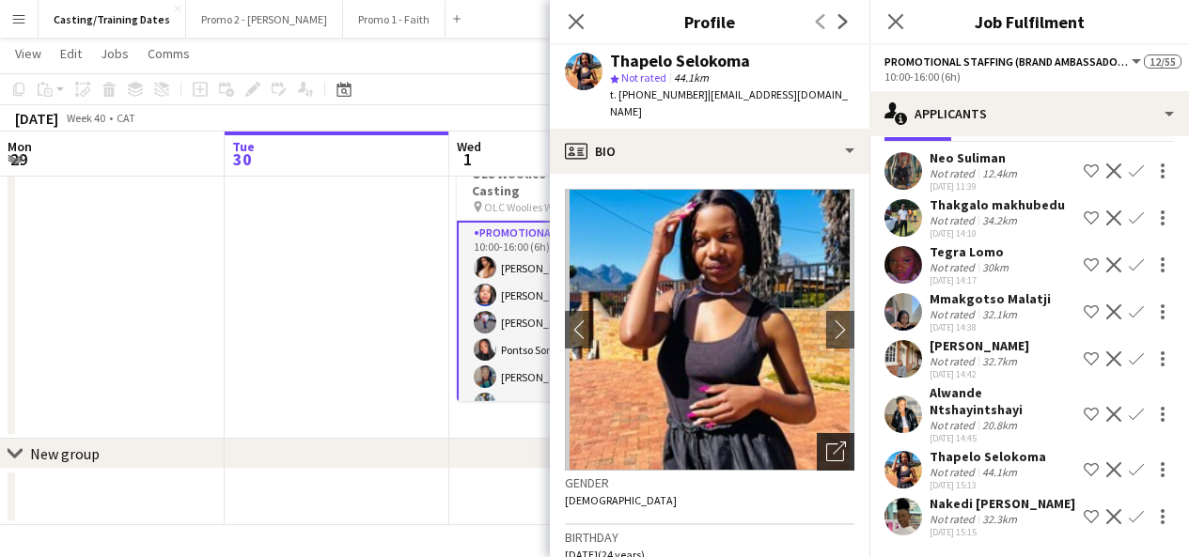
click at [826, 442] on icon "Open photos pop-in" at bounding box center [836, 452] width 20 height 20
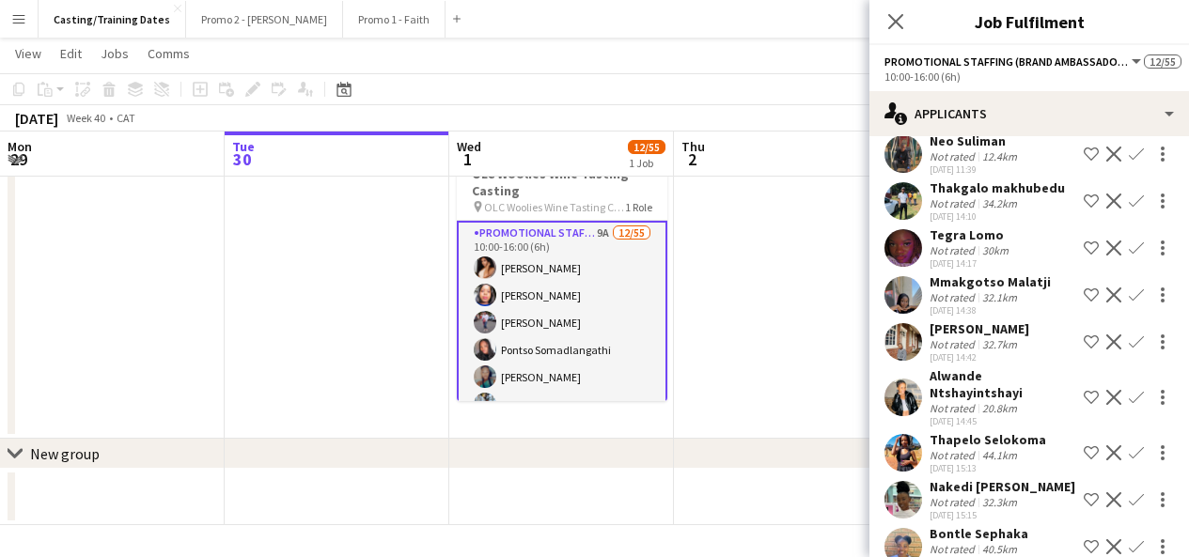
click at [915, 441] on app-user-avatar at bounding box center [903, 453] width 38 height 38
click at [906, 445] on app-user-avatar at bounding box center [903, 453] width 38 height 38
click at [903, 444] on app-user-avatar at bounding box center [903, 453] width 38 height 38
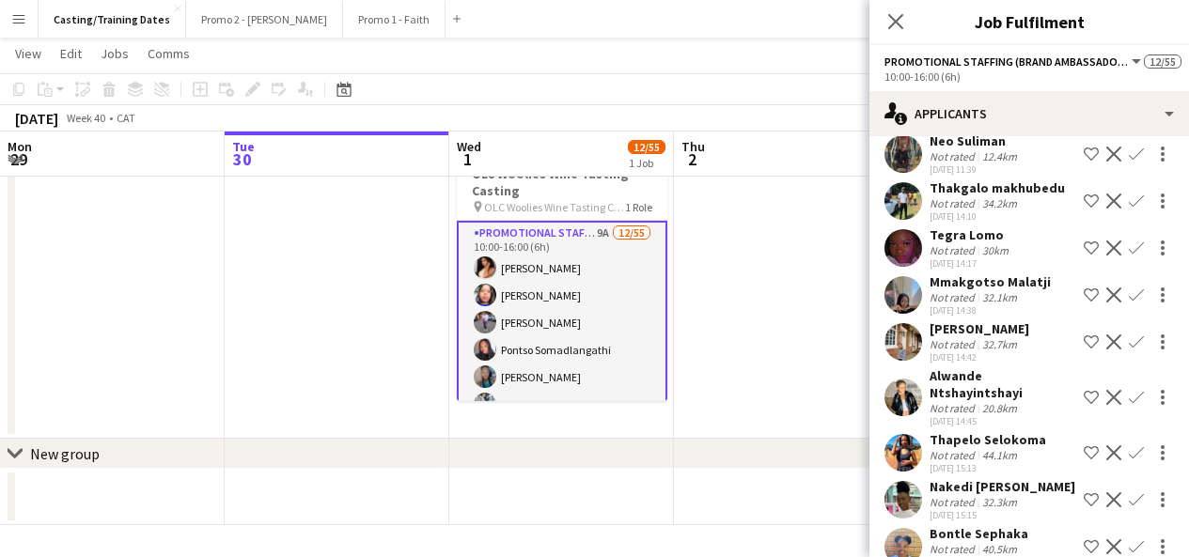
click at [903, 444] on app-user-avatar at bounding box center [903, 453] width 38 height 38
click at [229, 249] on app-date-cell at bounding box center [337, 277] width 225 height 323
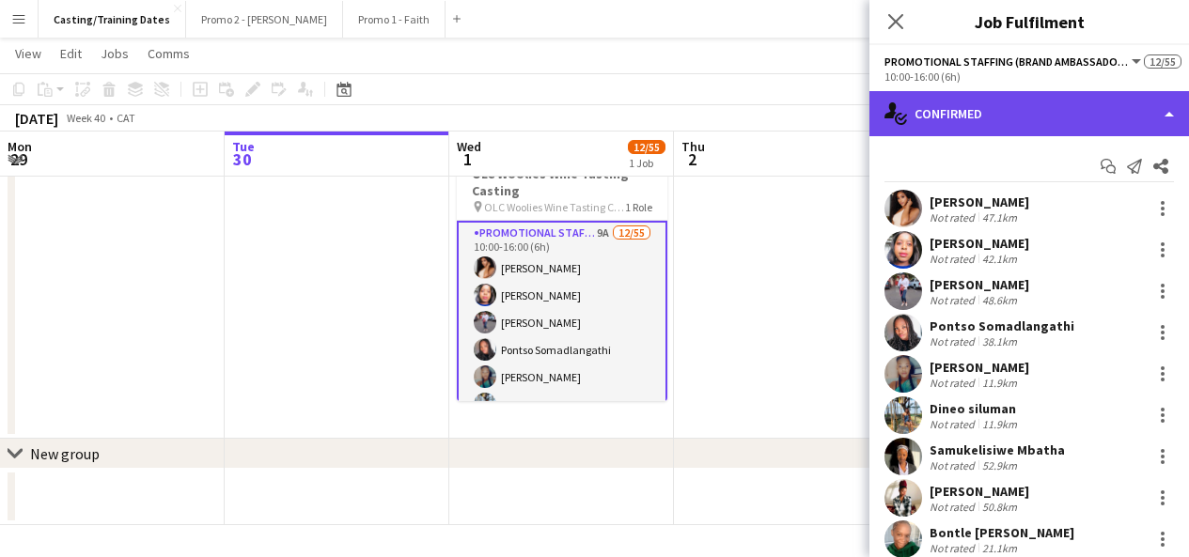
click at [922, 120] on div "single-neutral-actions-check-2 Confirmed" at bounding box center [1028, 113] width 319 height 45
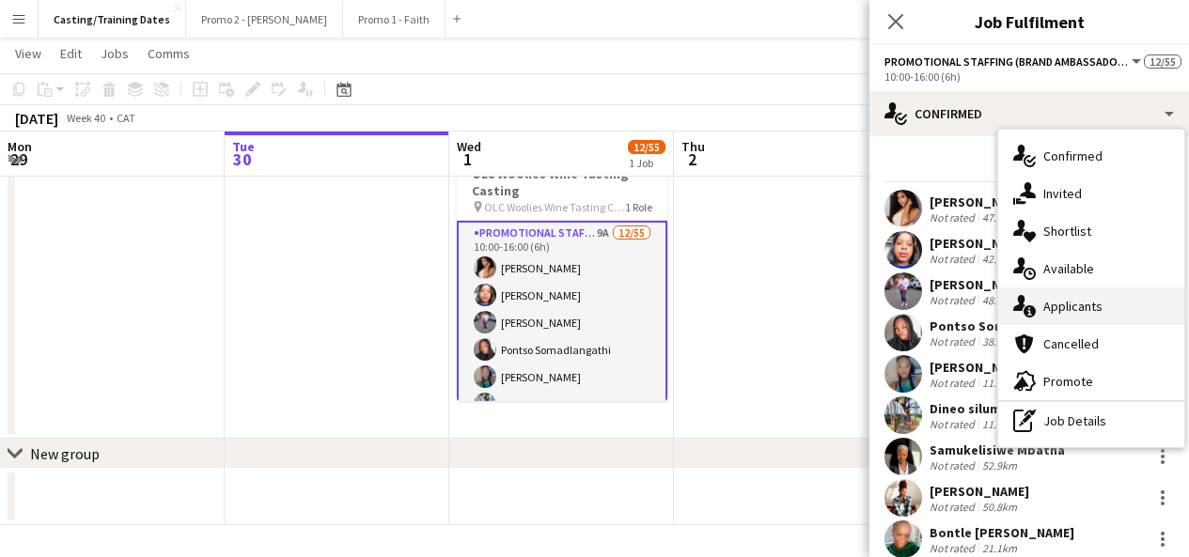
click at [1057, 309] on span "Applicants" at bounding box center [1072, 306] width 59 height 17
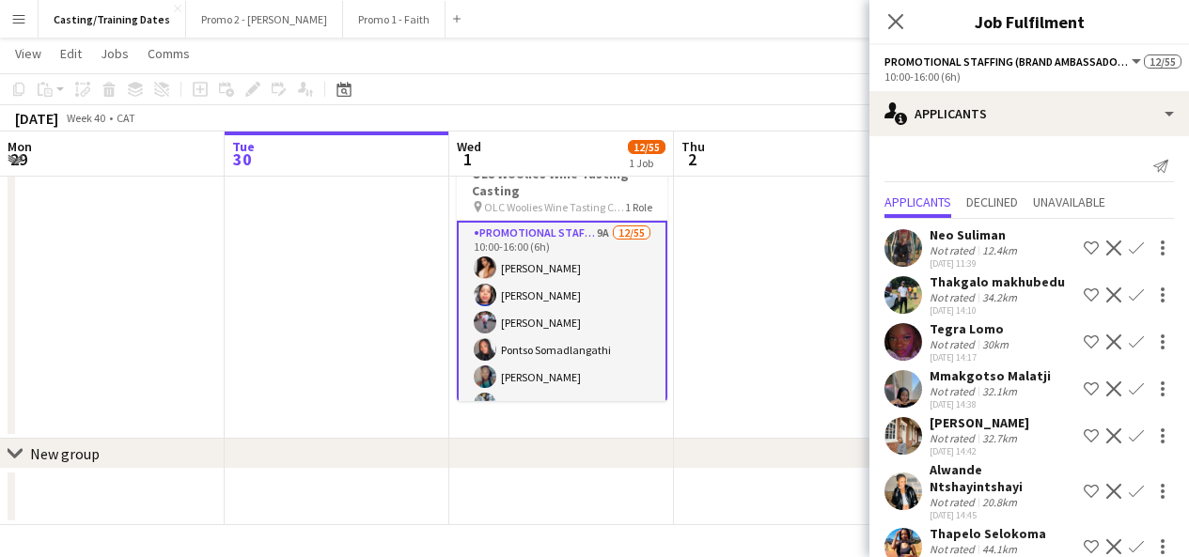
scroll to position [141, 0]
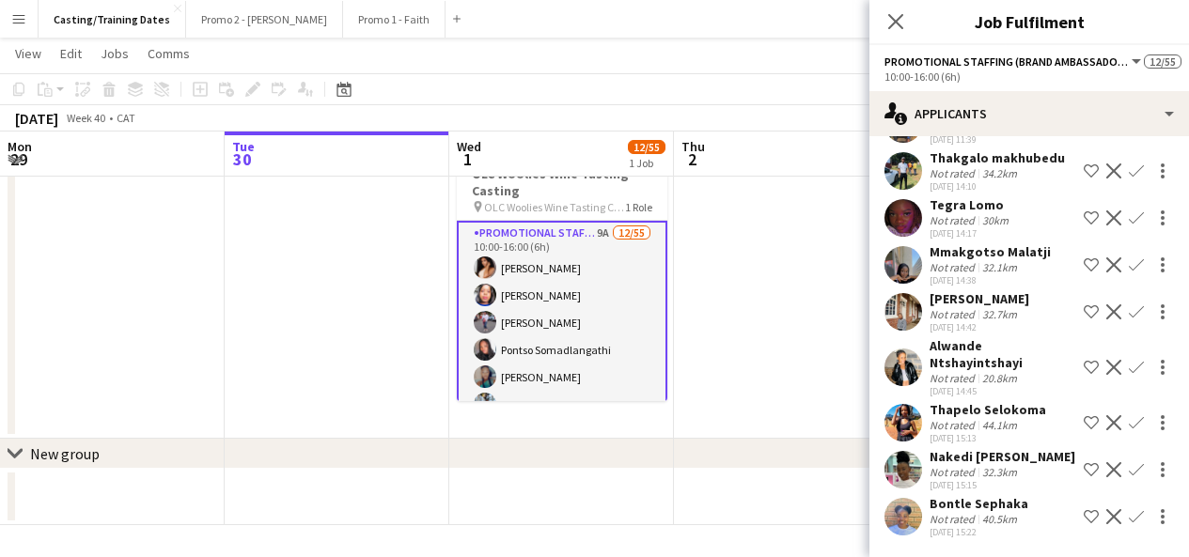
click at [909, 404] on app-user-avatar at bounding box center [903, 423] width 38 height 38
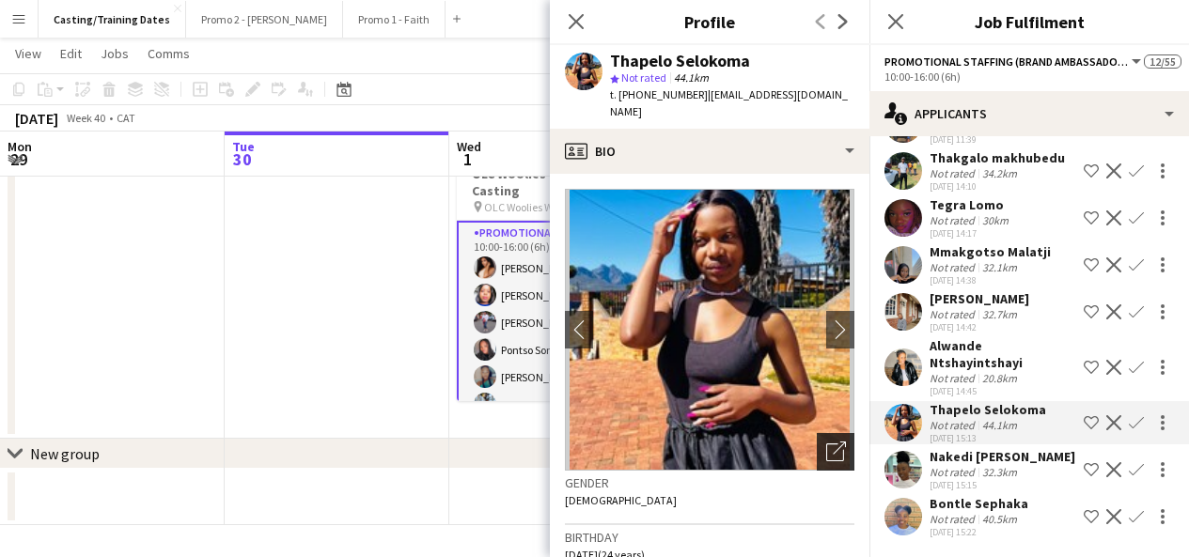
click at [817, 437] on div "Open photos pop-in" at bounding box center [836, 452] width 38 height 38
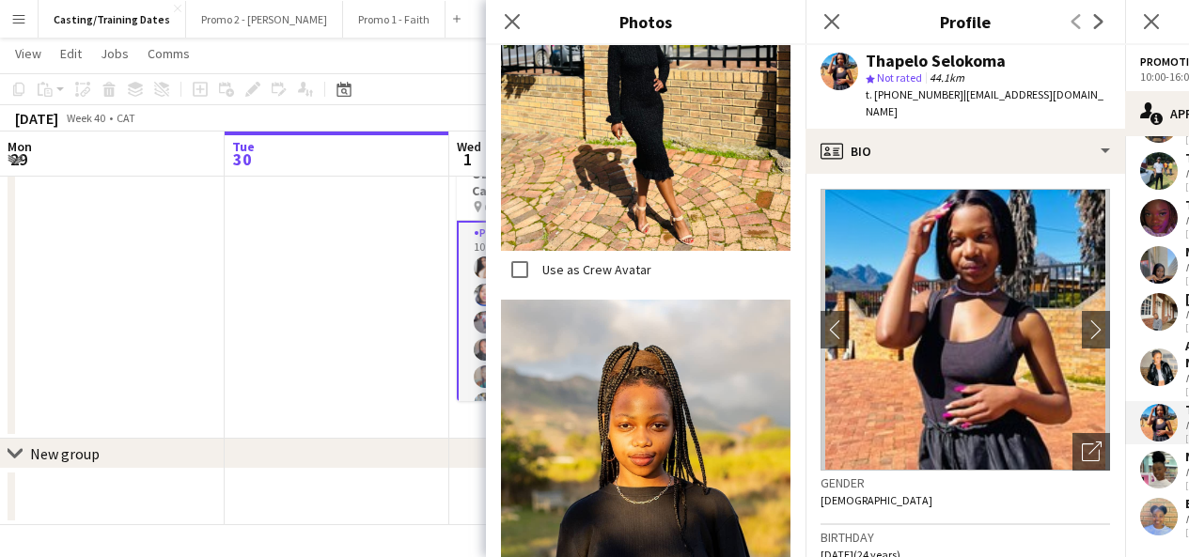
scroll to position [5, 0]
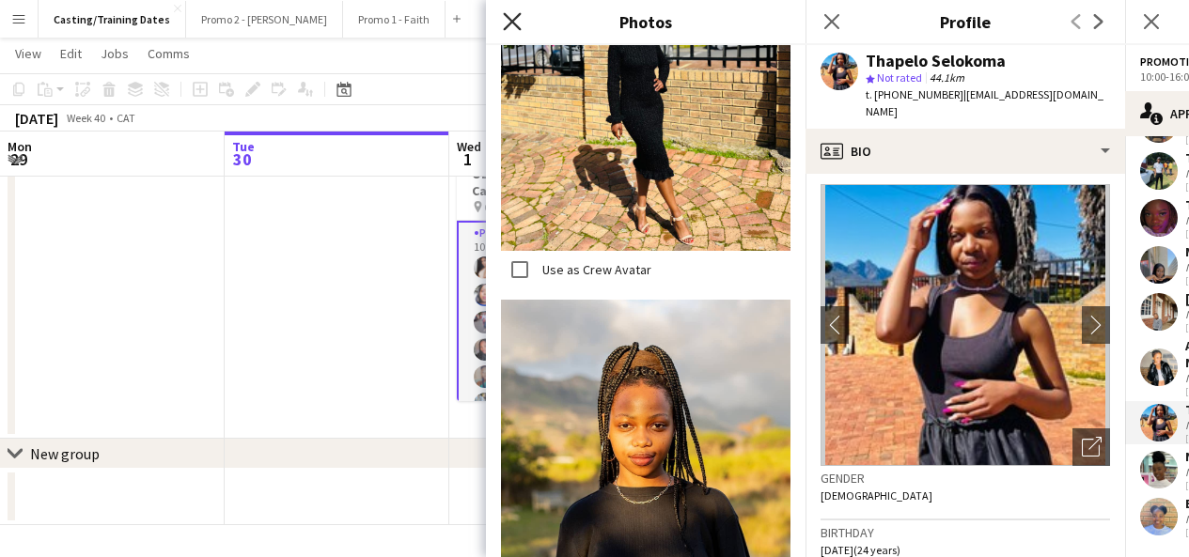
click at [512, 22] on icon at bounding box center [512, 21] width 18 height 18
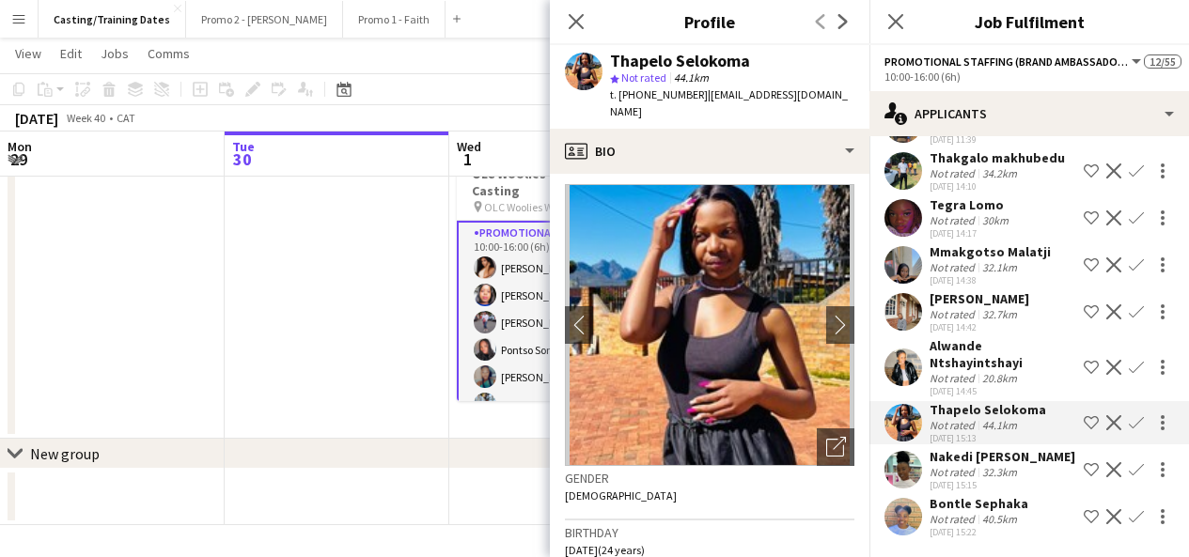
click at [1128, 415] on app-icon "Confirm" at bounding box center [1135, 422] width 15 height 15
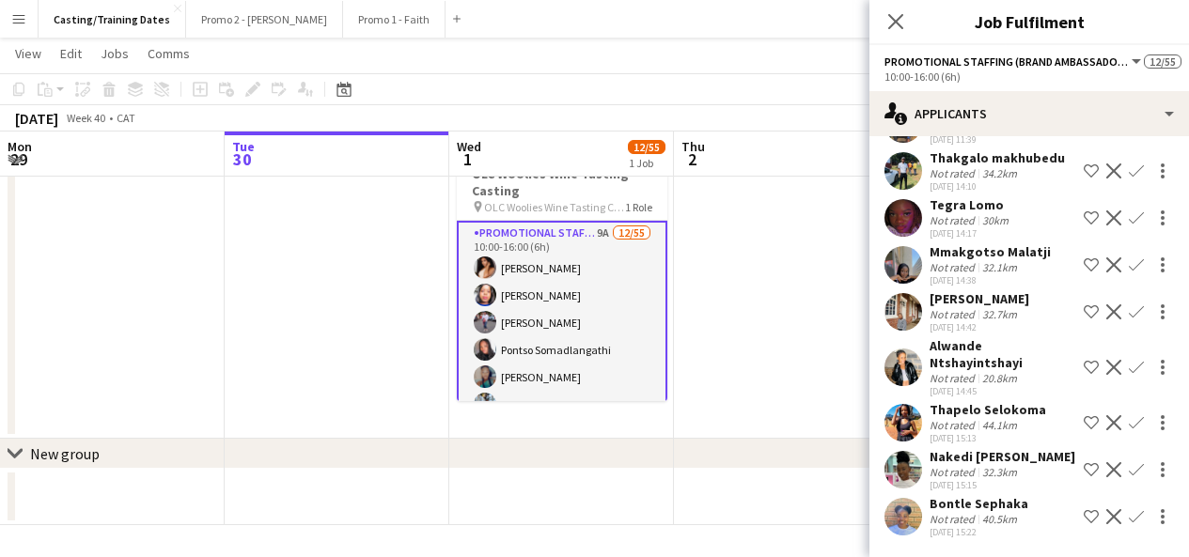
click at [1128, 415] on app-icon "Confirm" at bounding box center [1135, 422] width 15 height 15
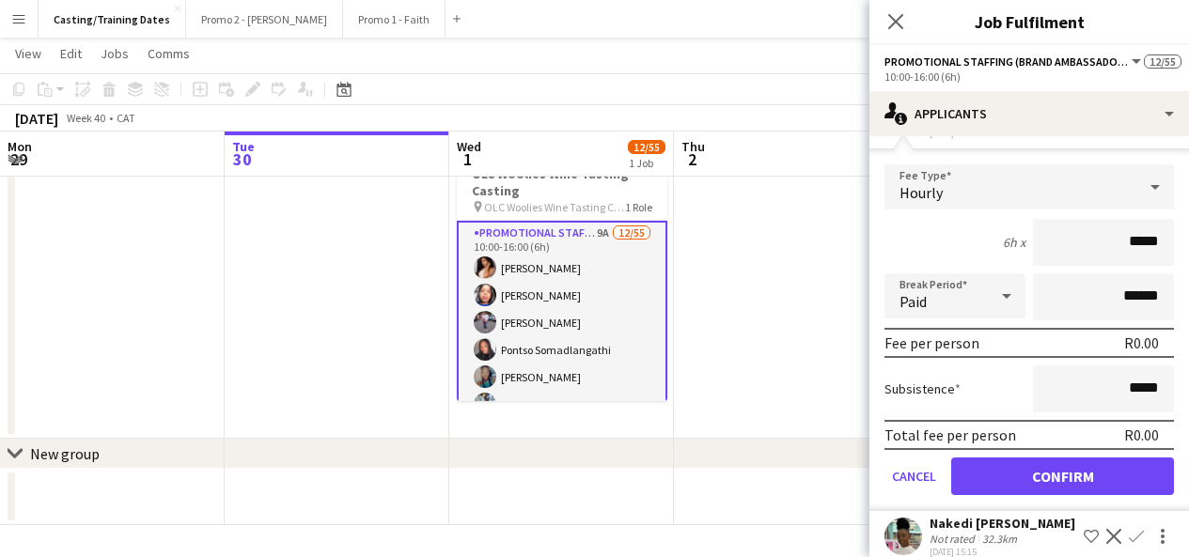
scroll to position [430, 0]
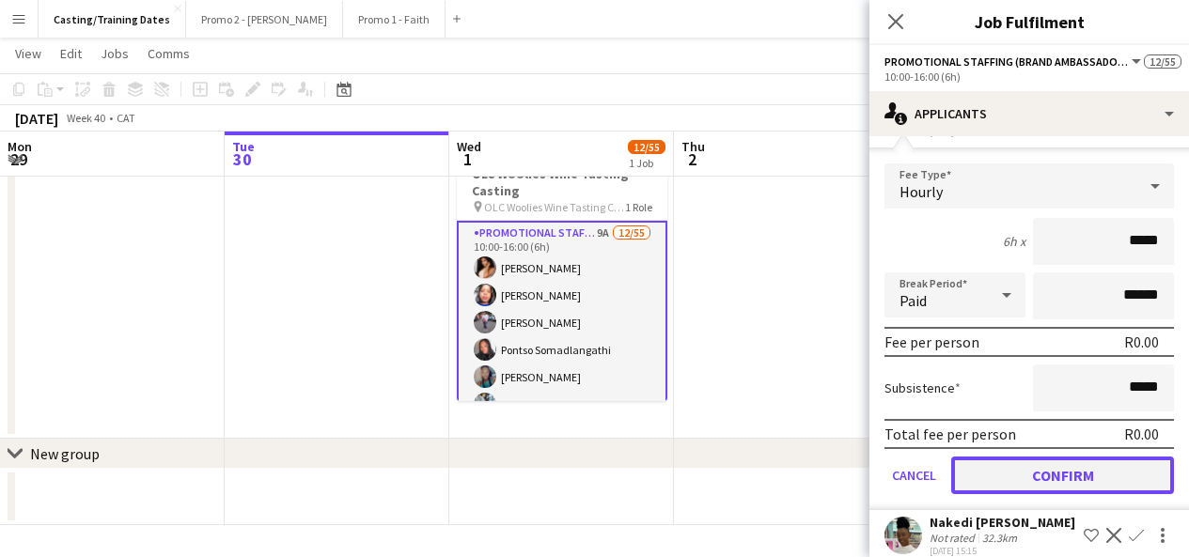
click at [1109, 490] on button "Confirm" at bounding box center [1062, 476] width 223 height 38
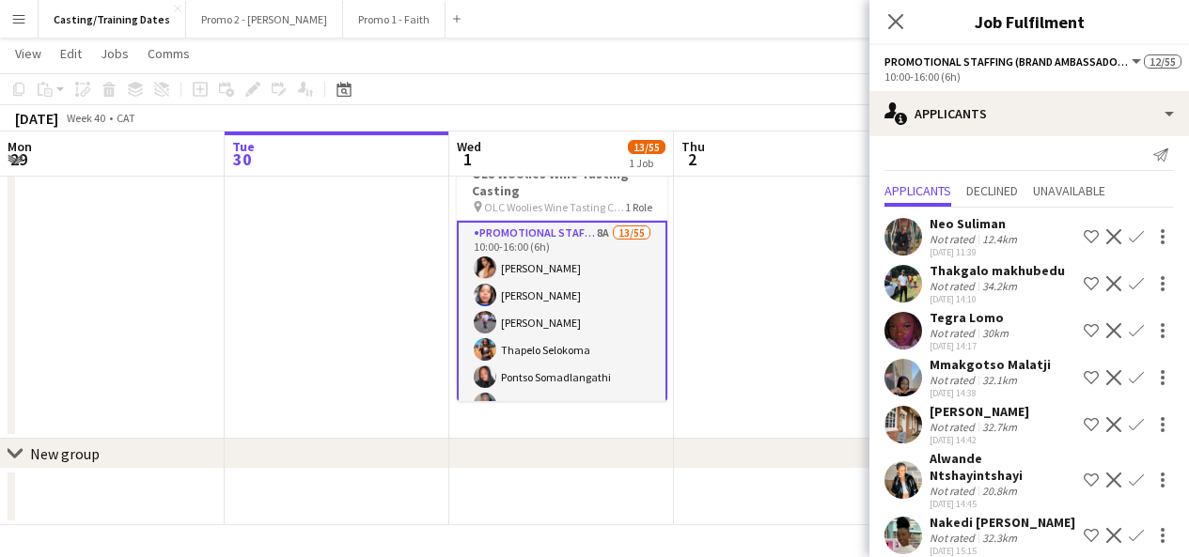
scroll to position [94, 0]
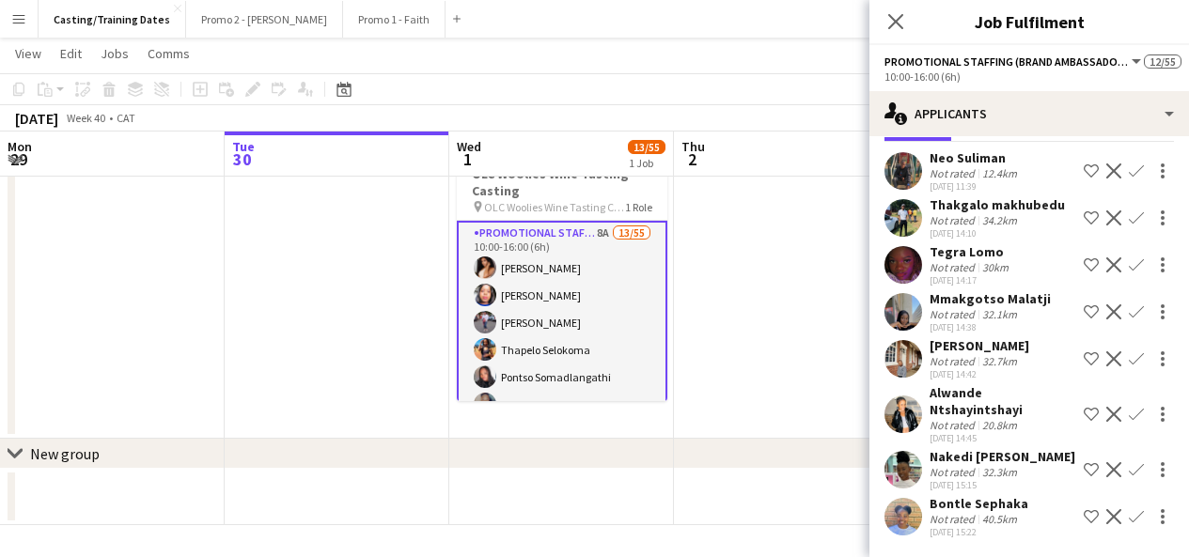
click at [902, 454] on app-user-avatar at bounding box center [903, 470] width 38 height 38
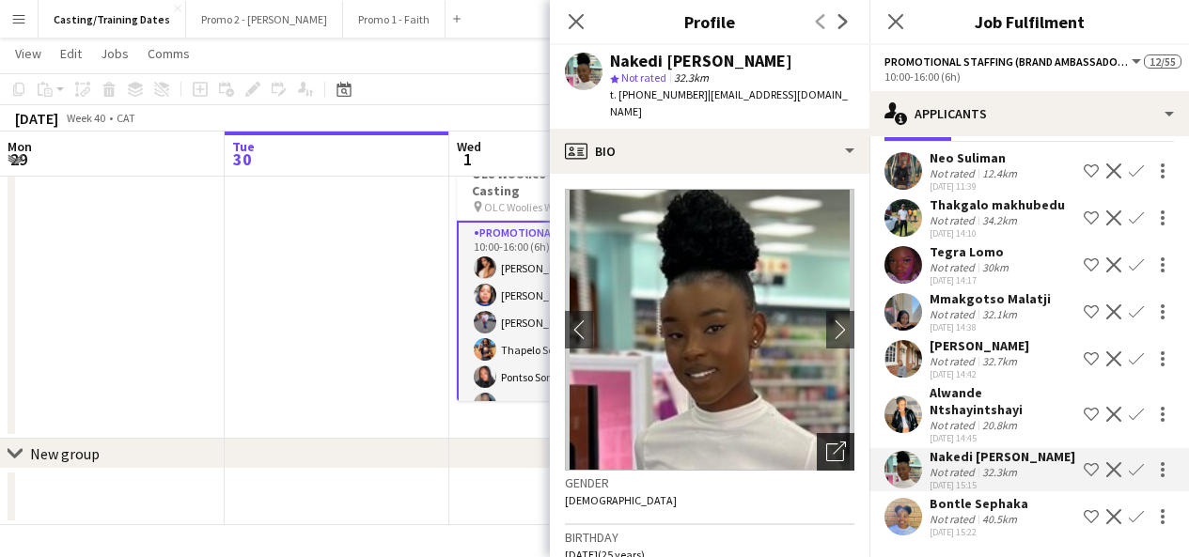
click at [826, 442] on icon "Open photos pop-in" at bounding box center [836, 452] width 20 height 20
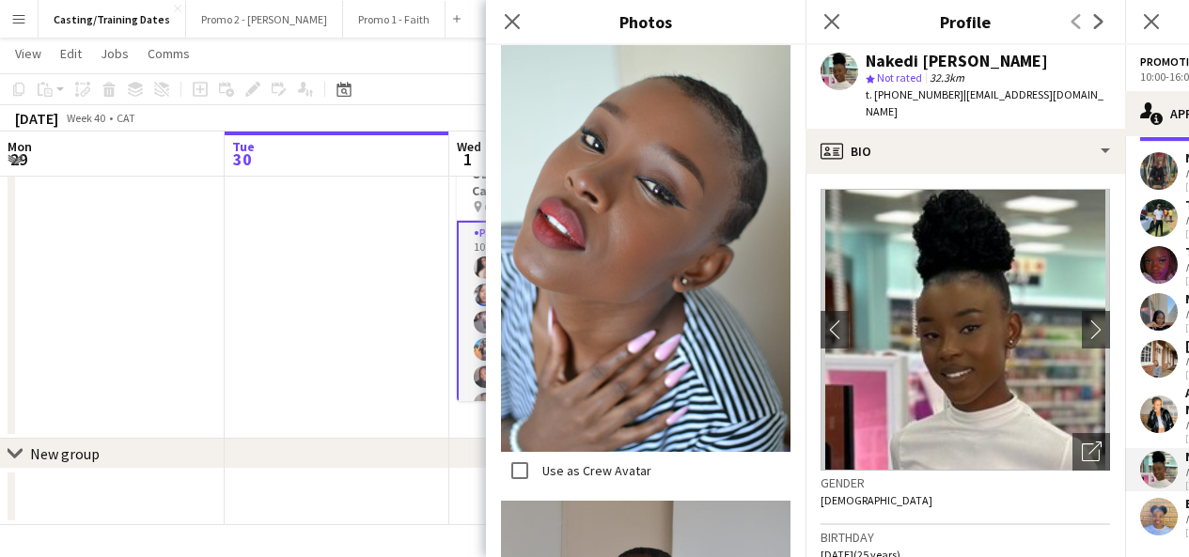
scroll to position [7063, 0]
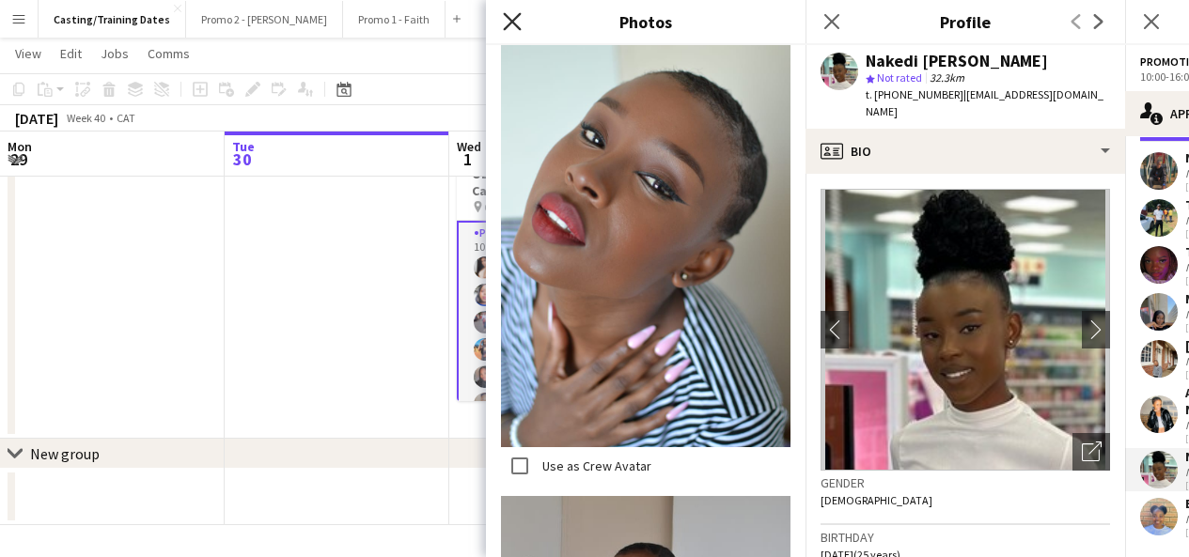
click at [515, 23] on icon at bounding box center [512, 21] width 18 height 18
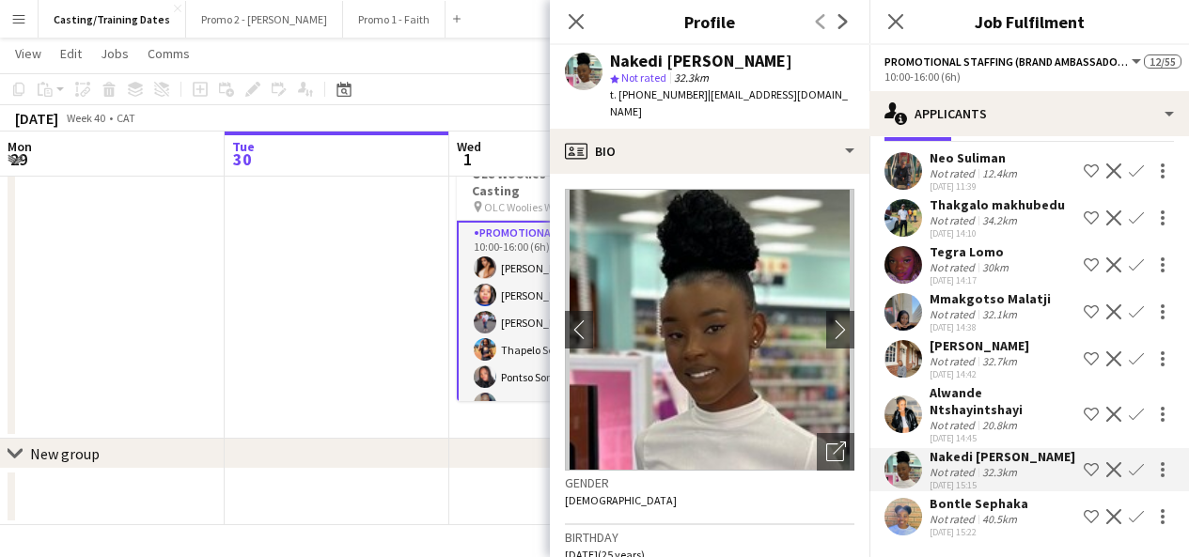
click at [1128, 462] on app-icon "Confirm" at bounding box center [1135, 469] width 15 height 15
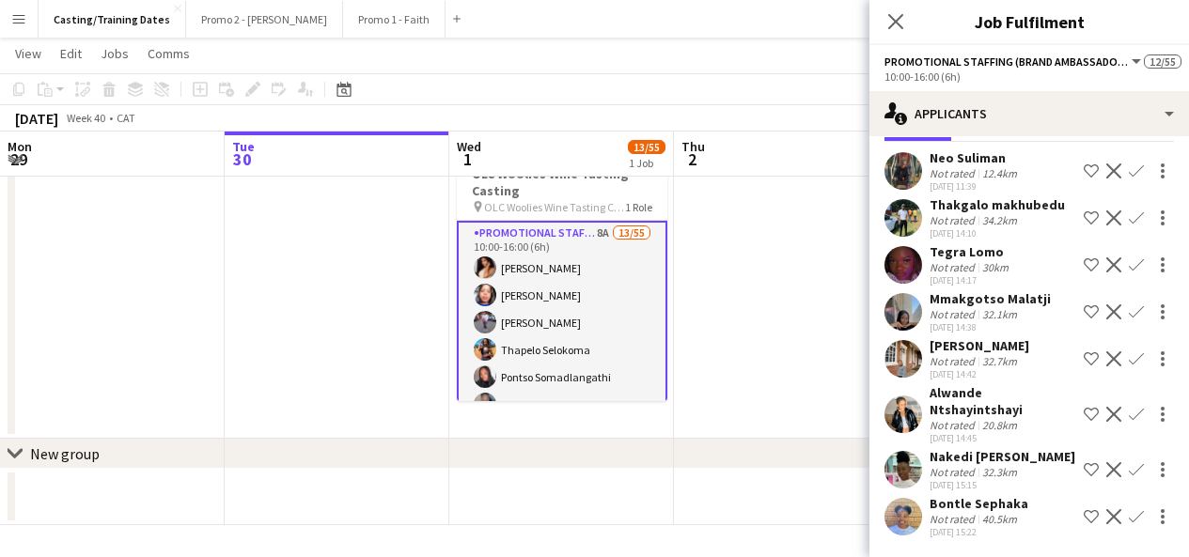
click at [1128, 462] on app-icon "Confirm" at bounding box center [1135, 469] width 15 height 15
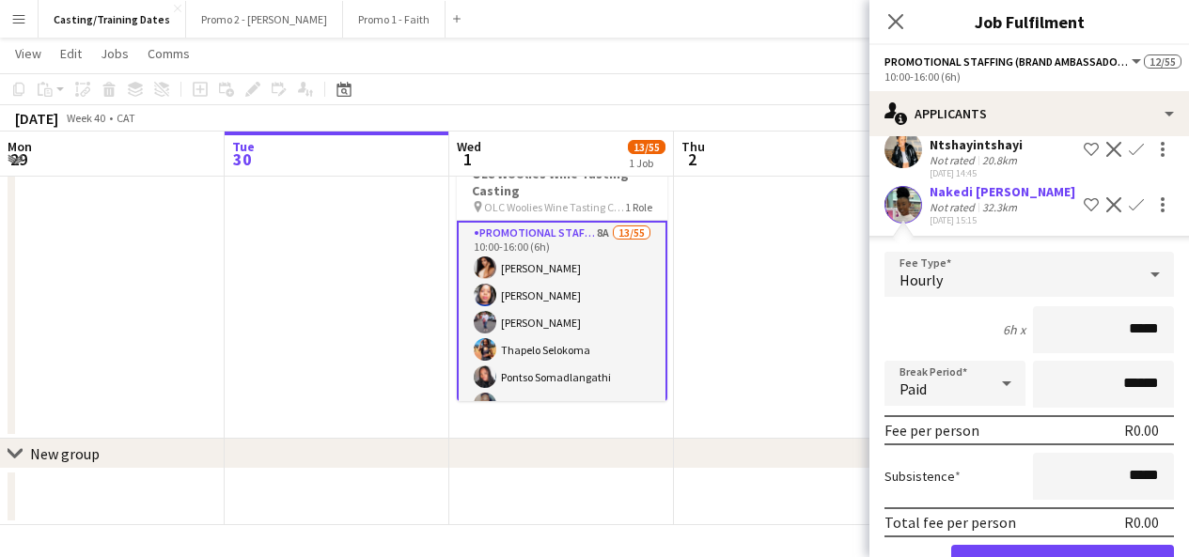
scroll to position [466, 0]
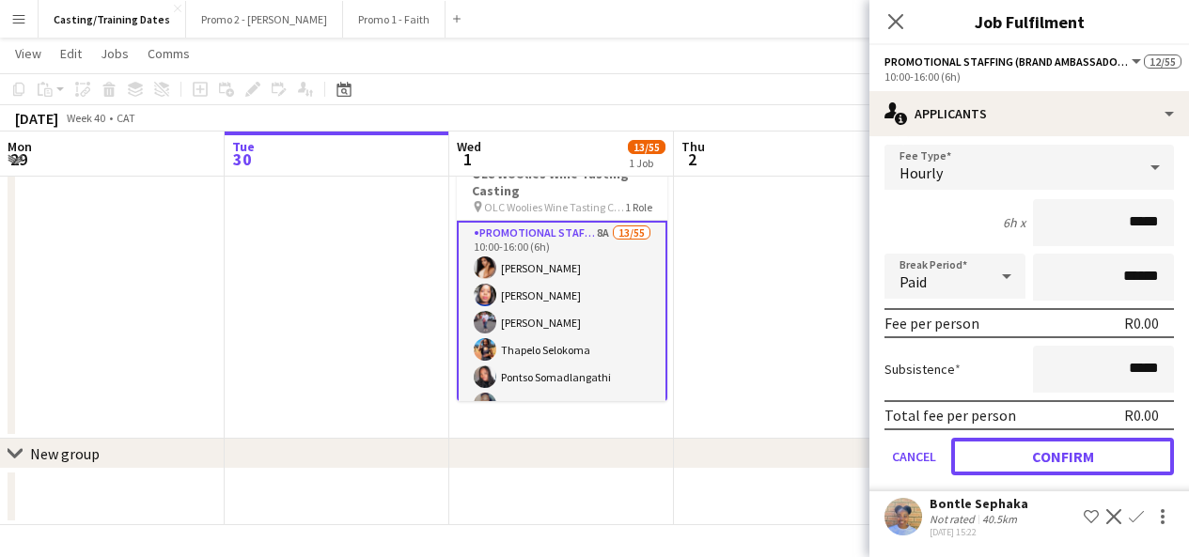
click at [1022, 455] on button "Confirm" at bounding box center [1062, 457] width 223 height 38
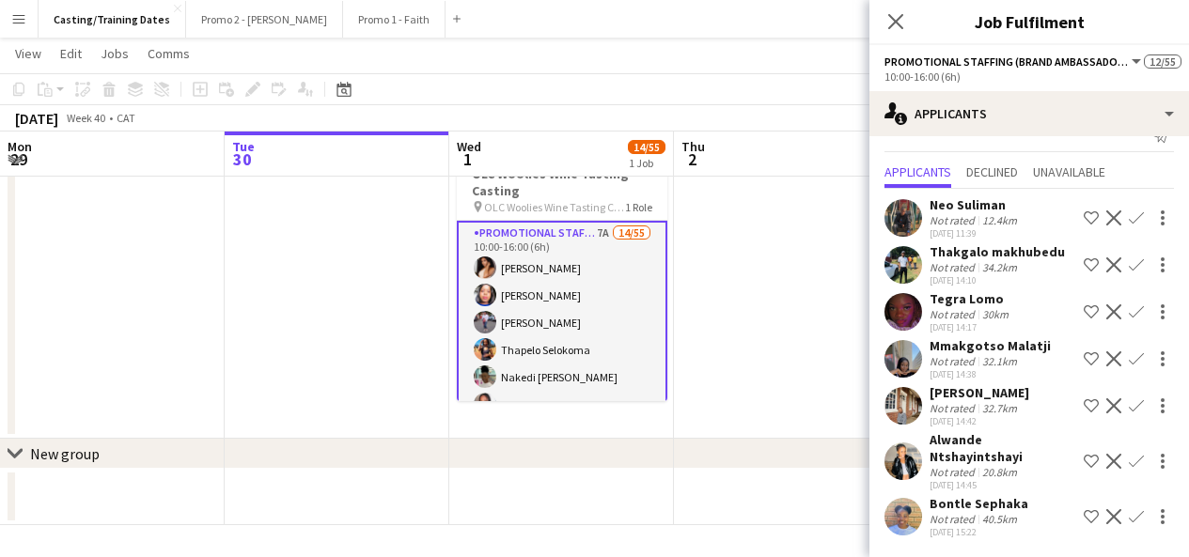
scroll to position [30, 0]
click at [905, 521] on app-user-avatar at bounding box center [903, 517] width 38 height 38
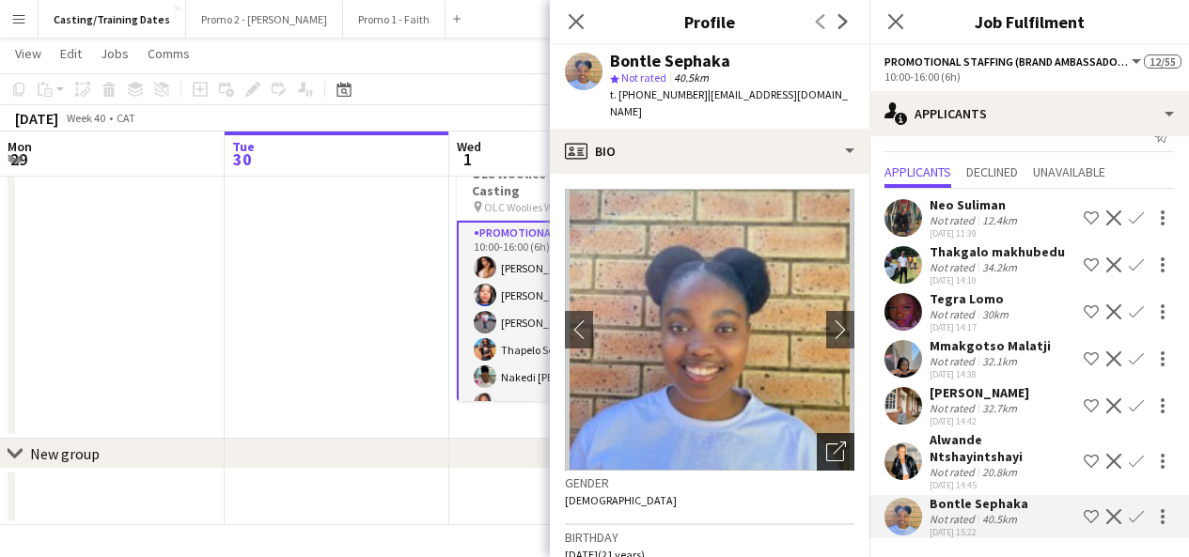
click at [826, 442] on icon "Open photos pop-in" at bounding box center [836, 452] width 20 height 20
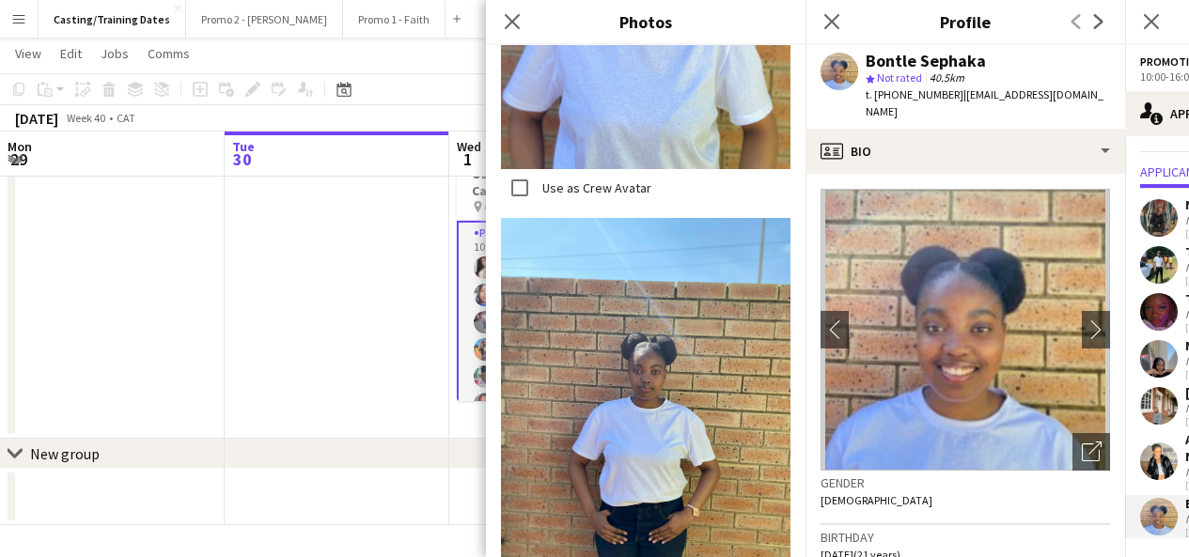
scroll to position [677, 0]
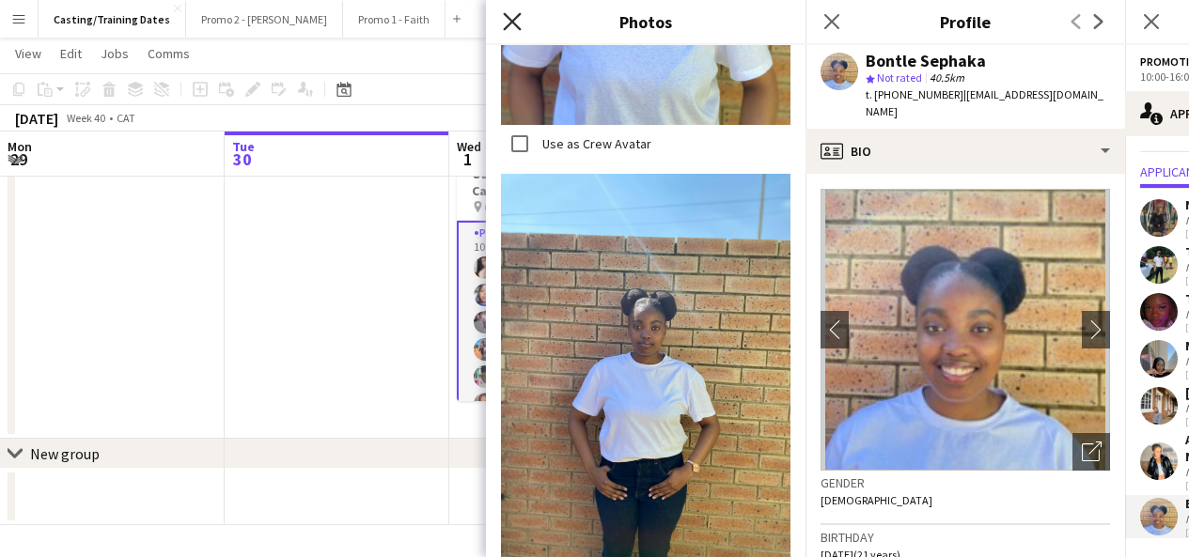
click at [504, 25] on icon "Close pop-in" at bounding box center [512, 21] width 18 height 18
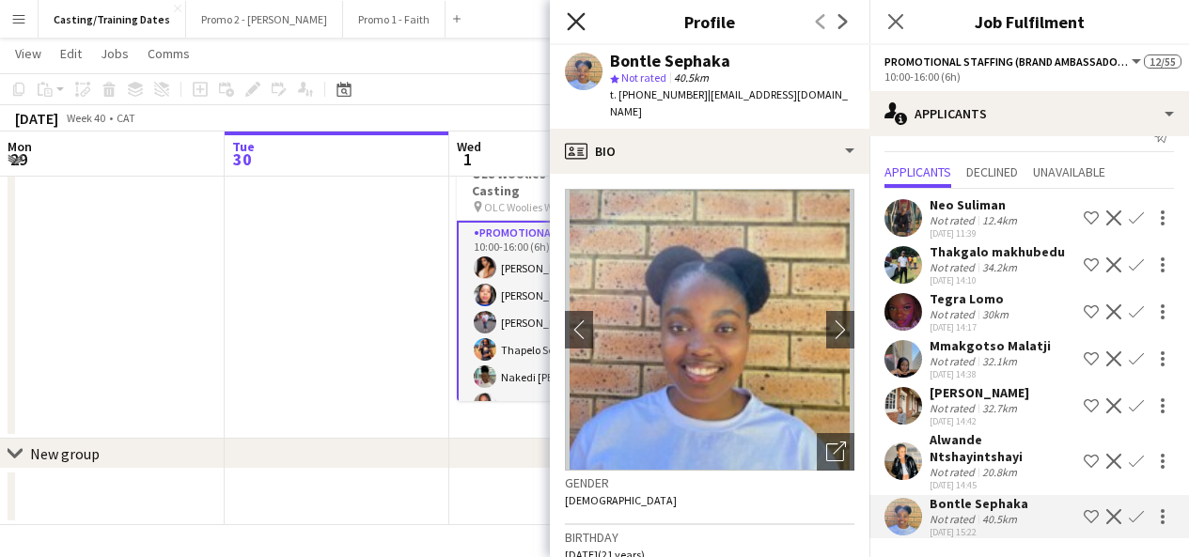
click at [577, 20] on icon at bounding box center [576, 21] width 18 height 18
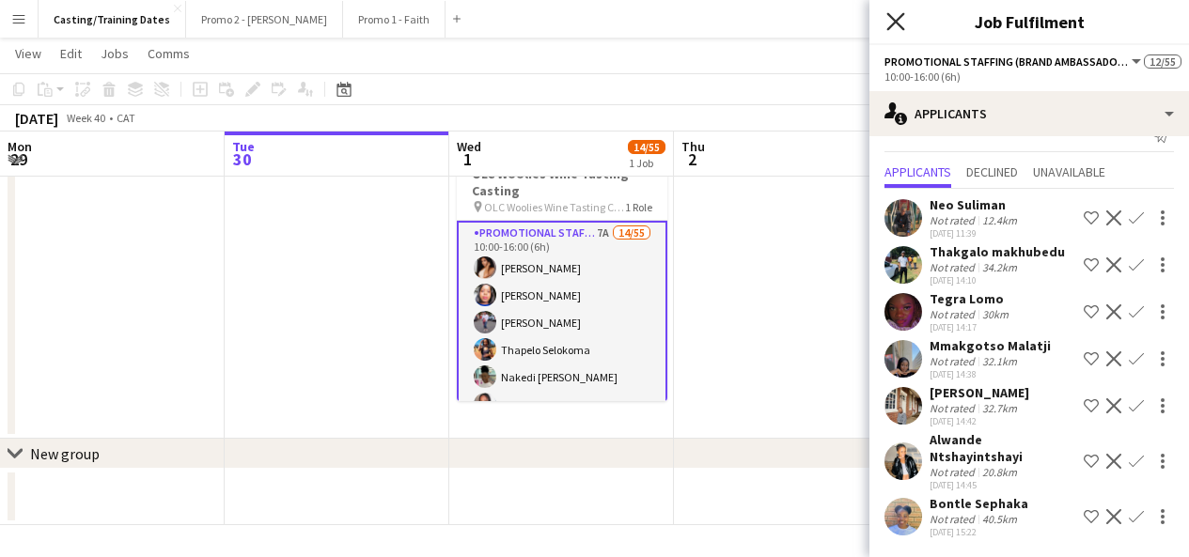
click at [895, 26] on icon "Close pop-in" at bounding box center [895, 21] width 18 height 18
